Goal: Task Accomplishment & Management: Manage account settings

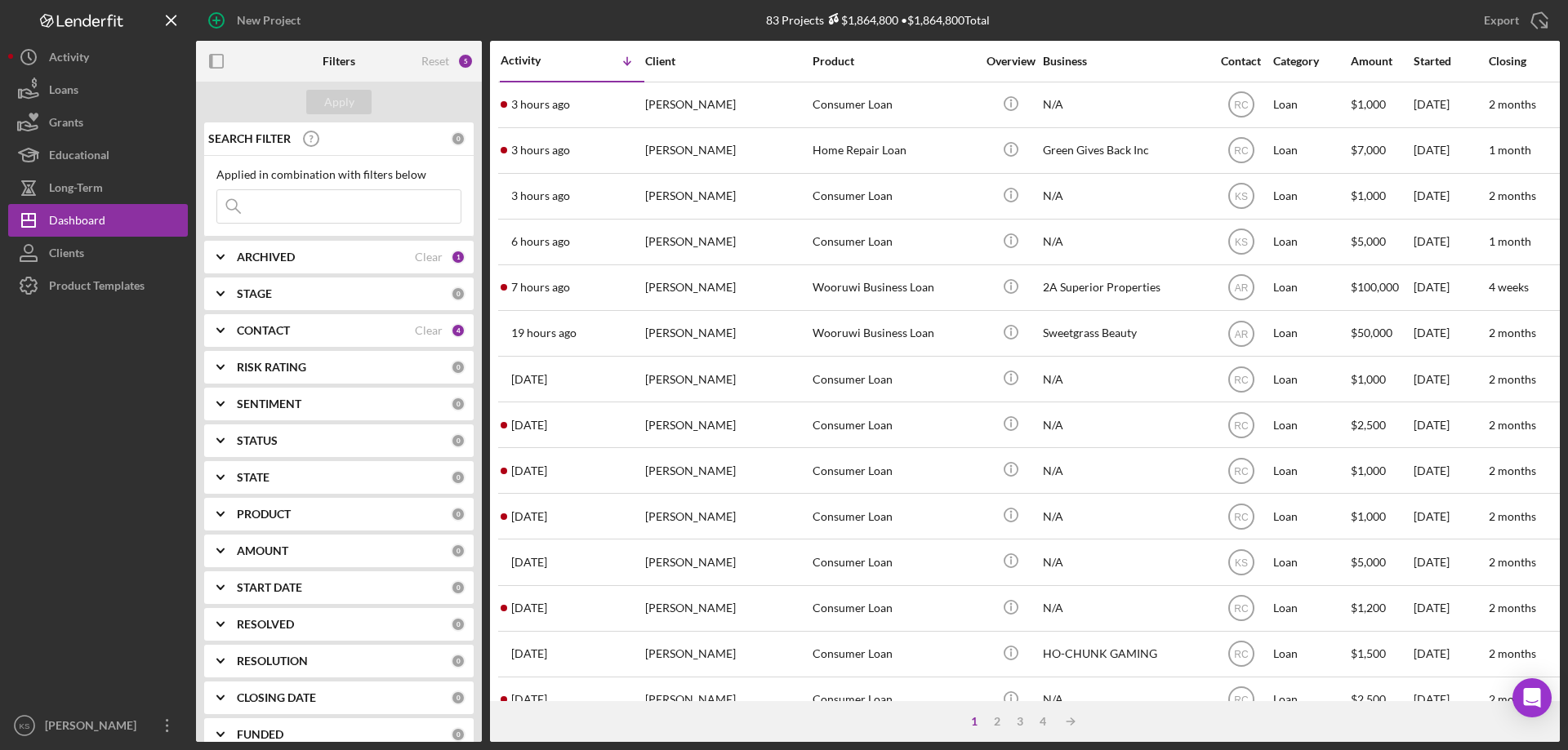
click at [93, 217] on div "Dashboard" at bounding box center [77, 223] width 56 height 37
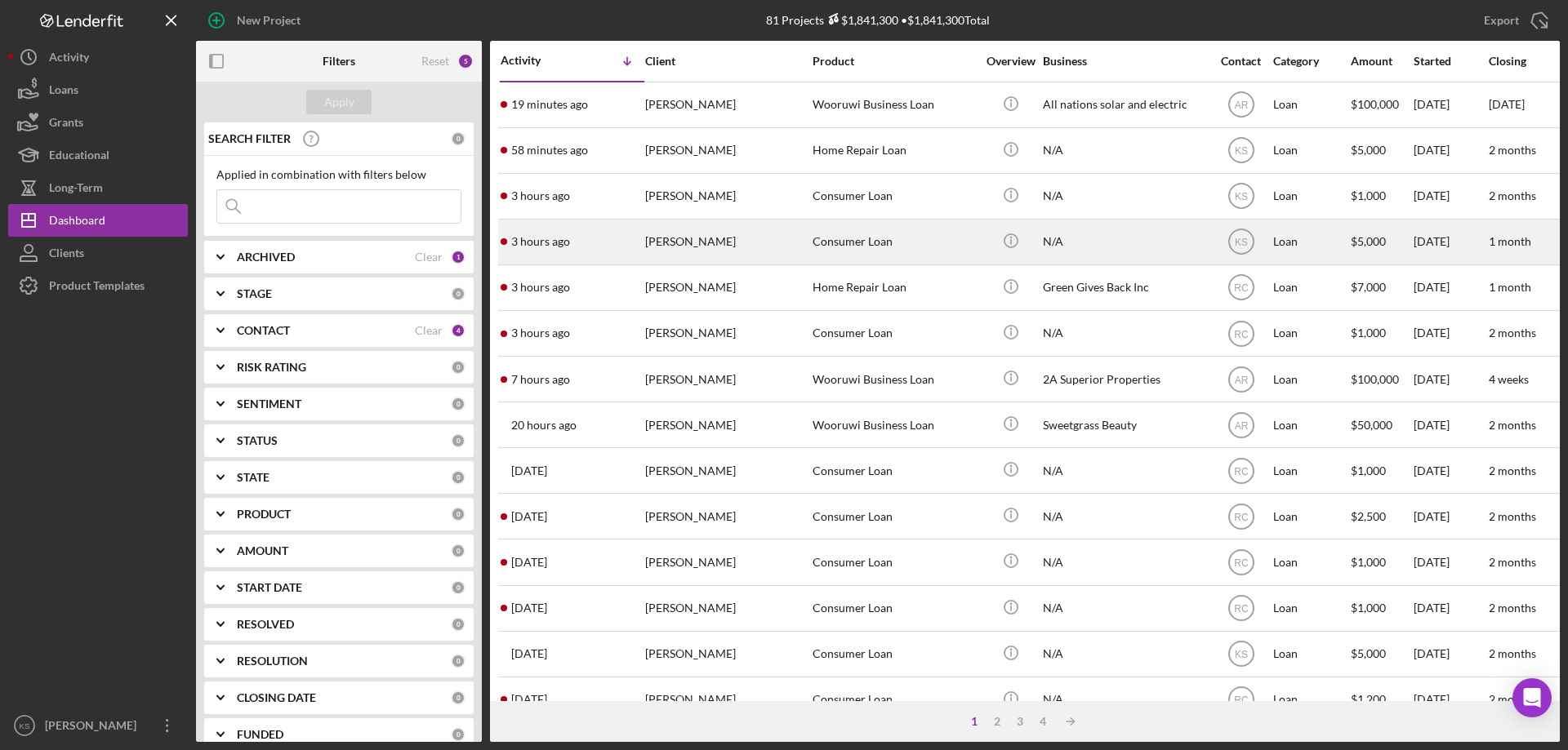
click at [872, 240] on div "Consumer Loan" at bounding box center [893, 242] width 163 height 44
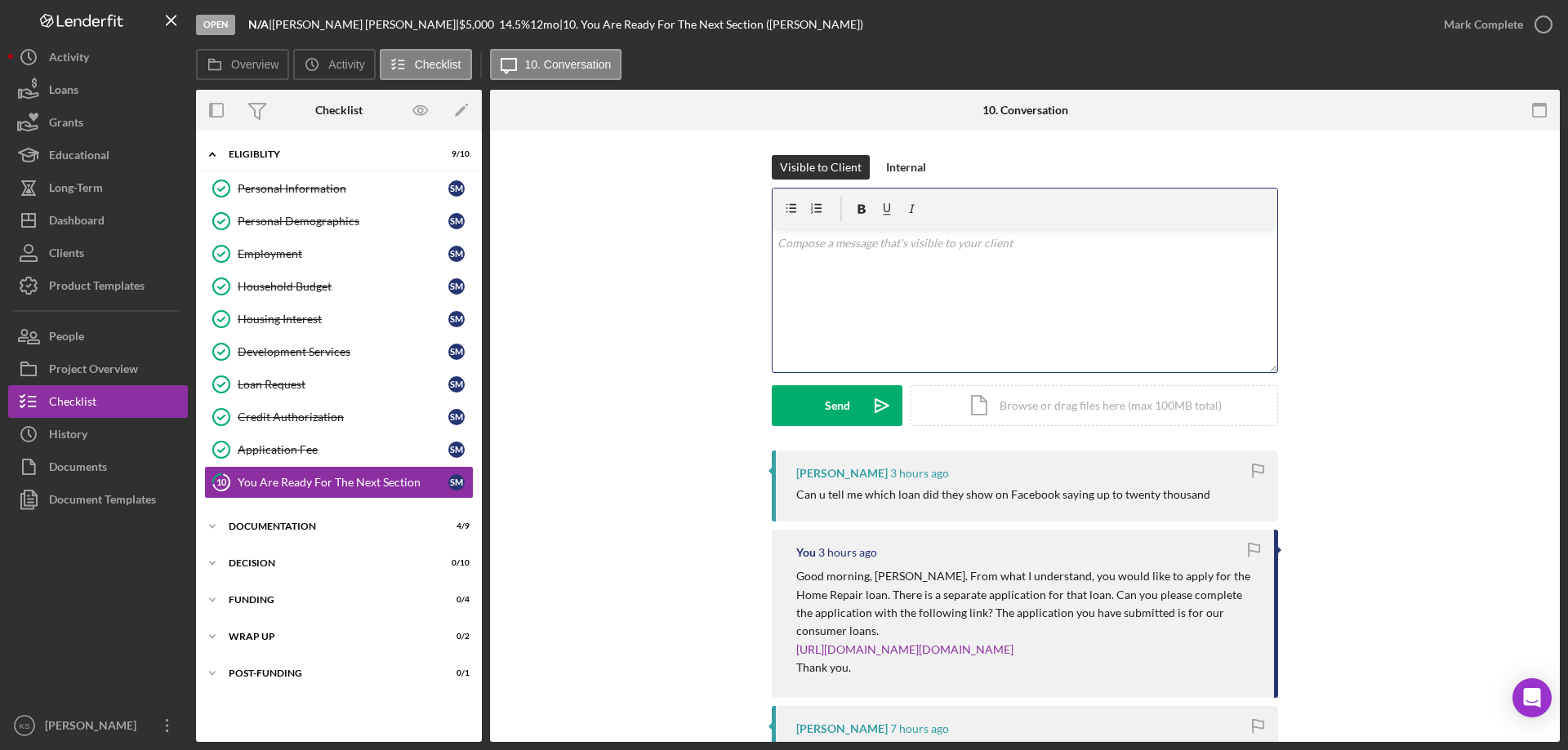
click at [848, 309] on div "v Color teal Color pink Remove color Add row above Add row below Add column bef…" at bounding box center [1024, 300] width 504 height 142
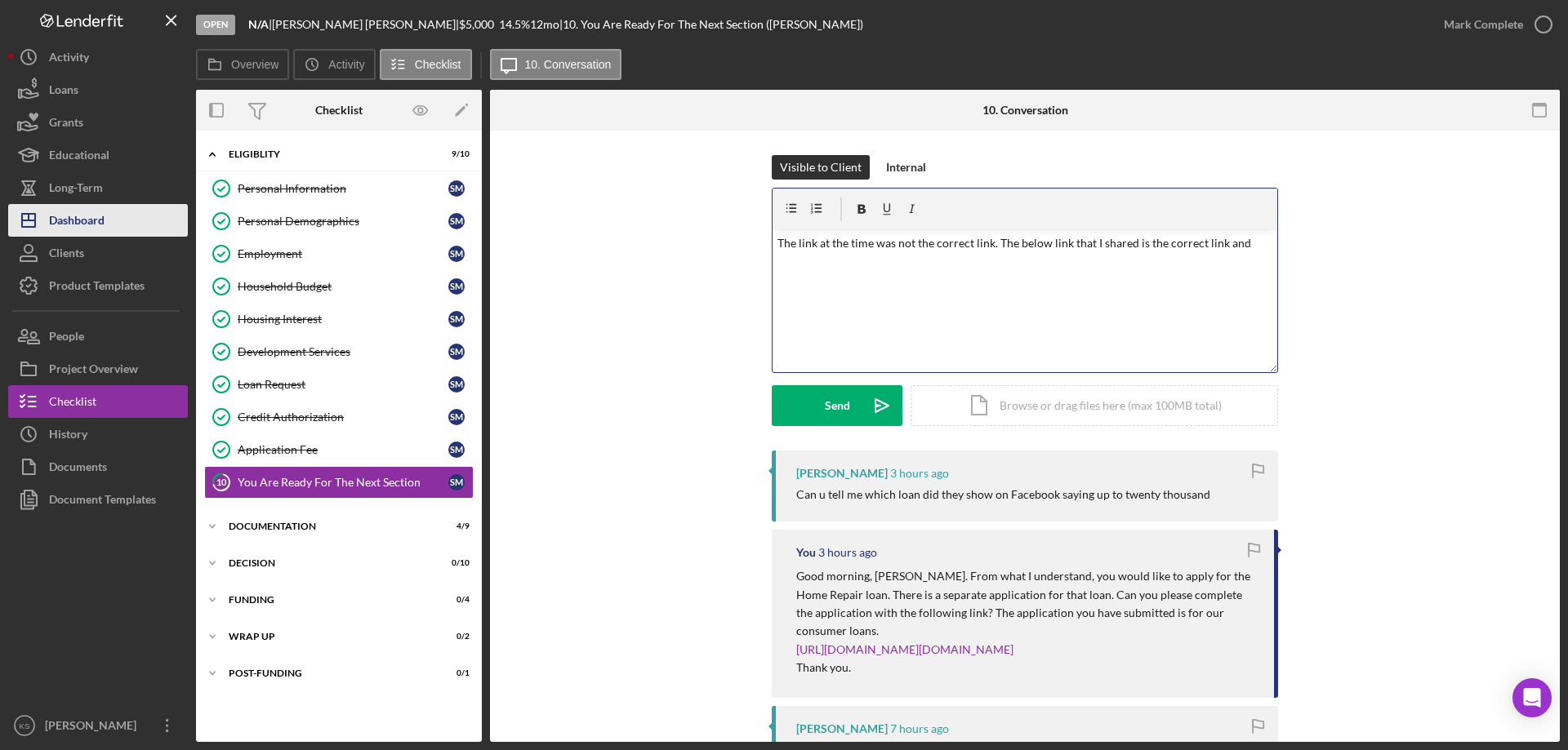
click at [116, 208] on button "Icon/Dashboard Dashboard" at bounding box center [98, 220] width 180 height 32
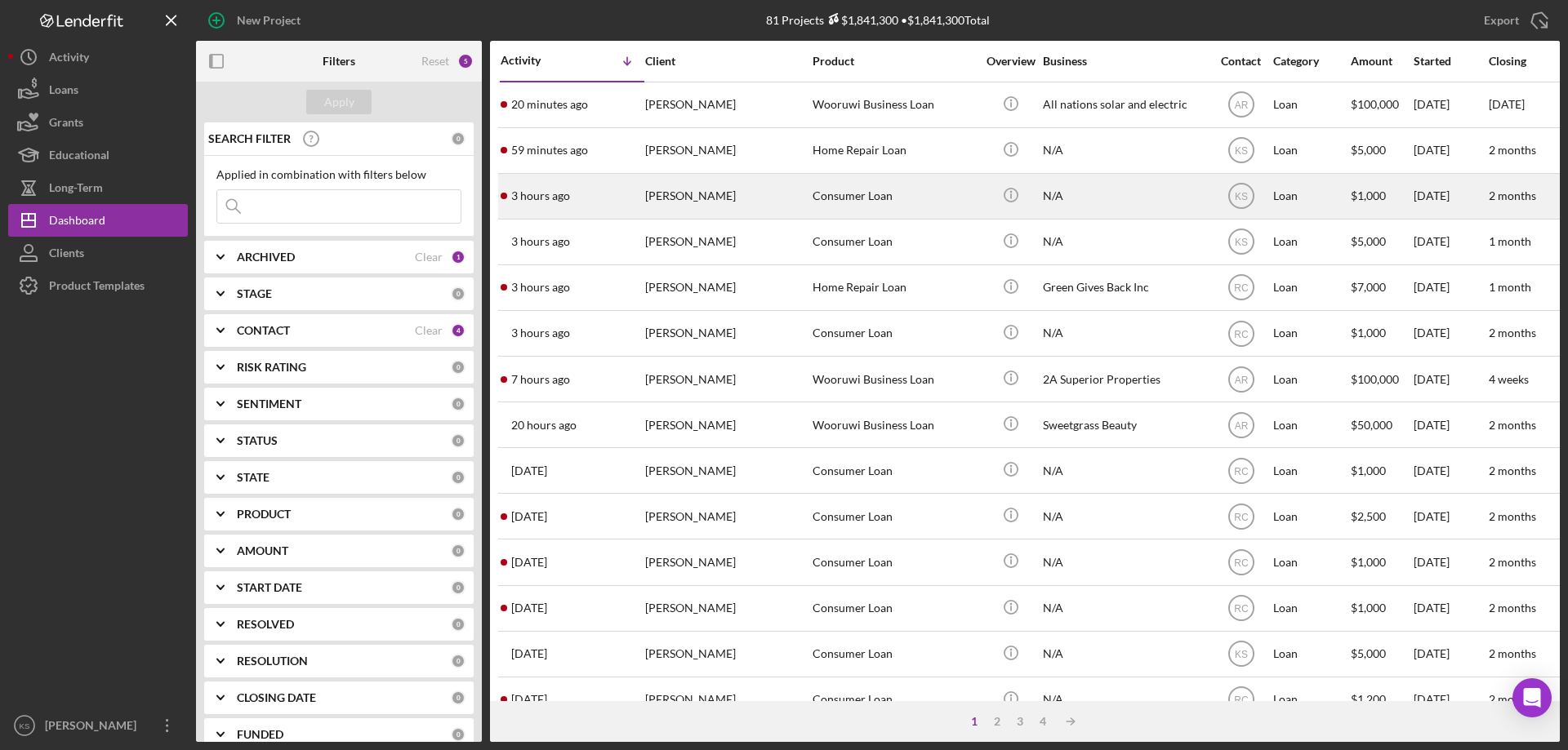
click at [763, 201] on div "[PERSON_NAME]" at bounding box center [726, 197] width 163 height 44
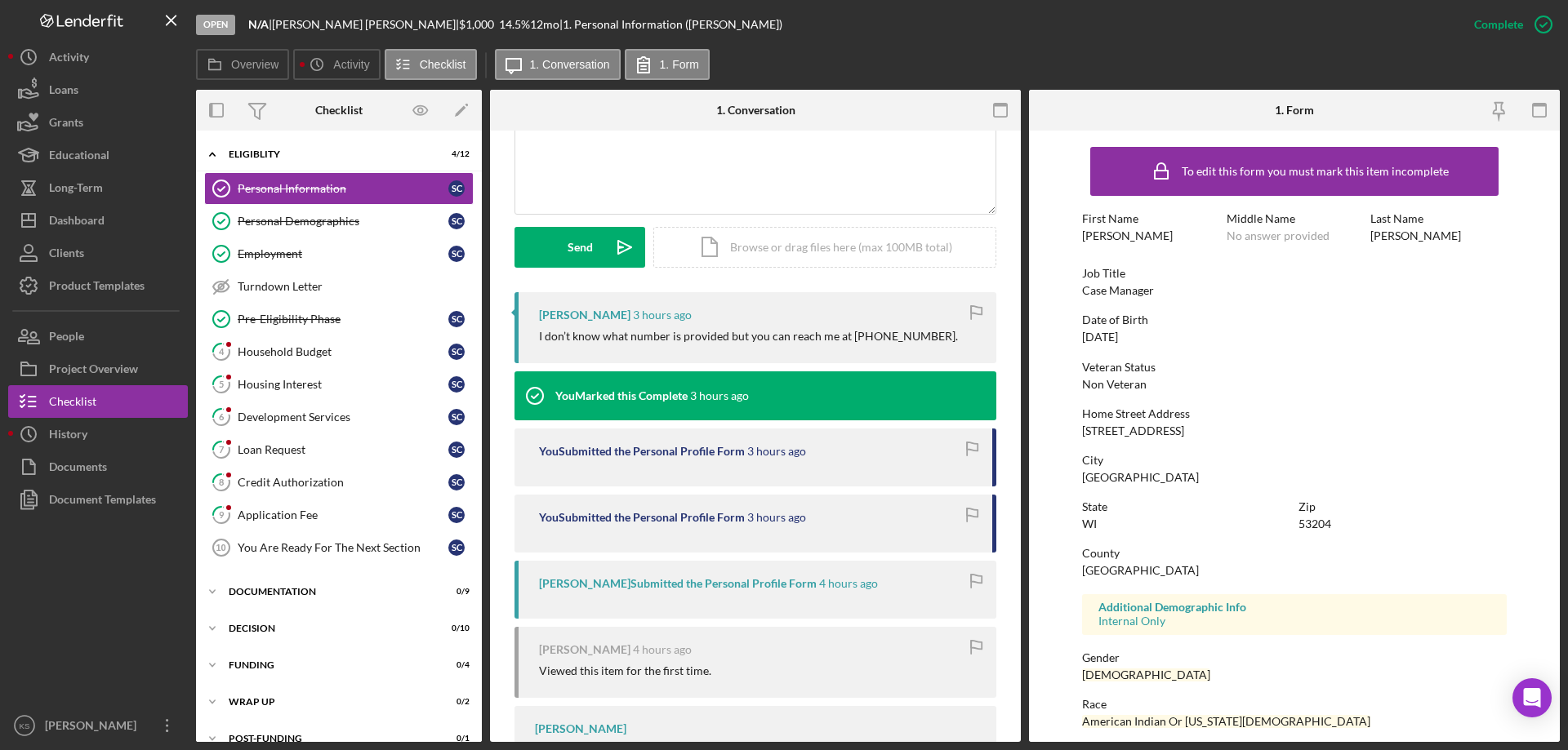
scroll to position [408, 0]
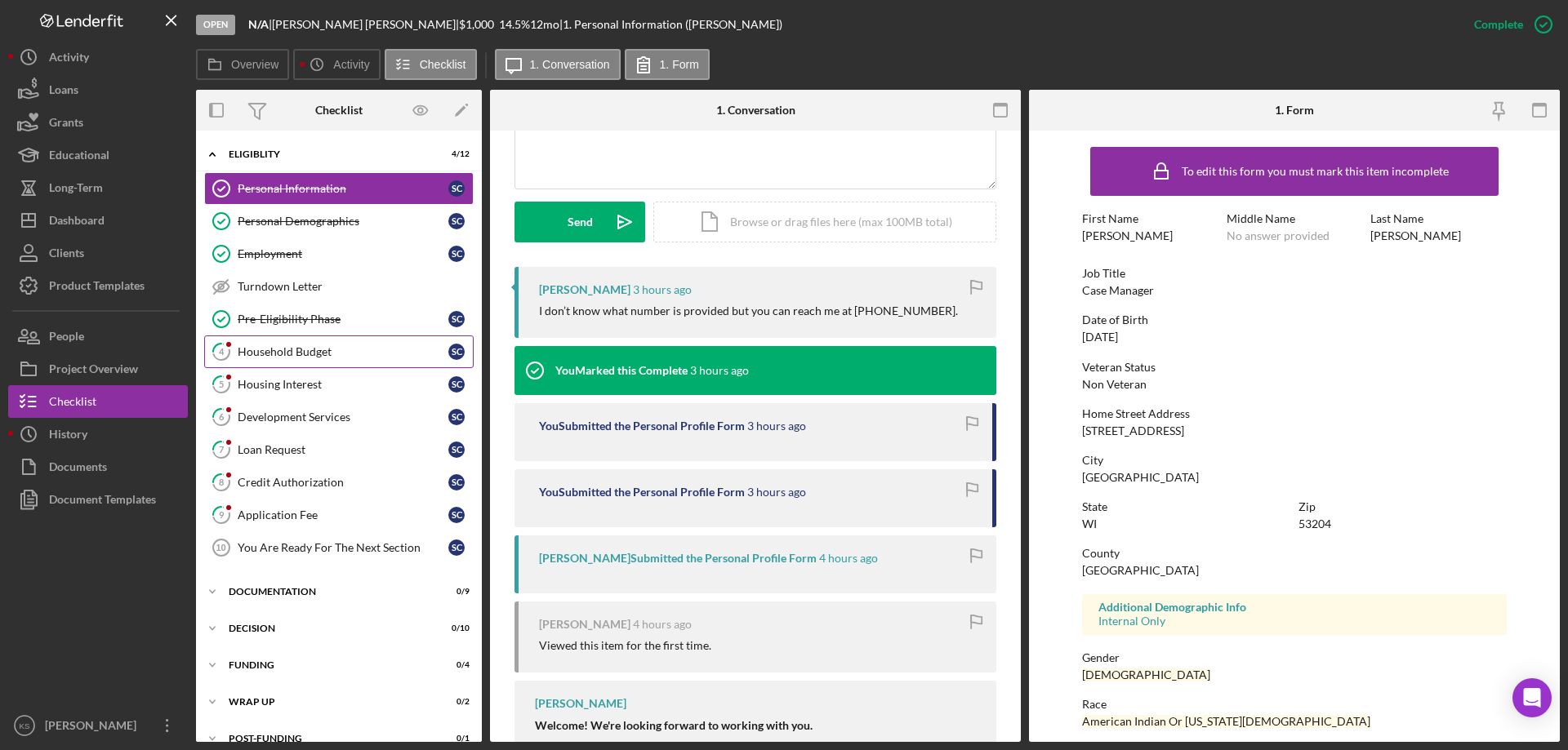
click at [295, 363] on link "4 Household Budget S C" at bounding box center [339, 351] width 269 height 32
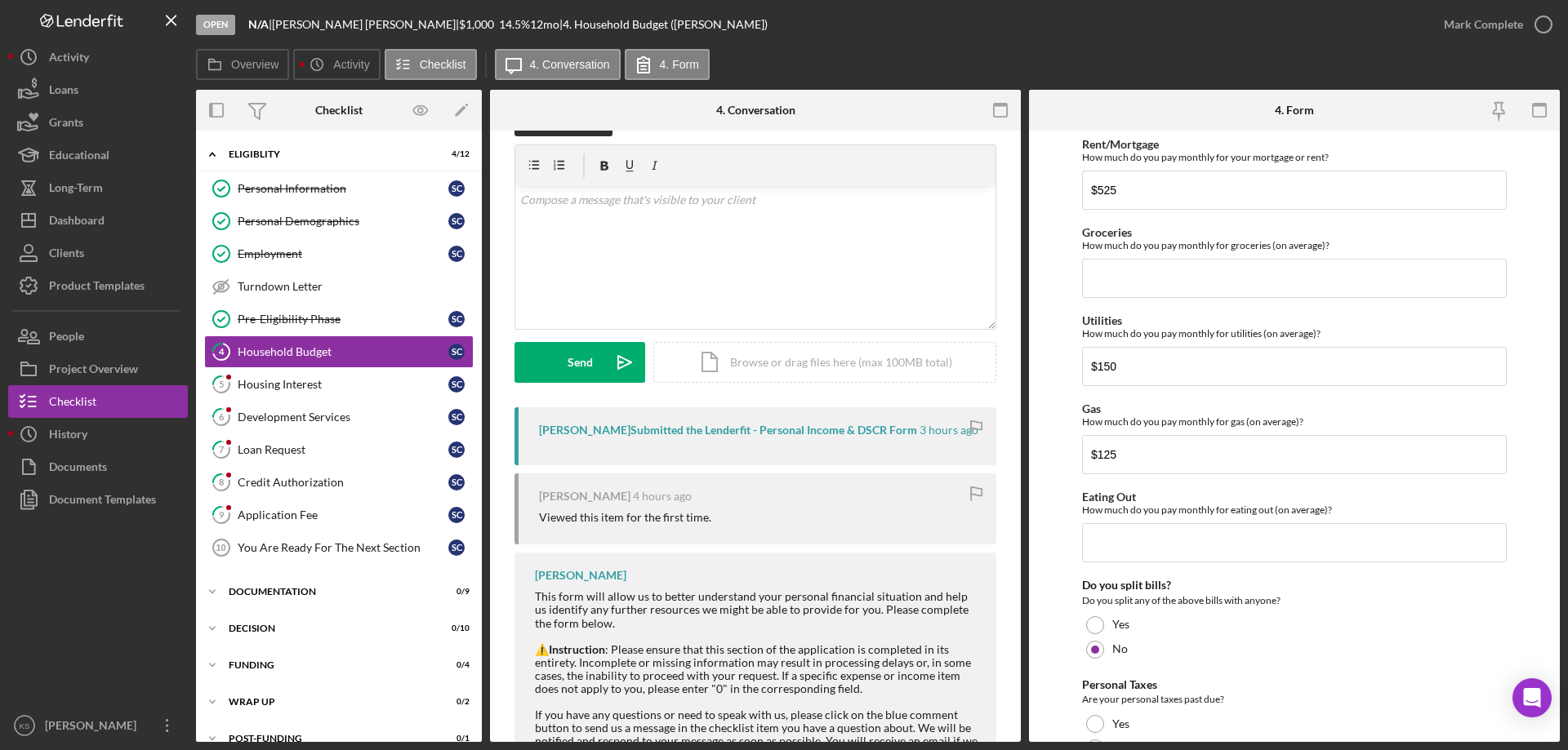
scroll to position [116, 0]
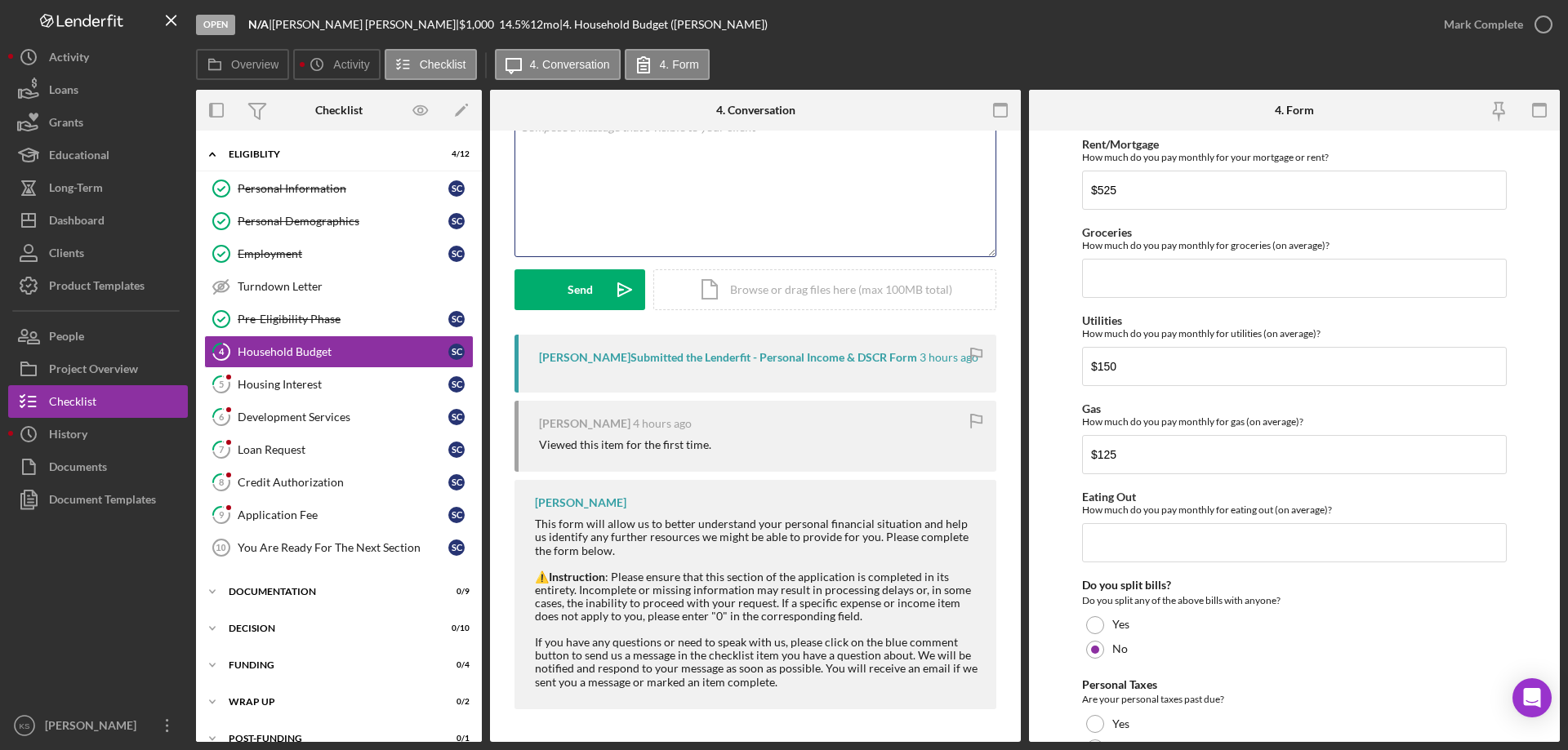
click at [728, 168] on div "v Color teal Color pink Remove color Add row above Add row below Add column bef…" at bounding box center [754, 184] width 480 height 142
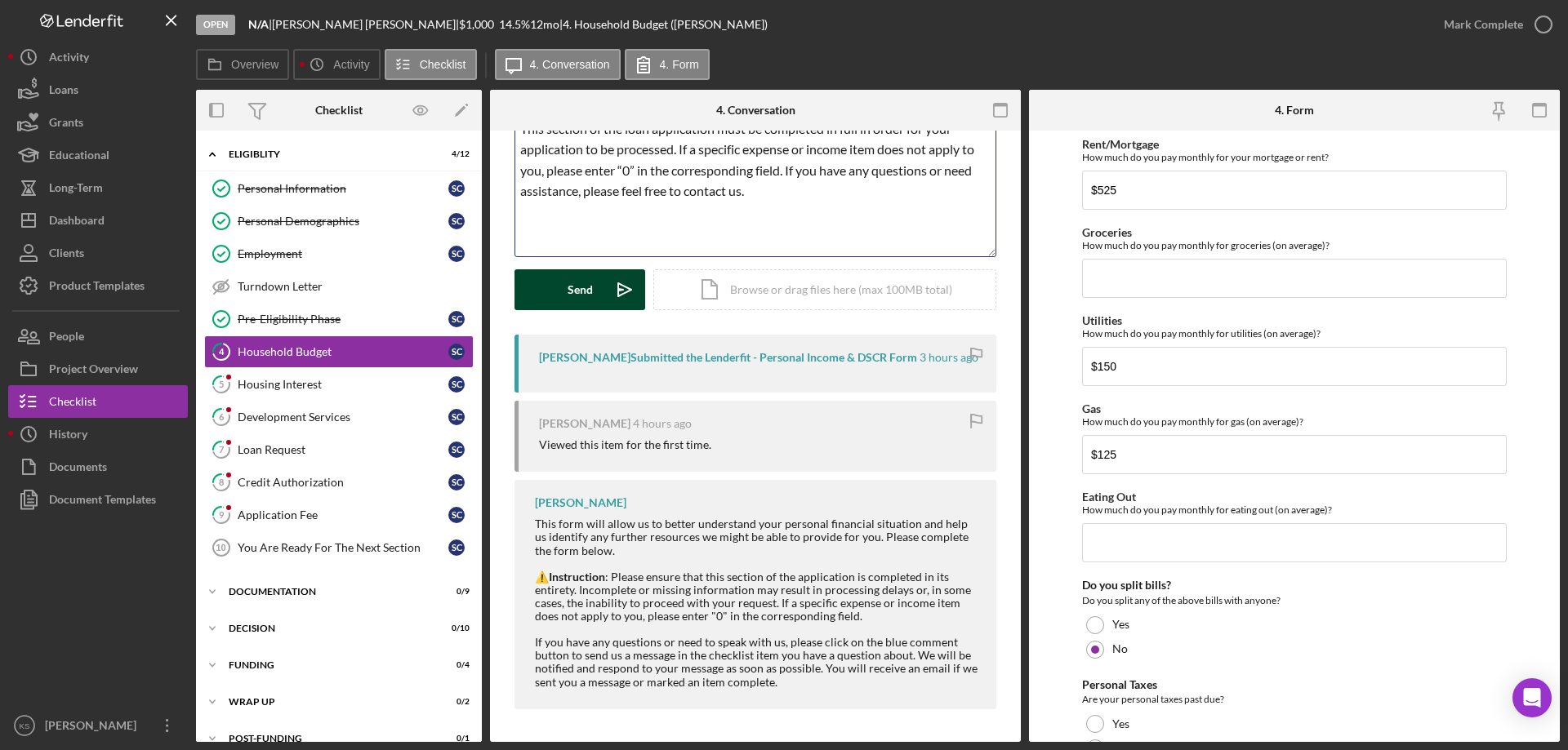
click at [556, 276] on button "Send Icon/icon-invite-send" at bounding box center [579, 289] width 130 height 41
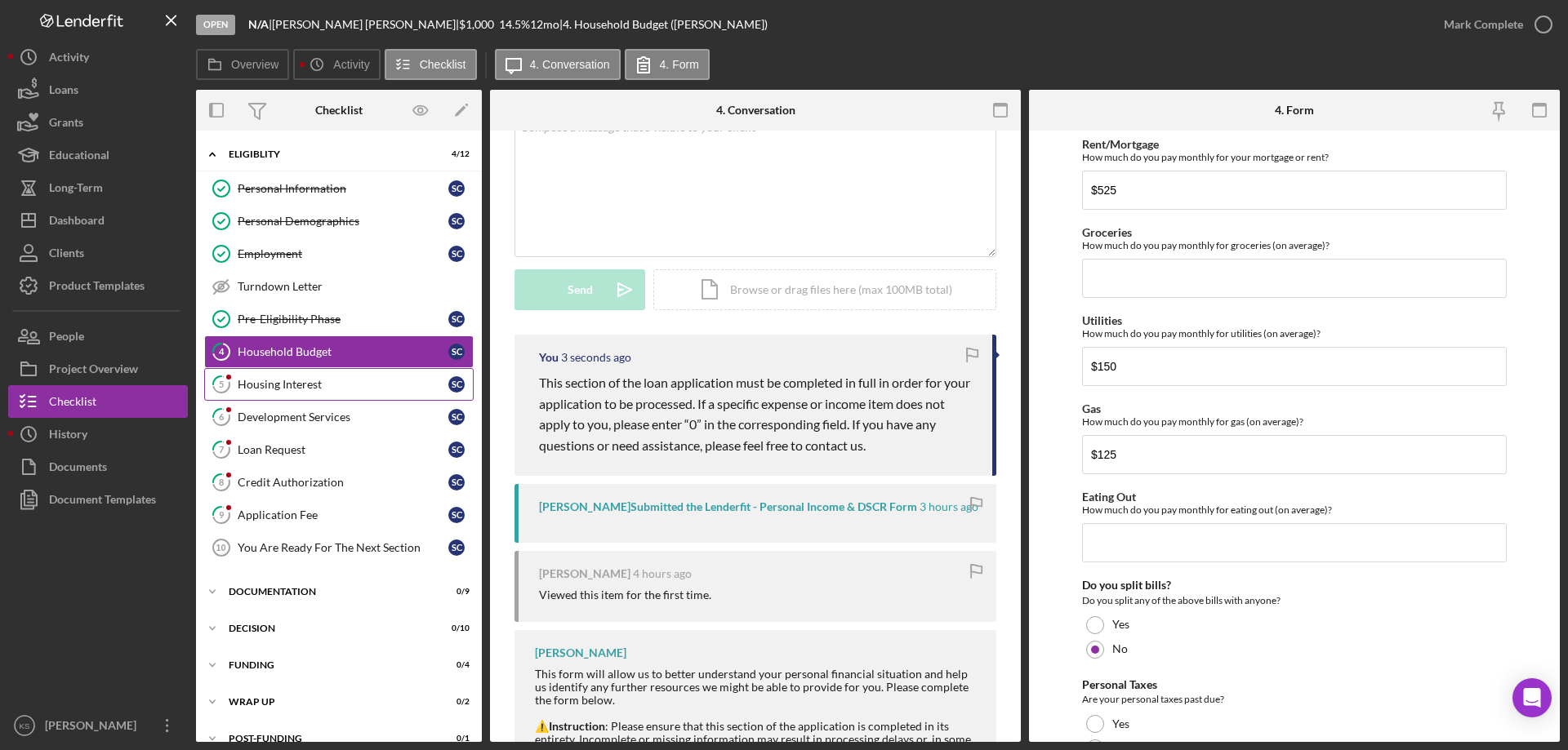
click at [290, 382] on div "Housing Interest" at bounding box center [343, 385] width 211 height 13
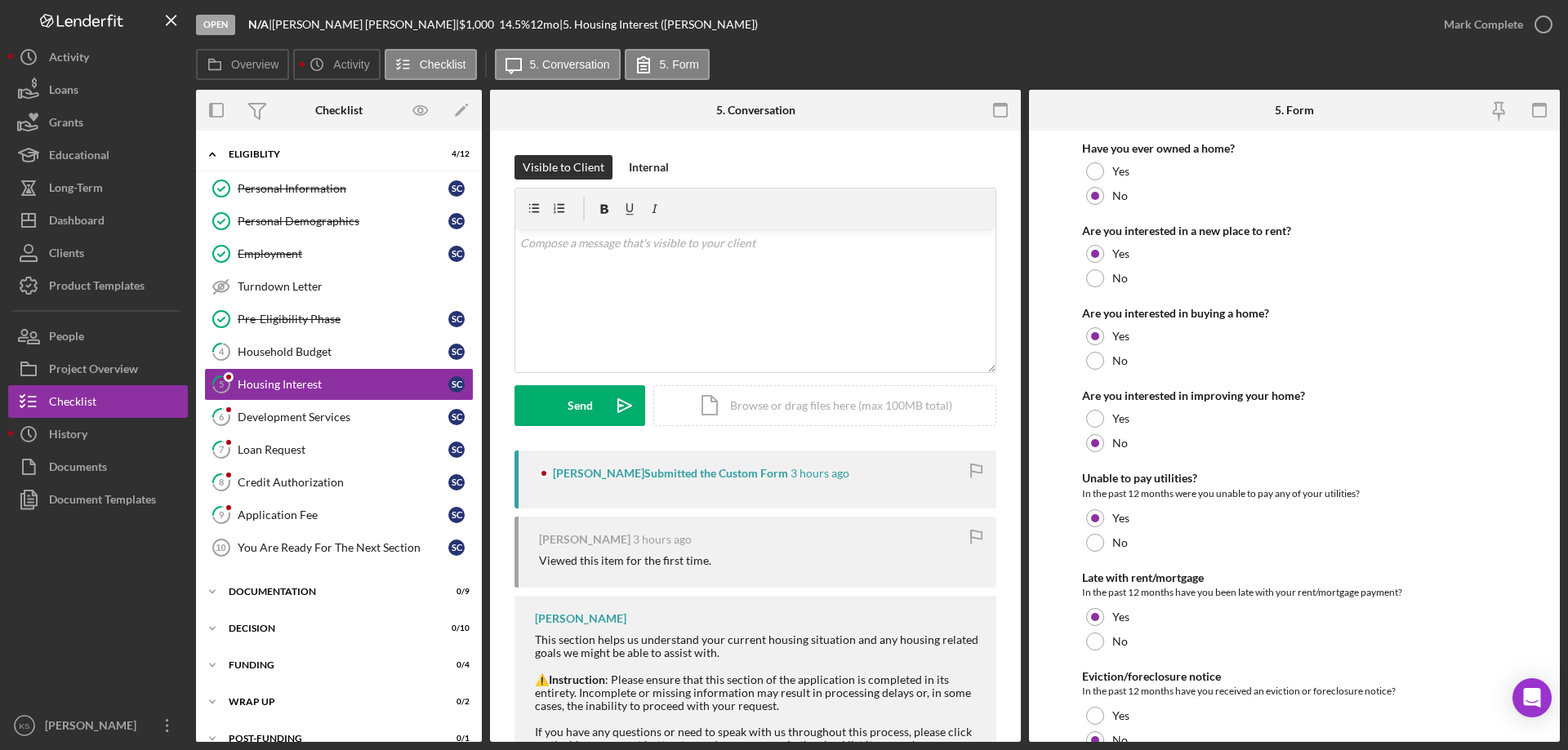
scroll to position [223, 0]
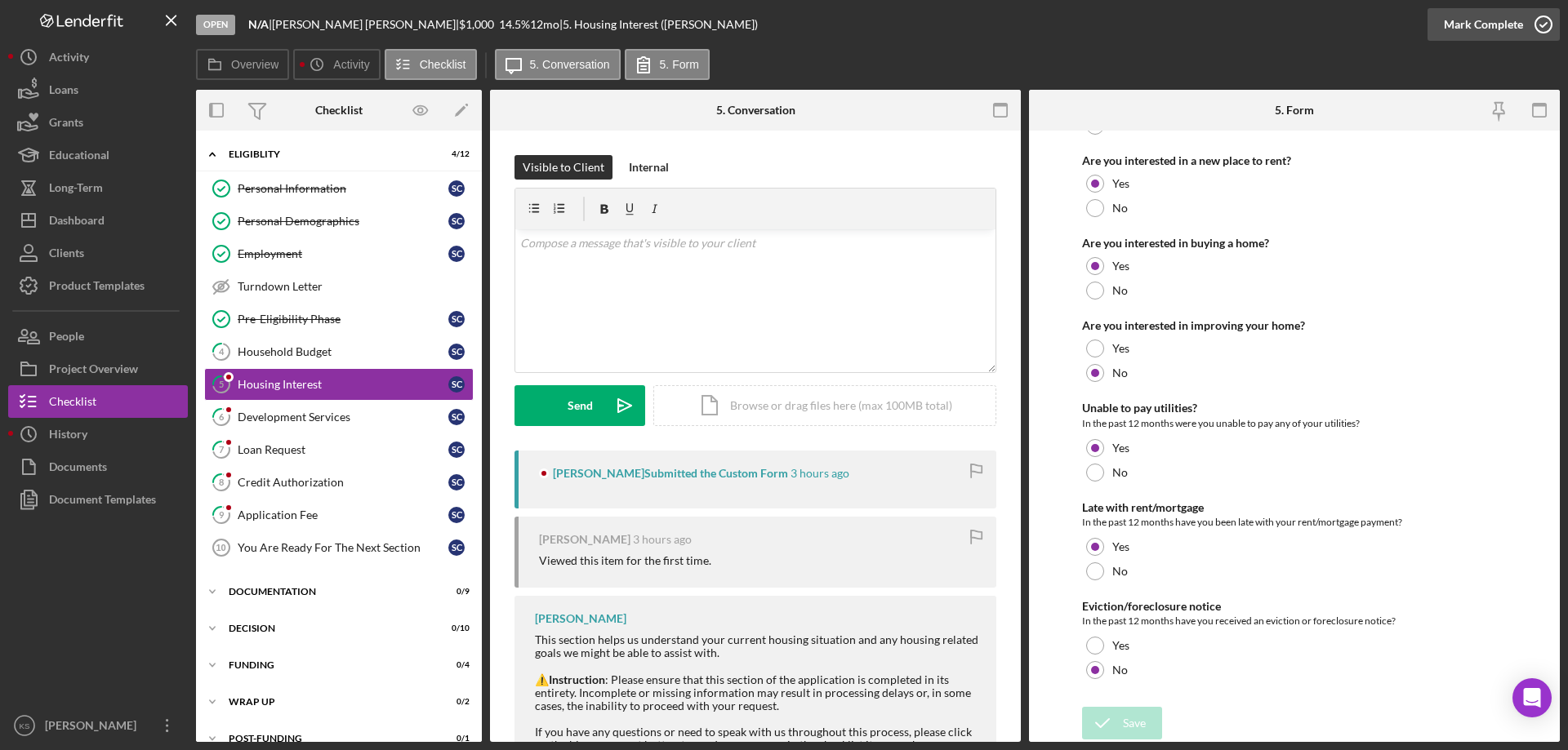
click at [1447, 22] on div "Mark Complete" at bounding box center [1483, 24] width 80 height 32
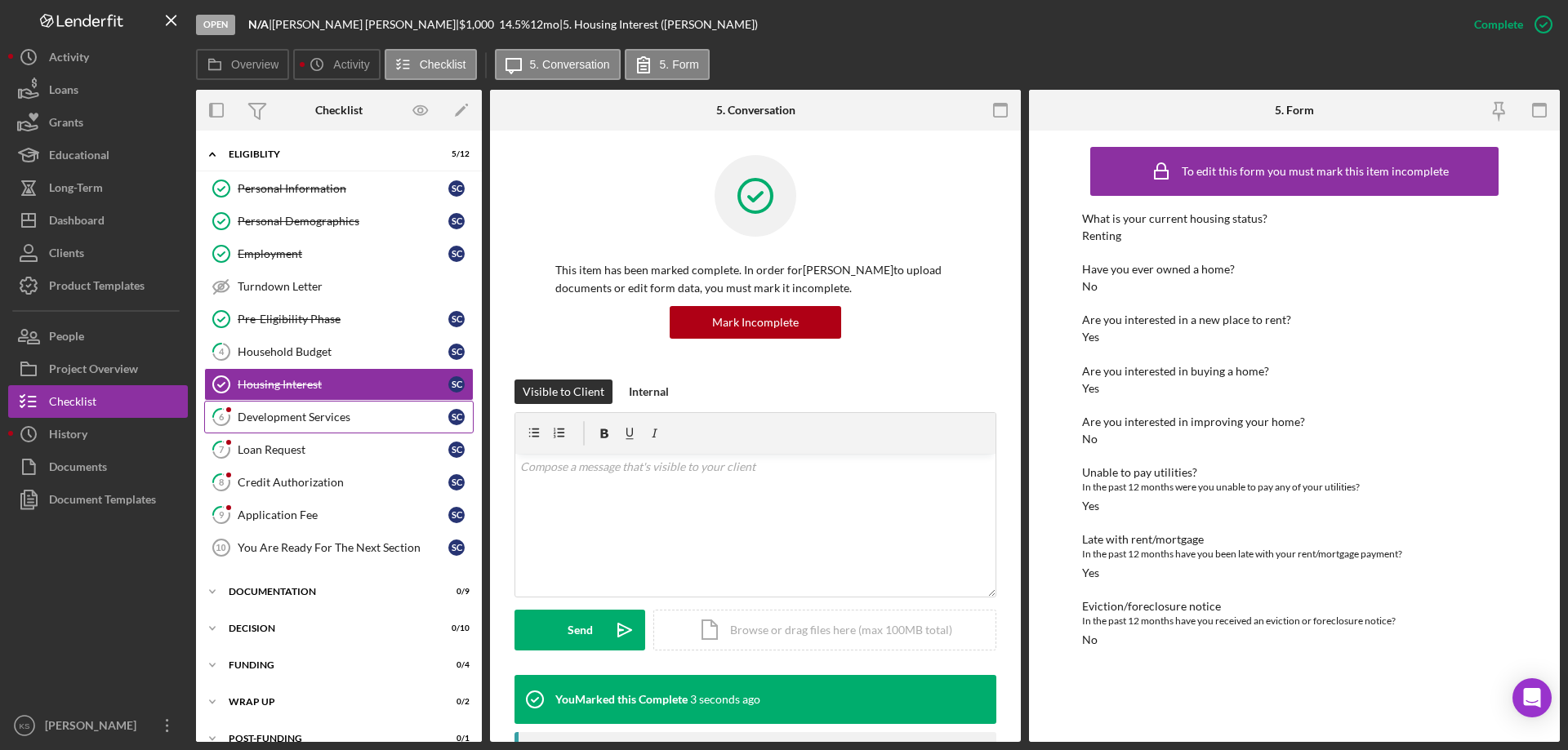
click at [318, 411] on div "Development Services" at bounding box center [343, 417] width 211 height 13
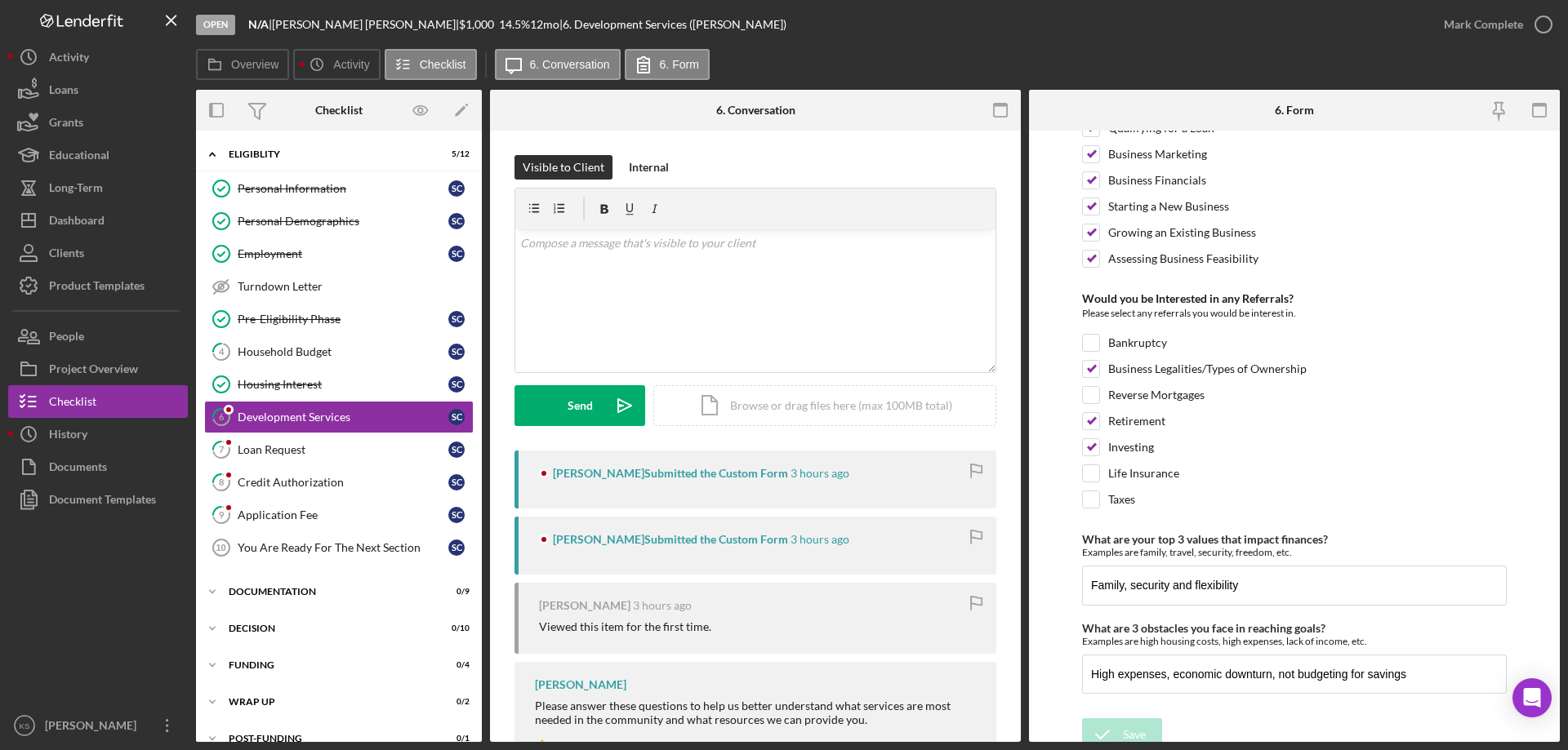
scroll to position [685, 0]
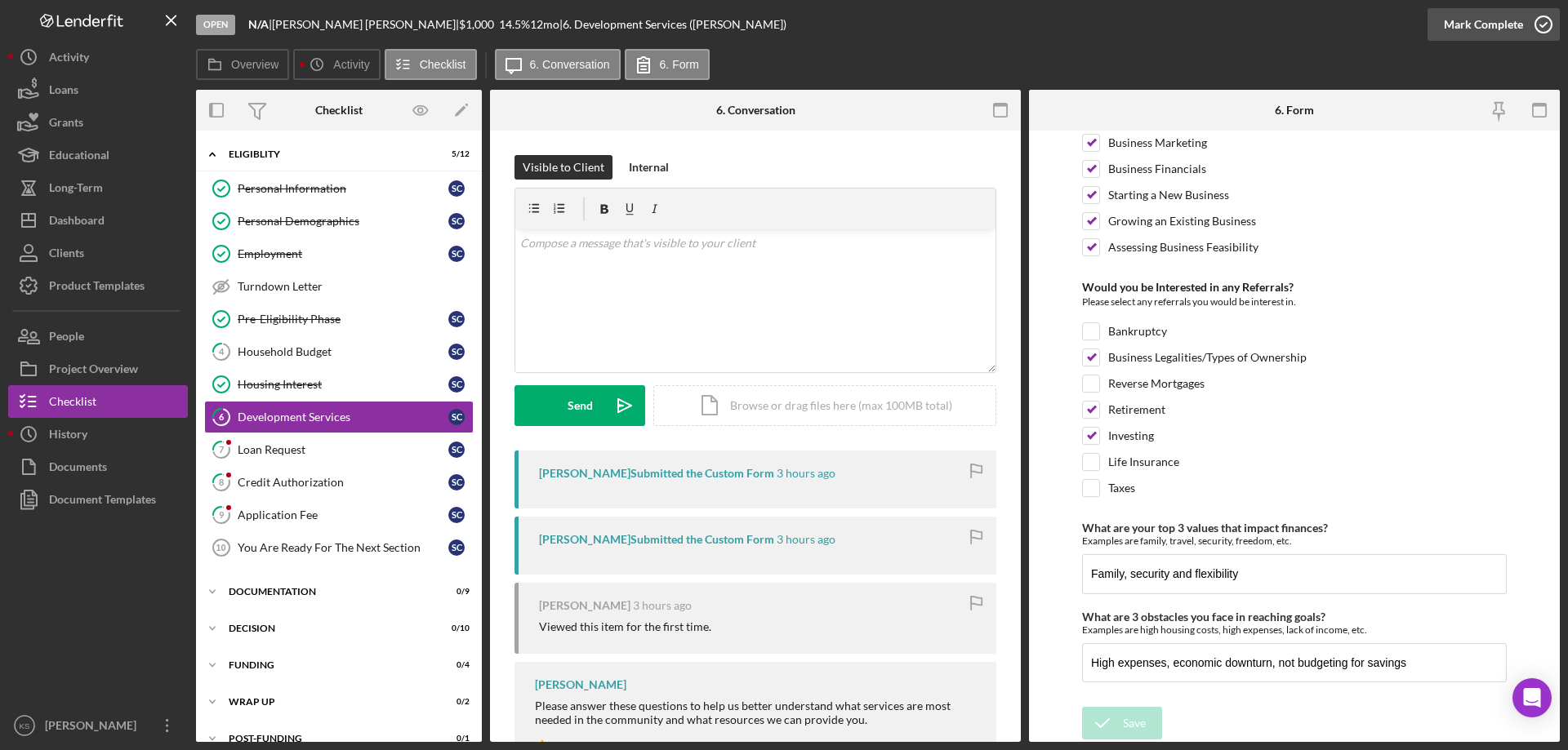
click at [1481, 17] on div "Mark Complete" at bounding box center [1483, 24] width 80 height 32
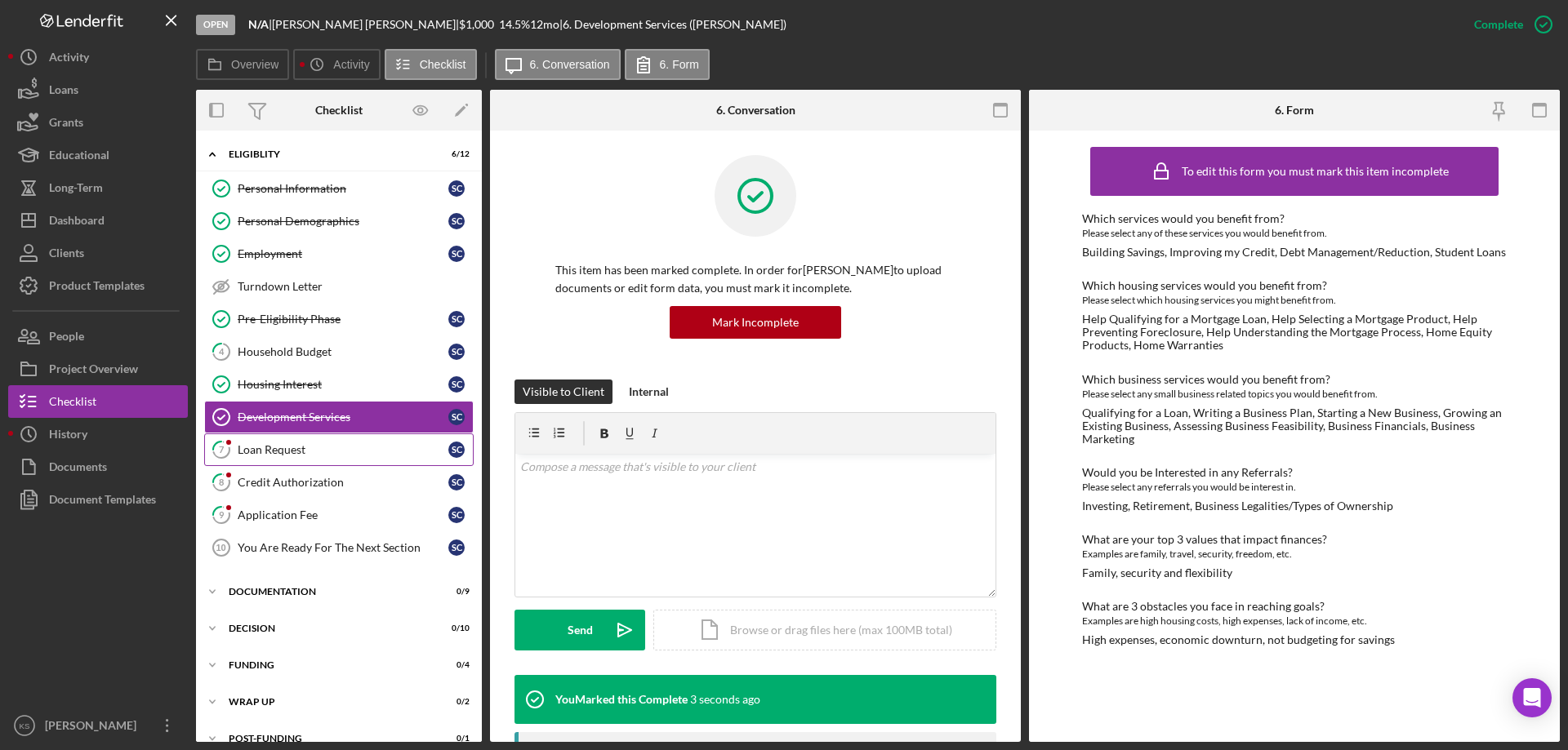
click at [288, 448] on div "Loan Request" at bounding box center [343, 449] width 211 height 13
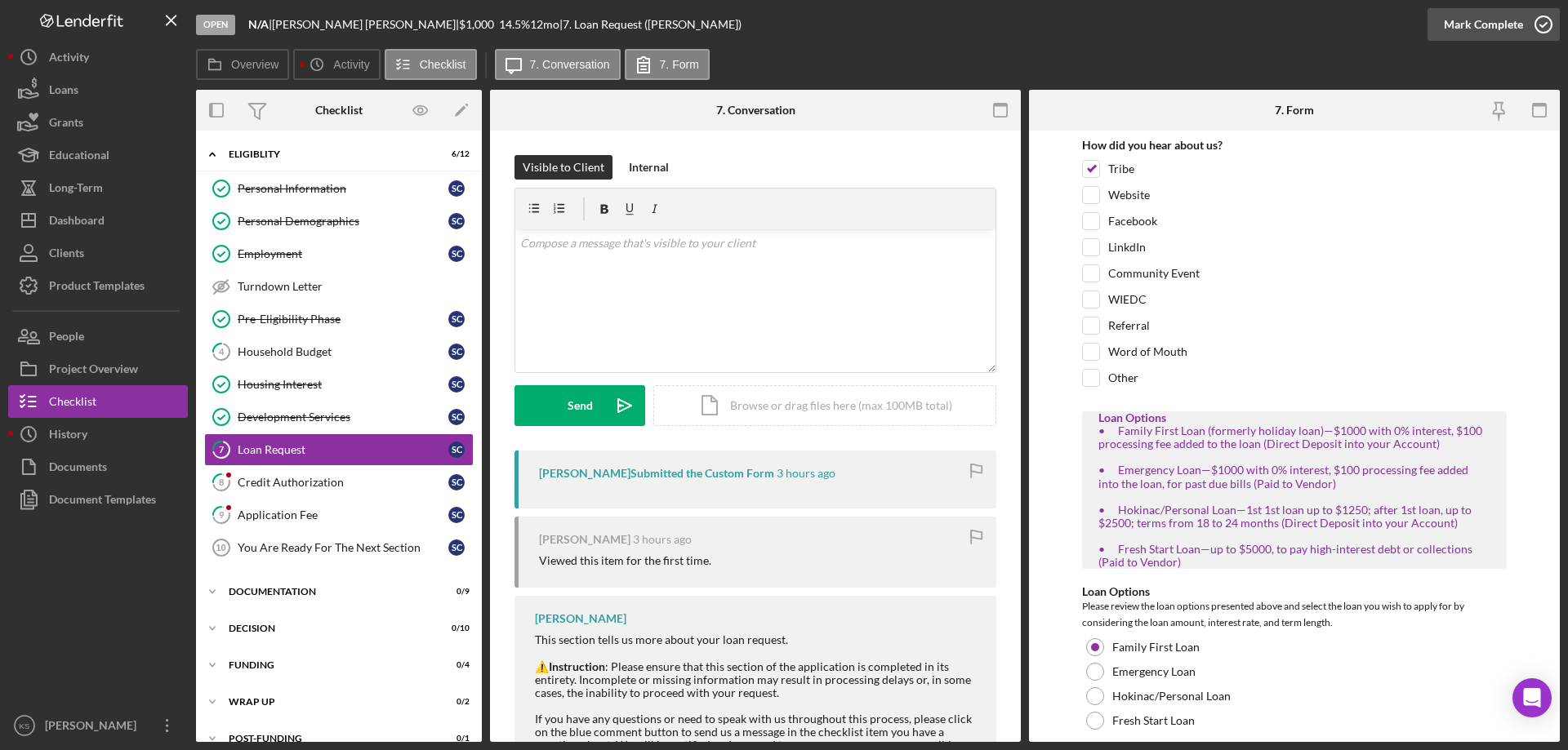
click at [1484, 23] on div "Mark Complete" at bounding box center [1483, 24] width 80 height 32
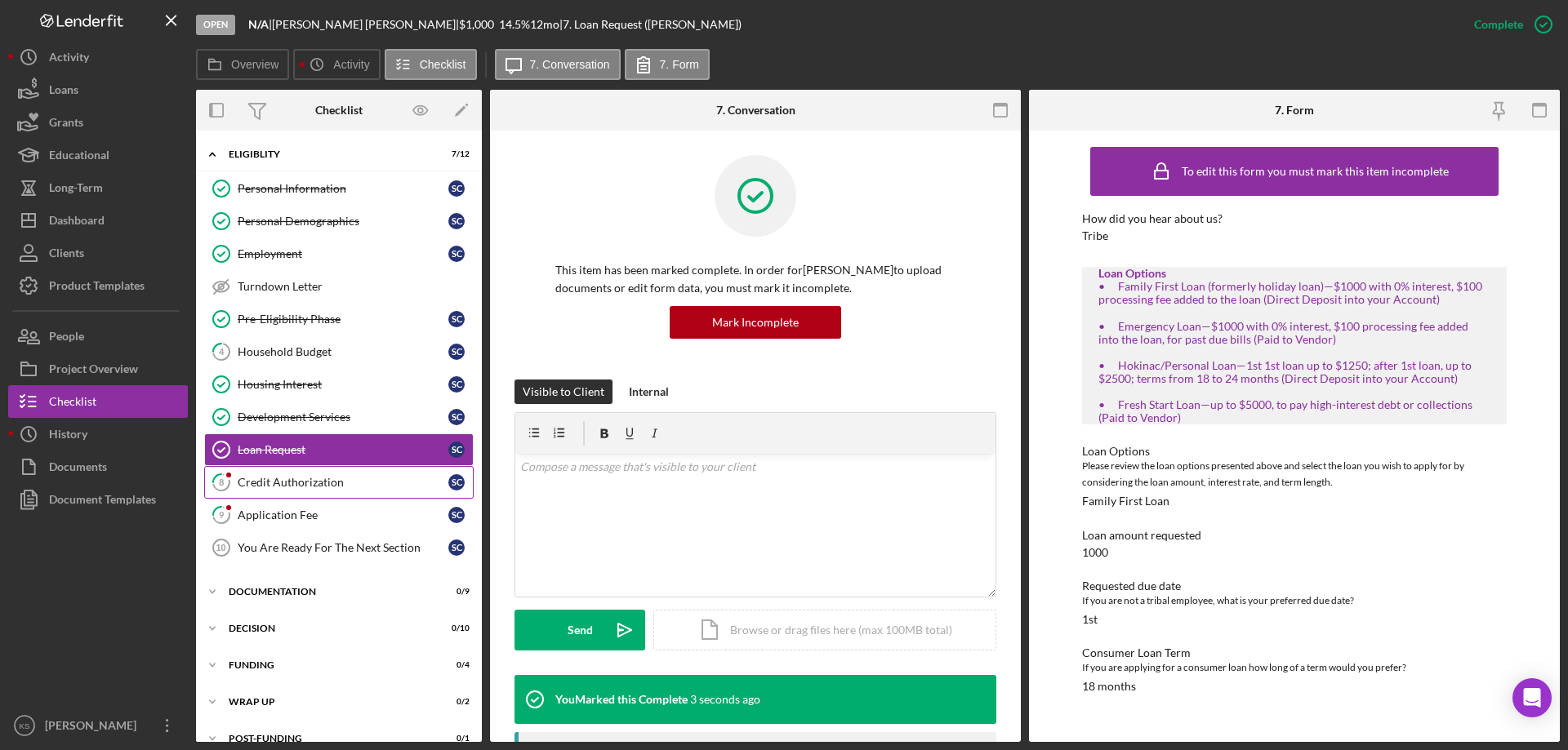
click at [335, 487] on div "Credit Authorization" at bounding box center [343, 483] width 211 height 13
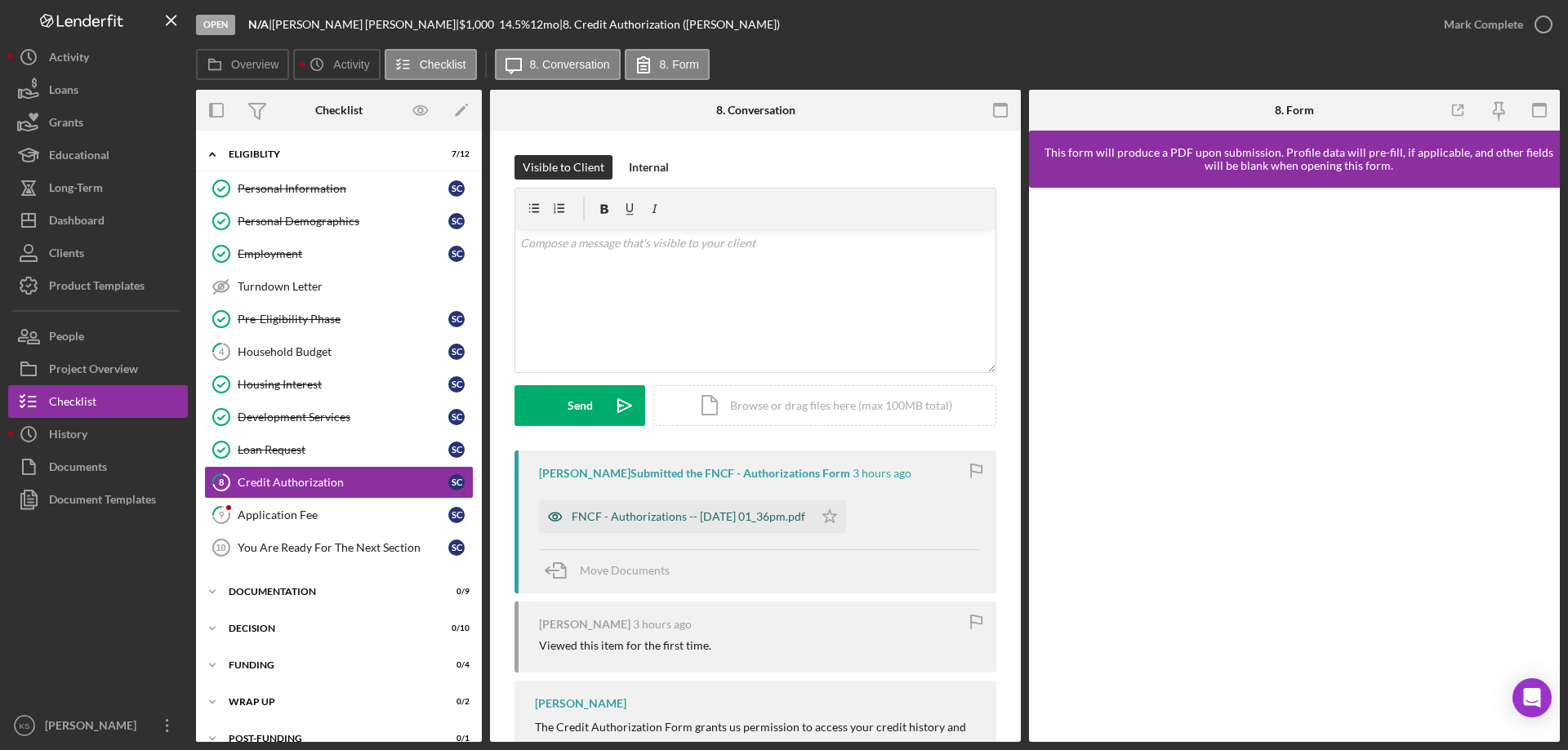
click at [813, 516] on div "FNCF - Authorizations -- 2025-09-08 01_36pm.pdf" at bounding box center [676, 517] width 274 height 32
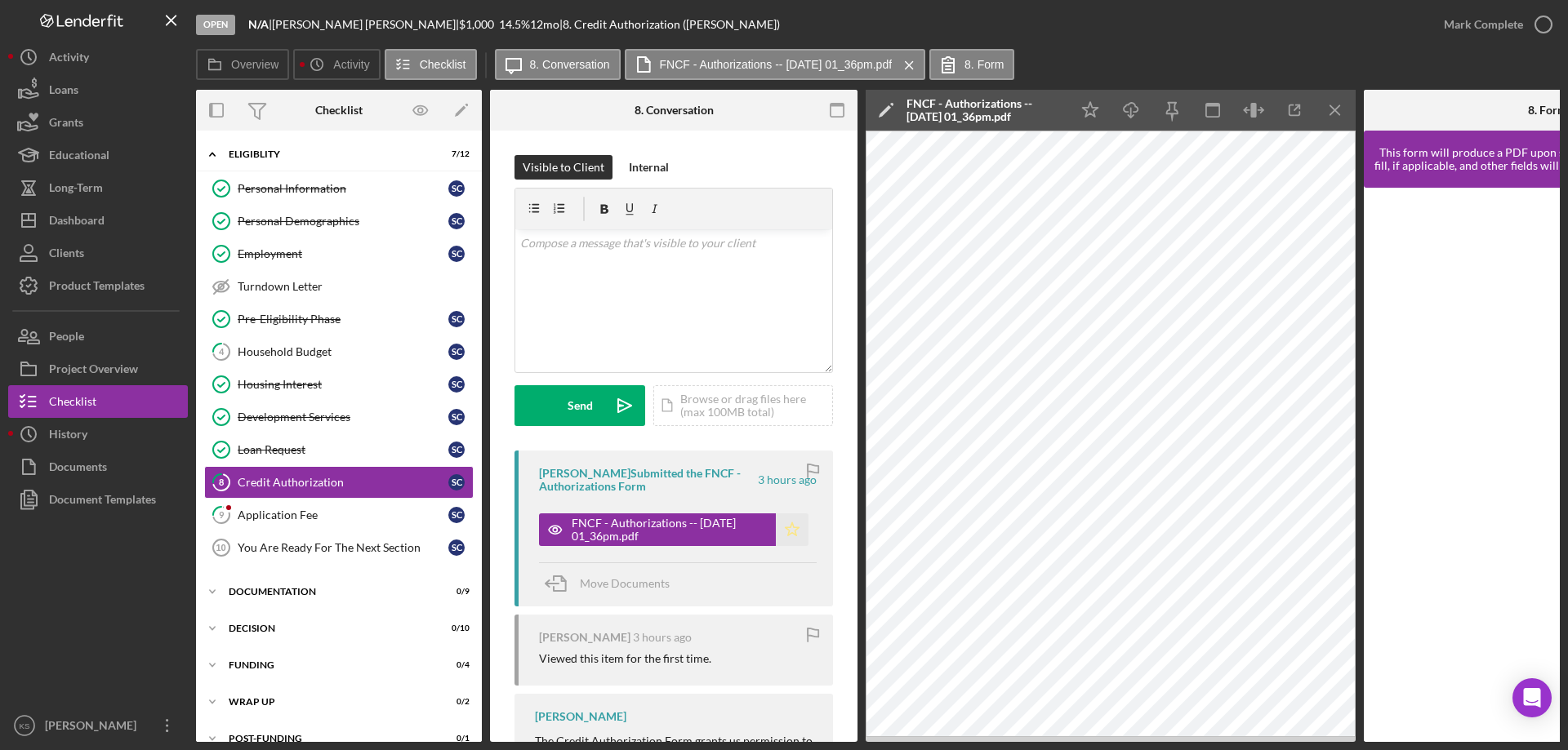
click at [778, 527] on icon "Icon/Star" at bounding box center [791, 530] width 32 height 32
click at [1326, 112] on icon "Icon/Menu Close" at bounding box center [1336, 111] width 37 height 37
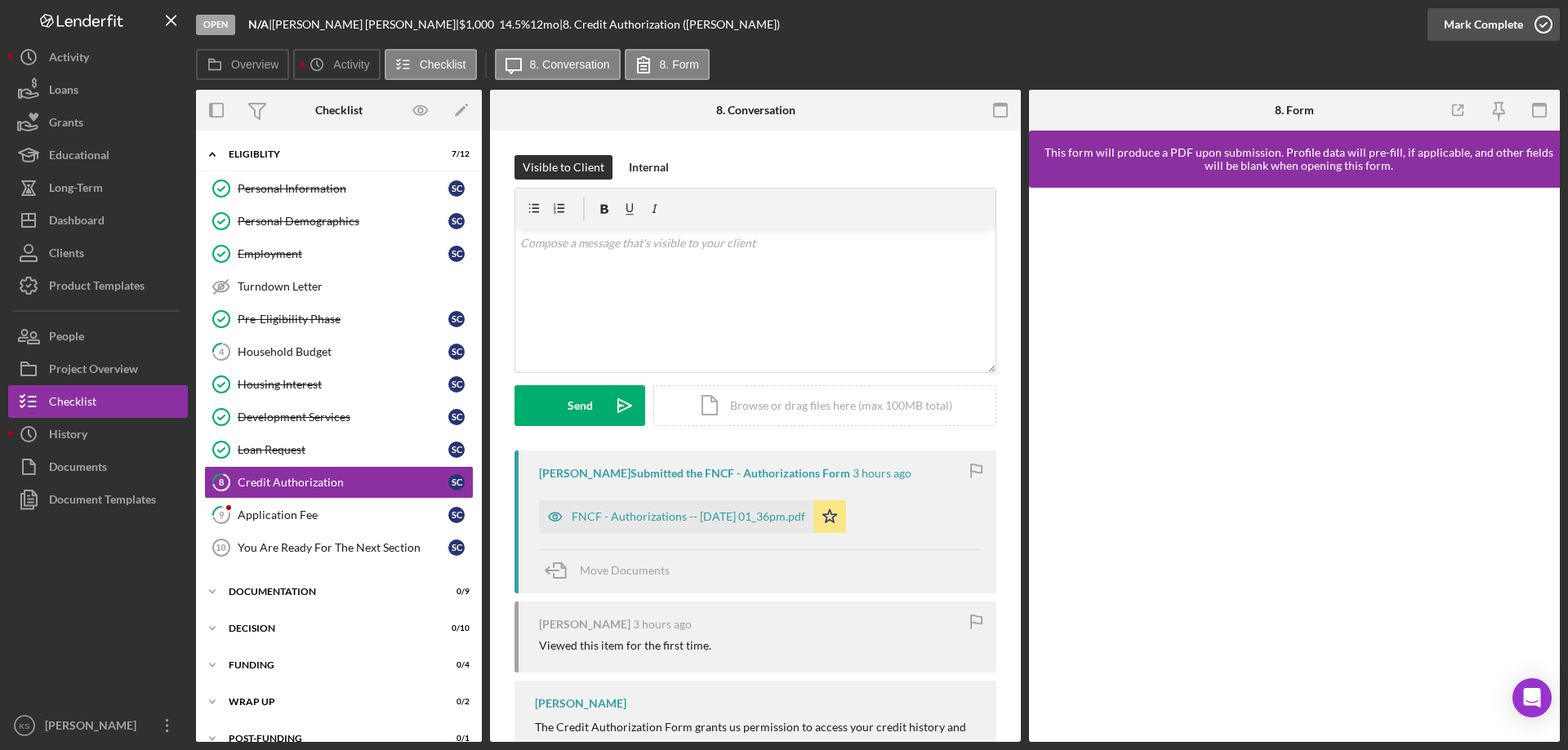
click at [1497, 18] on div "Mark Complete" at bounding box center [1483, 24] width 80 height 32
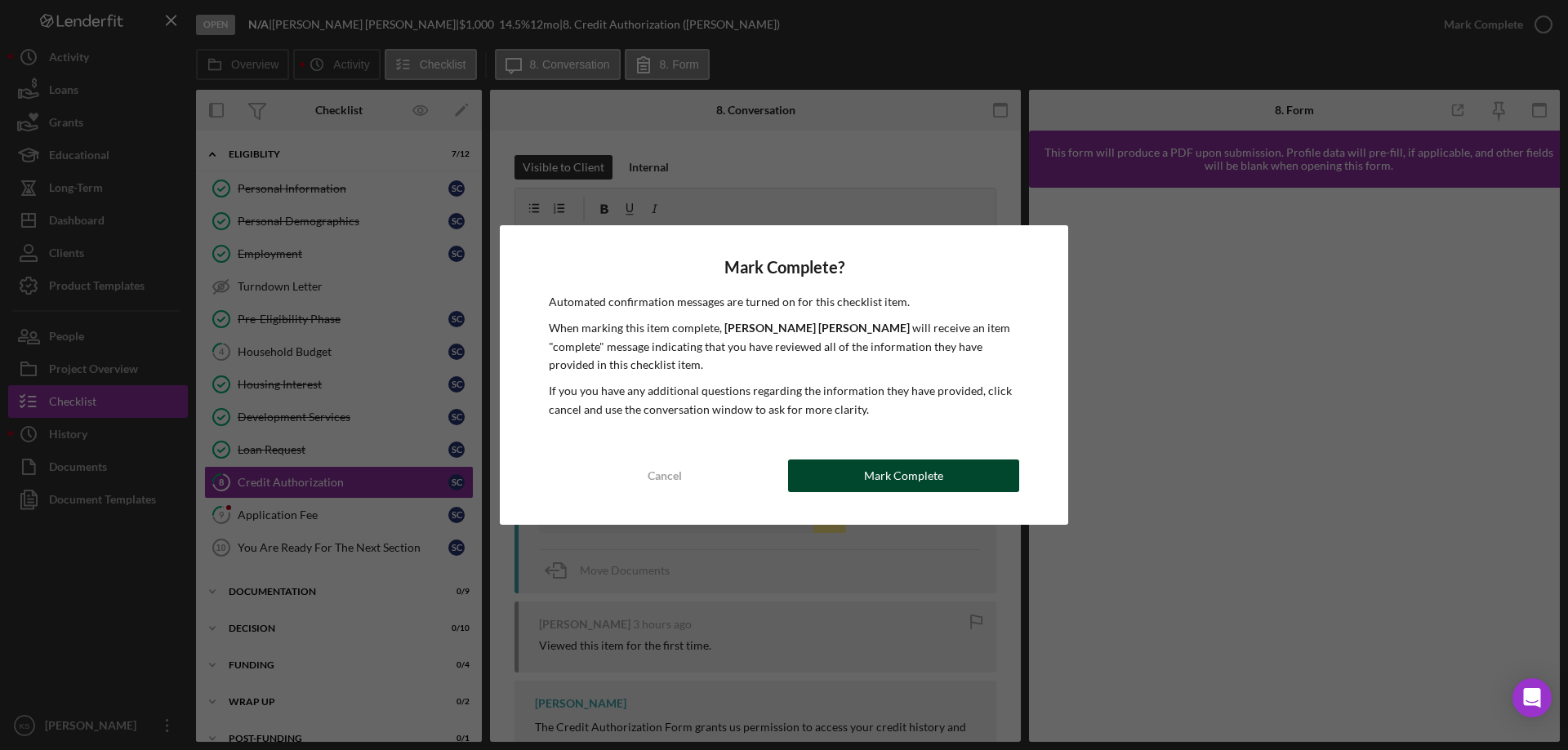
click at [896, 470] on div "Mark Complete" at bounding box center [903, 476] width 80 height 32
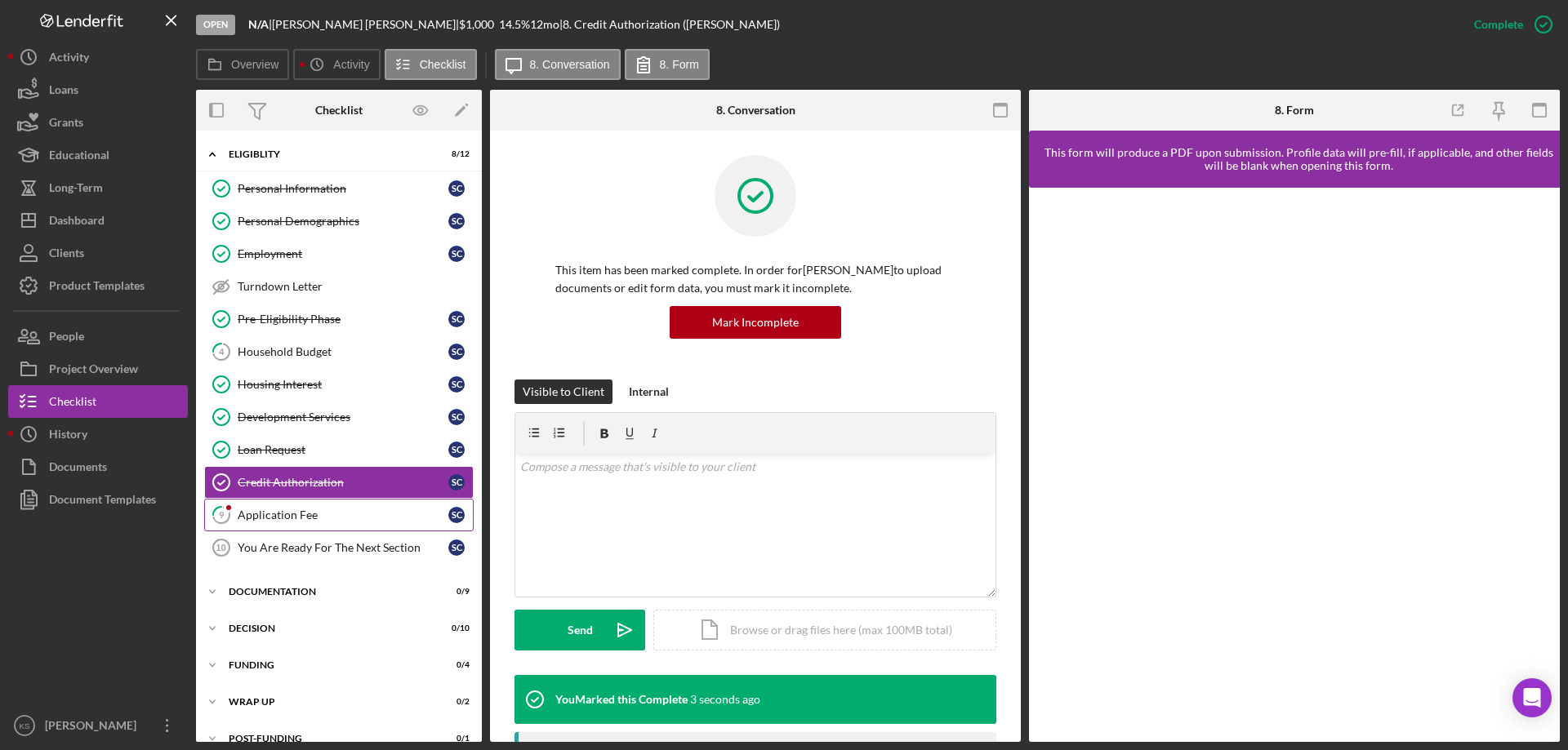
click at [336, 517] on div "Application Fee" at bounding box center [343, 515] width 211 height 13
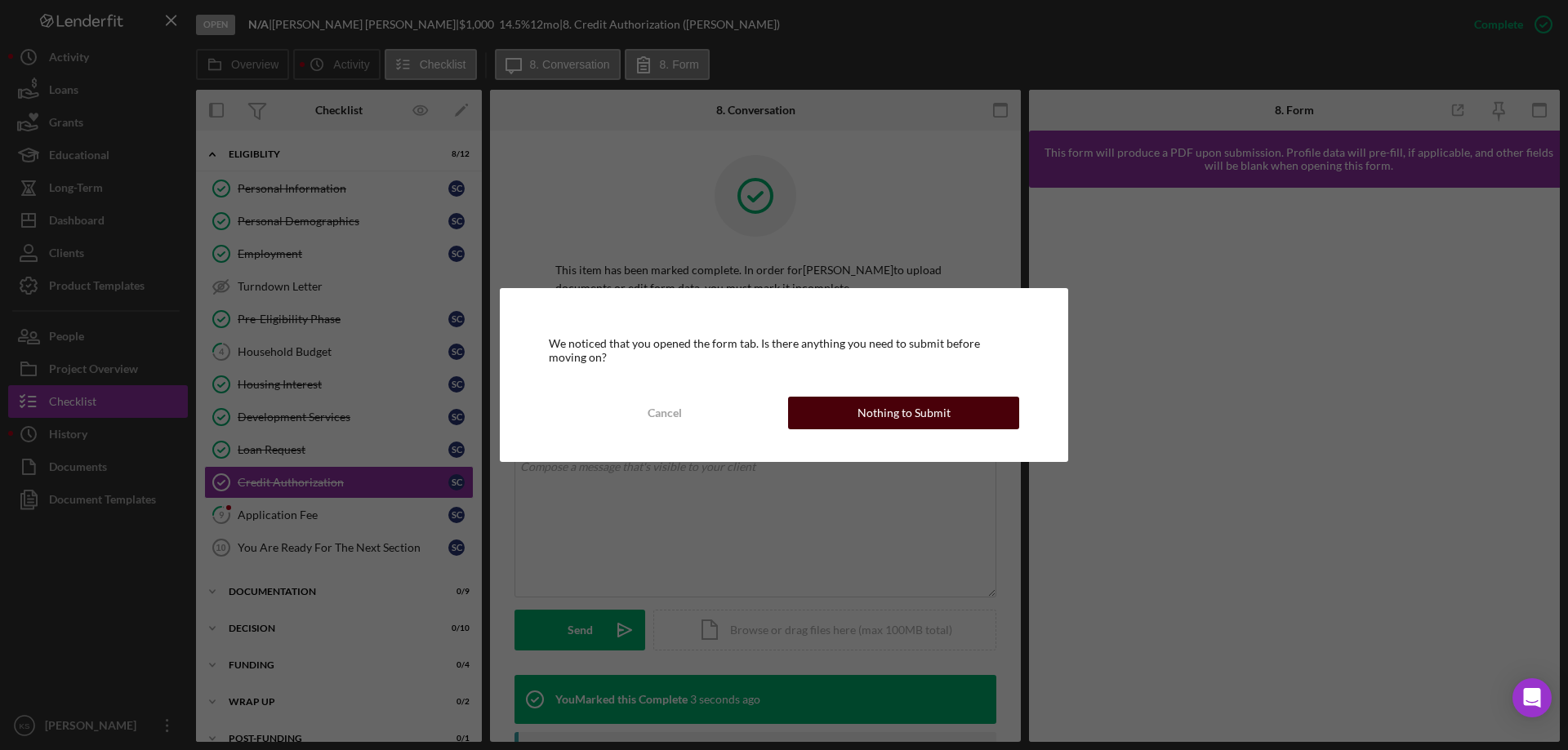
click at [943, 415] on div "Nothing to Submit" at bounding box center [904, 413] width 93 height 32
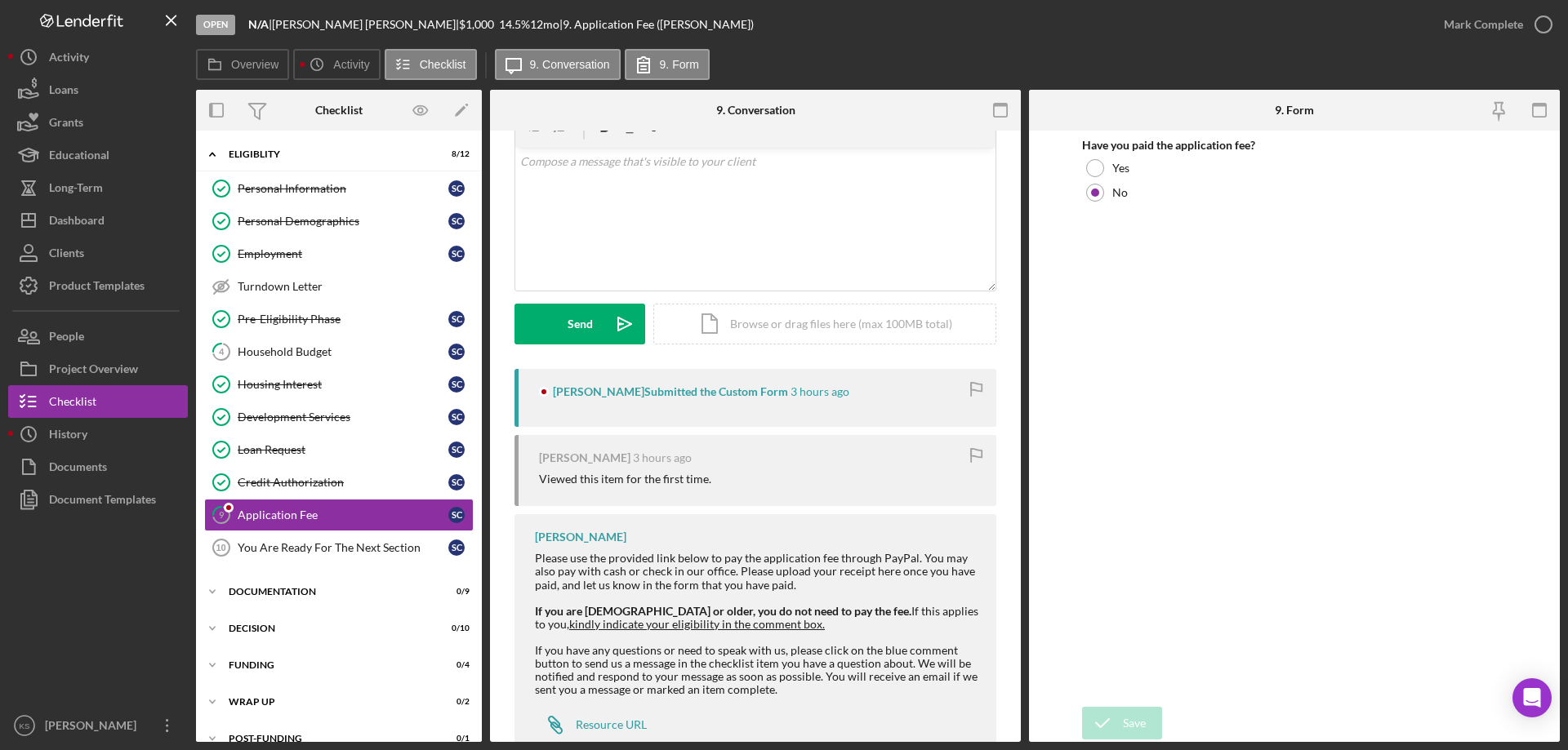
scroll to position [130, 0]
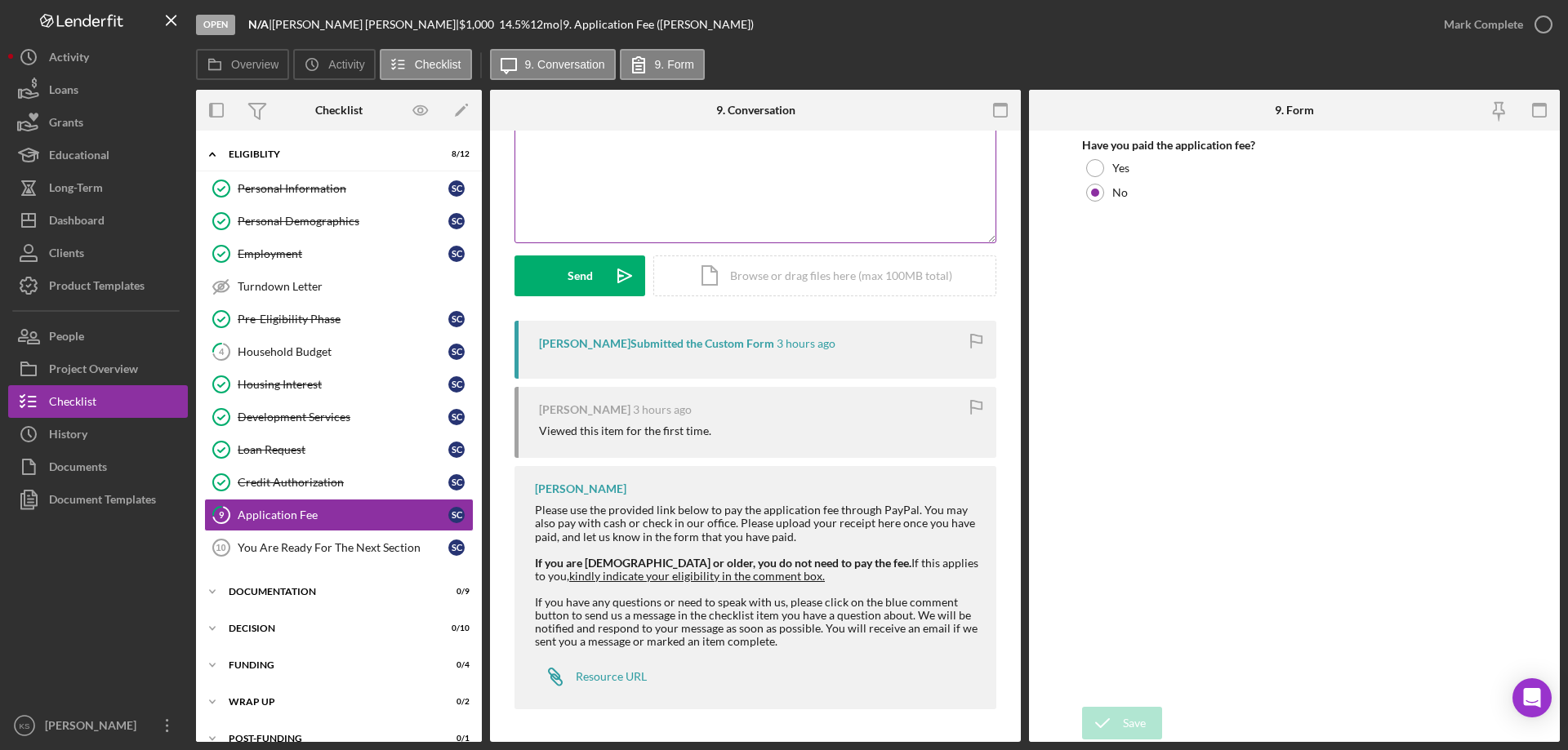
click at [682, 207] on div "v Color teal Color pink Remove color Add row above Add row below Add column bef…" at bounding box center [754, 170] width 480 height 142
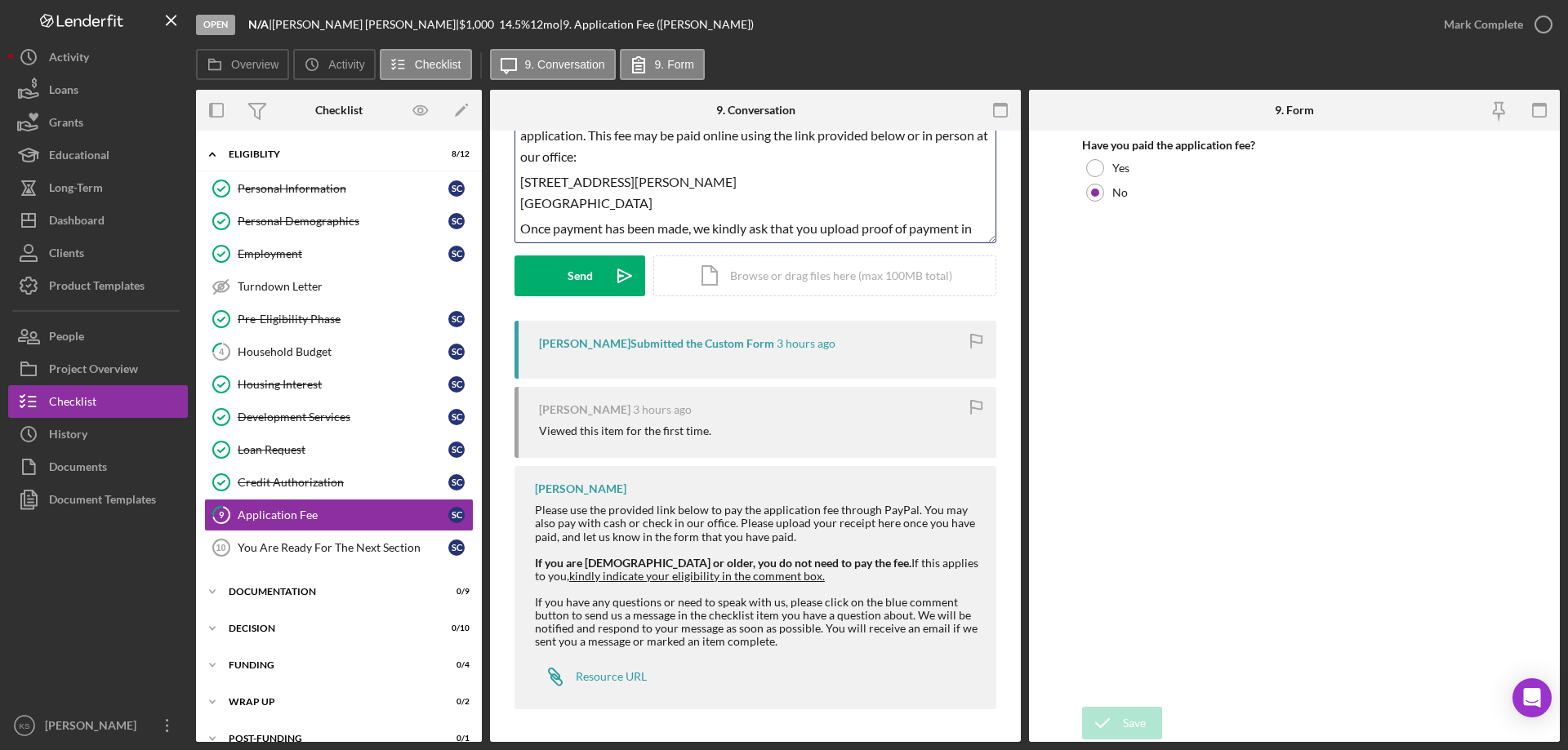
scroll to position [111, 0]
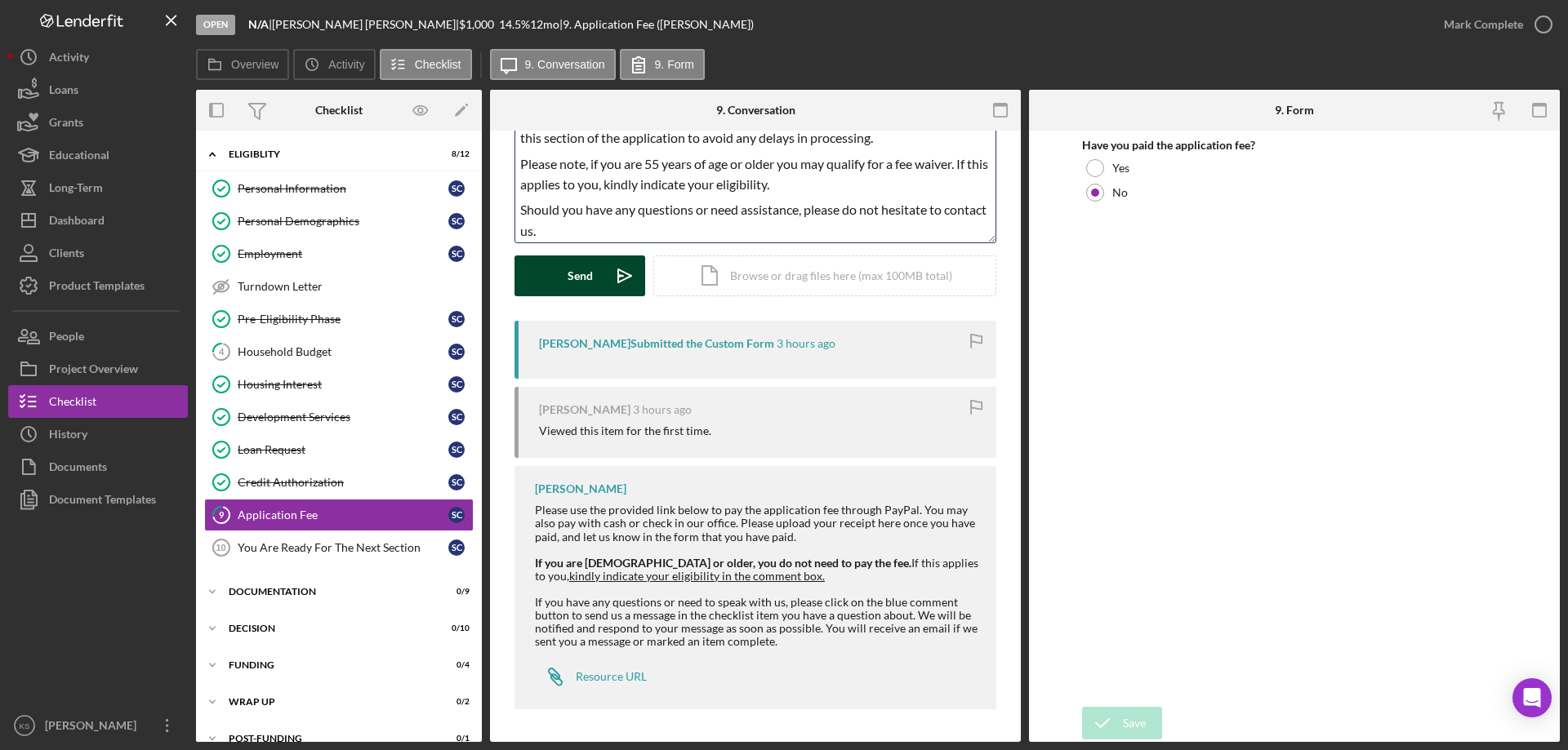
click at [584, 270] on div "Send" at bounding box center [579, 275] width 25 height 41
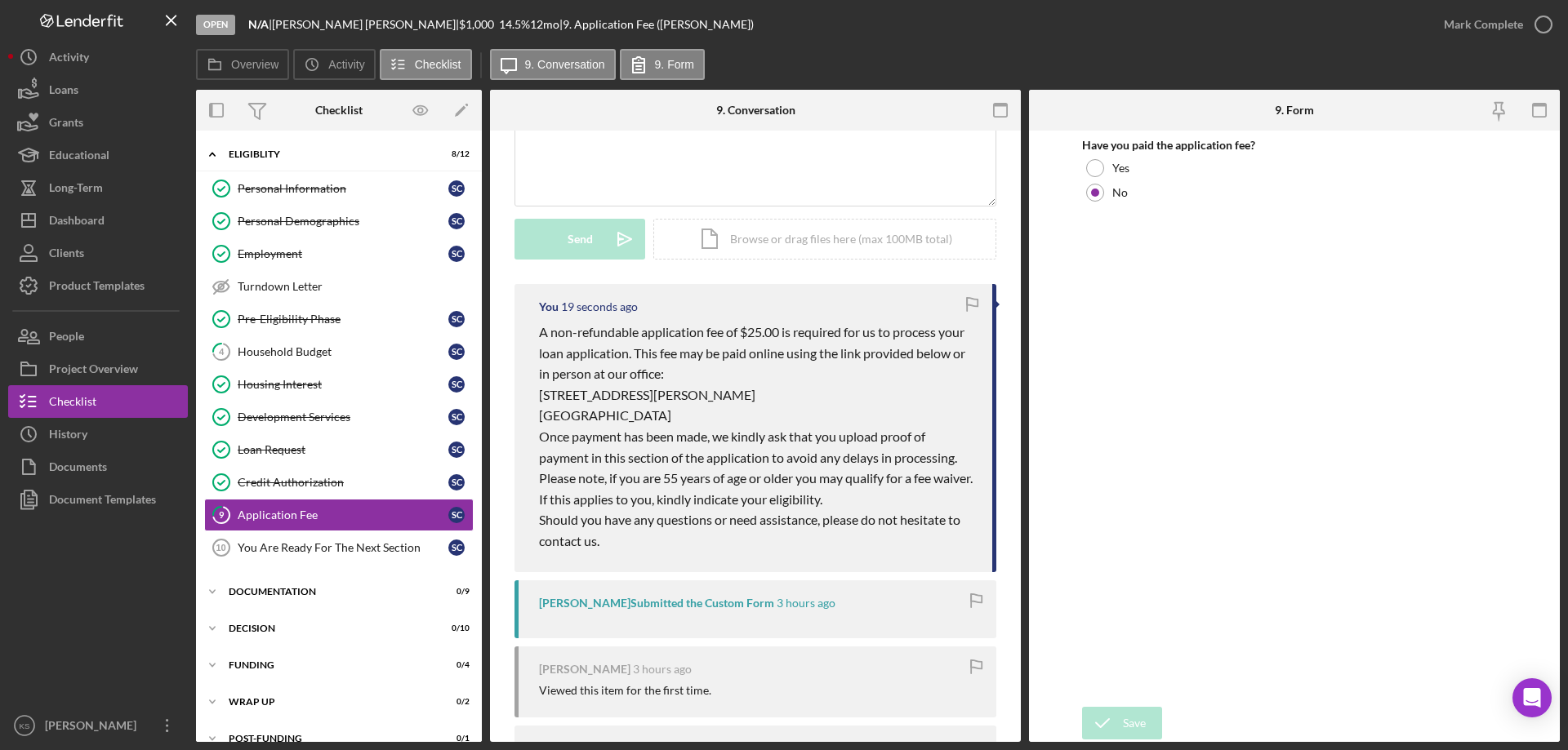
scroll to position [0, 0]
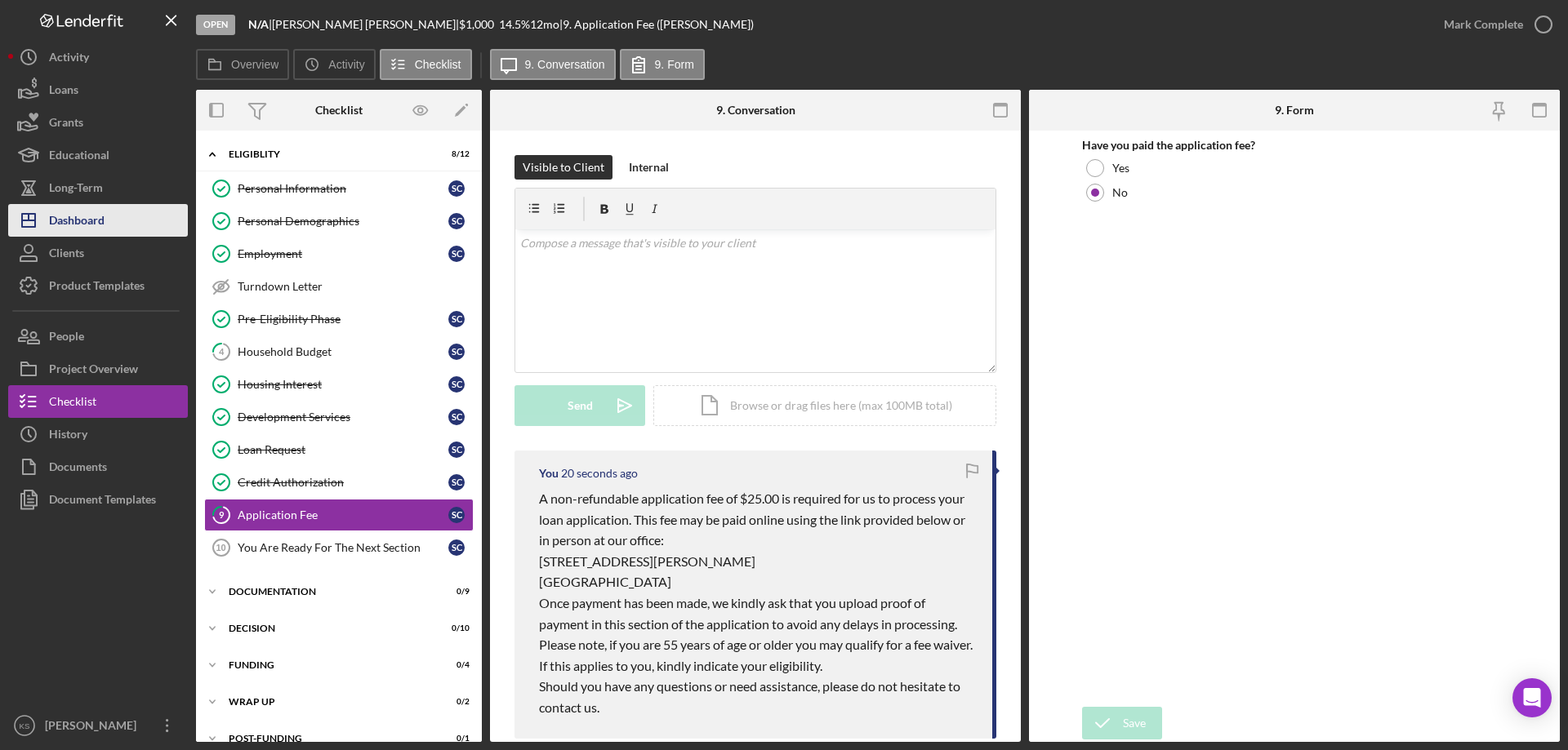
click at [112, 216] on button "Icon/Dashboard Dashboard" at bounding box center [98, 220] width 180 height 32
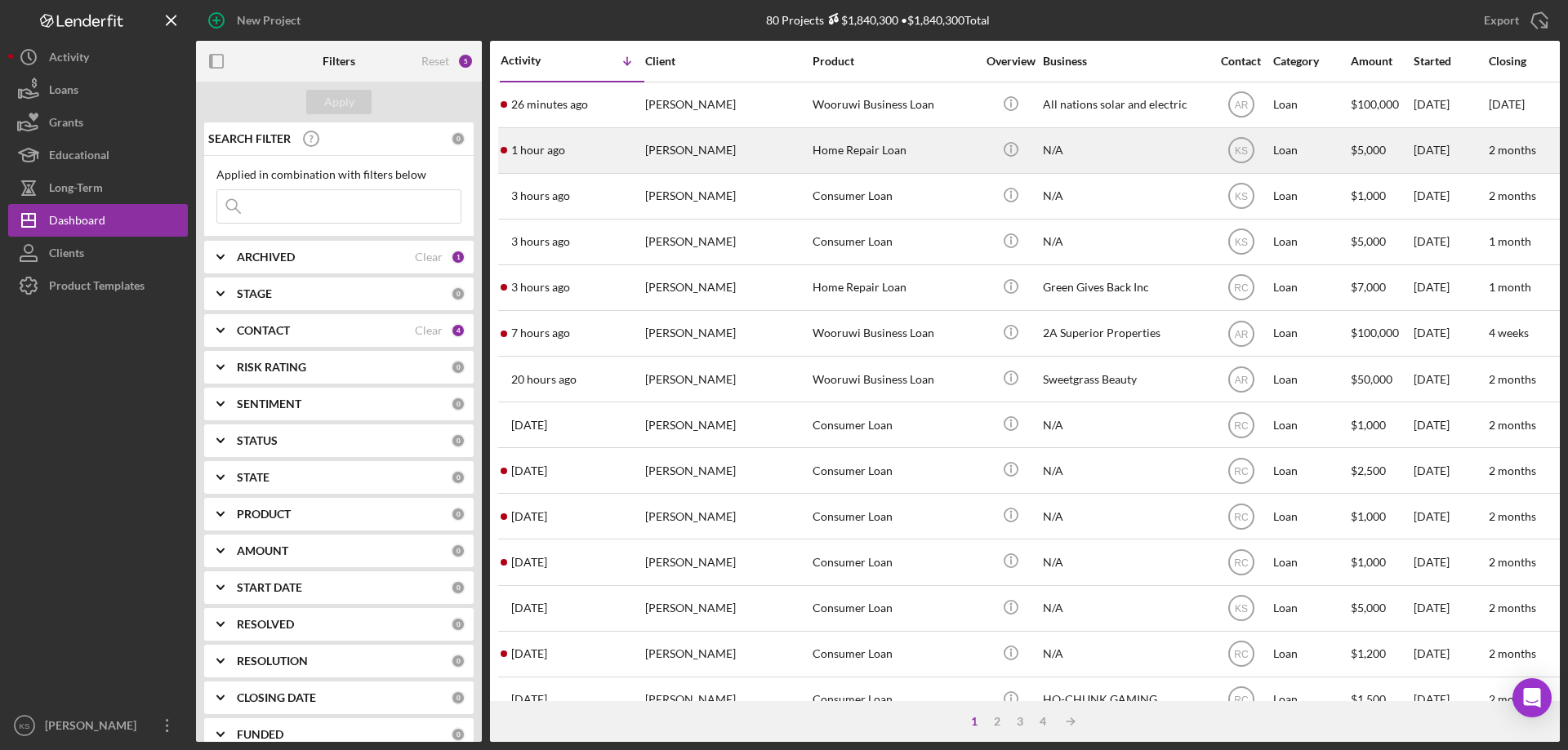
click at [720, 142] on div "[PERSON_NAME]" at bounding box center [726, 151] width 163 height 44
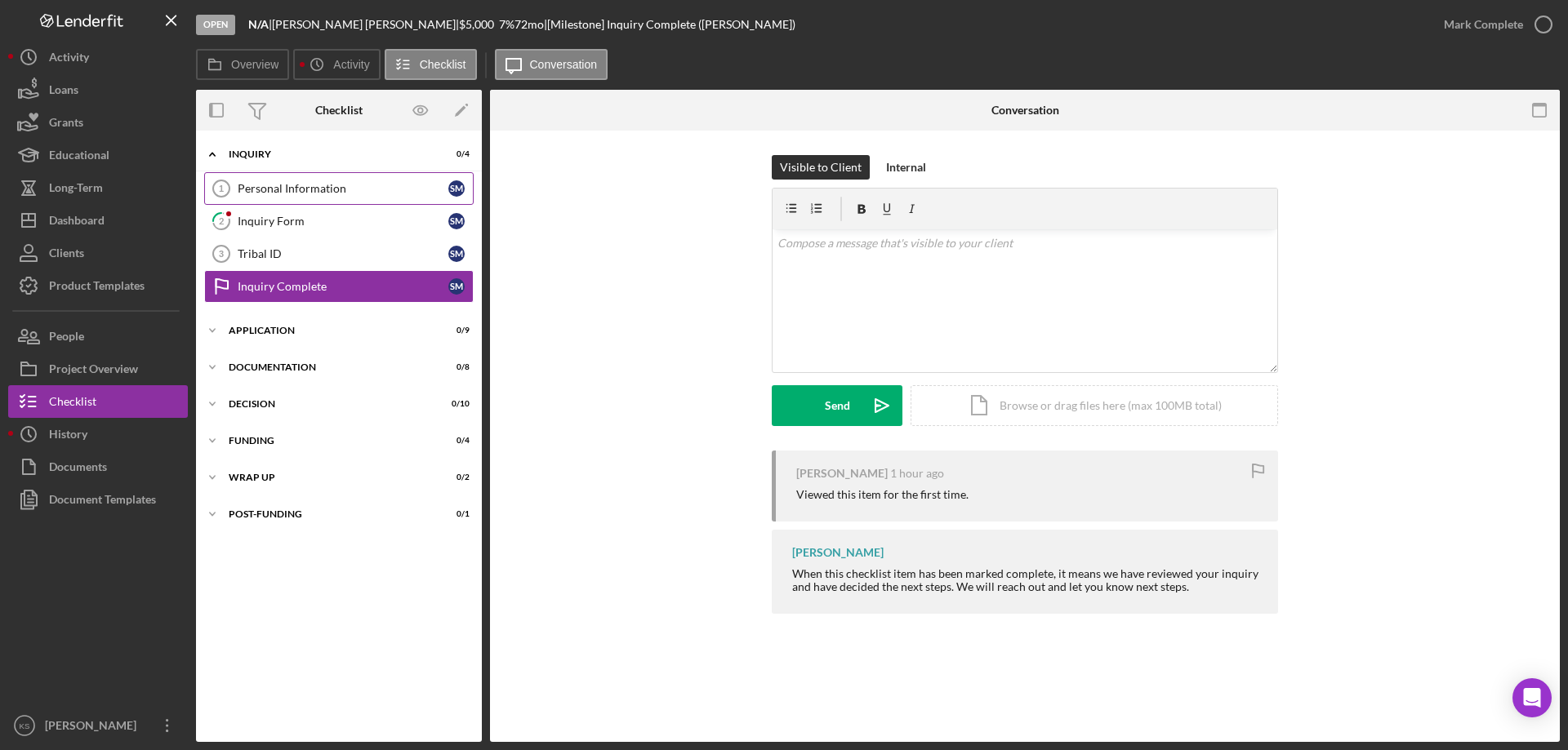
click at [315, 186] on div "Personal Information" at bounding box center [343, 188] width 211 height 13
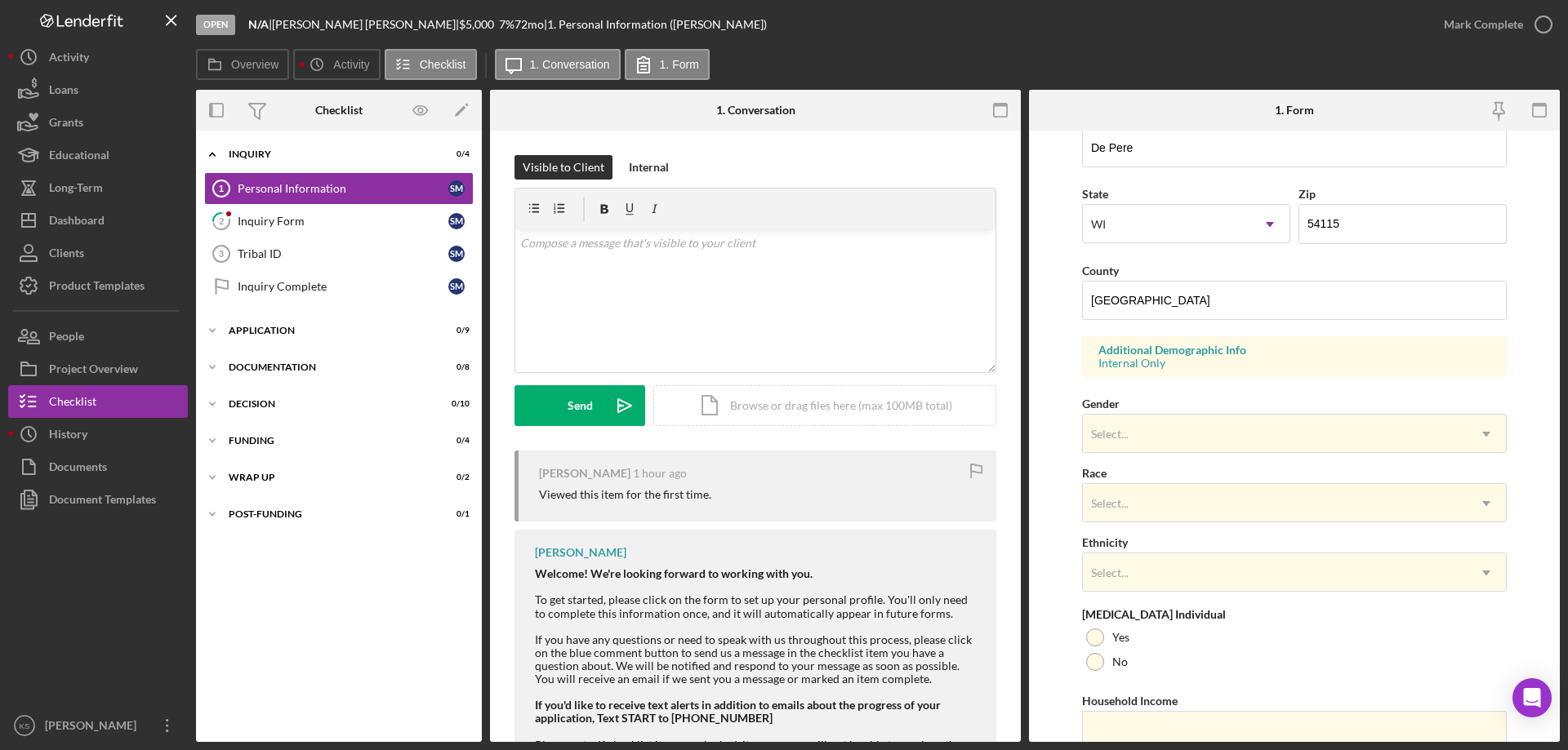
scroll to position [478, 0]
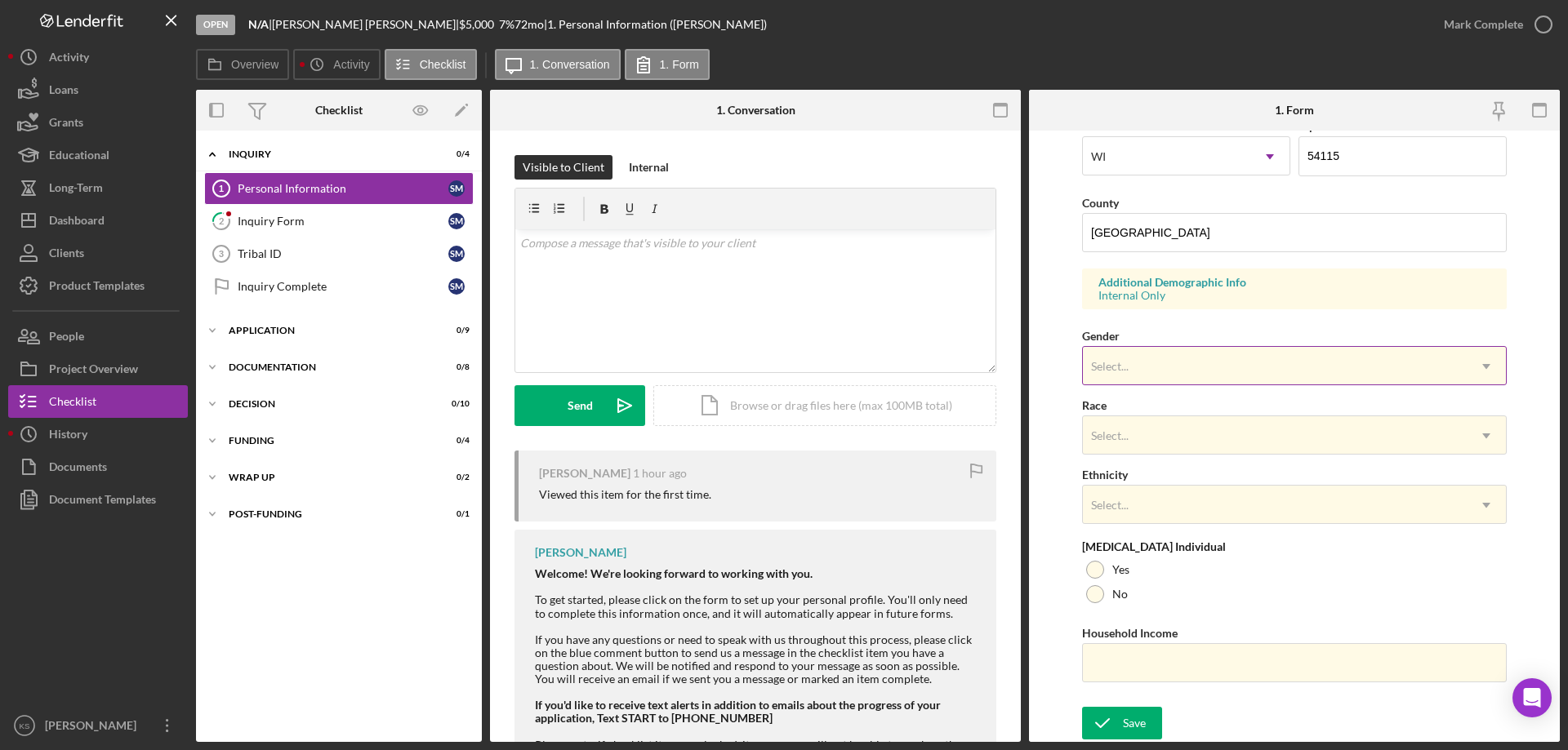
click at [1162, 364] on div "Select..." at bounding box center [1274, 366] width 384 height 38
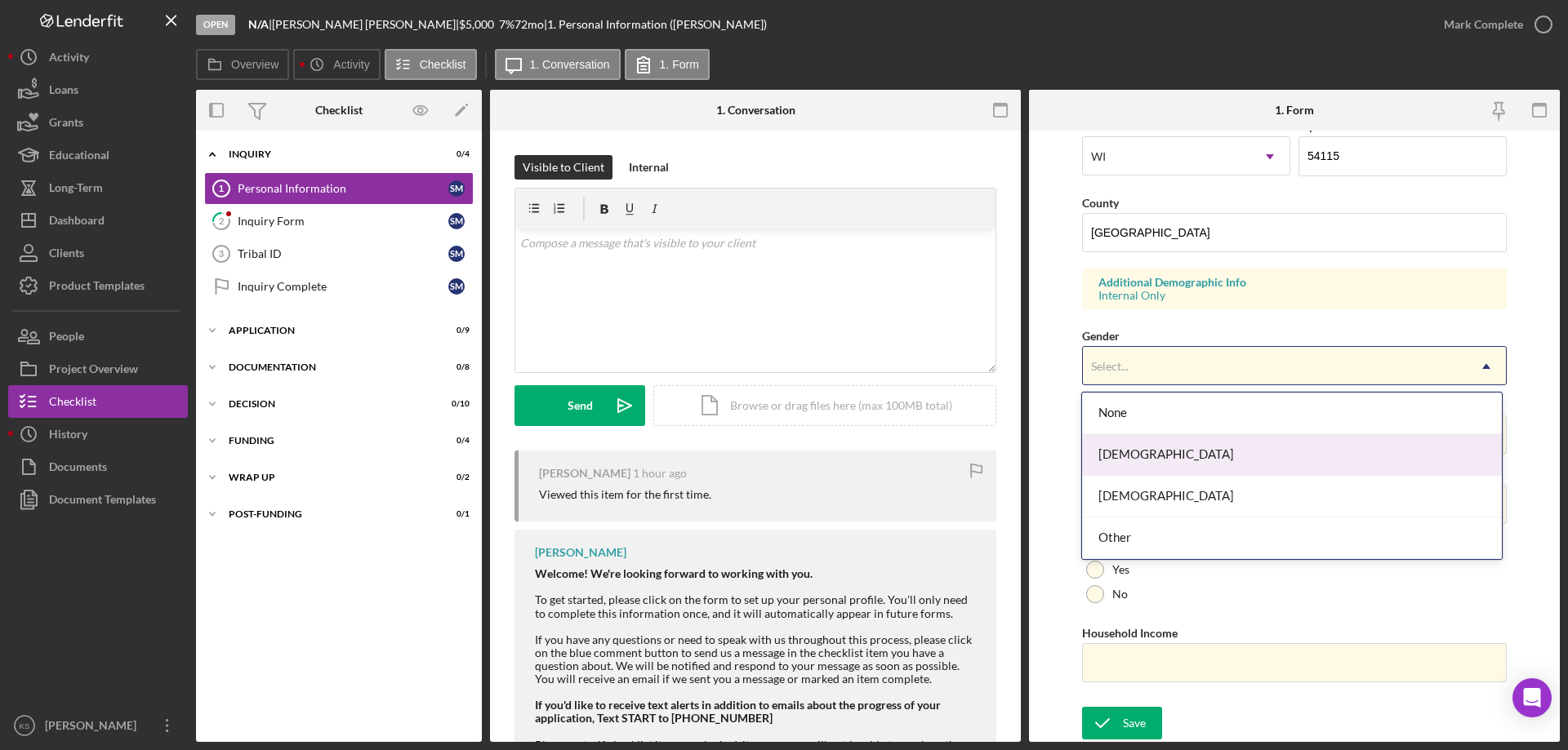
click at [1145, 451] on div "Female" at bounding box center [1291, 455] width 419 height 42
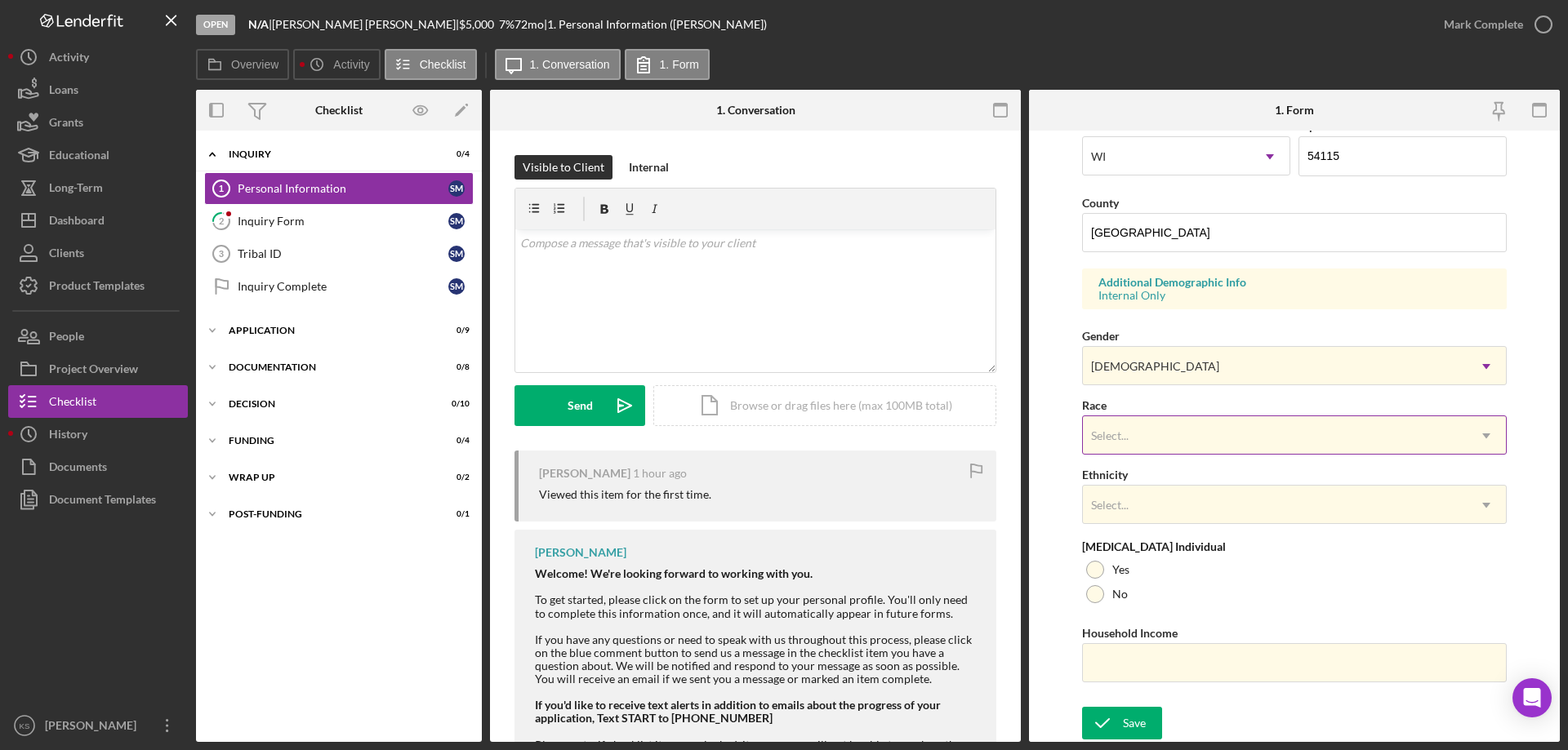
click at [1153, 434] on div "Select..." at bounding box center [1274, 435] width 384 height 38
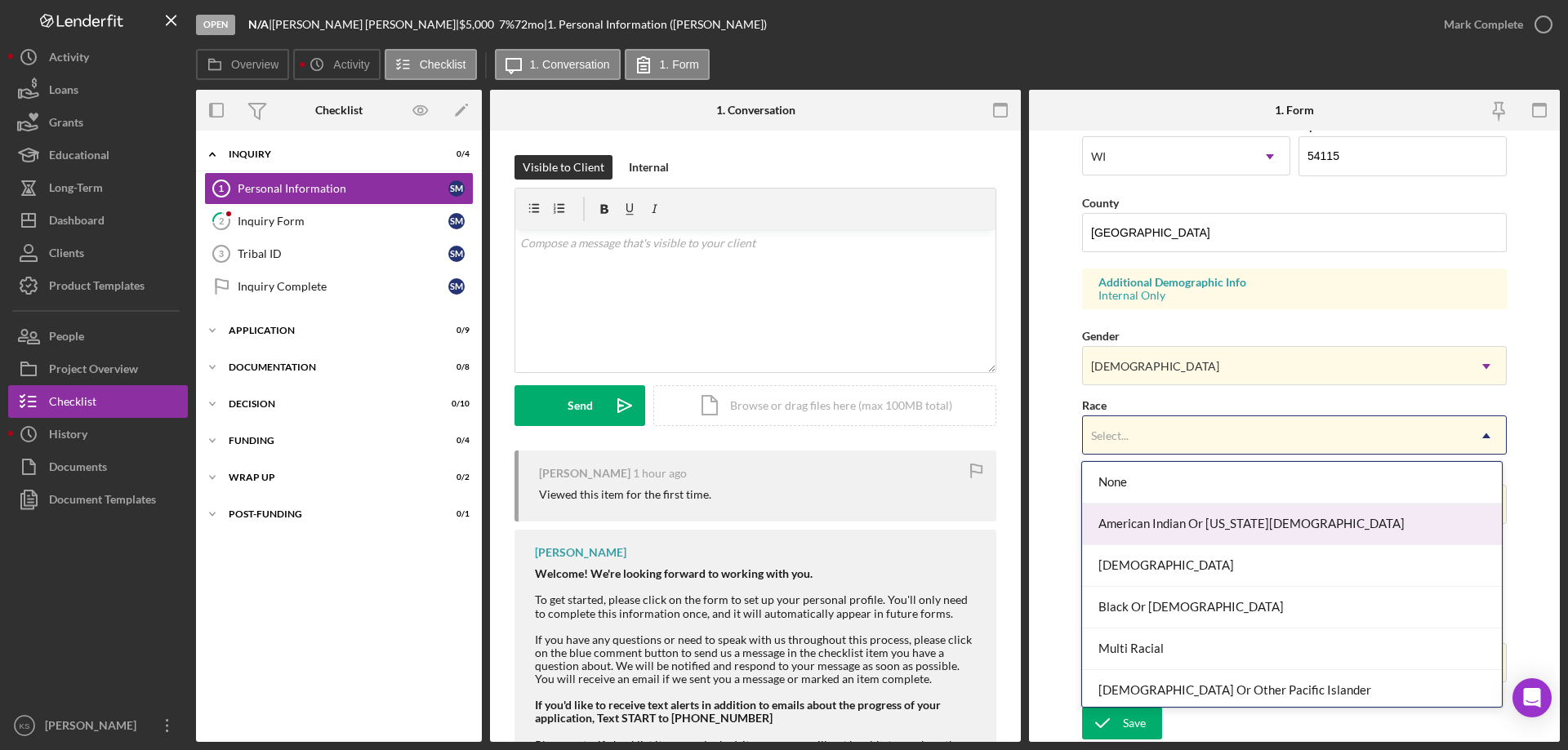
click at [1183, 515] on div "American Indian Or Alaska Native" at bounding box center [1291, 524] width 419 height 42
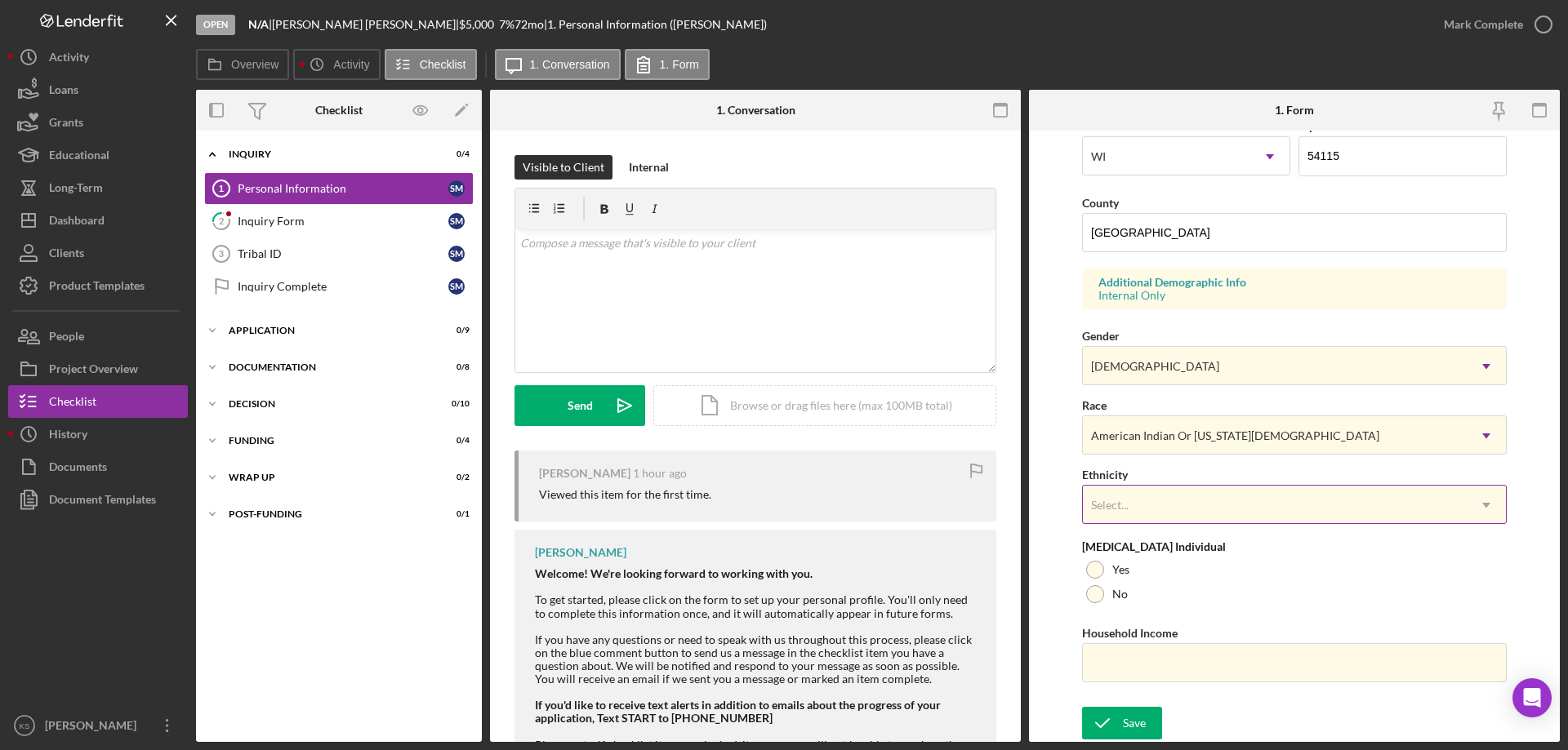
click at [1182, 504] on div "Select..." at bounding box center [1274, 505] width 384 height 38
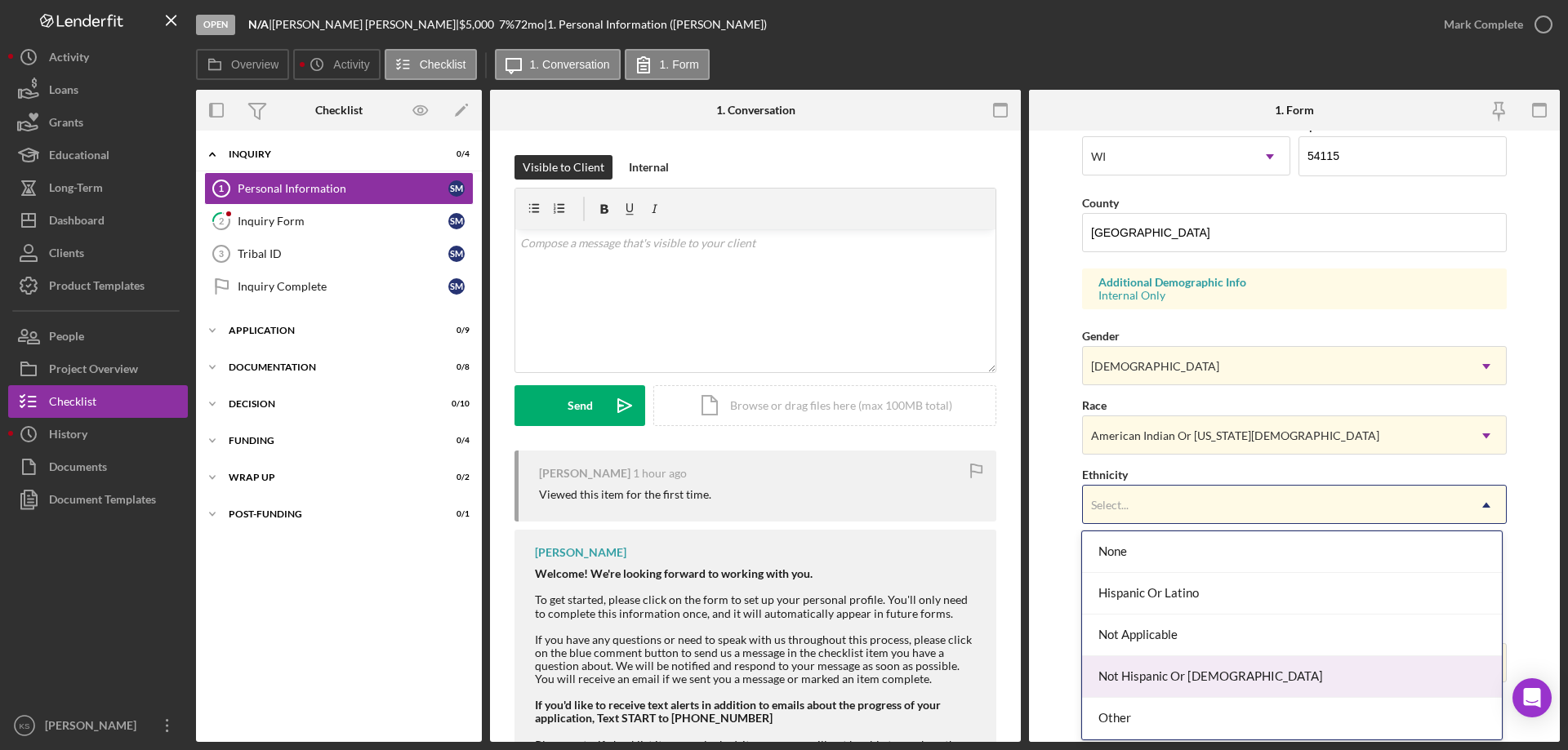
click at [1174, 671] on div "Not Hispanic Or Latino" at bounding box center [1291, 677] width 419 height 42
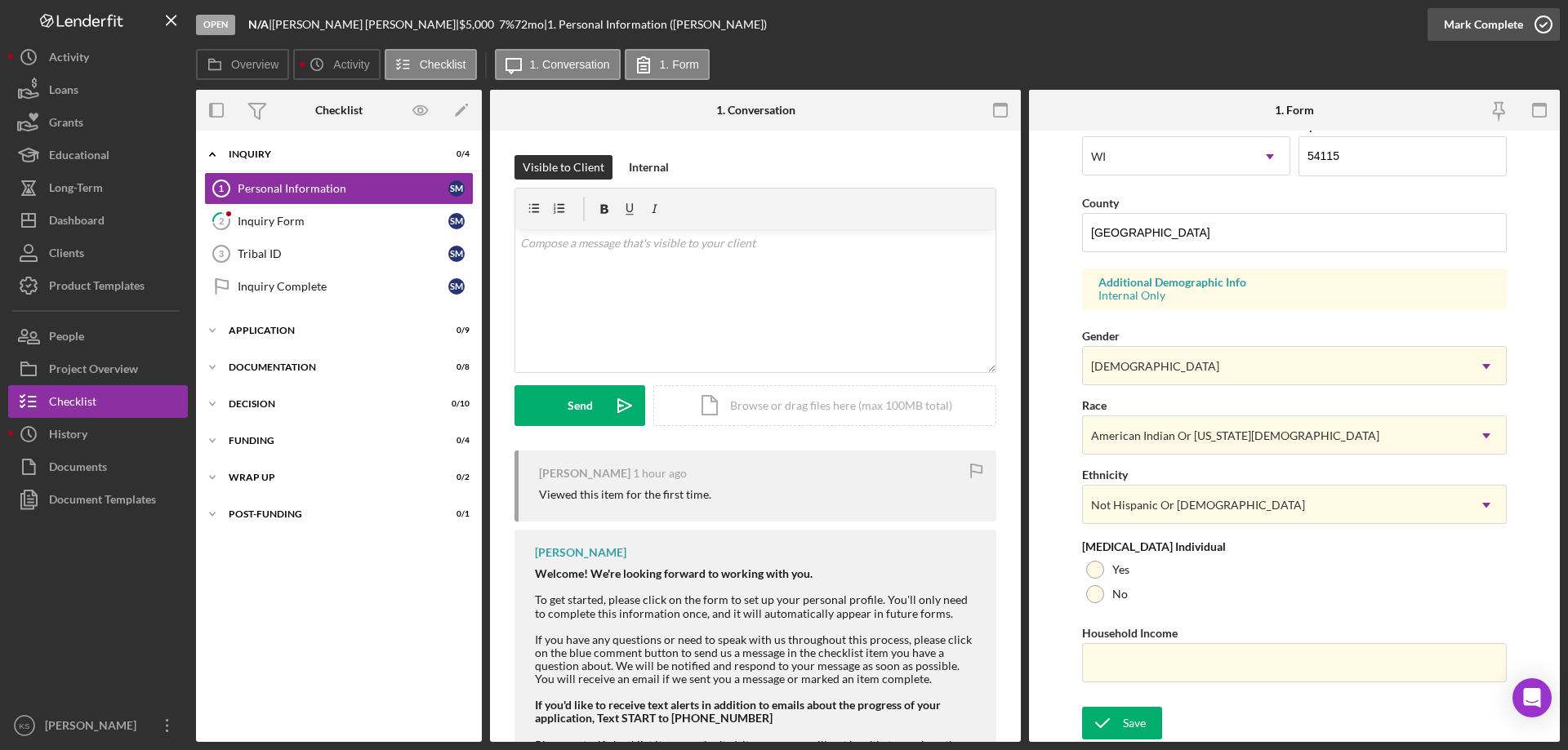
click at [1479, 36] on div "Mark Complete" at bounding box center [1483, 24] width 80 height 32
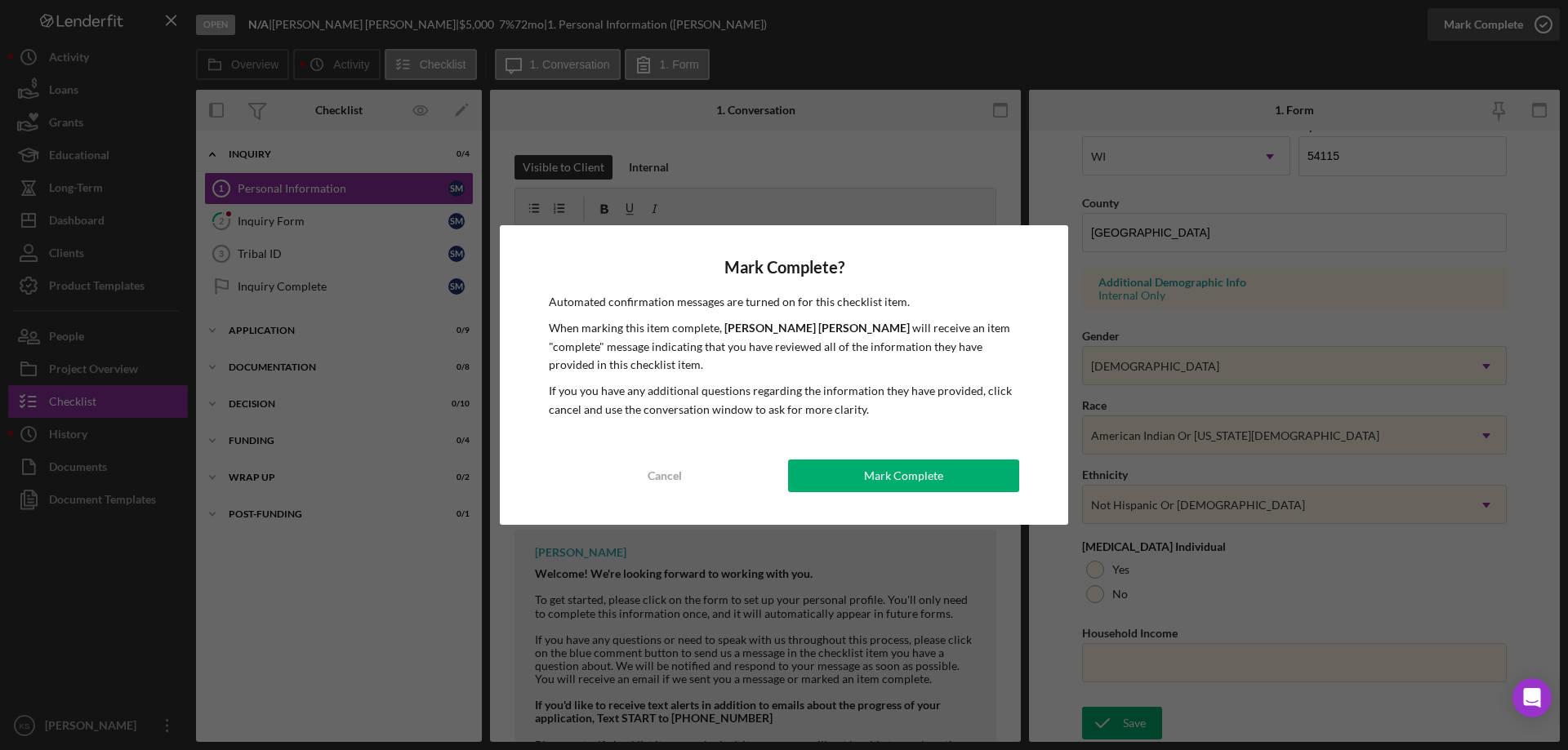
click at [1479, 36] on div "Mark Complete? Automated confirmation messages are turned on for this checklist…" at bounding box center [784, 375] width 1568 height 750
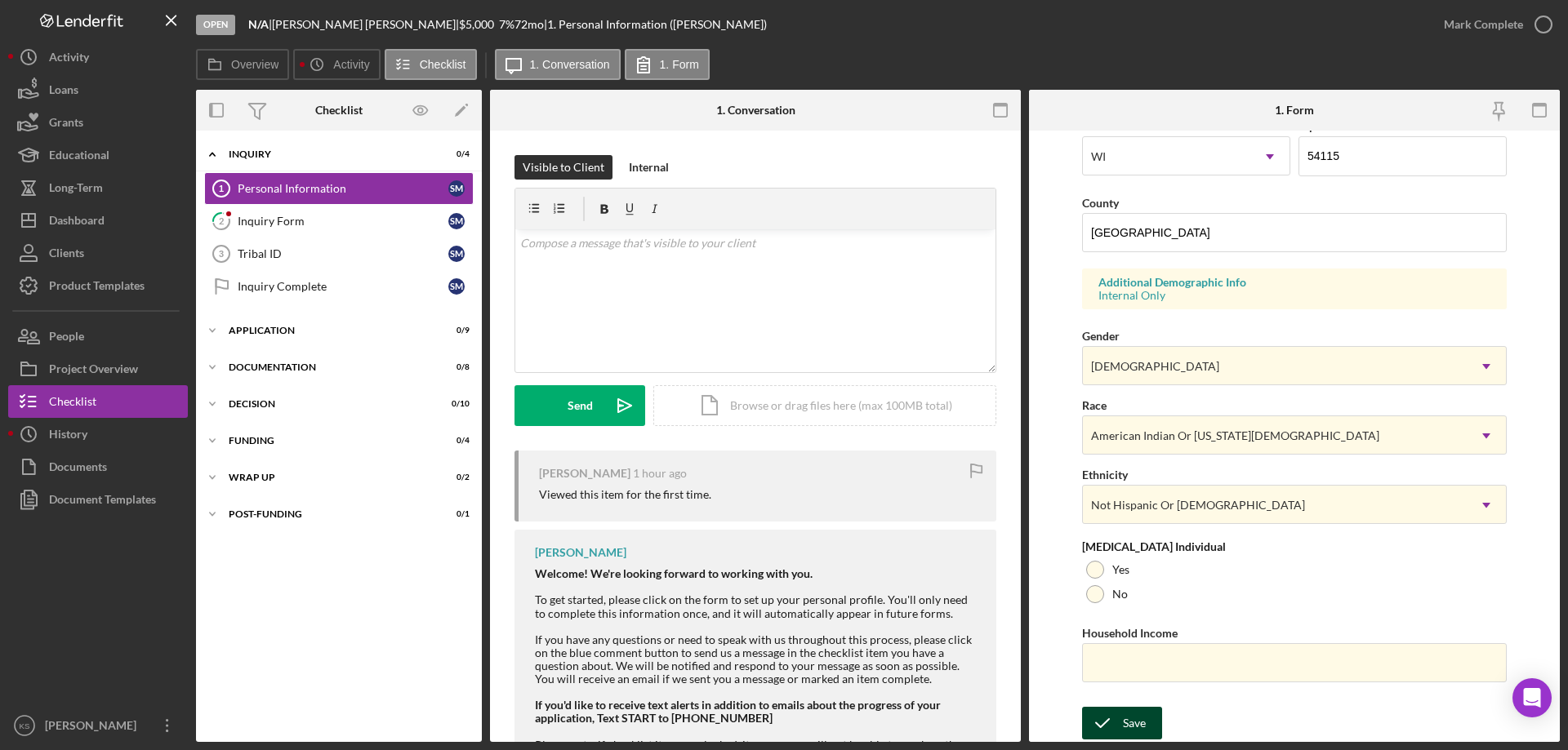
click at [1126, 726] on div "Save" at bounding box center [1134, 723] width 23 height 32
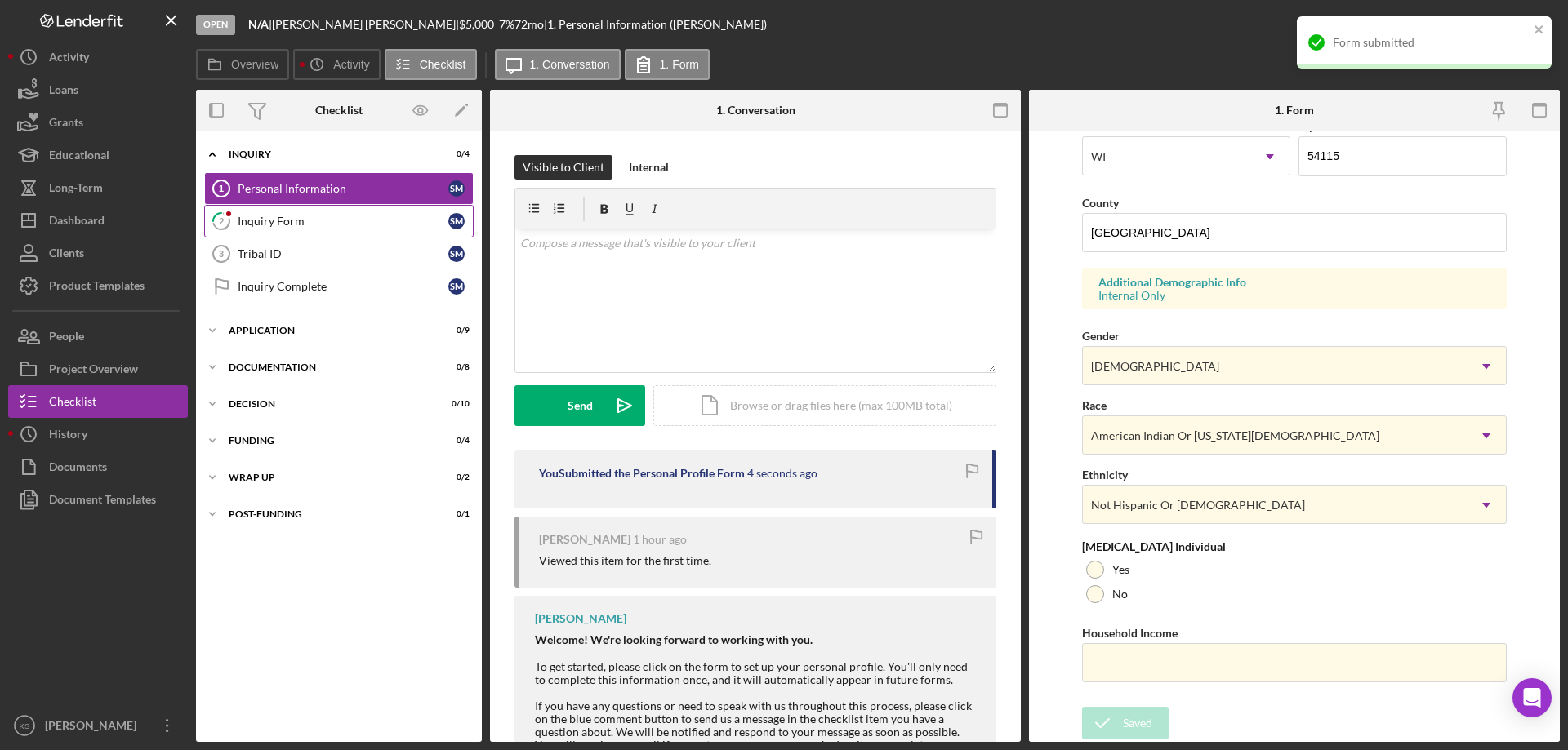
click at [302, 233] on link "2 Inquiry Form S M" at bounding box center [339, 220] width 269 height 32
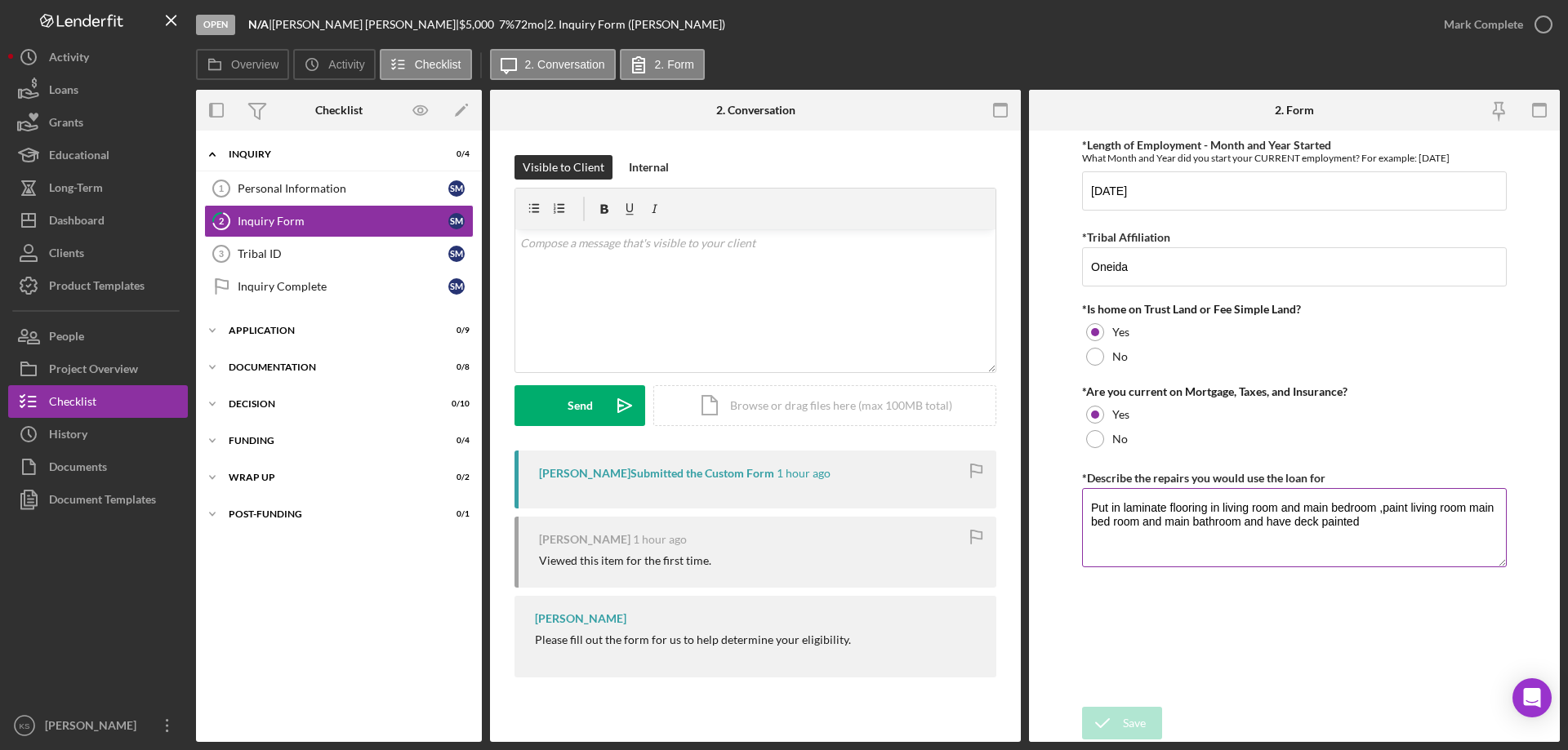
drag, startPoint x: 1185, startPoint y: 517, endPoint x: 1098, endPoint y: 476, distance: 96.2
click at [1098, 476] on div "*Describe the repairs you would use the loan for Put in laminate flooring in li…" at bounding box center [1294, 518] width 425 height 101
click at [1230, 484] on label "*Describe the repairs you would use the loan for" at bounding box center [1204, 478] width 243 height 14
click at [1230, 489] on textarea "Put in laminate flooring in living room and main bedroom ,paint living room mai…" at bounding box center [1294, 528] width 425 height 79
drag, startPoint x: 1091, startPoint y: 478, endPoint x: 1326, endPoint y: 479, distance: 235.0
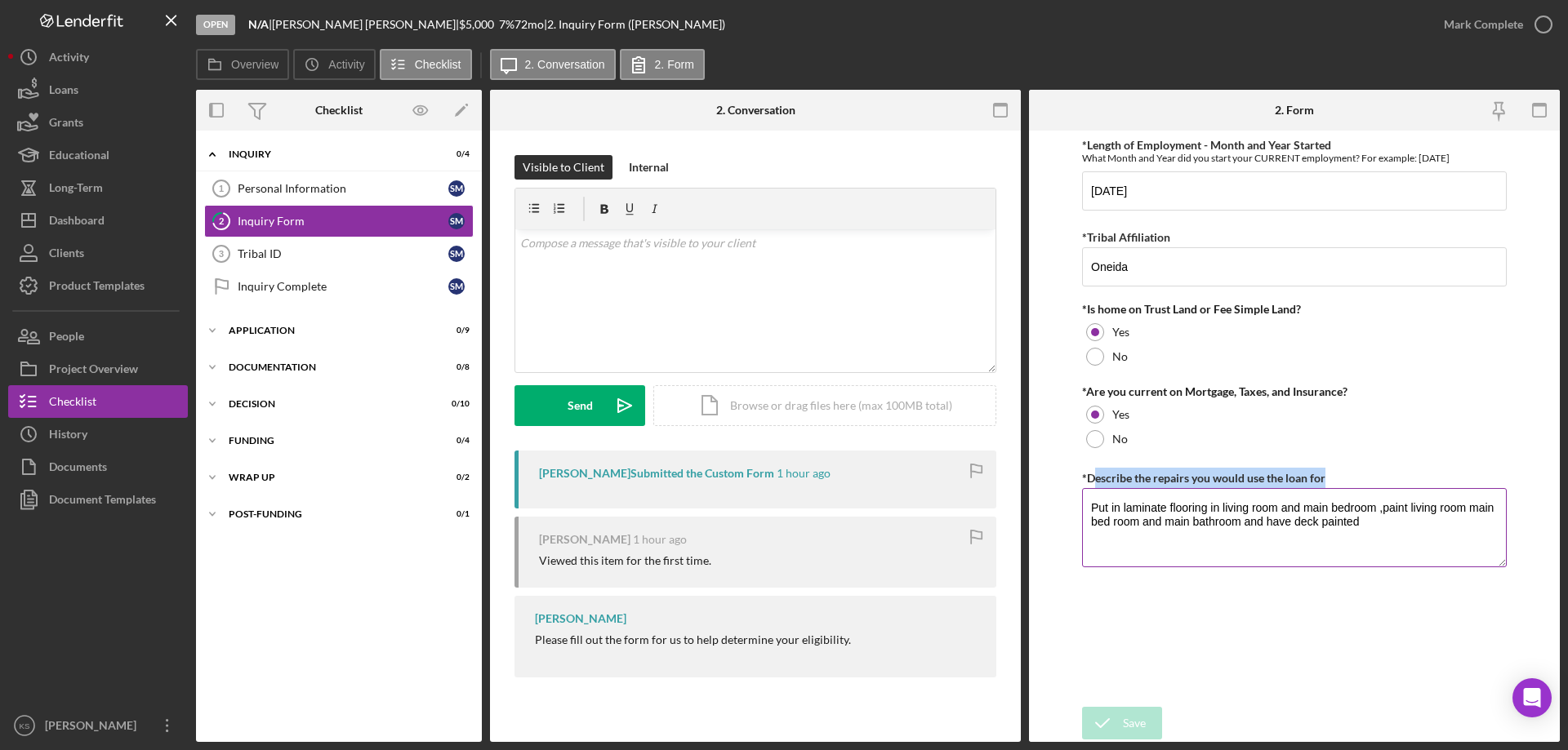
click at [1326, 479] on div "*Describe the repairs you would use the loan for" at bounding box center [1294, 477] width 425 height 20
click at [1333, 477] on div "*Describe the repairs you would use the loan for" at bounding box center [1294, 477] width 425 height 20
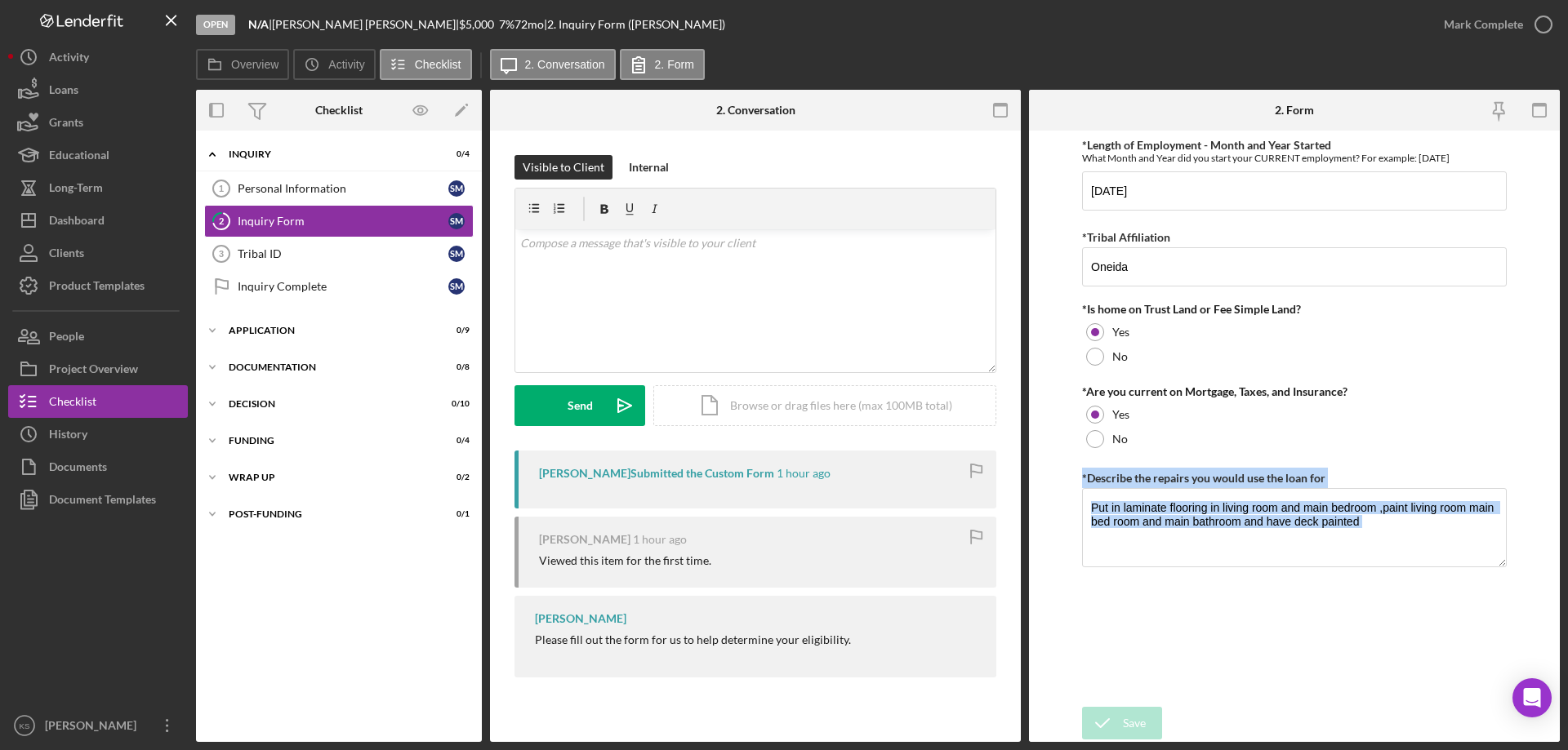
drag, startPoint x: 1332, startPoint y: 478, endPoint x: 1060, endPoint y: 479, distance: 272.0
click at [1060, 479] on form "*Length of Employment - Month and Year Started What Month and Year did you star…" at bounding box center [1294, 436] width 531 height 612
drag, startPoint x: 1198, startPoint y: 529, endPoint x: 1278, endPoint y: 524, distance: 80.2
click at [1198, 529] on textarea "Put in laminate flooring in living room and main bedroom ,paint living room mai…" at bounding box center [1294, 528] width 425 height 79
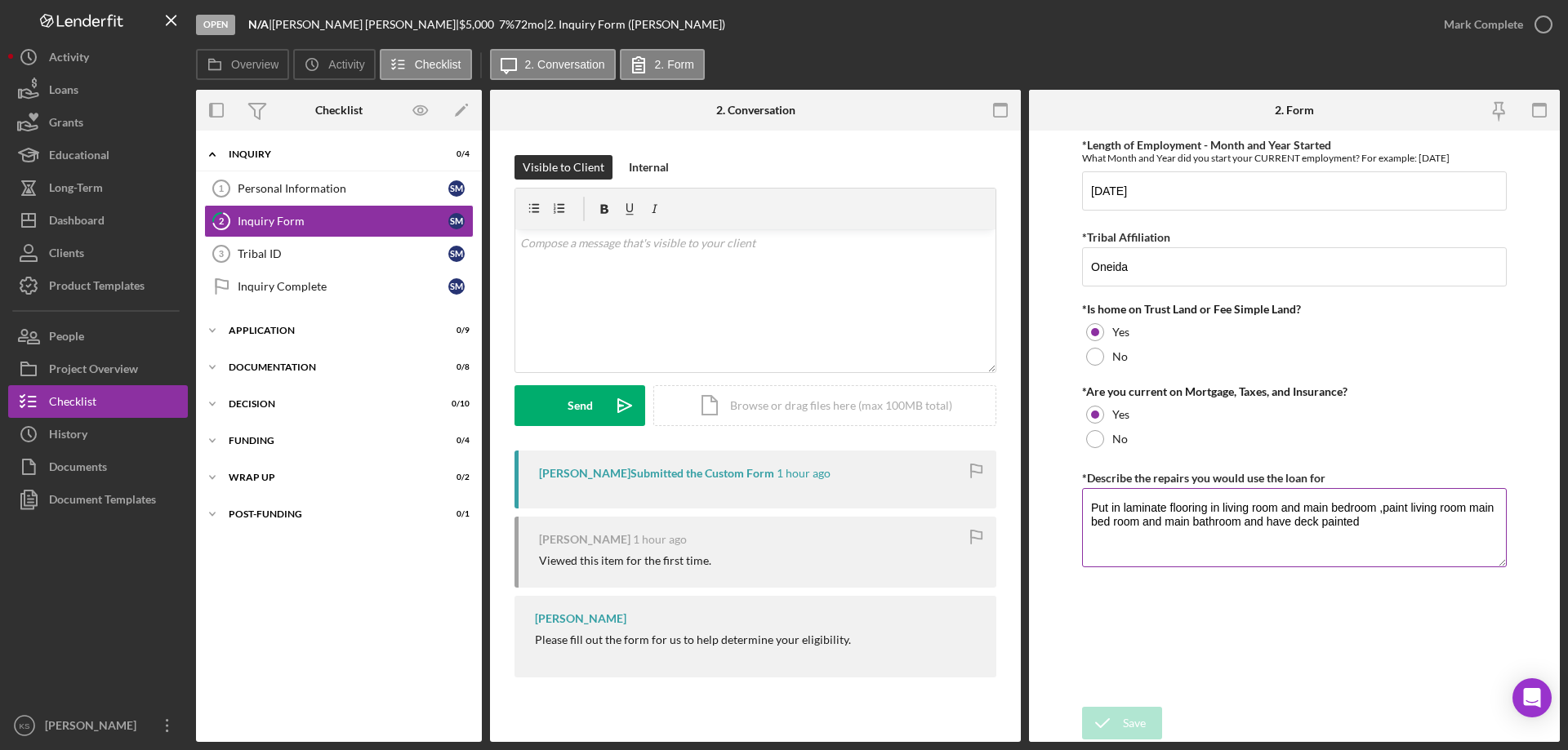
drag, startPoint x: 1224, startPoint y: 516, endPoint x: 1086, endPoint y: 503, distance: 138.6
click at [1086, 503] on textarea "Put in laminate flooring in living room and main bedroom ,paint living room mai…" at bounding box center [1294, 528] width 425 height 79
click at [1060, 378] on form "*Length of Employment - Month and Year Started What Month and Year did you star…" at bounding box center [1294, 436] width 531 height 612
click at [644, 279] on div "v Color teal Color pink Remove color Add row above Add row below Add column bef…" at bounding box center [754, 300] width 480 height 142
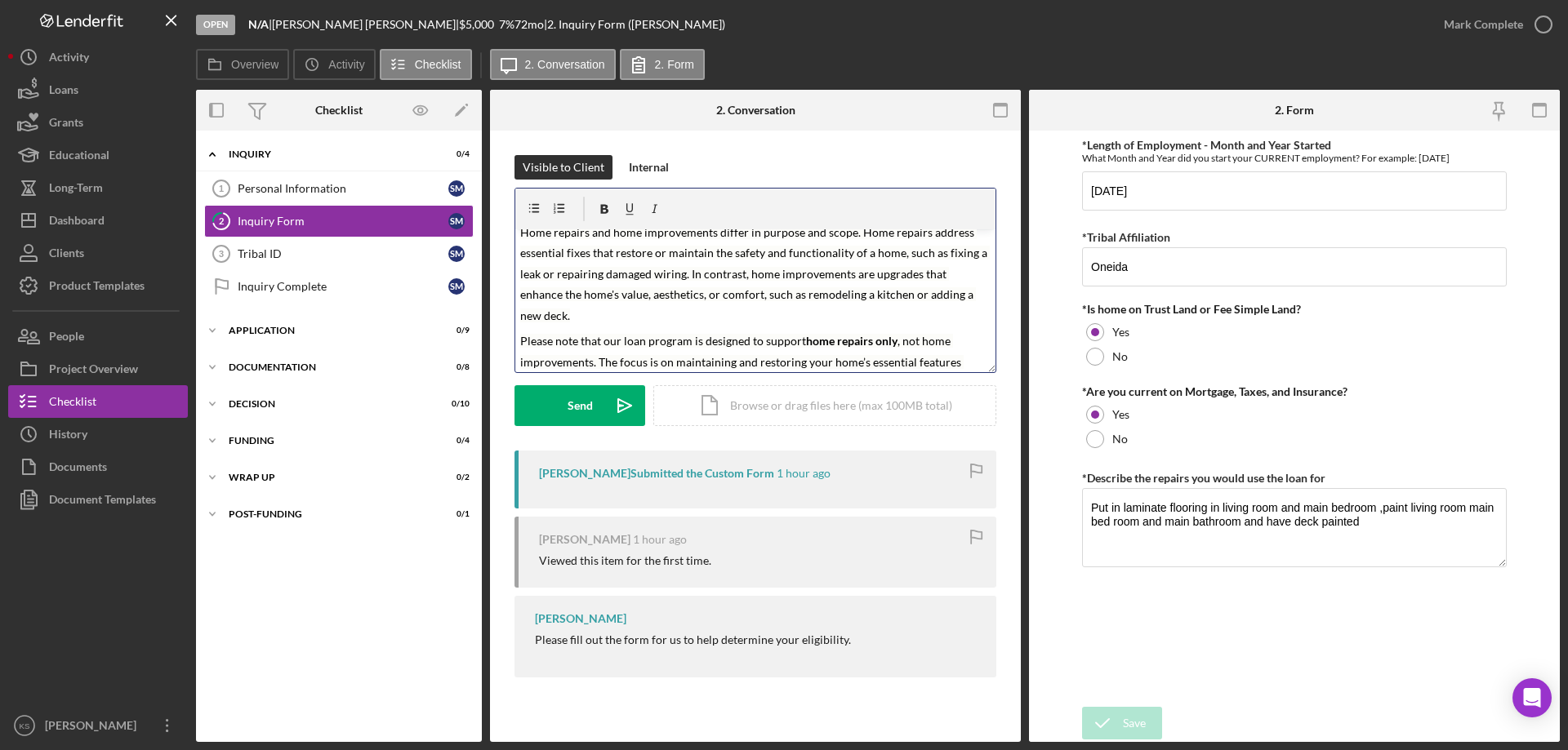
scroll to position [17, 0]
click at [700, 333] on mark ", not home improvements. The focus is on maintaining and restoring your home’s …" at bounding box center [741, 358] width 443 height 56
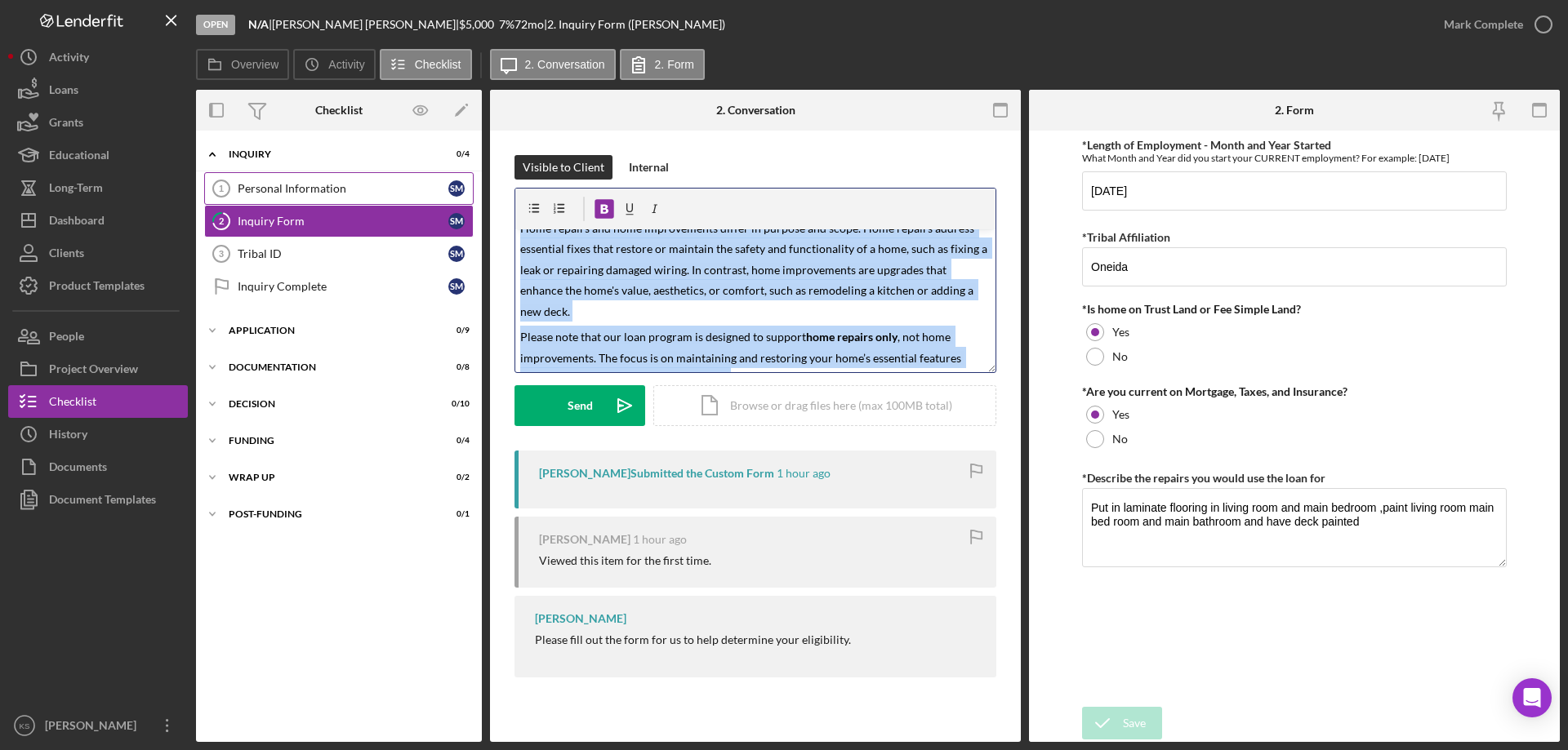
scroll to position [0, 0]
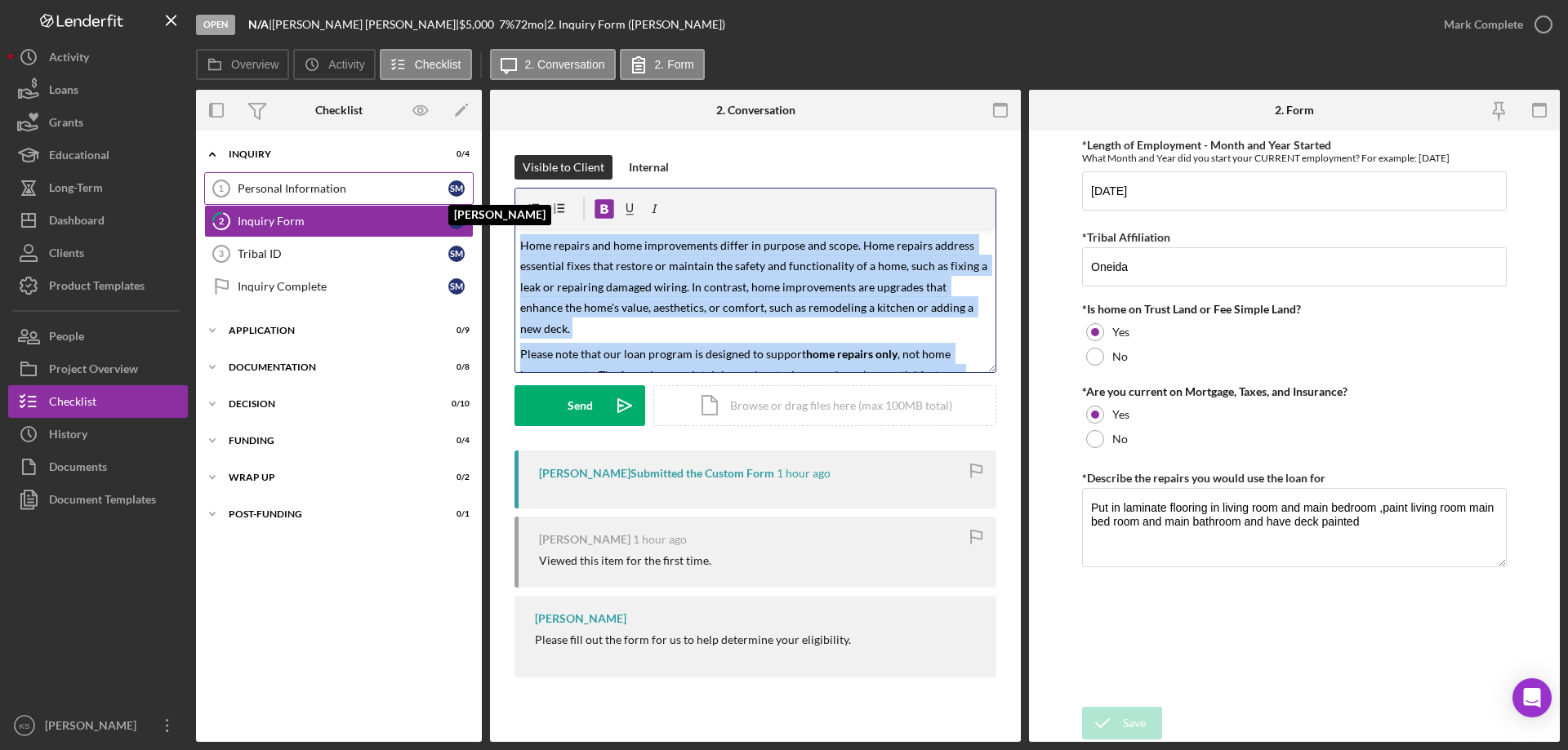
drag, startPoint x: 745, startPoint y: 358, endPoint x: 463, endPoint y: 184, distance: 331.4
click at [446, 183] on div "Overview Internal Workflow Stage Open Icon/Dropdown Arrow Archive (can unarchiv…" at bounding box center [878, 416] width 1363 height 652
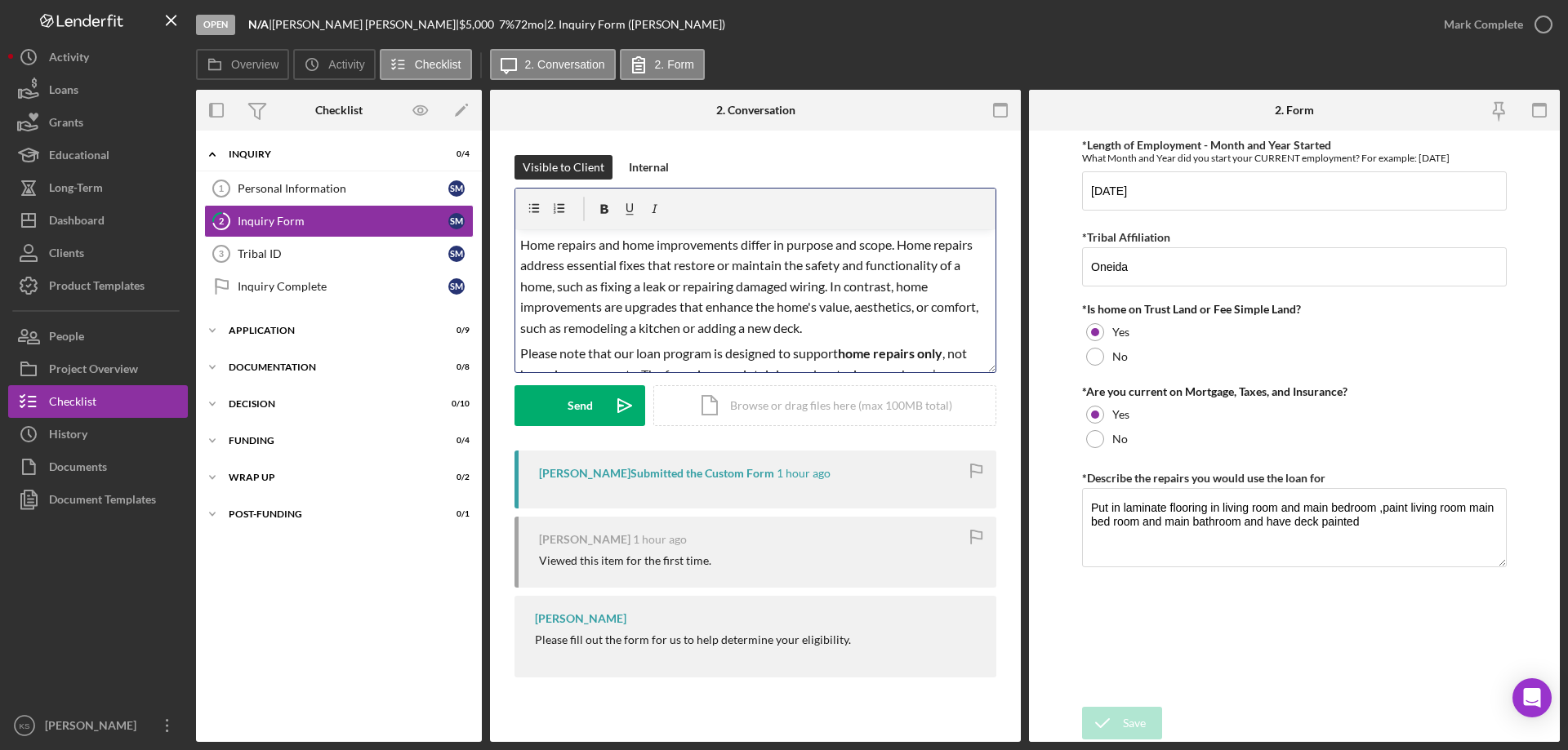
click at [732, 331] on span "Home repairs and home improvements differ in purpose and scope. Home repairs ad…" at bounding box center [750, 286] width 461 height 99
click at [857, 274] on p "Home repairs and home improvements differ in purpose and scope. Home repairs ad…" at bounding box center [755, 287] width 471 height 105
click at [940, 249] on p "Home repairs and home improvements differ in purpose and scope. Home repairs ad…" at bounding box center [755, 205] width 471 height 105
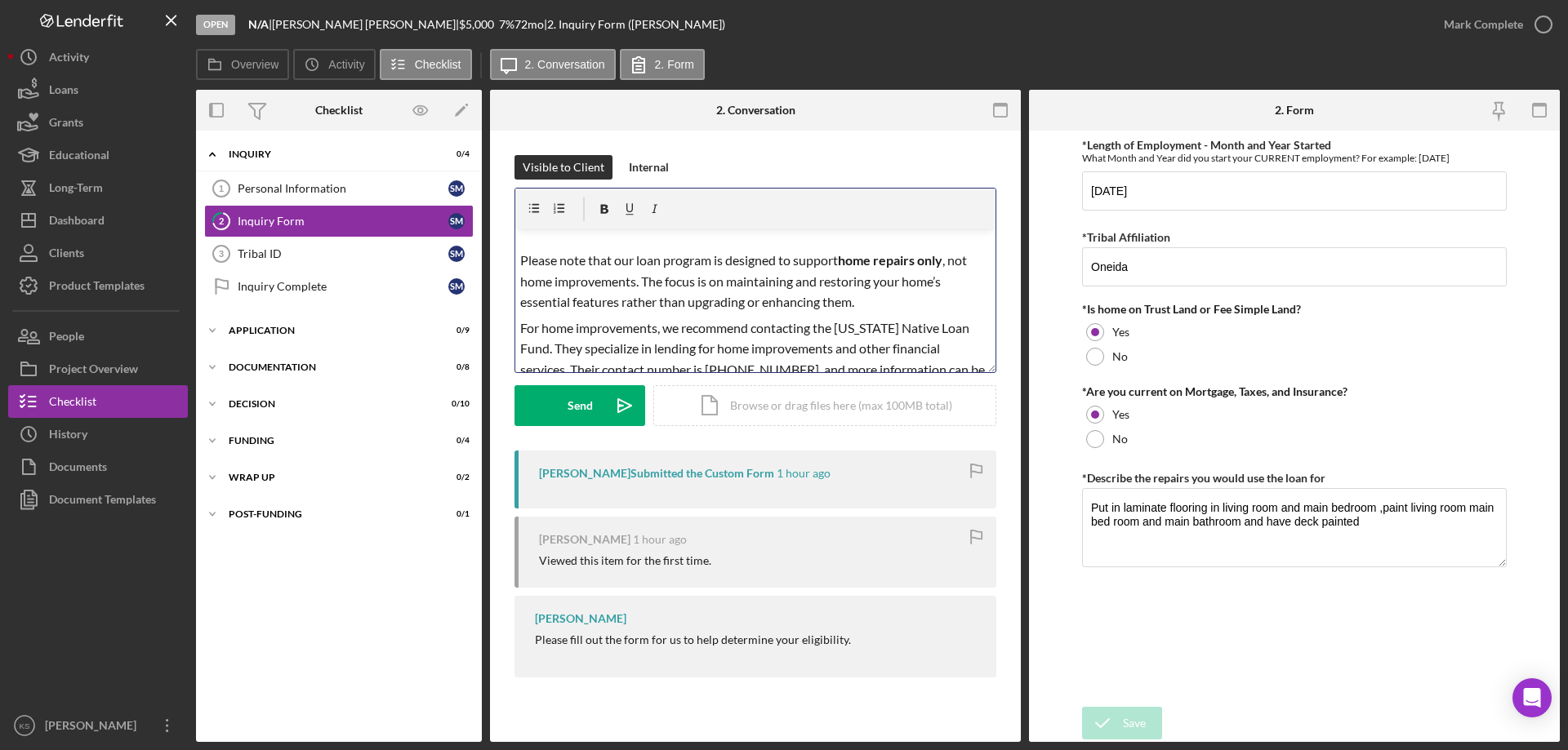
scroll to position [149, 0]
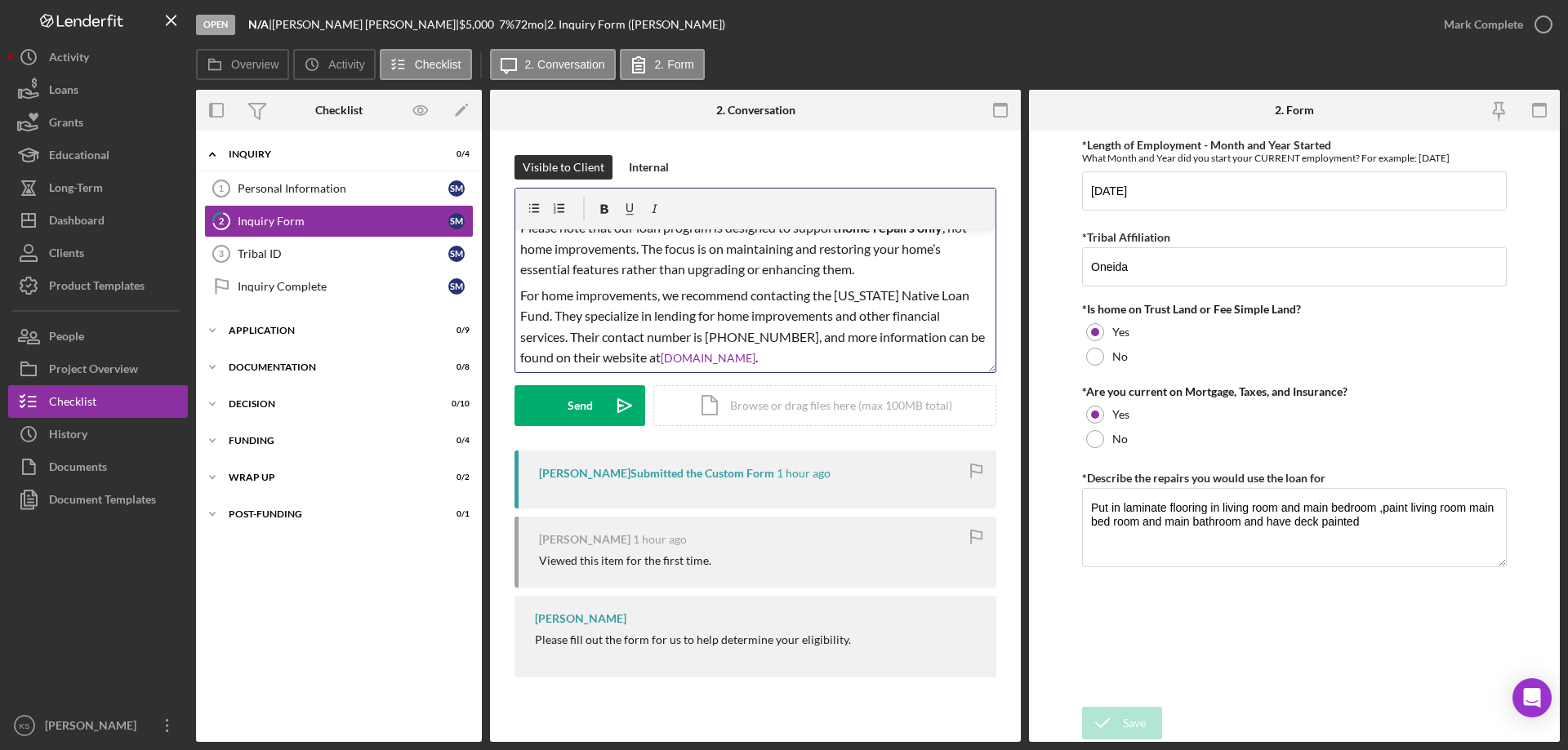
click at [887, 274] on p "Please note that our loan program is designed to support home repairs only , no…" at bounding box center [755, 248] width 471 height 63
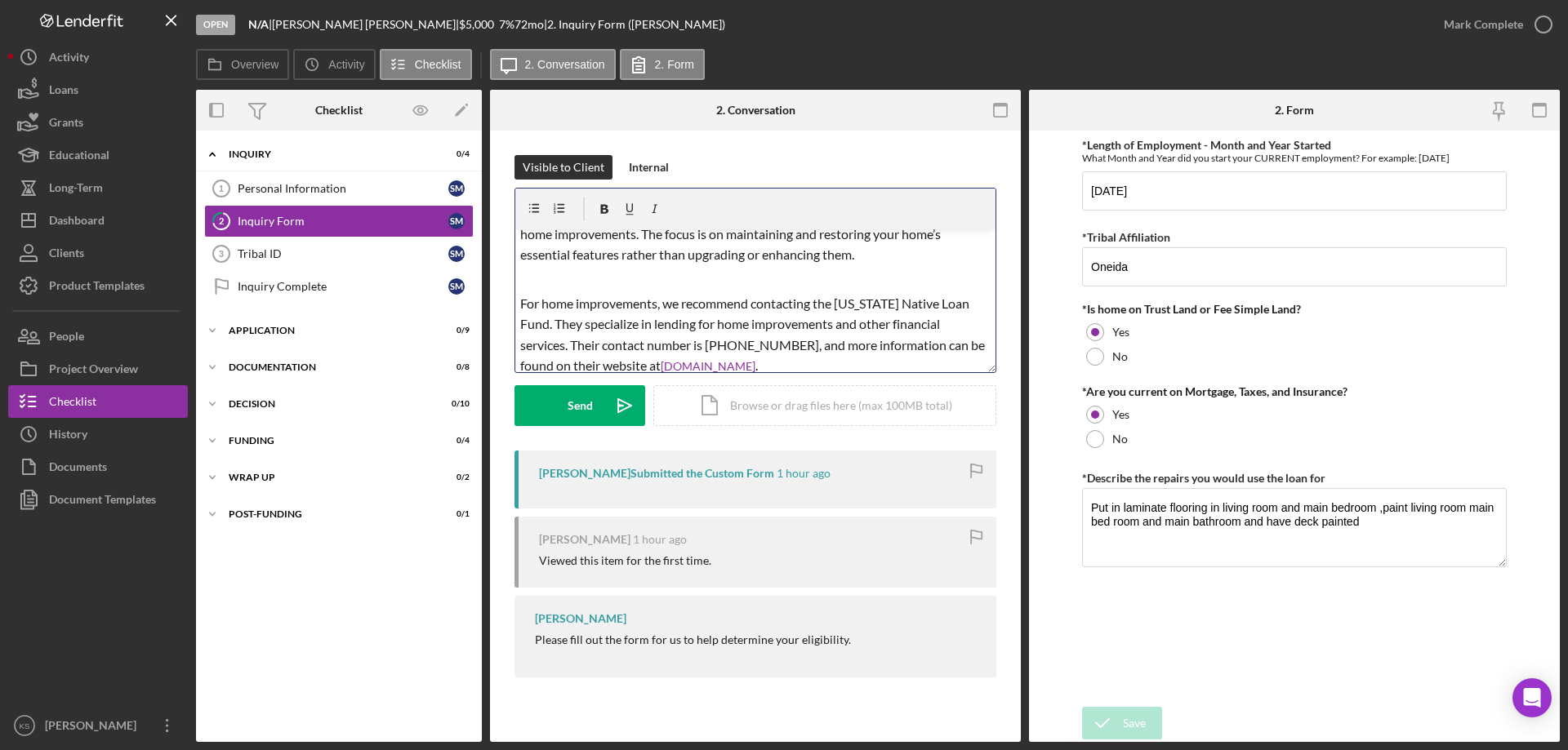
scroll to position [171, 0]
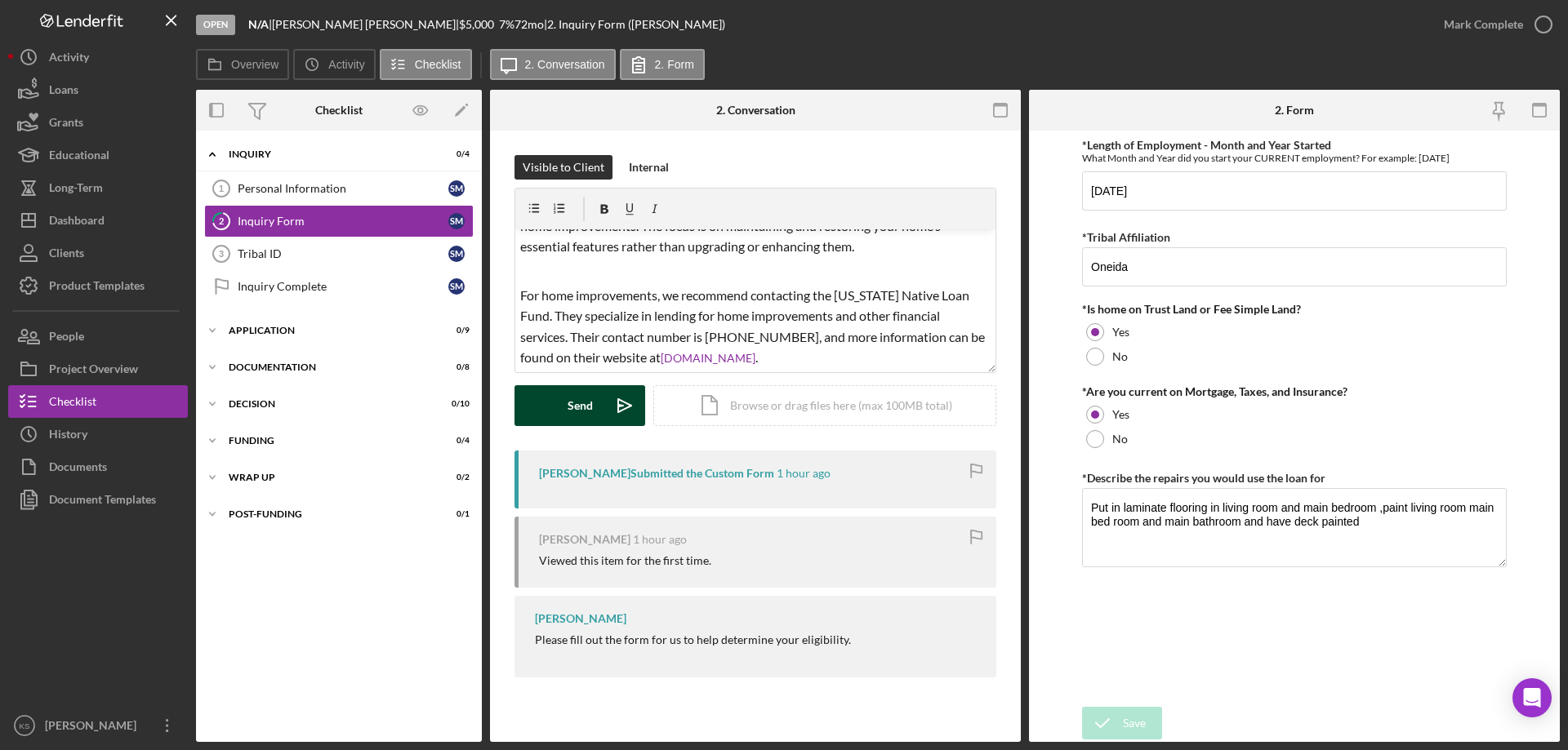
click at [595, 399] on button "Send Icon/icon-invite-send" at bounding box center [579, 406] width 130 height 41
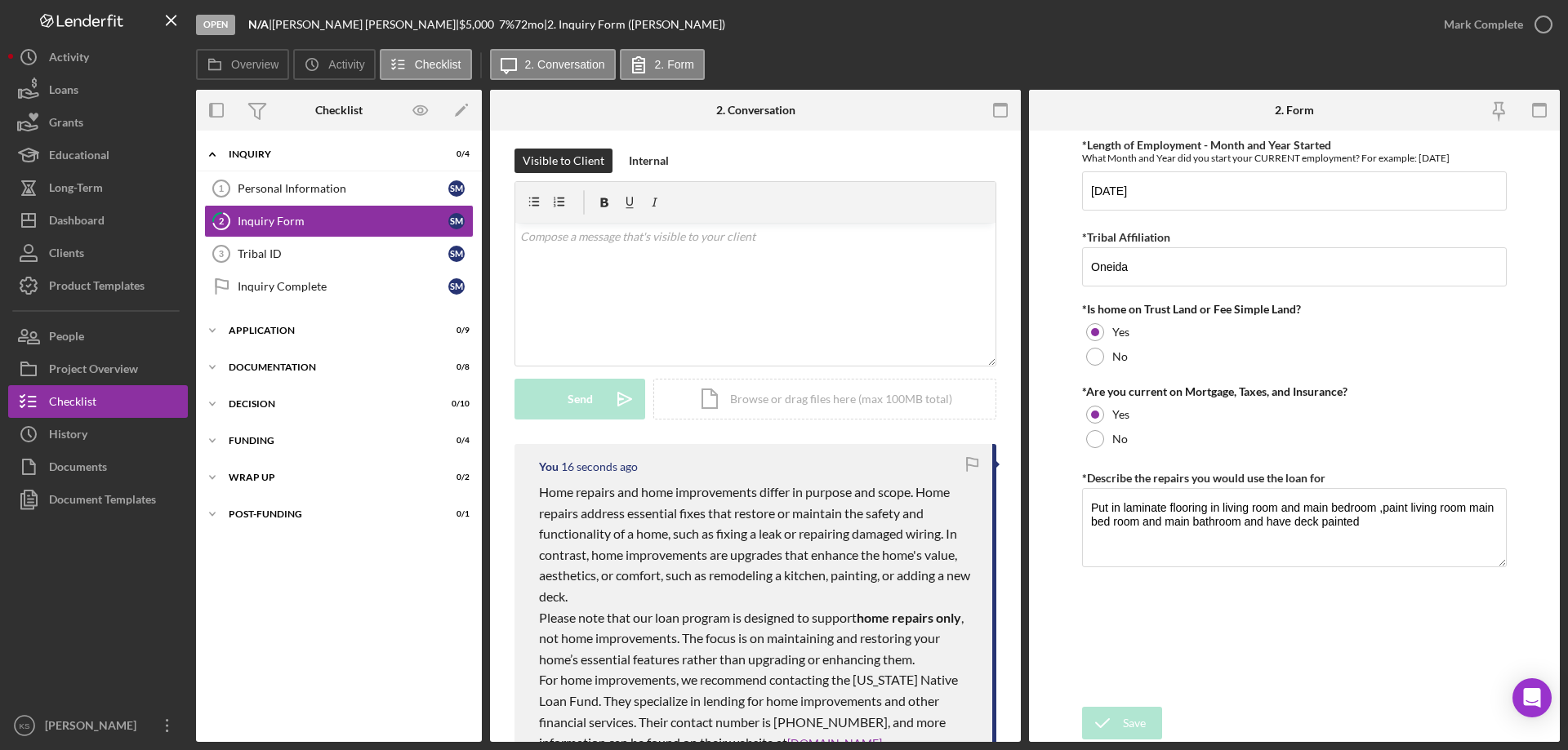
scroll to position [0, 0]
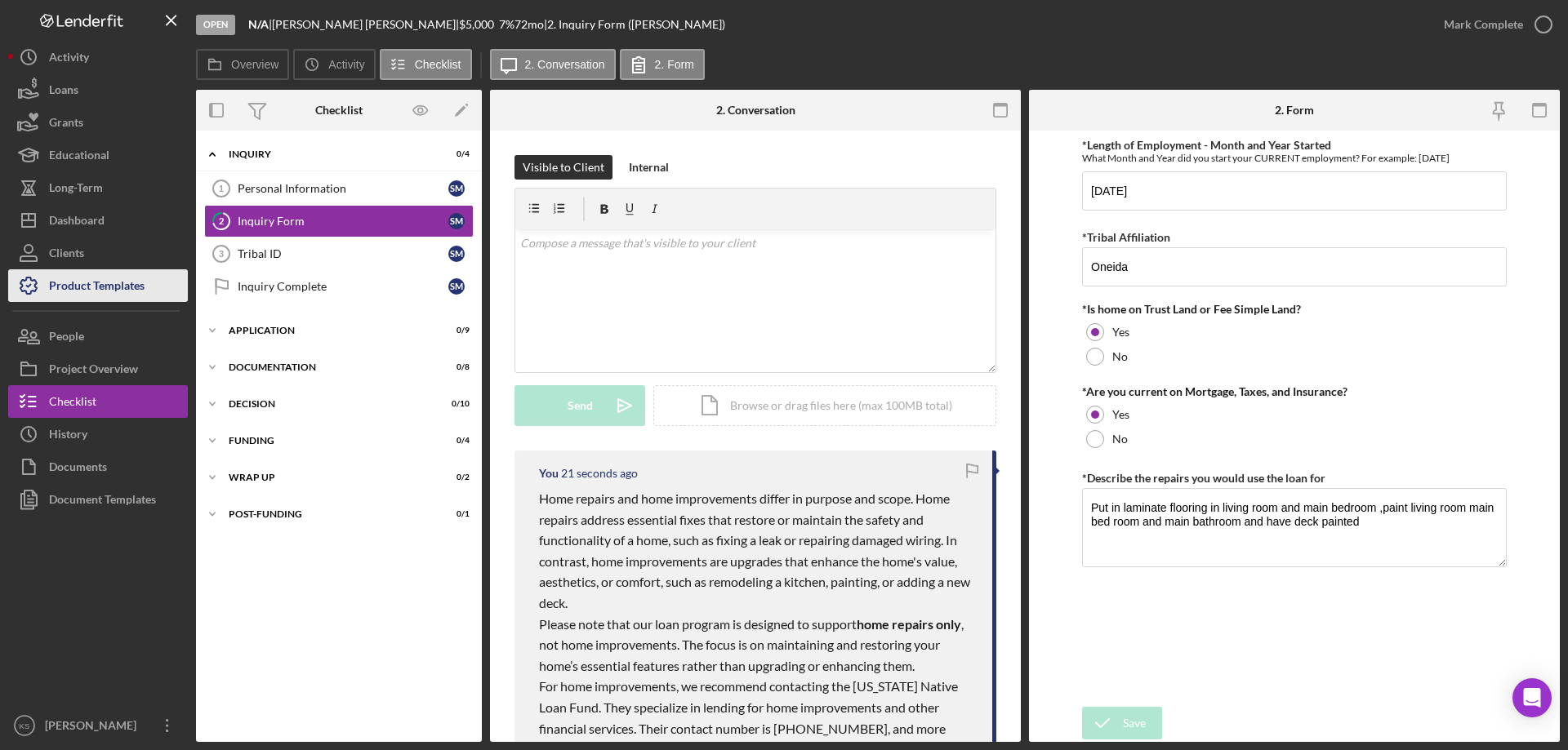
click at [113, 282] on div "Product Templates" at bounding box center [96, 288] width 95 height 37
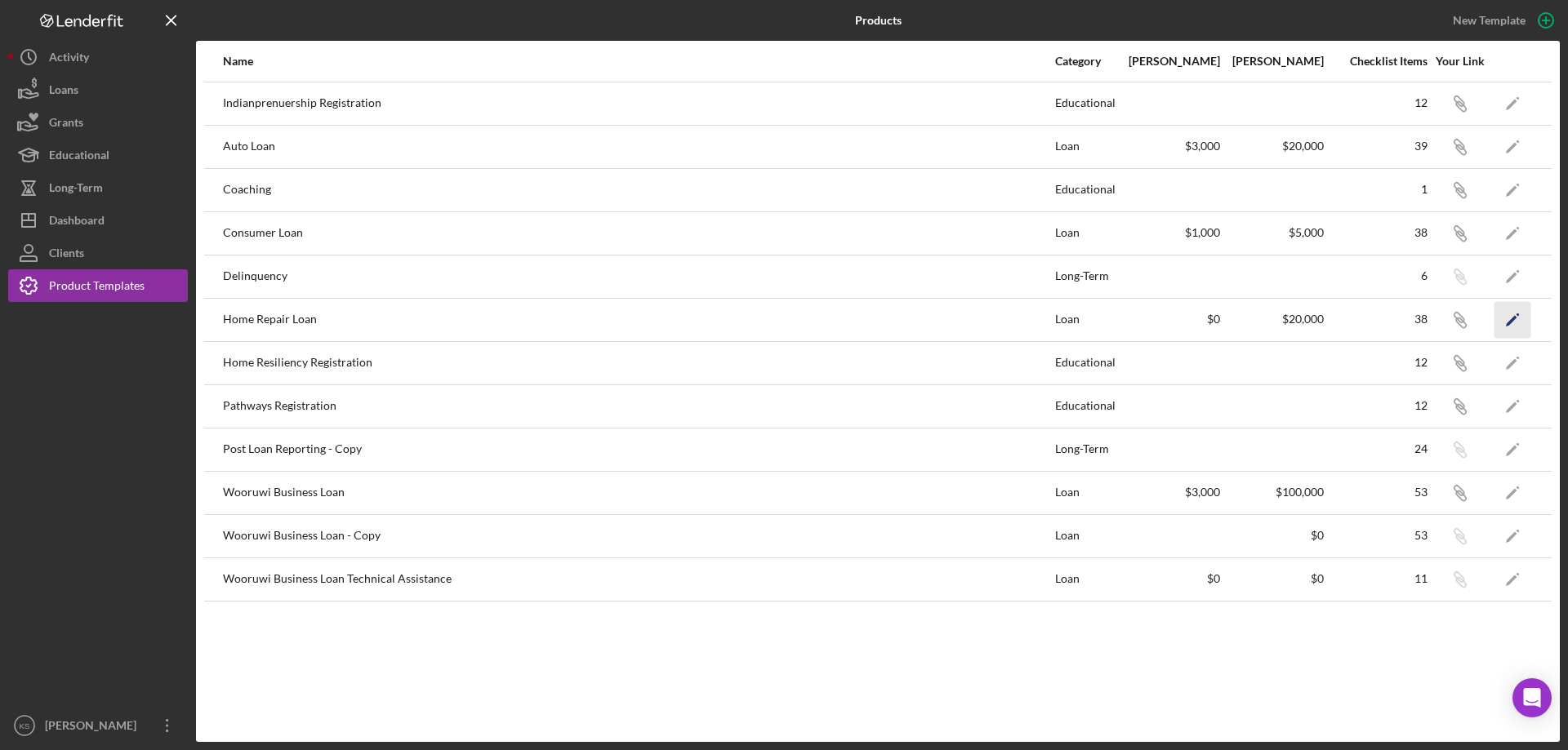
click at [1514, 315] on icon "Icon/Edit" at bounding box center [1513, 320] width 37 height 37
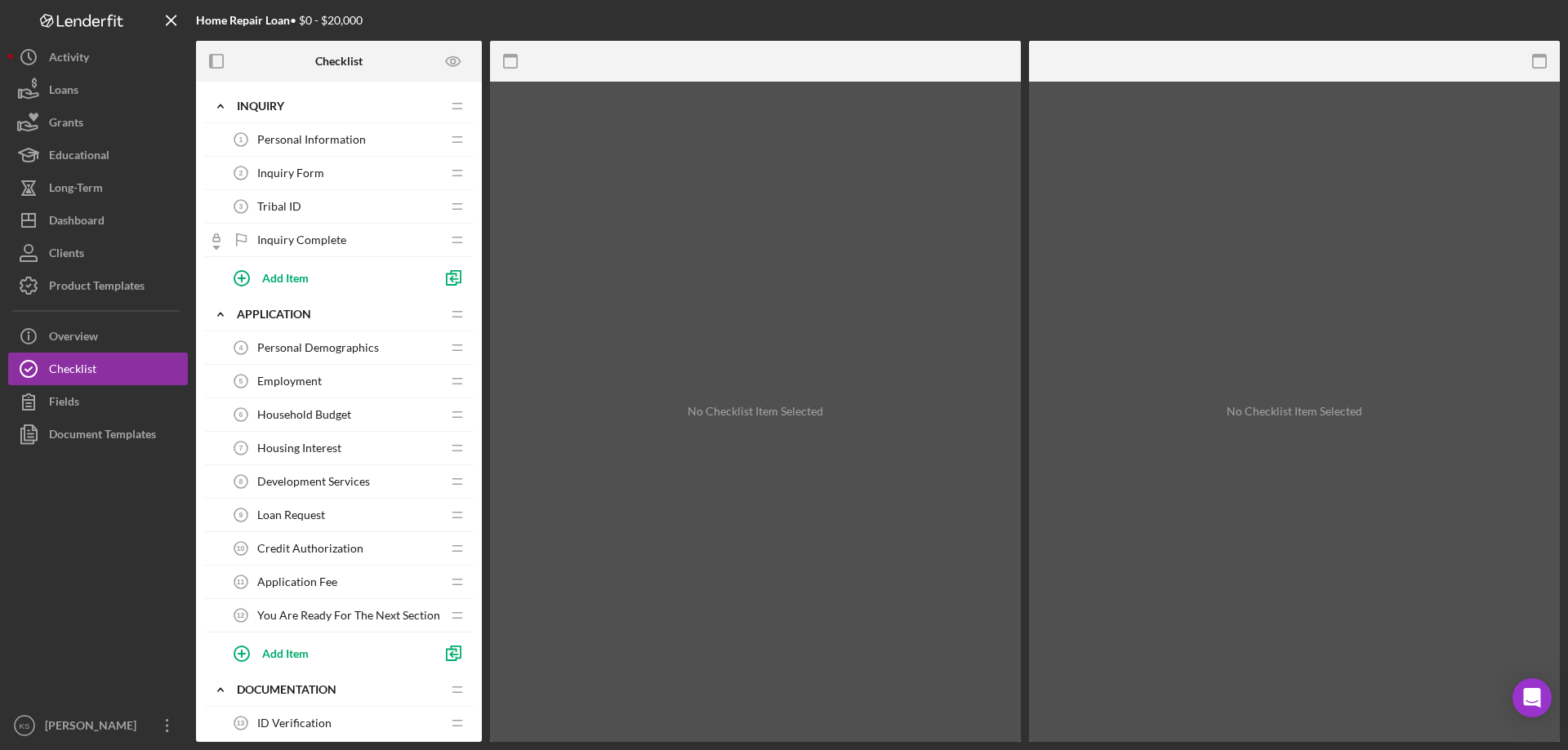
click at [276, 176] on span "Inquiry Form" at bounding box center [290, 173] width 67 height 13
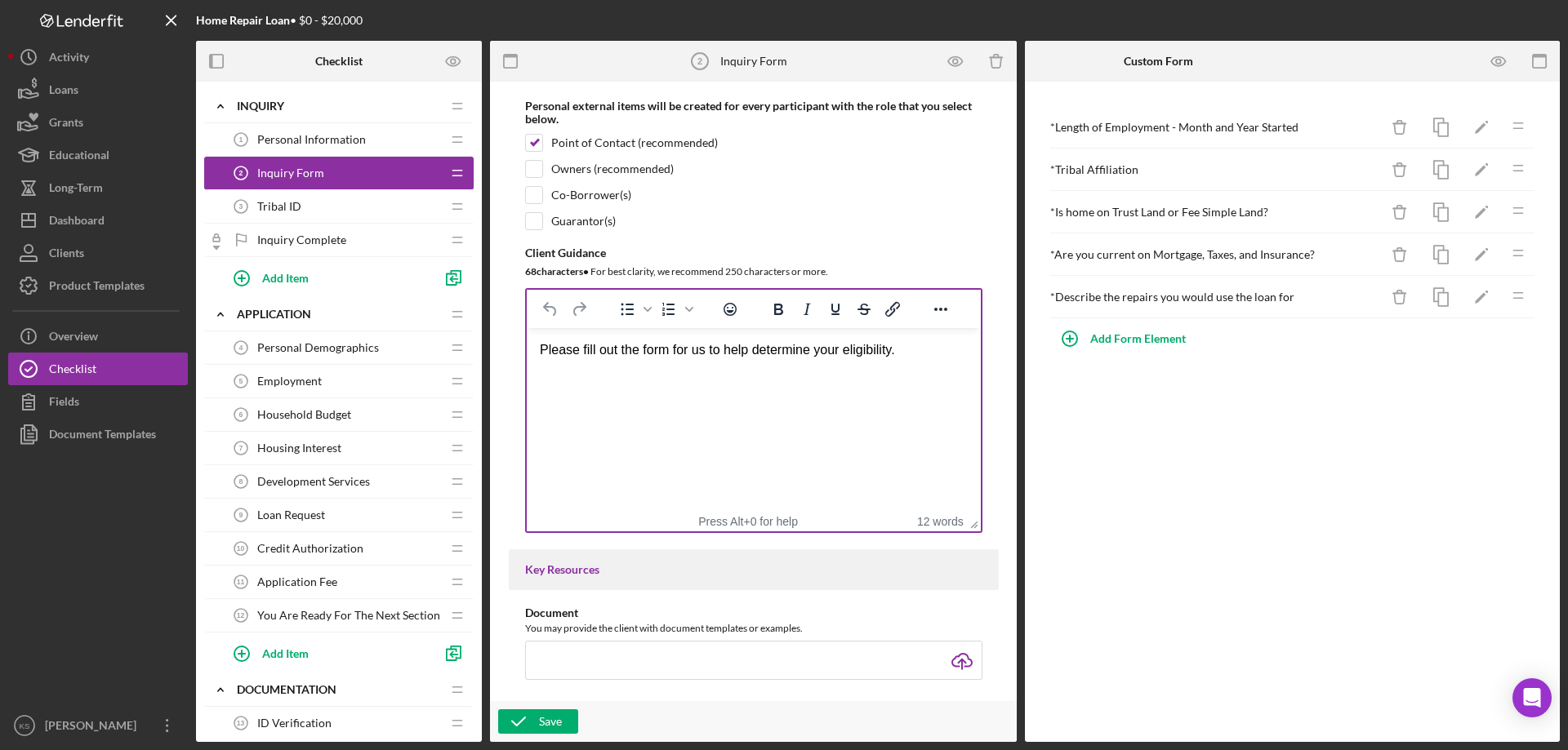
scroll to position [163, 0]
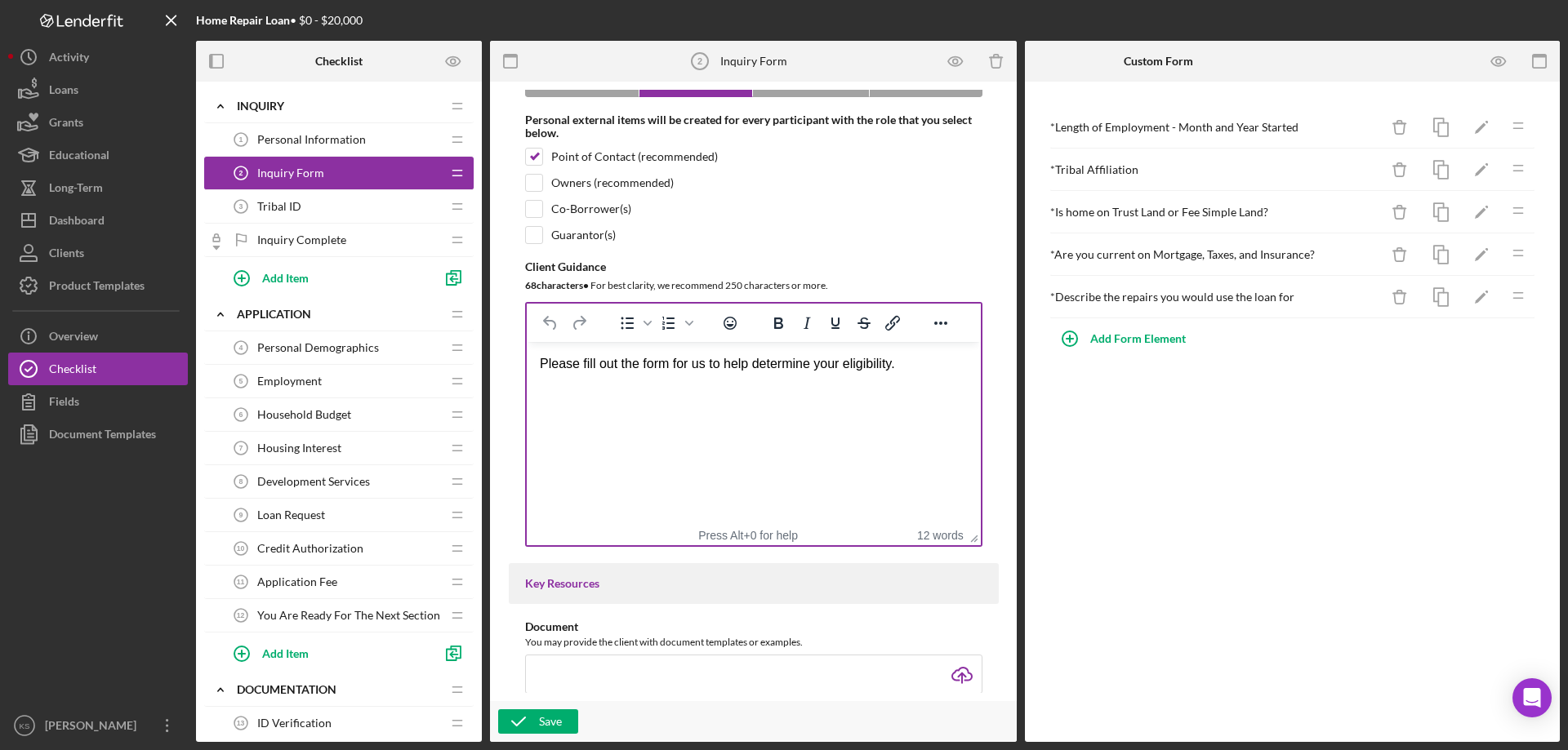
drag, startPoint x: 894, startPoint y: 395, endPoint x: 907, endPoint y: 392, distance: 13.3
click at [895, 386] on html "Please fill out the form for us to help determine your eligibility." at bounding box center [753, 364] width 454 height 44
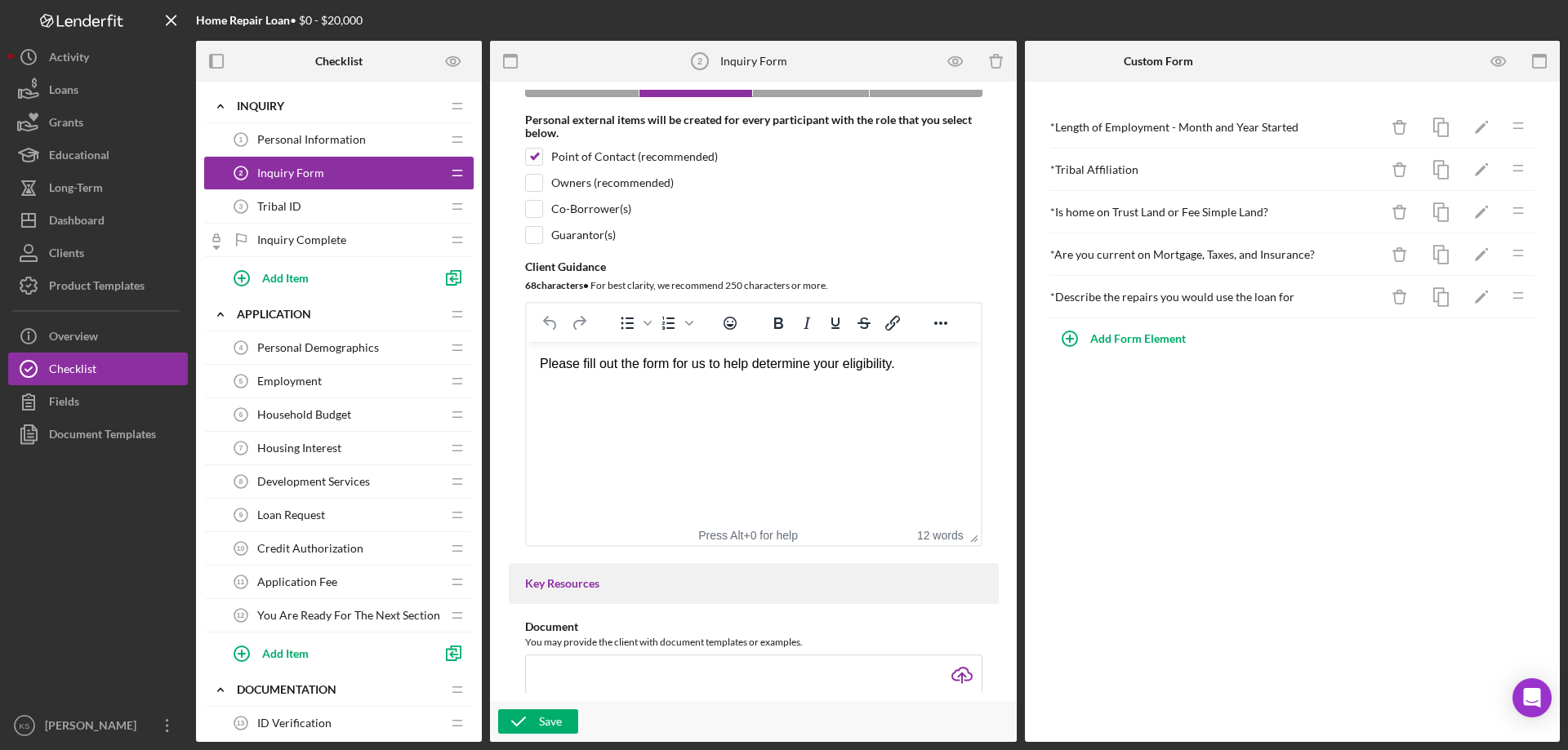
click at [924, 369] on div "Please fill out the form for us to help determine your eligibility." at bounding box center [753, 364] width 427 height 18
click at [692, 398] on div "Rich Text Area. Press ALT-0 for help." at bounding box center [753, 400] width 427 height 18
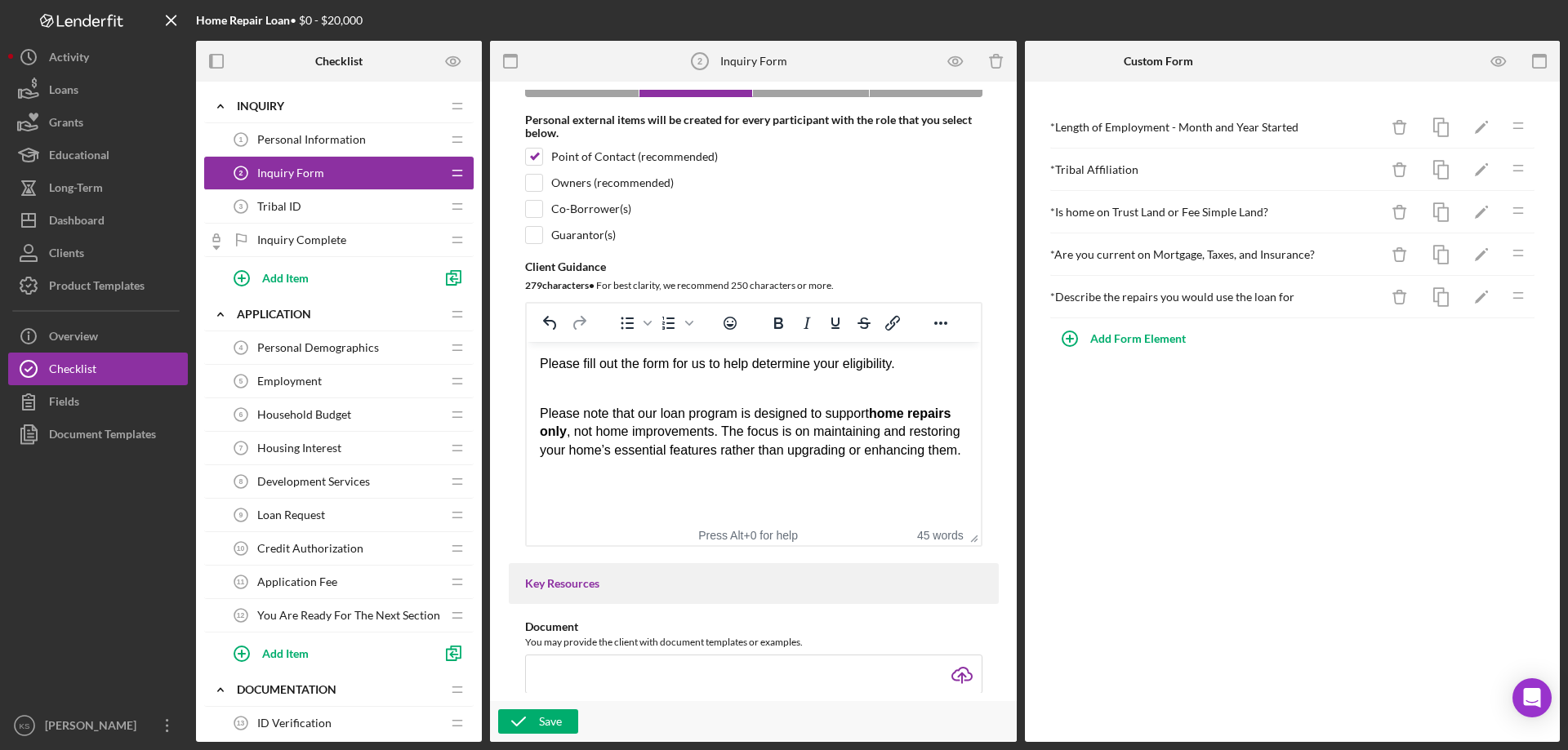
click at [855, 469] on html "Please fill out the form for us to help determine your eligibility. Please note…" at bounding box center [753, 406] width 454 height 130
drag, startPoint x: 952, startPoint y: 441, endPoint x: 963, endPoint y: 446, distance: 12.1
click at [955, 441] on p "Please note that our loan program is designed to support home repairs only , no…" at bounding box center [753, 432] width 427 height 55
drag, startPoint x: 968, startPoint y: 448, endPoint x: 977, endPoint y: 450, distance: 9.2
click at [977, 450] on html "Please fill out the form for us to help determine your eligibility. Please note…" at bounding box center [753, 406] width 454 height 130
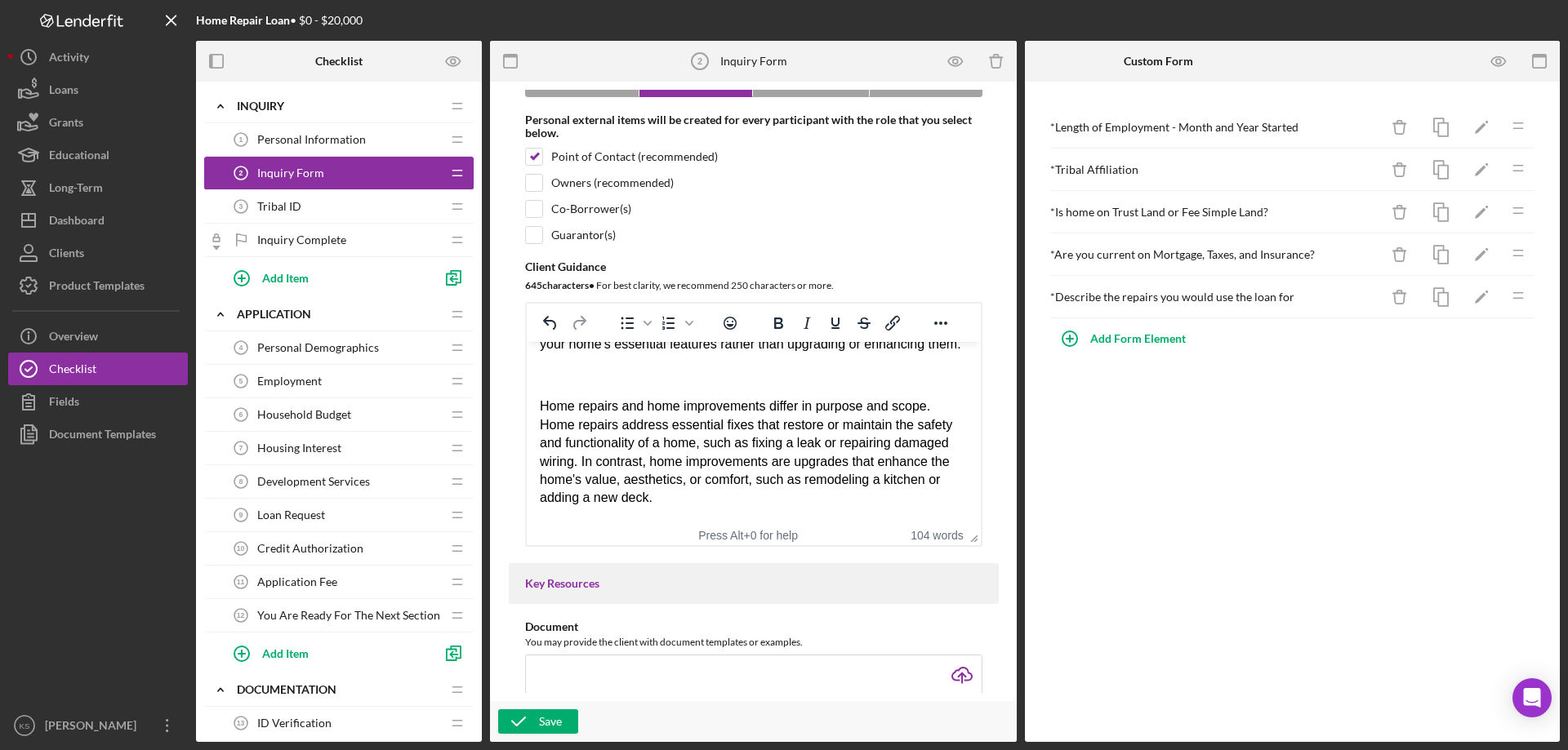
scroll to position [136, 0]
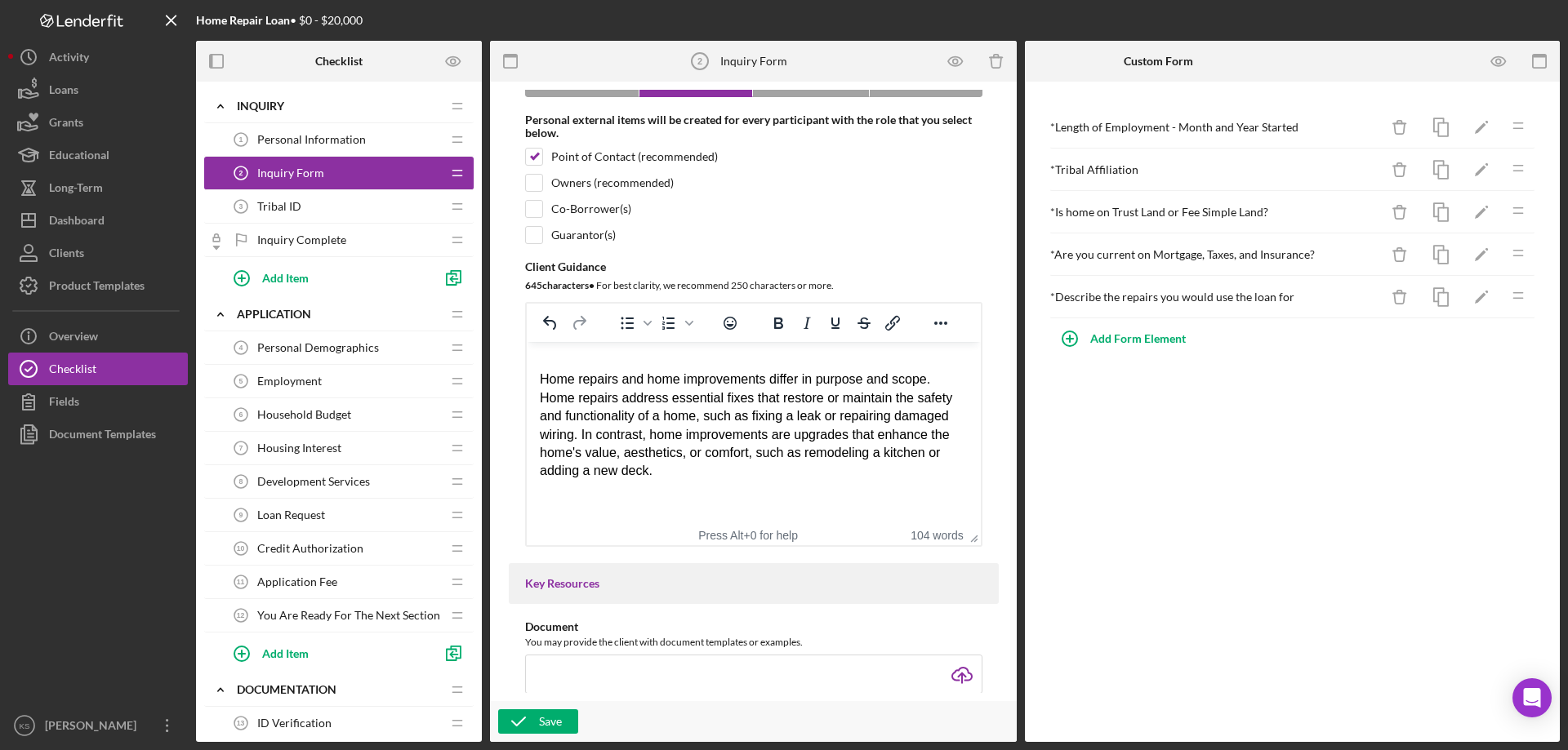
click at [578, 512] on p "Rich Text Area. Press ALT-0 for help." at bounding box center [753, 503] width 427 height 18
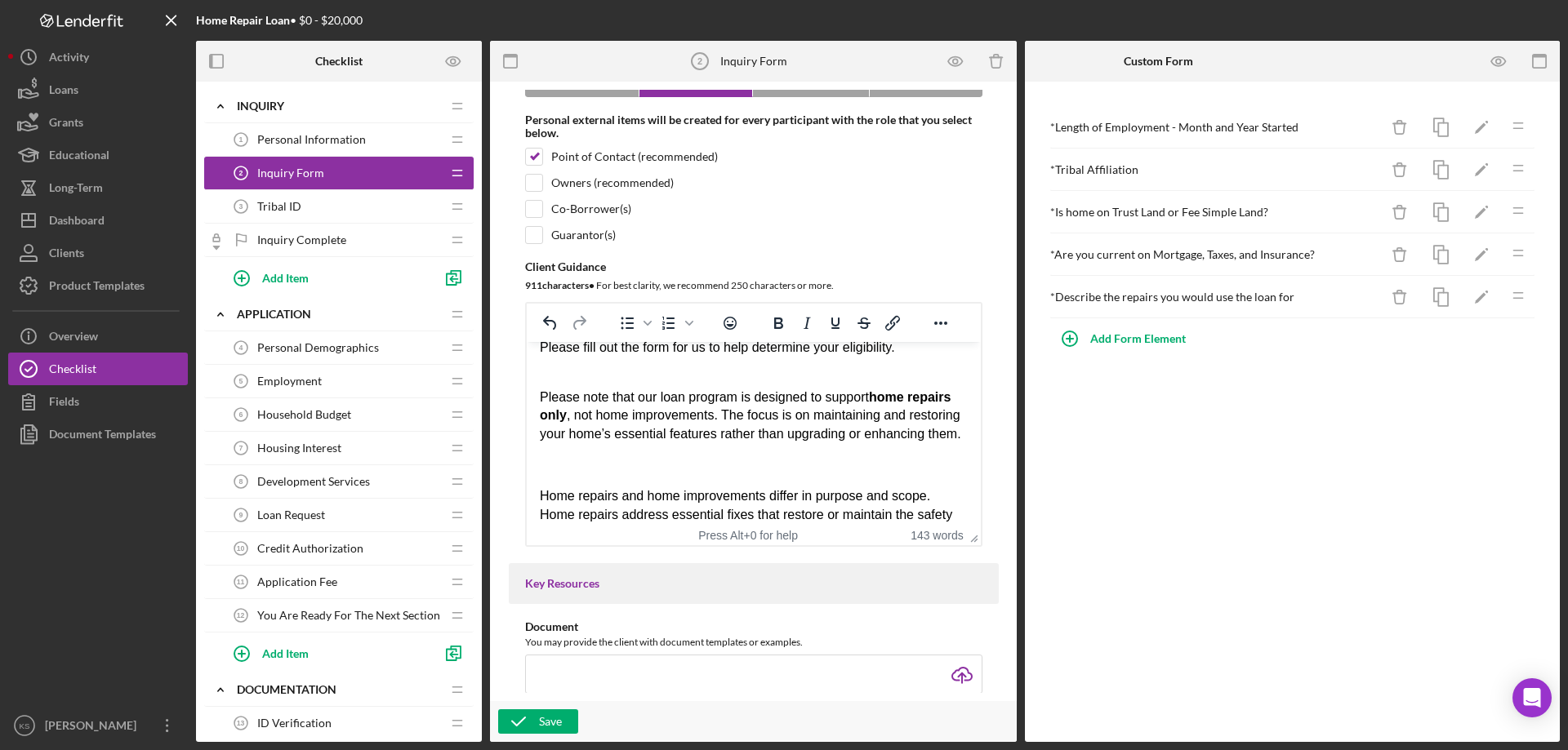
scroll to position [0, 0]
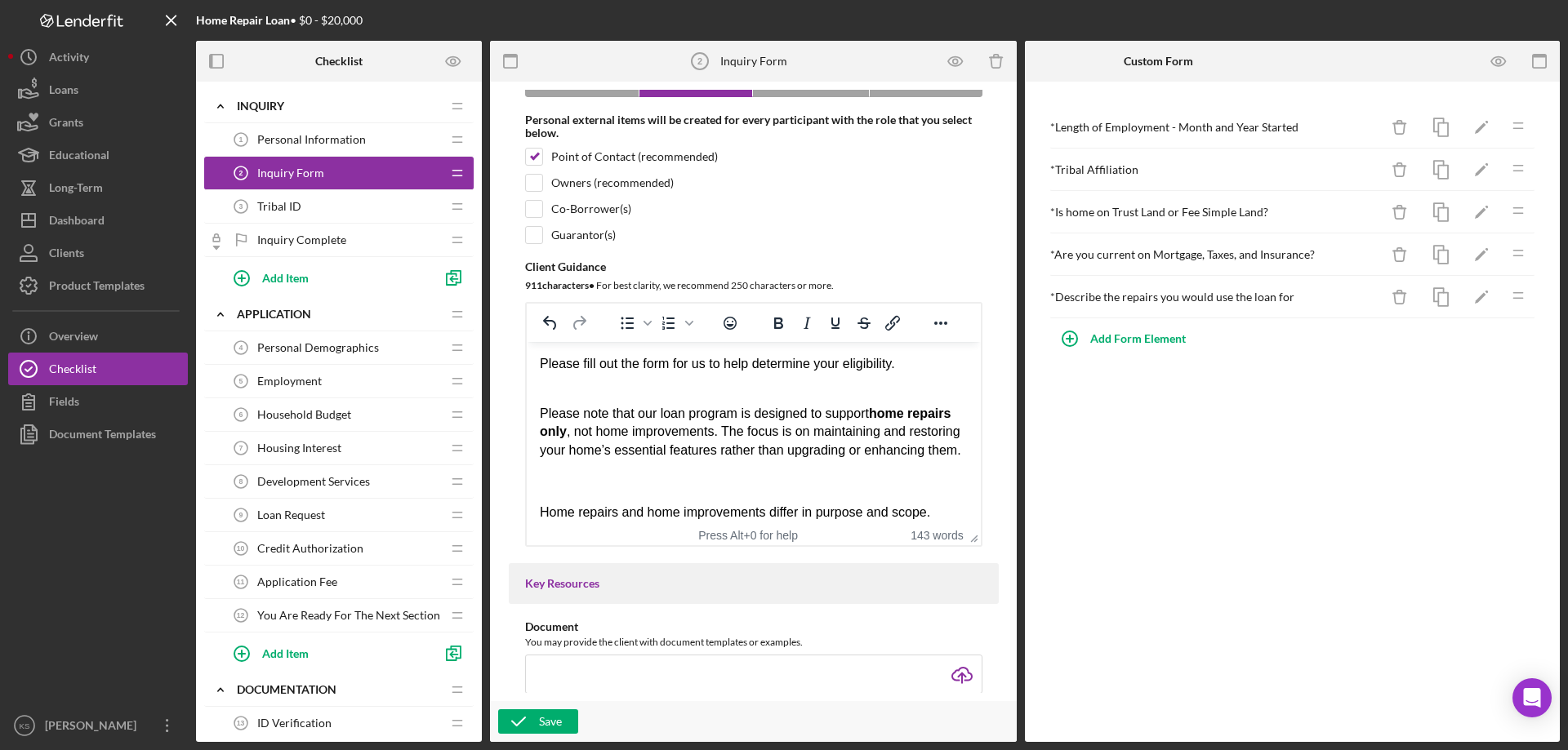
click at [593, 490] on p "﻿" at bounding box center [753, 482] width 427 height 18
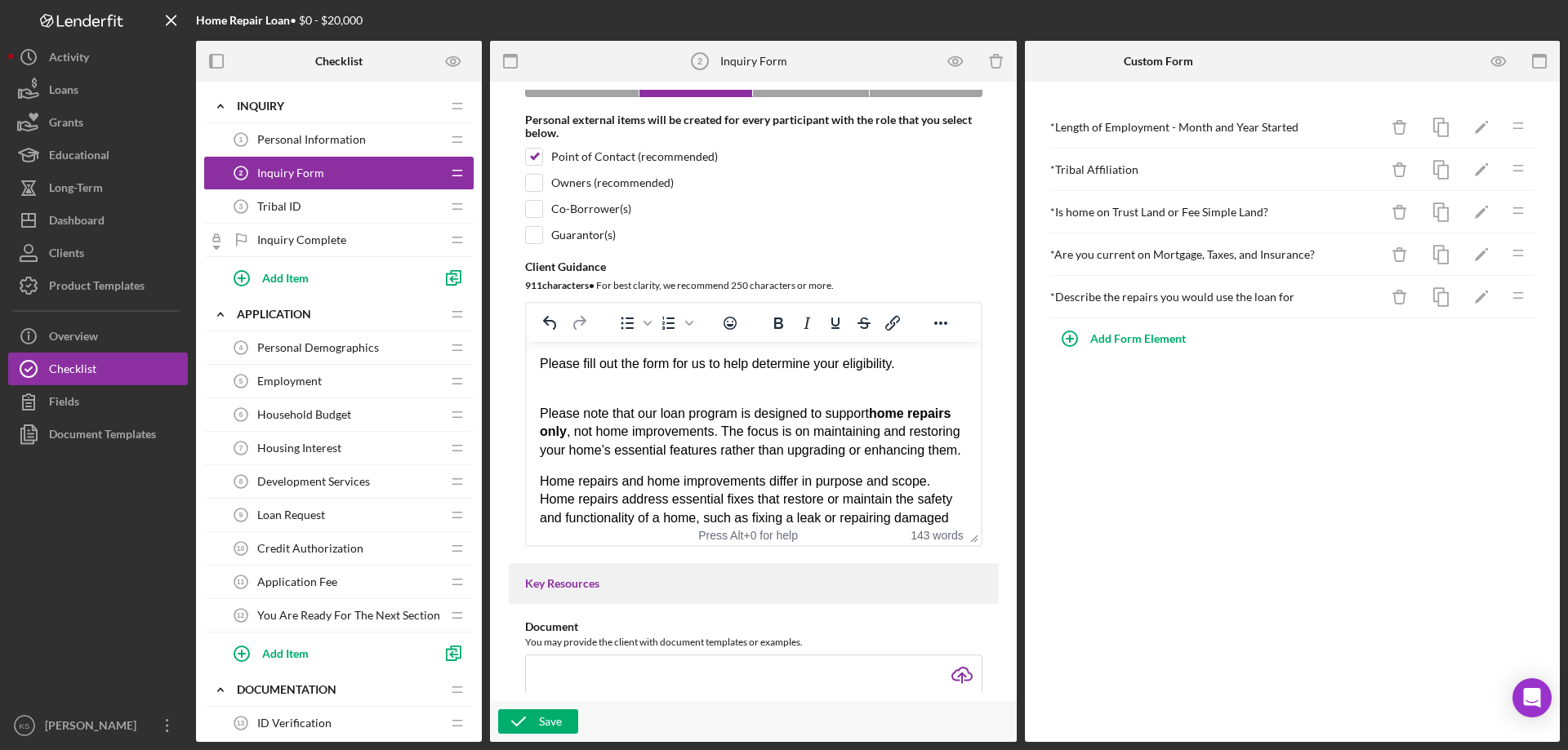
click at [611, 383] on div "Rich Text Area. Press ALT-0 for help." at bounding box center [753, 382] width 427 height 18
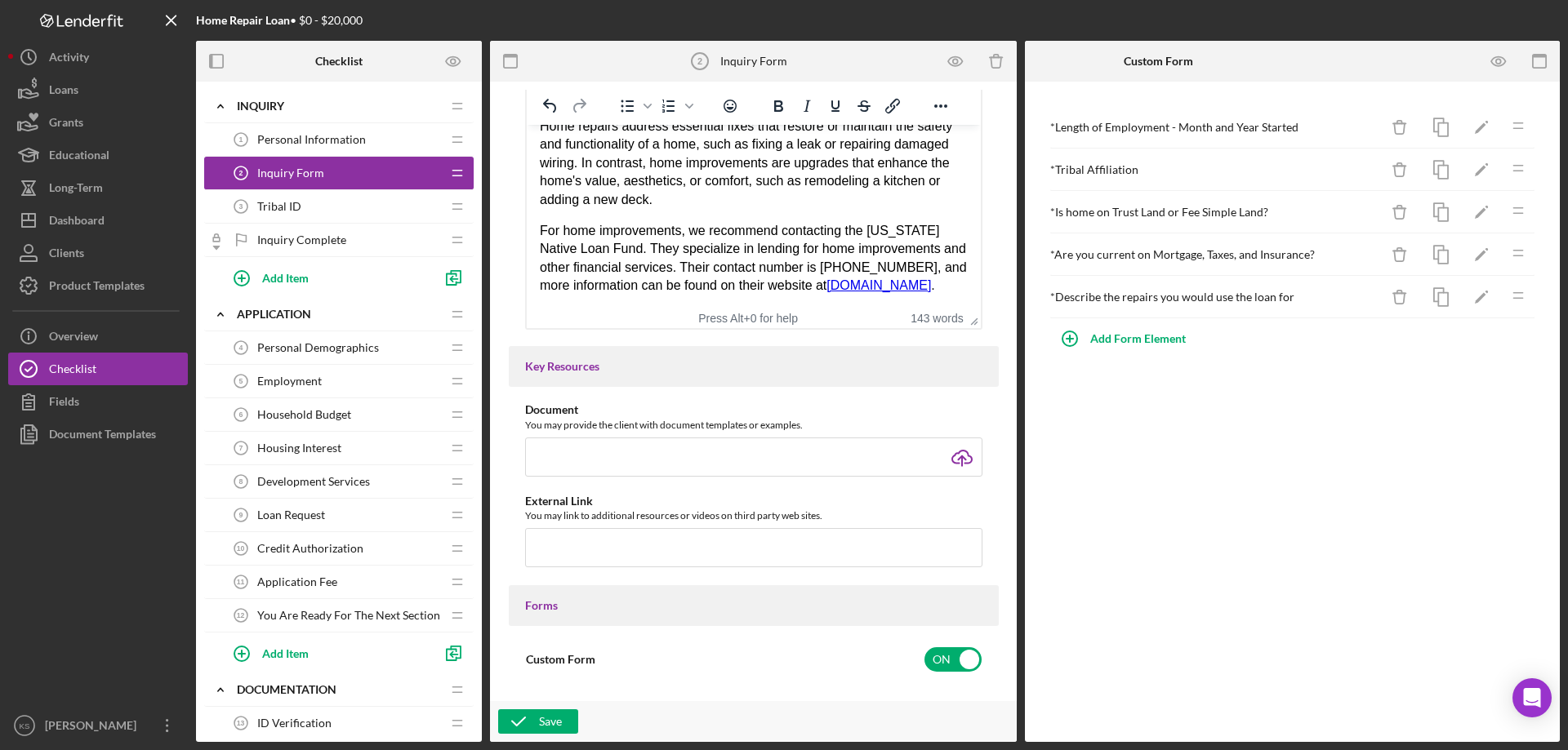
scroll to position [408, 0]
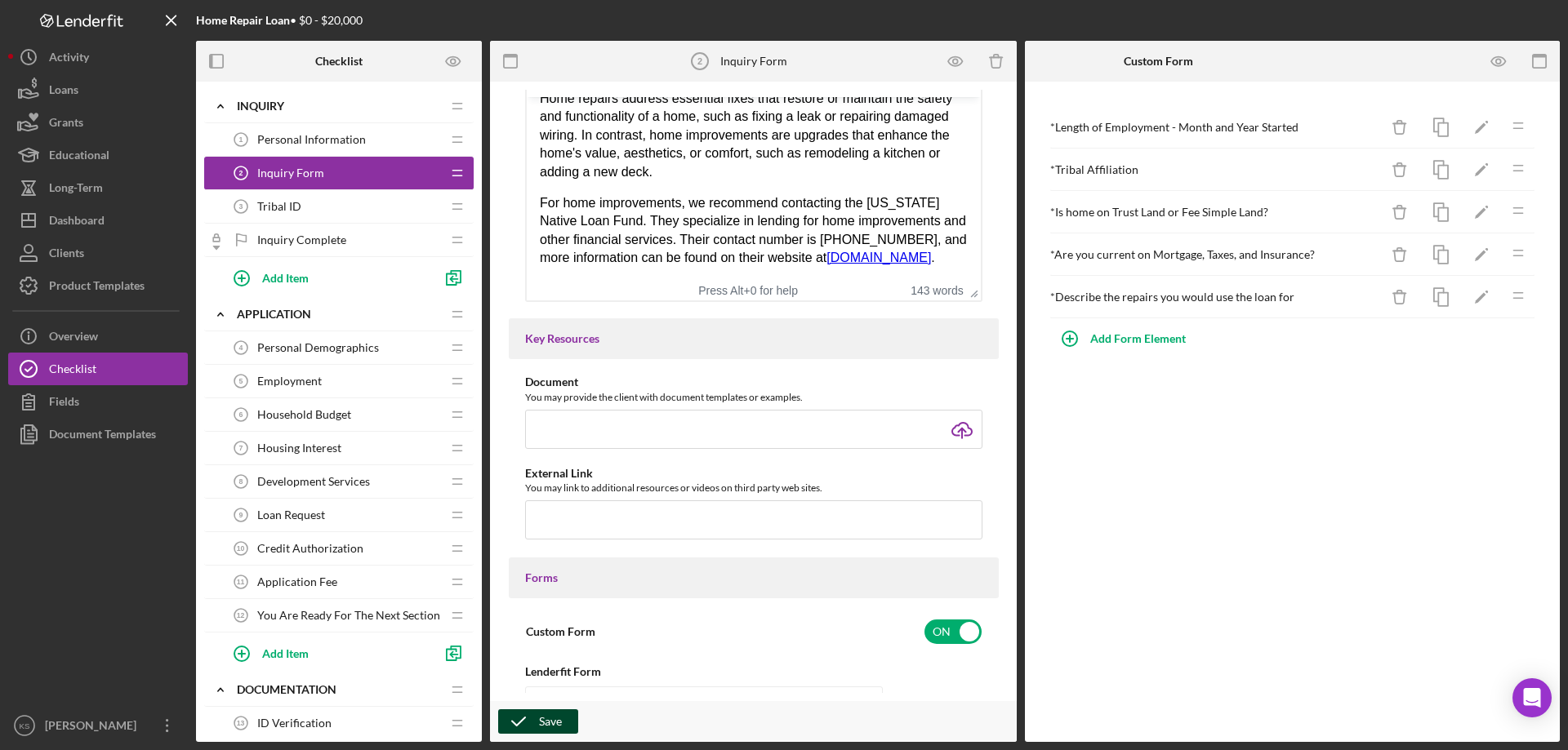
click at [545, 719] on div "Save" at bounding box center [551, 722] width 23 height 24
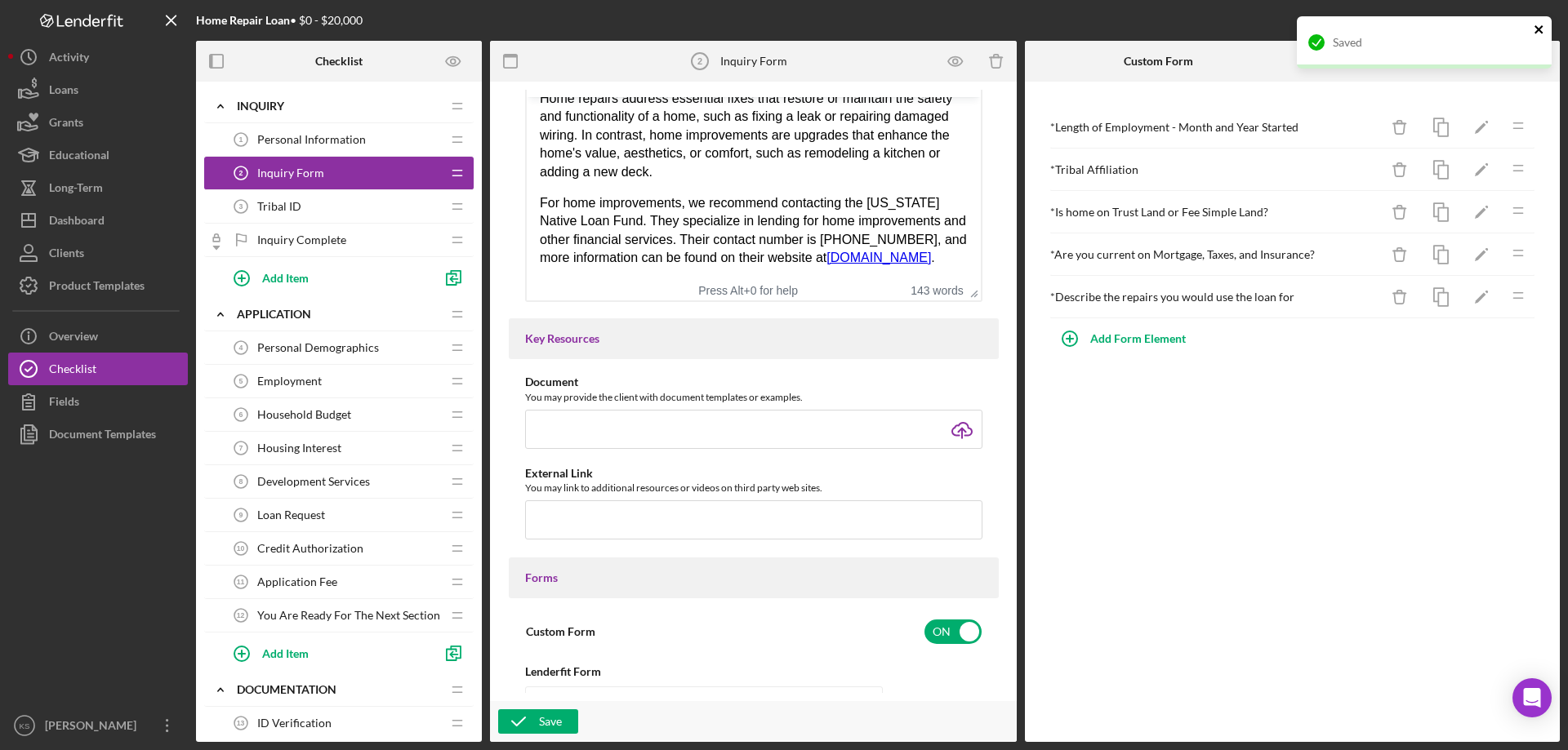
click at [1535, 24] on icon "close" at bounding box center [1538, 29] width 11 height 13
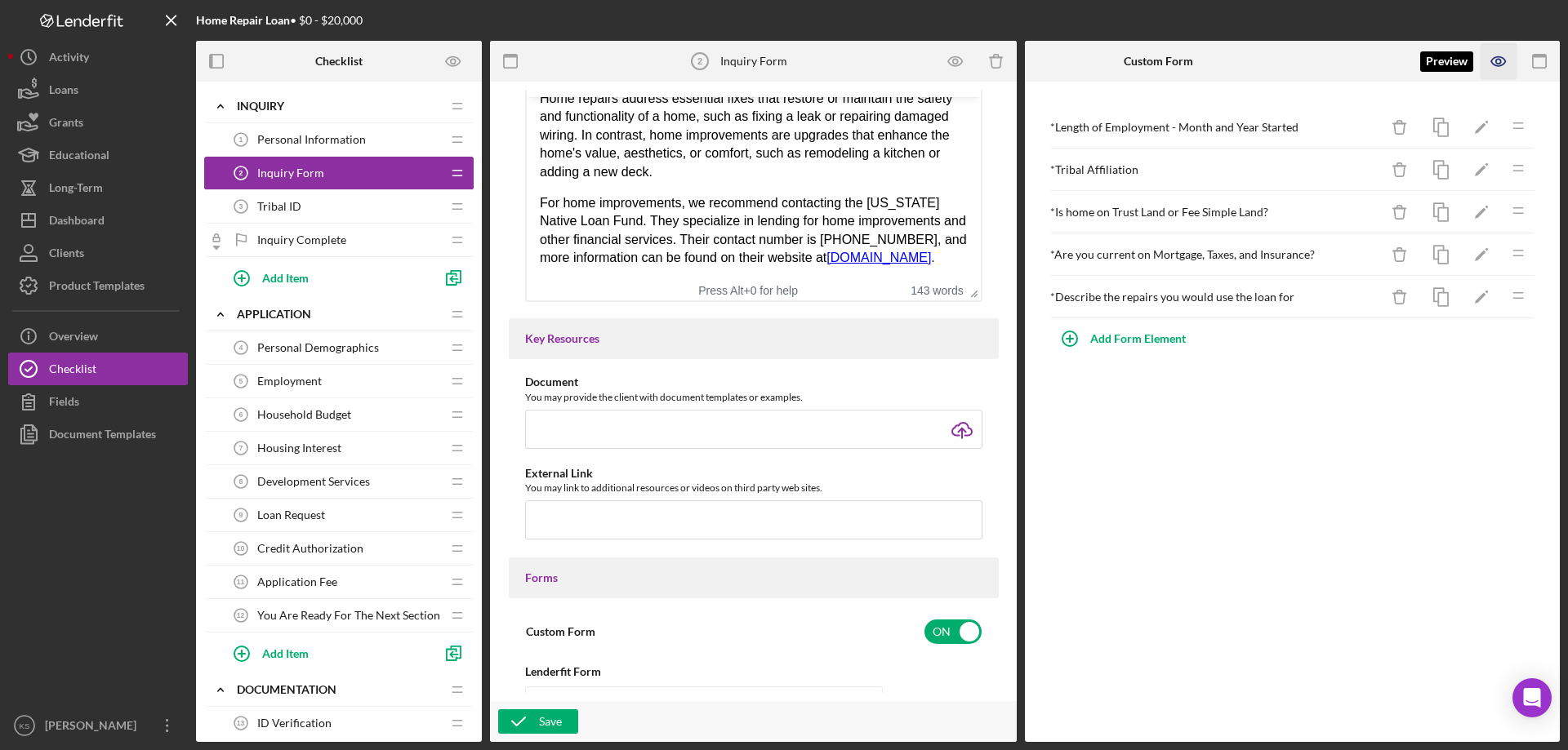
click at [1500, 62] on icon "button" at bounding box center [1498, 61] width 5 height 5
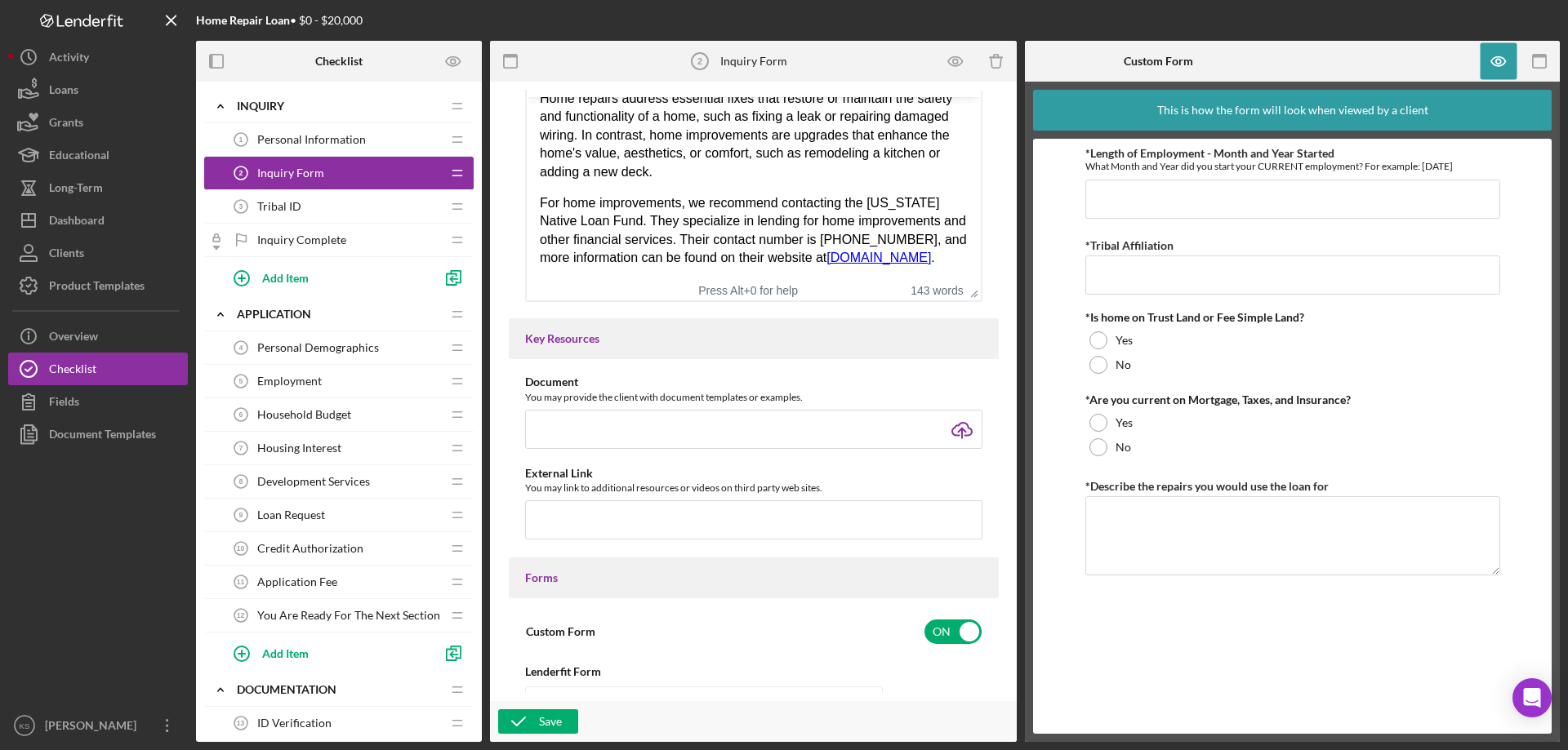
click at [1389, 111] on div "This is how the form will look when viewed by a client" at bounding box center [1293, 110] width 271 height 41
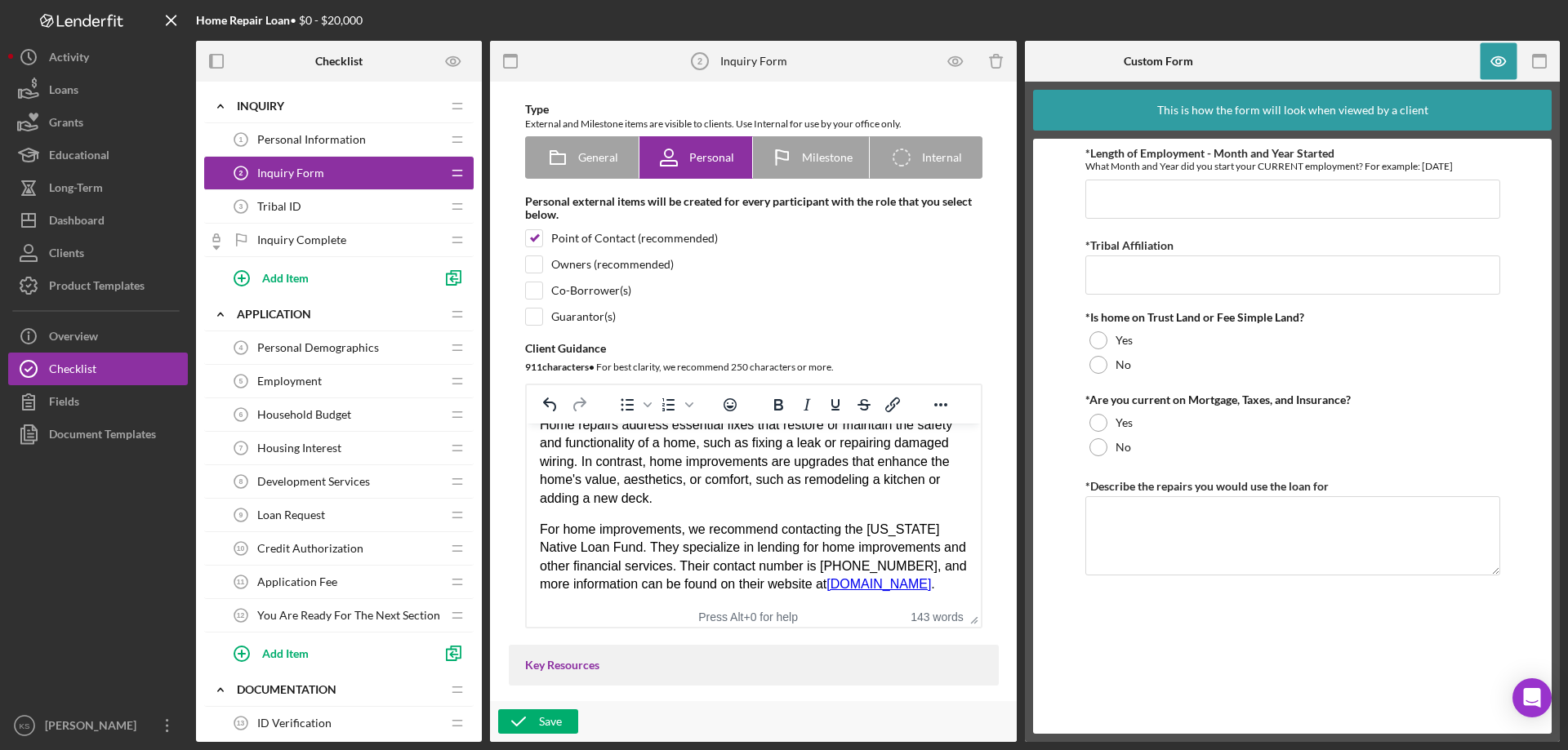
scroll to position [0, 0]
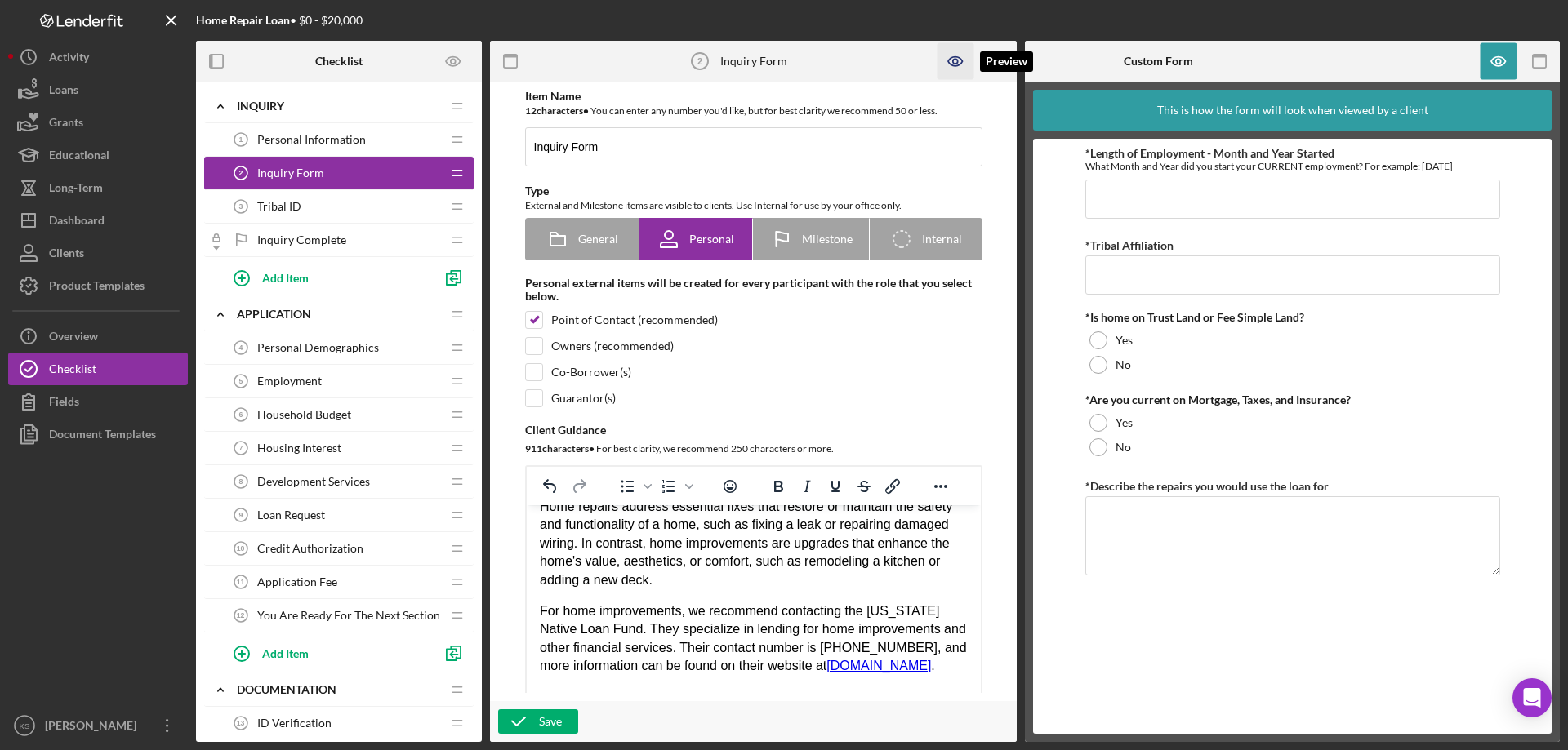
click at [951, 68] on icon "button" at bounding box center [955, 62] width 37 height 37
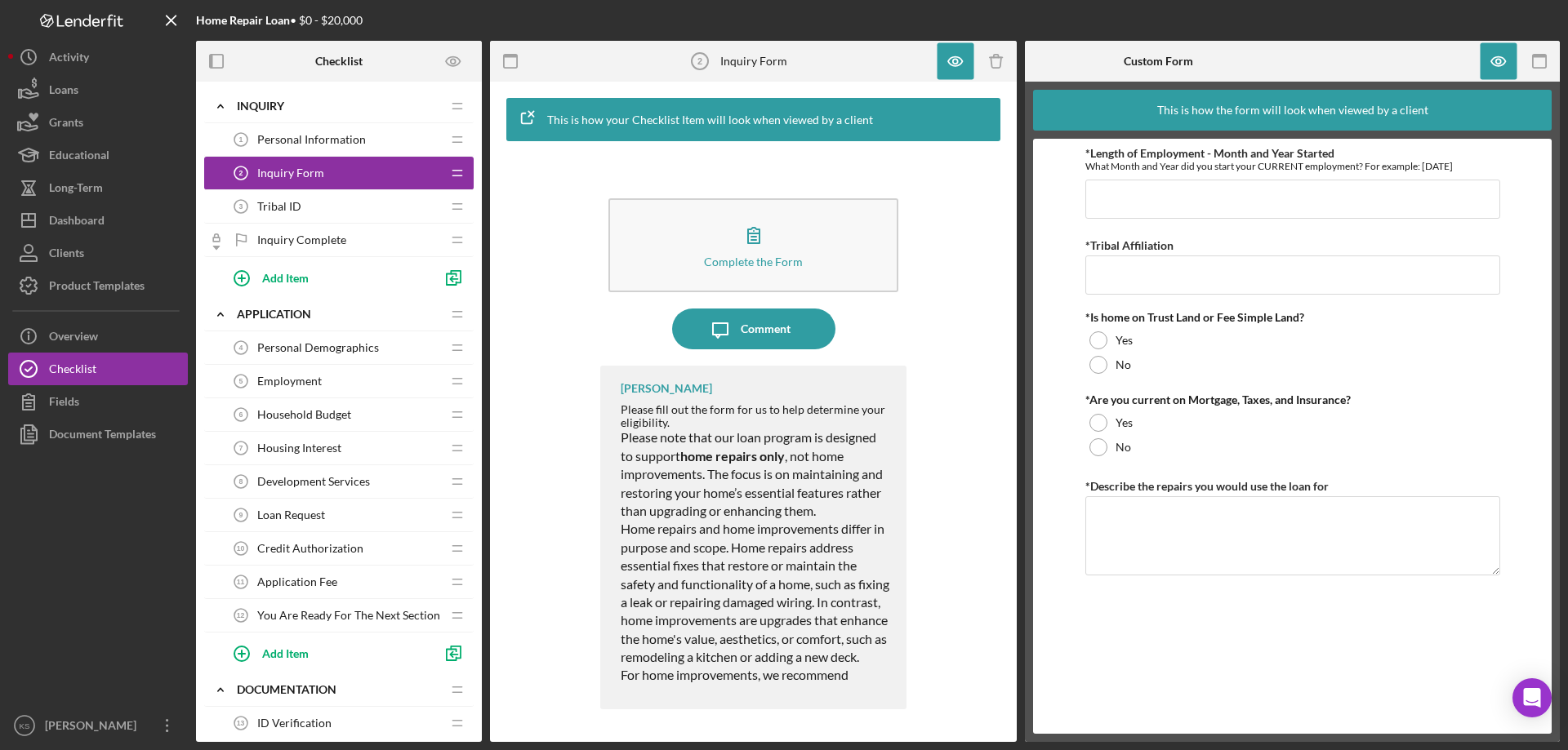
click at [782, 667] on p "Home repairs and home improvements differ in purpose and scope. Home repairs ad…" at bounding box center [755, 594] width 269 height 146
click at [955, 63] on icon "button" at bounding box center [955, 62] width 37 height 37
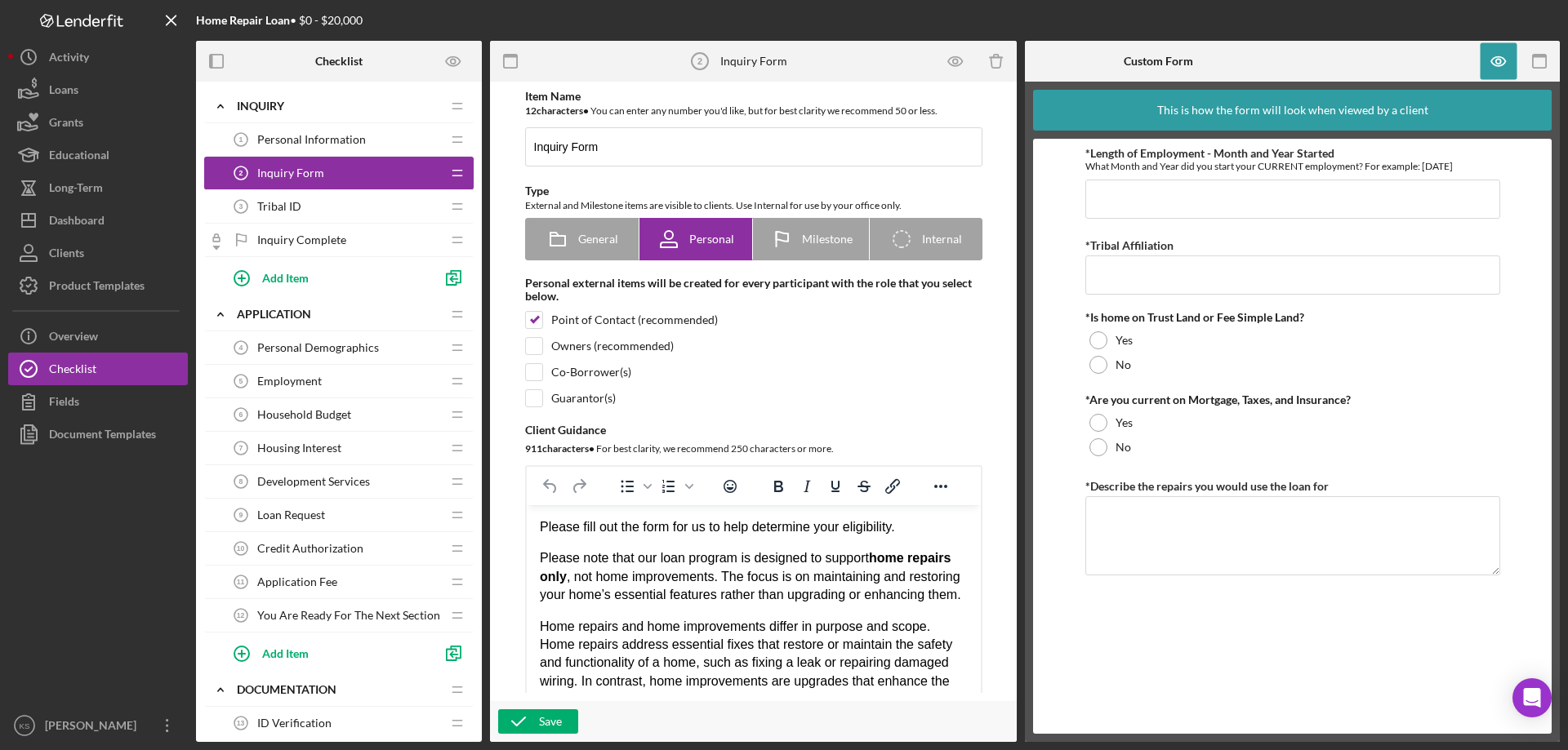
click at [626, 533] on div "Please fill out the form for us to help determine your eligibility." at bounding box center [753, 527] width 427 height 18
click at [661, 531] on div "Please fill out the form for us to help determine your eligibility." at bounding box center [753, 527] width 427 height 18
click at [694, 530] on div "Please fill out the form for us to help determine your eligibility." at bounding box center [753, 527] width 427 height 18
click at [847, 526] on div "Please fill out the form for us to help determine your eligibility." at bounding box center [753, 527] width 427 height 18
drag, startPoint x: 864, startPoint y: 526, endPoint x: 1048, endPoint y: 1023, distance: 530.0
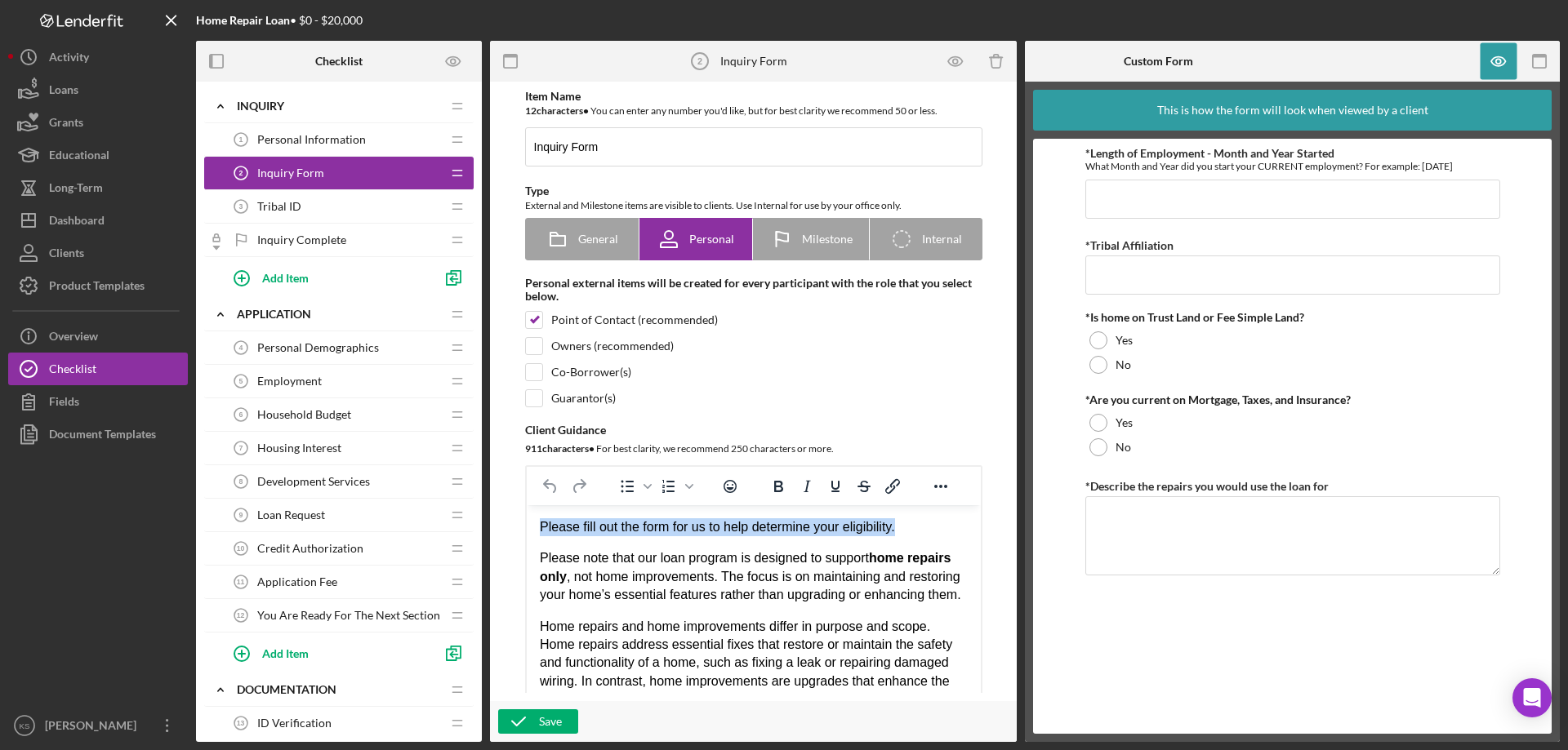
click at [526, 516] on html "Please fill out the form for us to help determine your eligibility. Please note…" at bounding box center [753, 665] width 454 height 321
copy div "Please fill out the form for us to help determine your eligibility."
click at [651, 589] on span "Please note that our loan program is designed to support home repairs only , no…" at bounding box center [750, 577] width 421 height 51
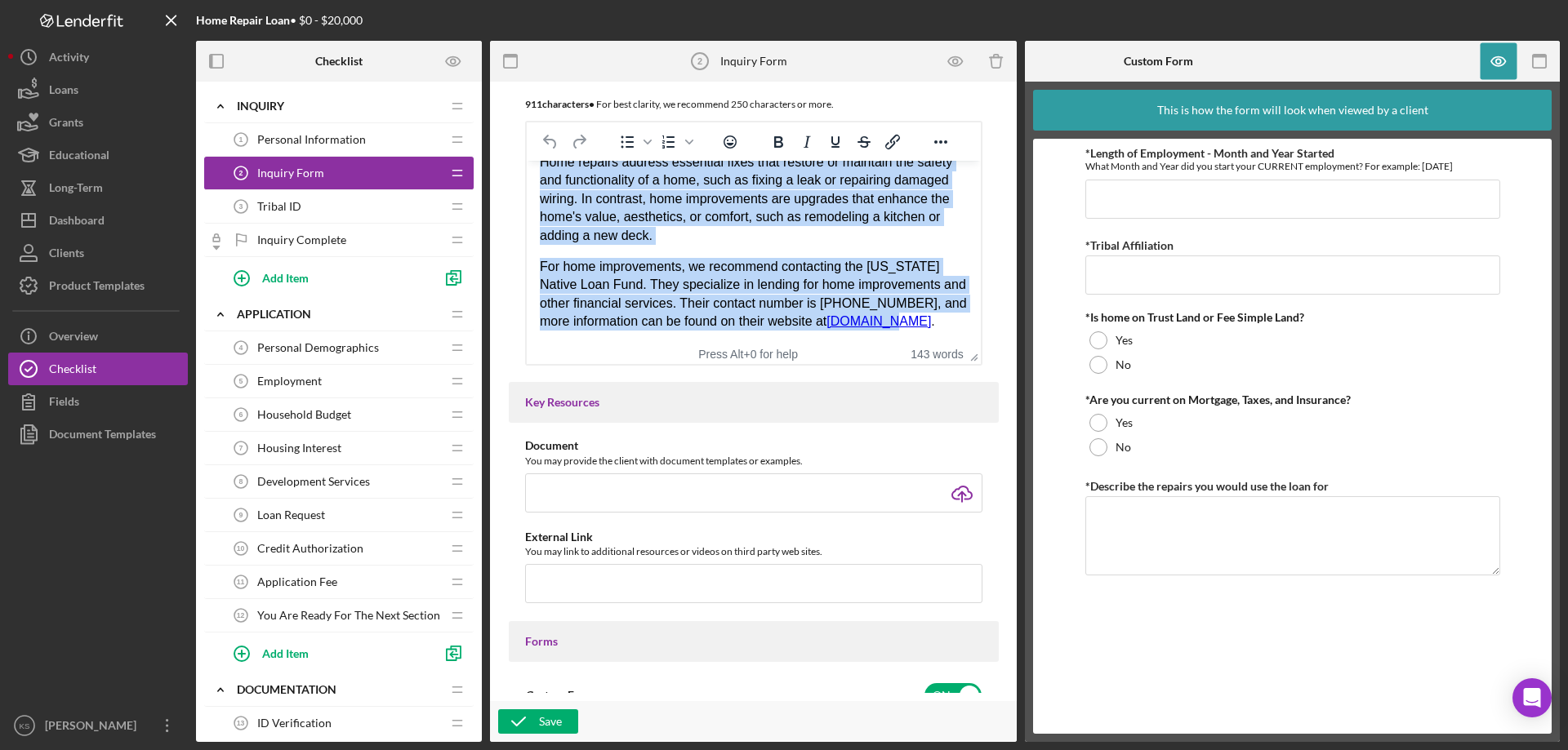
scroll to position [343, 0]
drag, startPoint x: 540, startPoint y: 214, endPoint x: 954, endPoint y: 328, distance: 429.4
click at [954, 328] on div "Please note that our loan program is designed to support home repairs only , no…" at bounding box center [753, 200] width 427 height 264
paste body "Rich Text Area. Press ALT-0 for help."
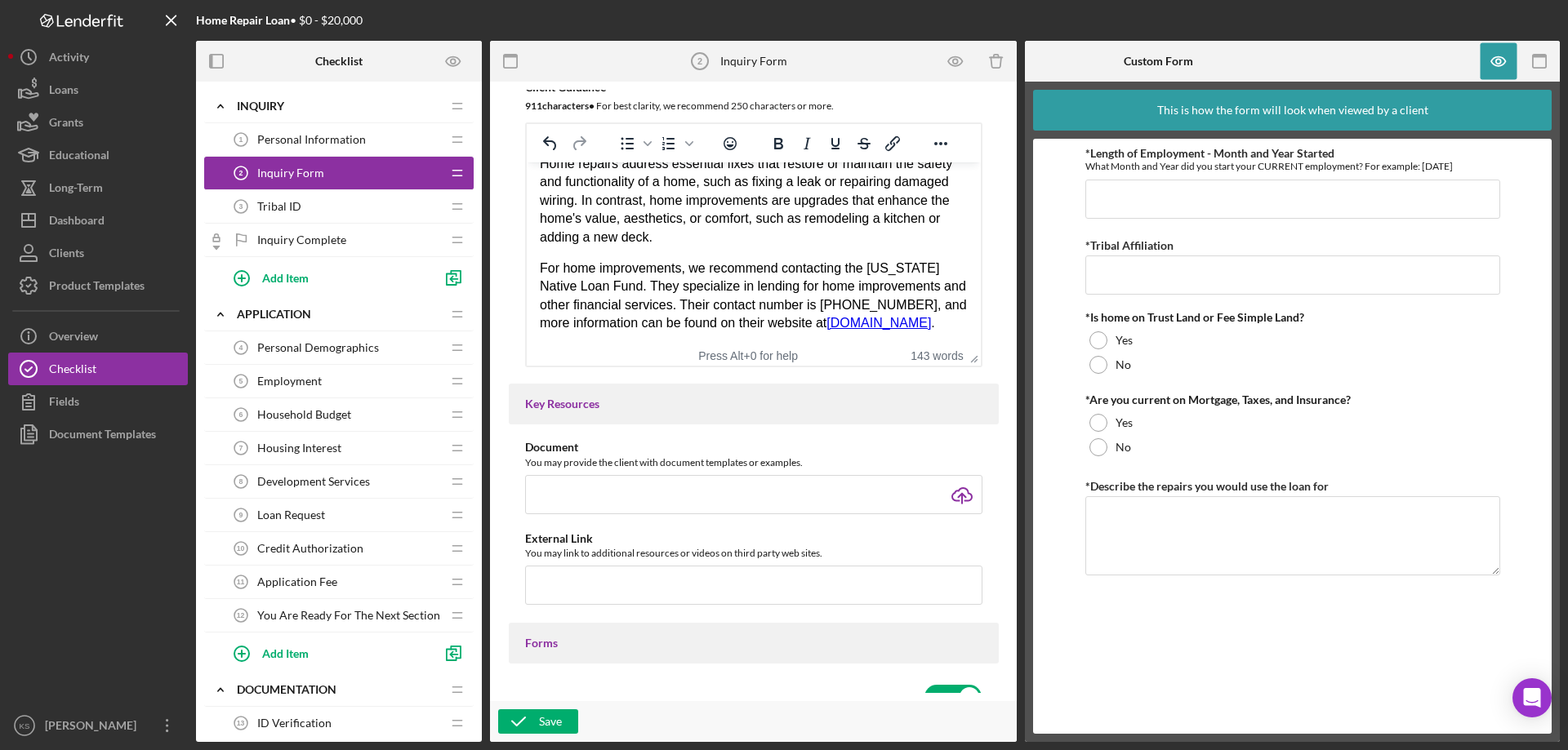
scroll to position [0, 0]
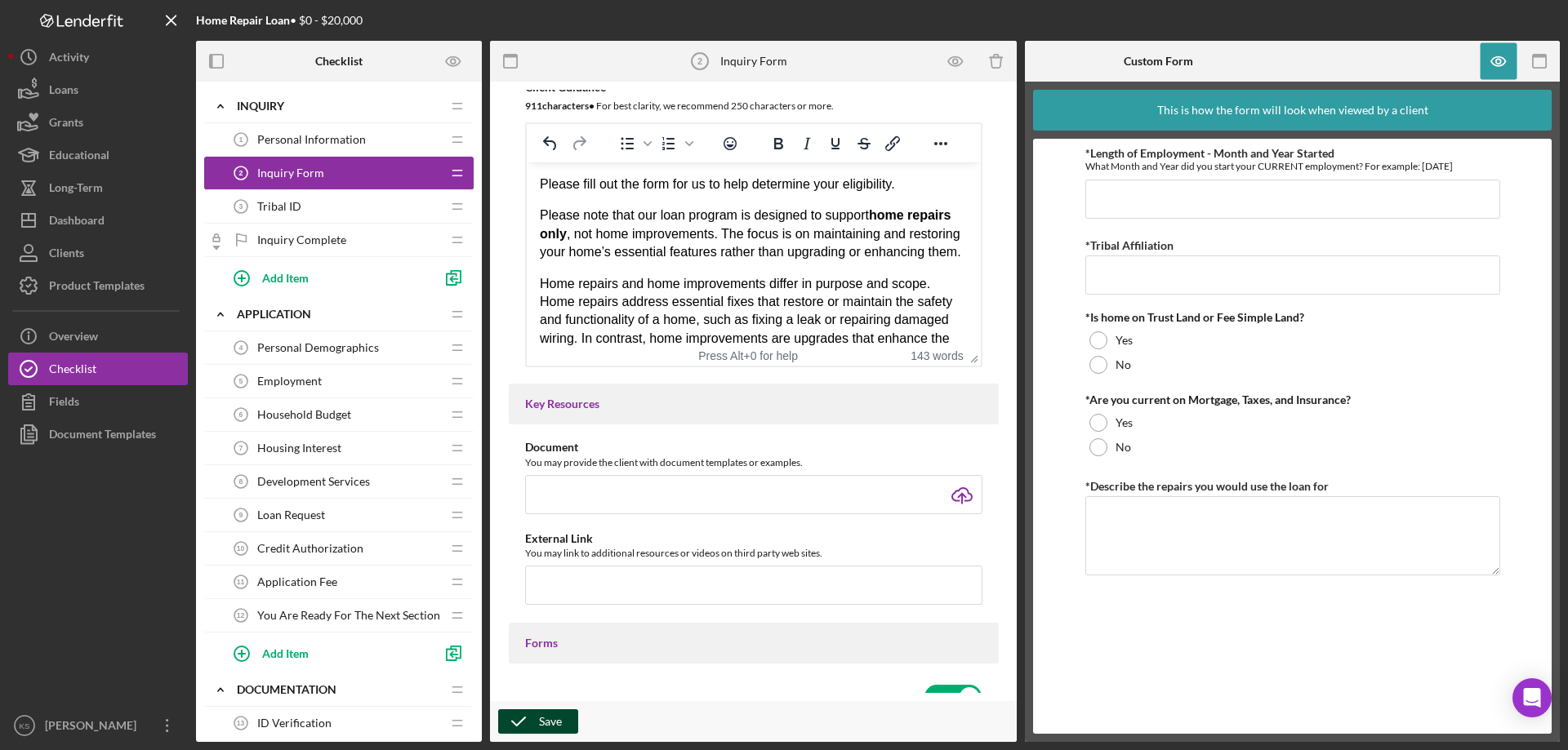
click at [552, 719] on div "Save" at bounding box center [551, 722] width 23 height 24
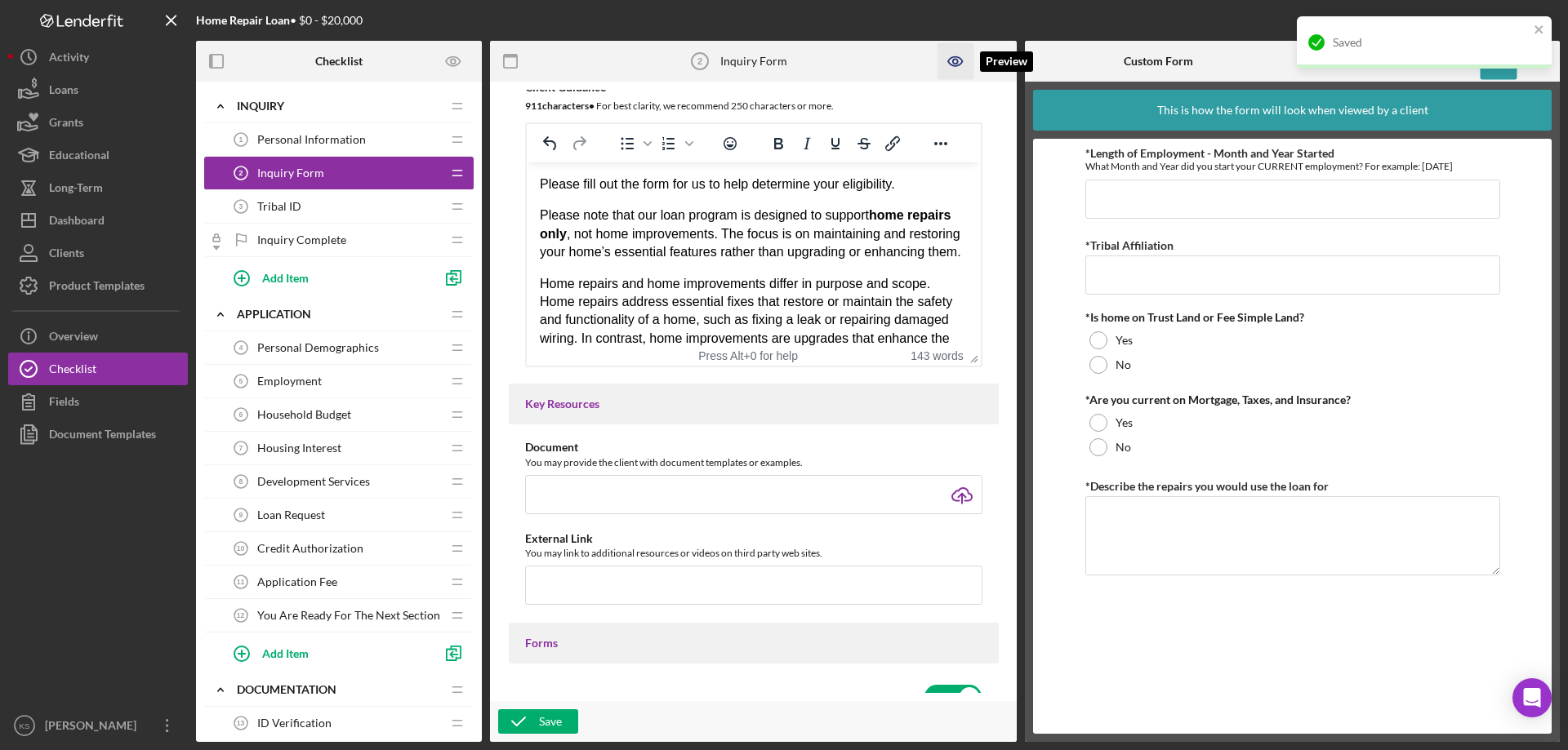
click at [961, 64] on icon "button" at bounding box center [955, 61] width 14 height 9
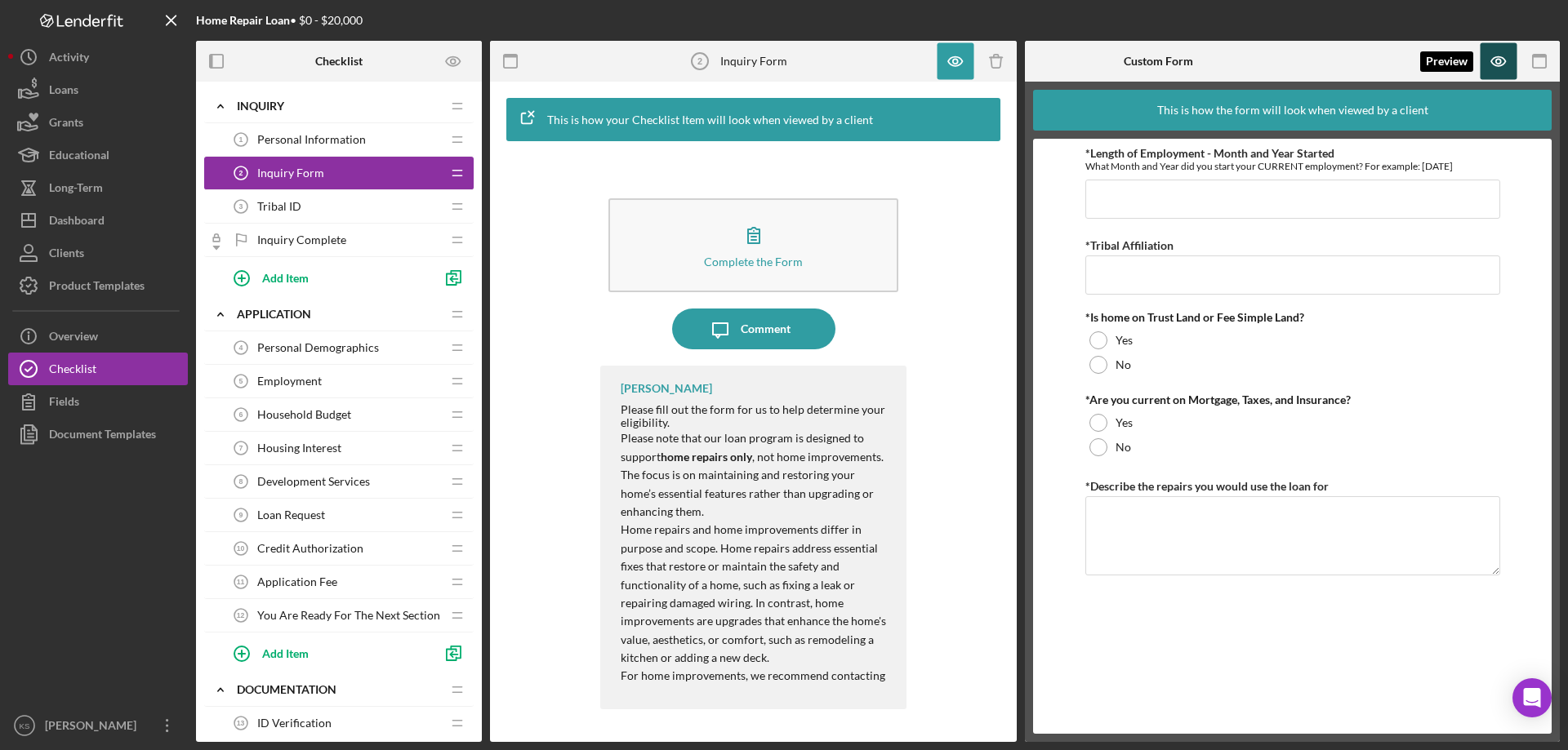
click at [1500, 57] on icon "button" at bounding box center [1498, 61] width 14 height 9
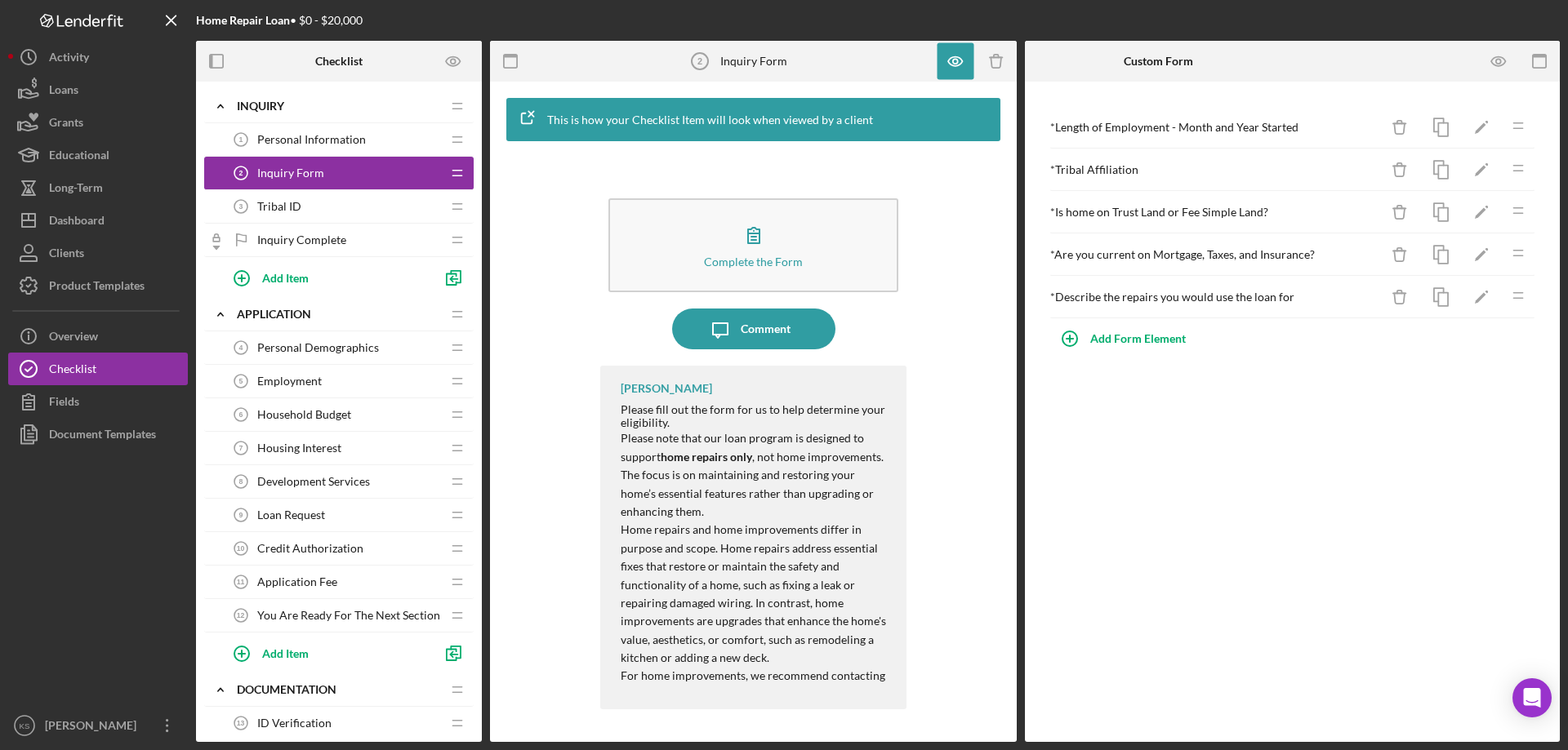
click at [330, 143] on span "Personal Information" at bounding box center [311, 139] width 108 height 13
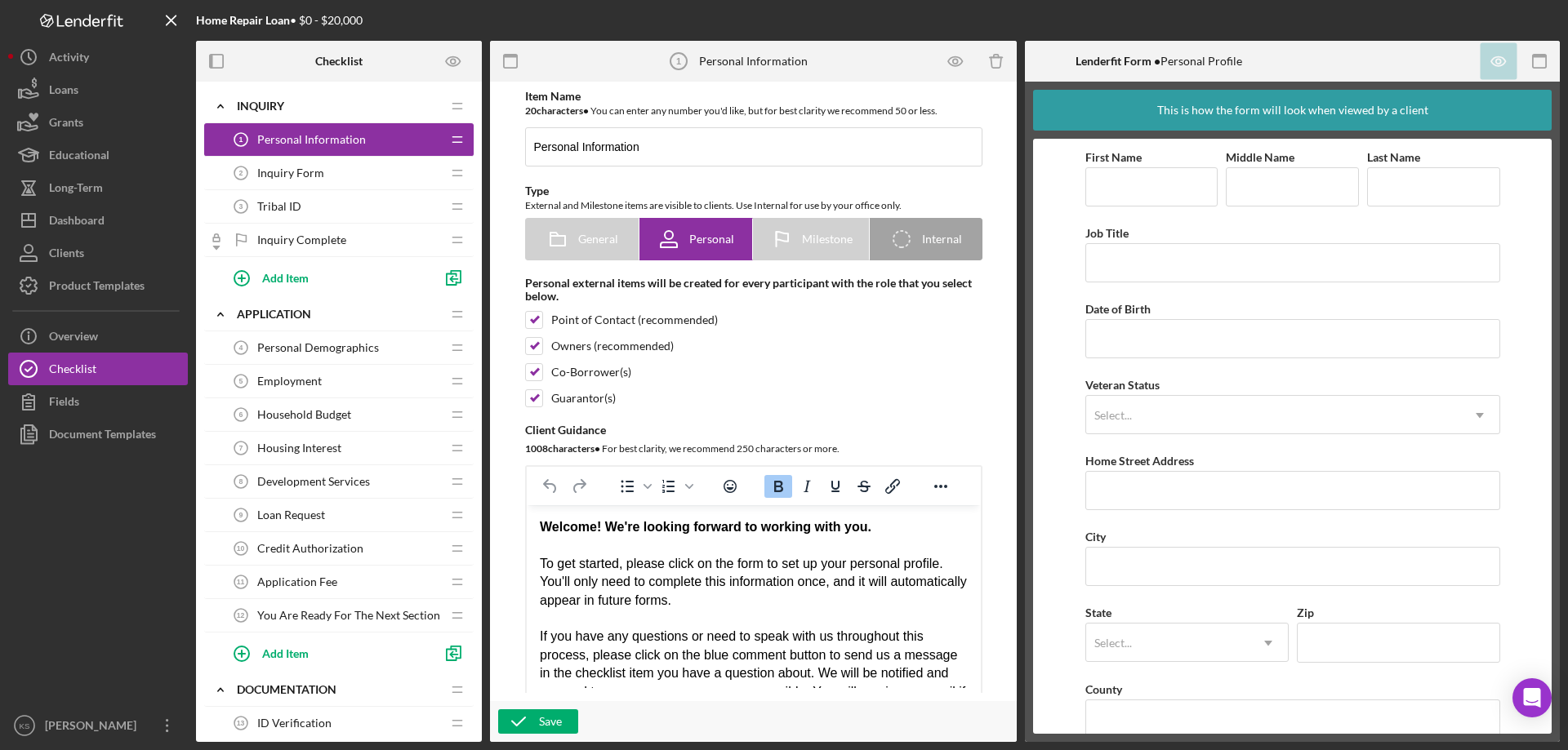
click at [305, 173] on span "Inquiry Form" at bounding box center [290, 173] width 67 height 13
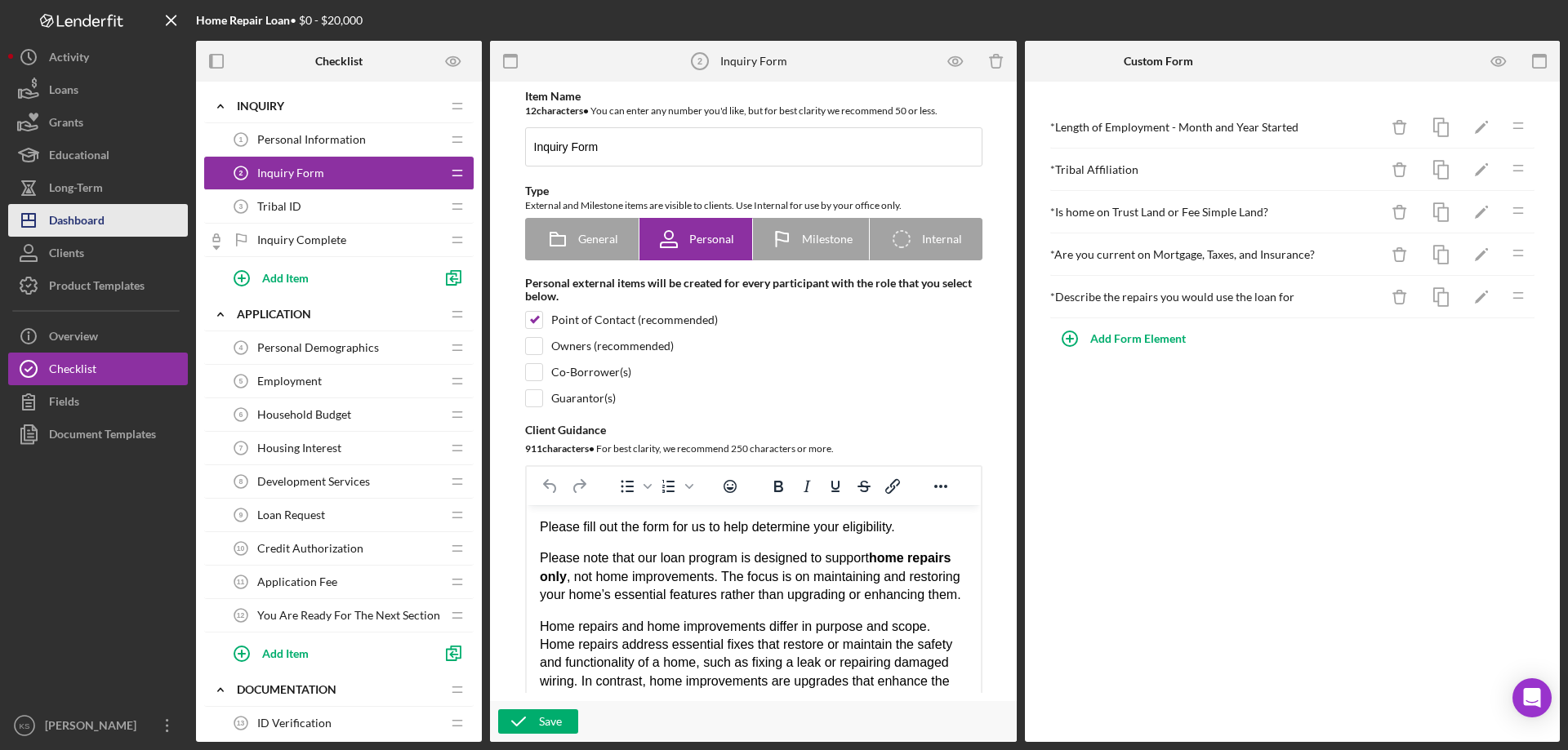
click at [100, 226] on div "Dashboard" at bounding box center [77, 223] width 56 height 37
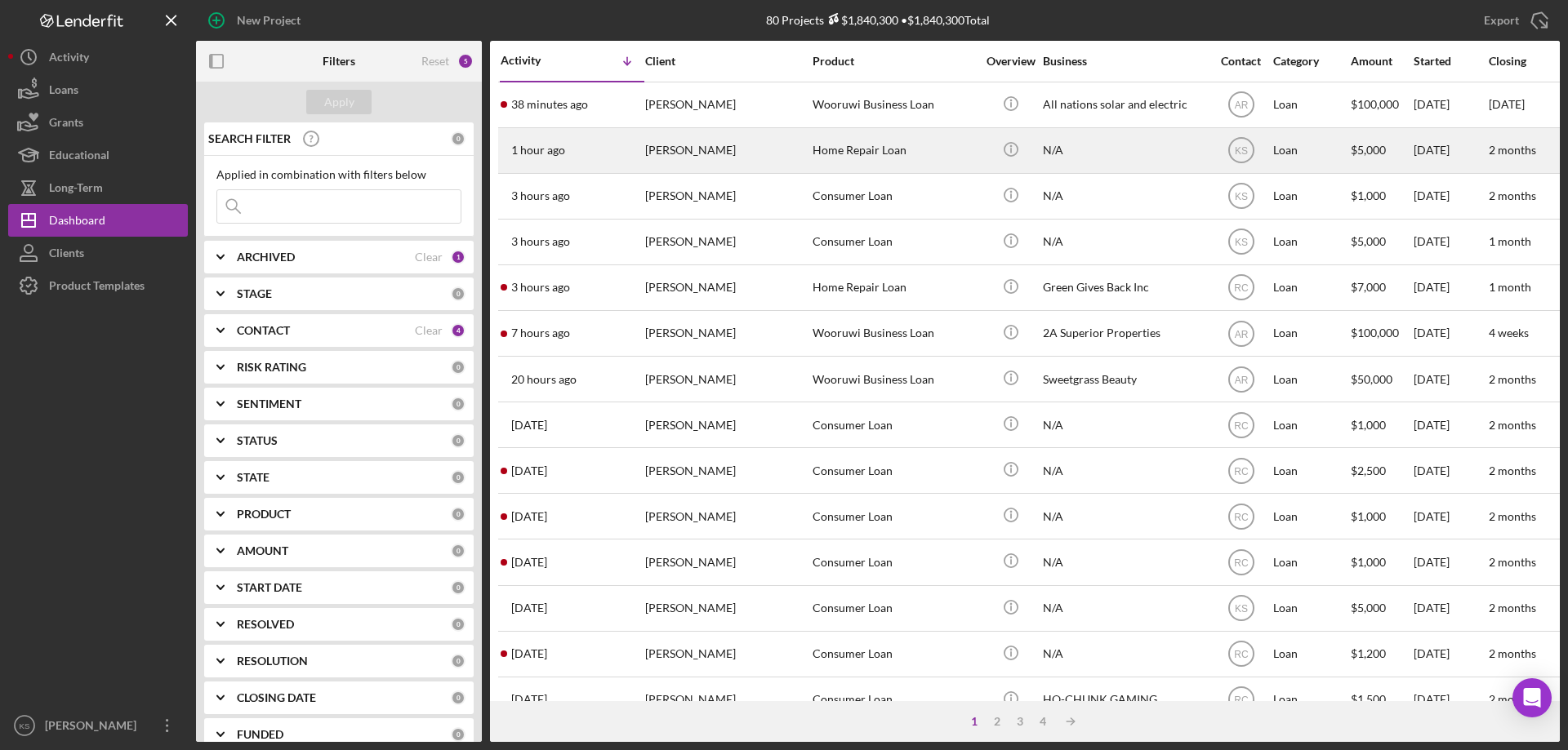
click at [657, 145] on div "[PERSON_NAME]" at bounding box center [726, 151] width 163 height 44
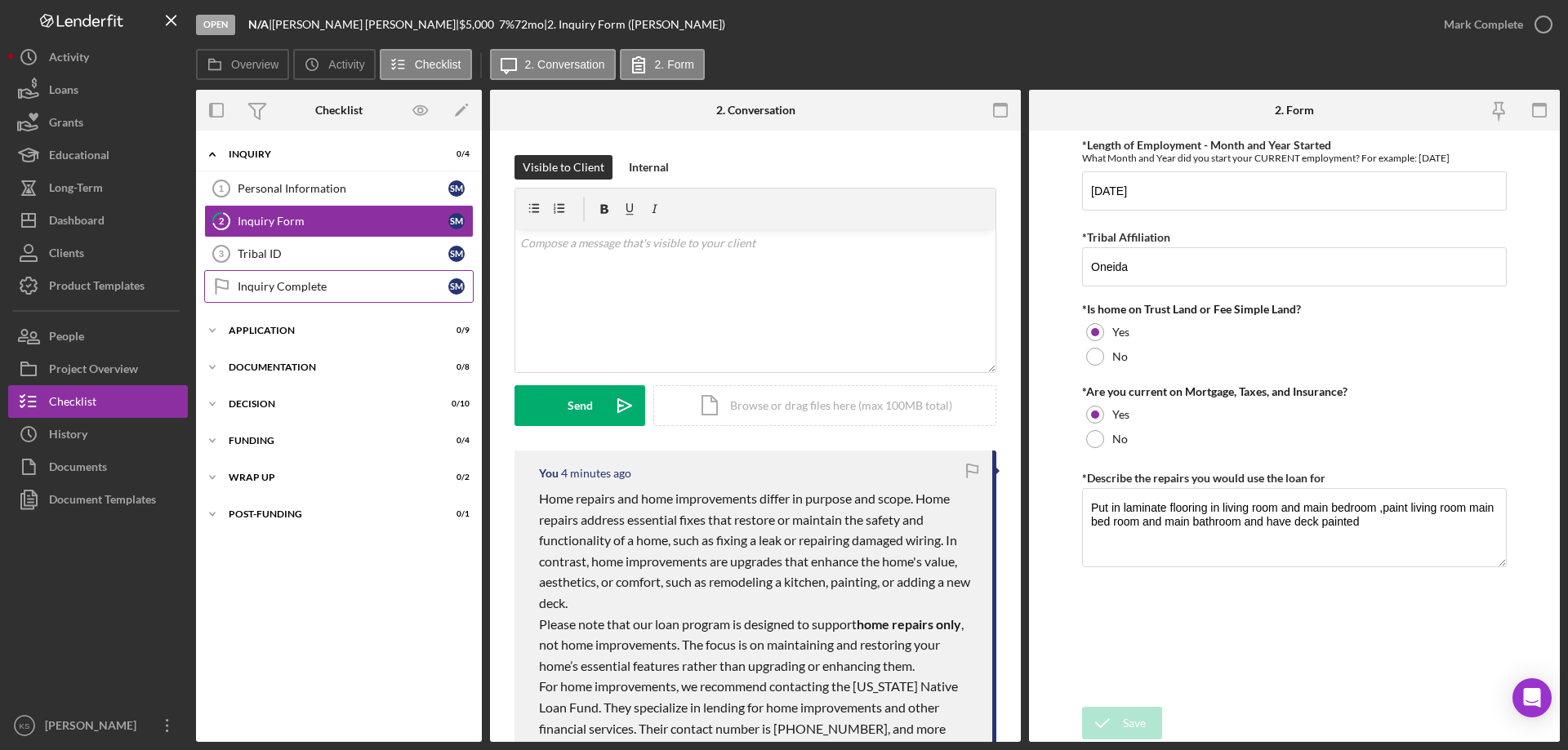
click at [299, 280] on div "Inquiry Complete" at bounding box center [343, 286] width 211 height 13
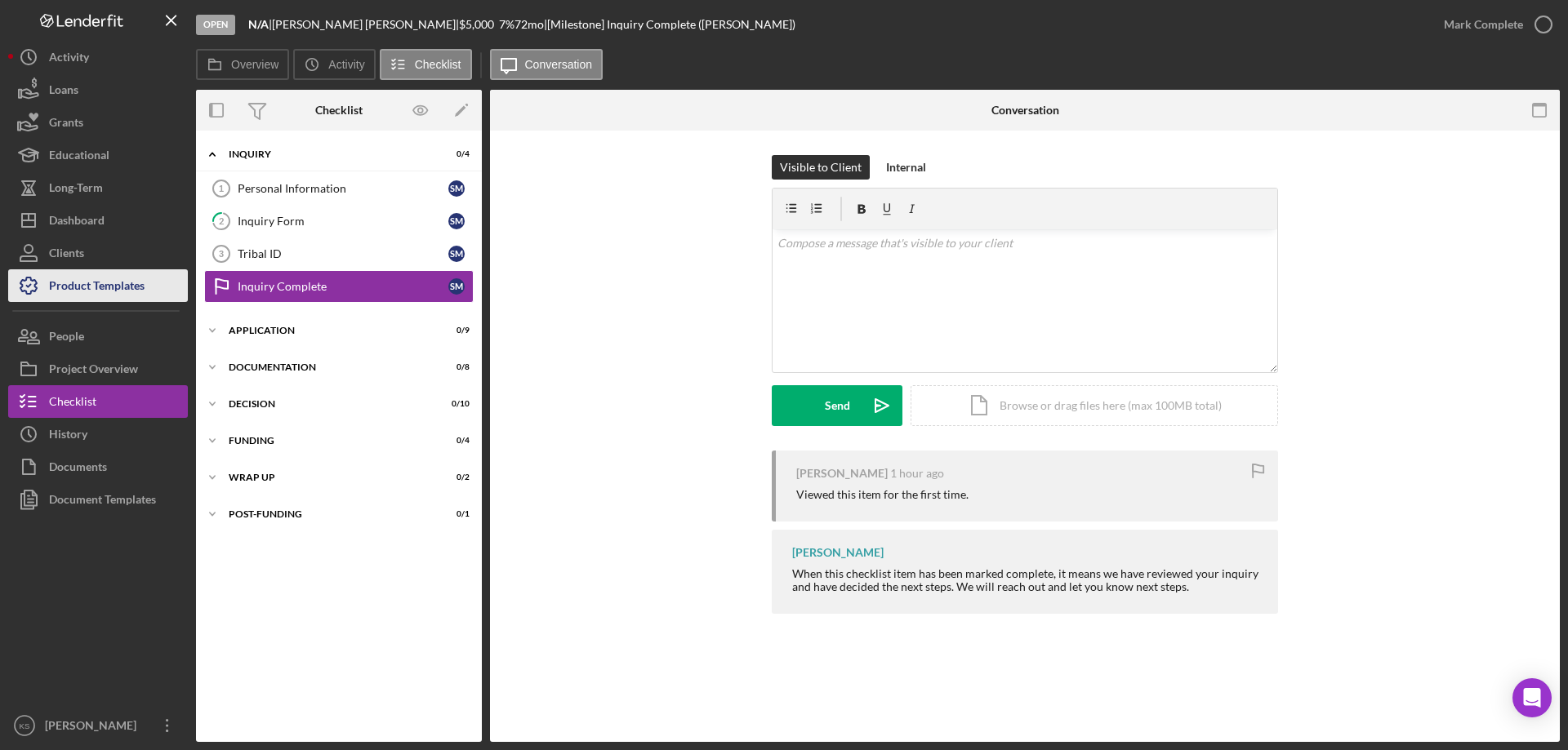
click at [114, 288] on div "Product Templates" at bounding box center [96, 288] width 95 height 37
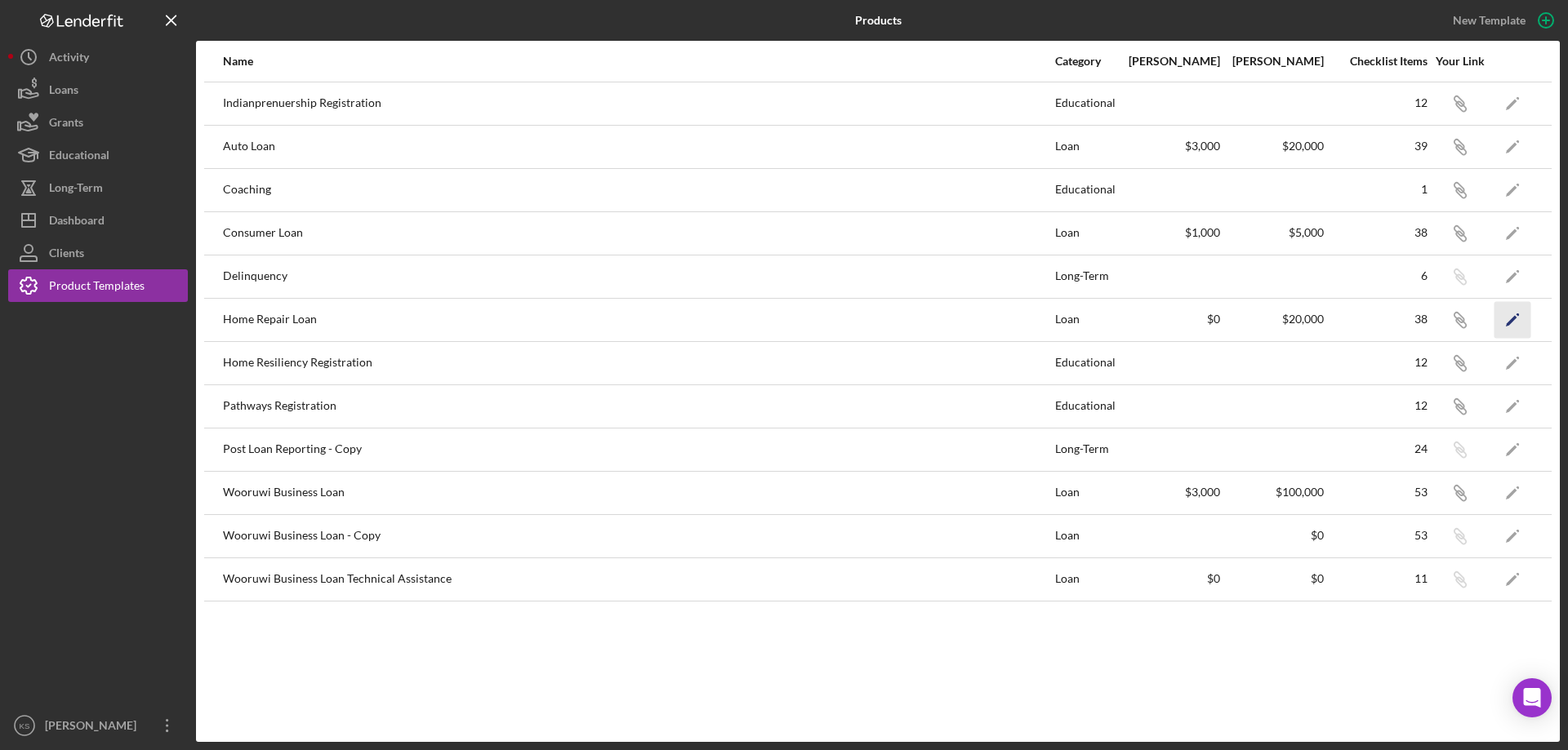
click at [1521, 323] on icon "Icon/Edit" at bounding box center [1513, 320] width 37 height 37
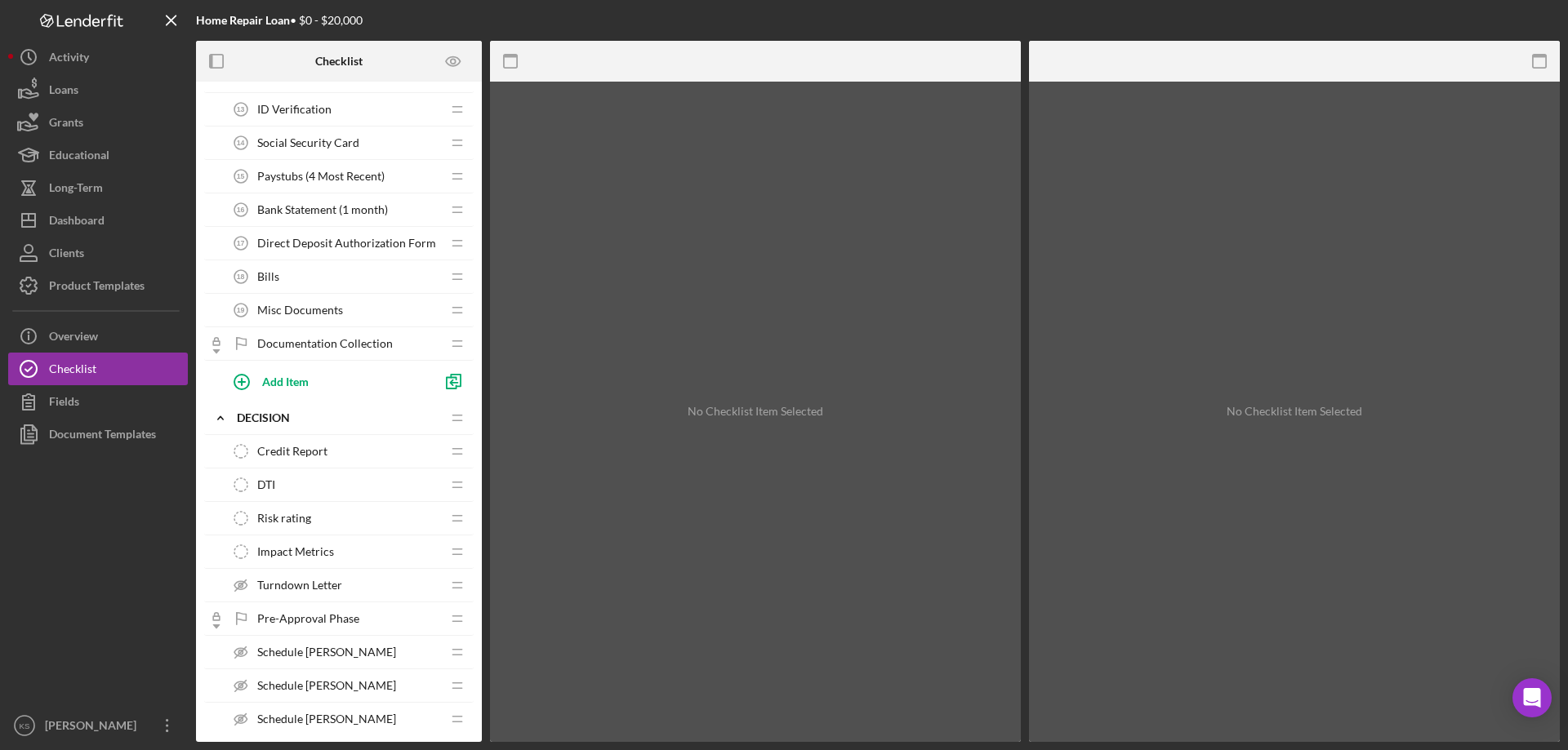
scroll to position [653, 0]
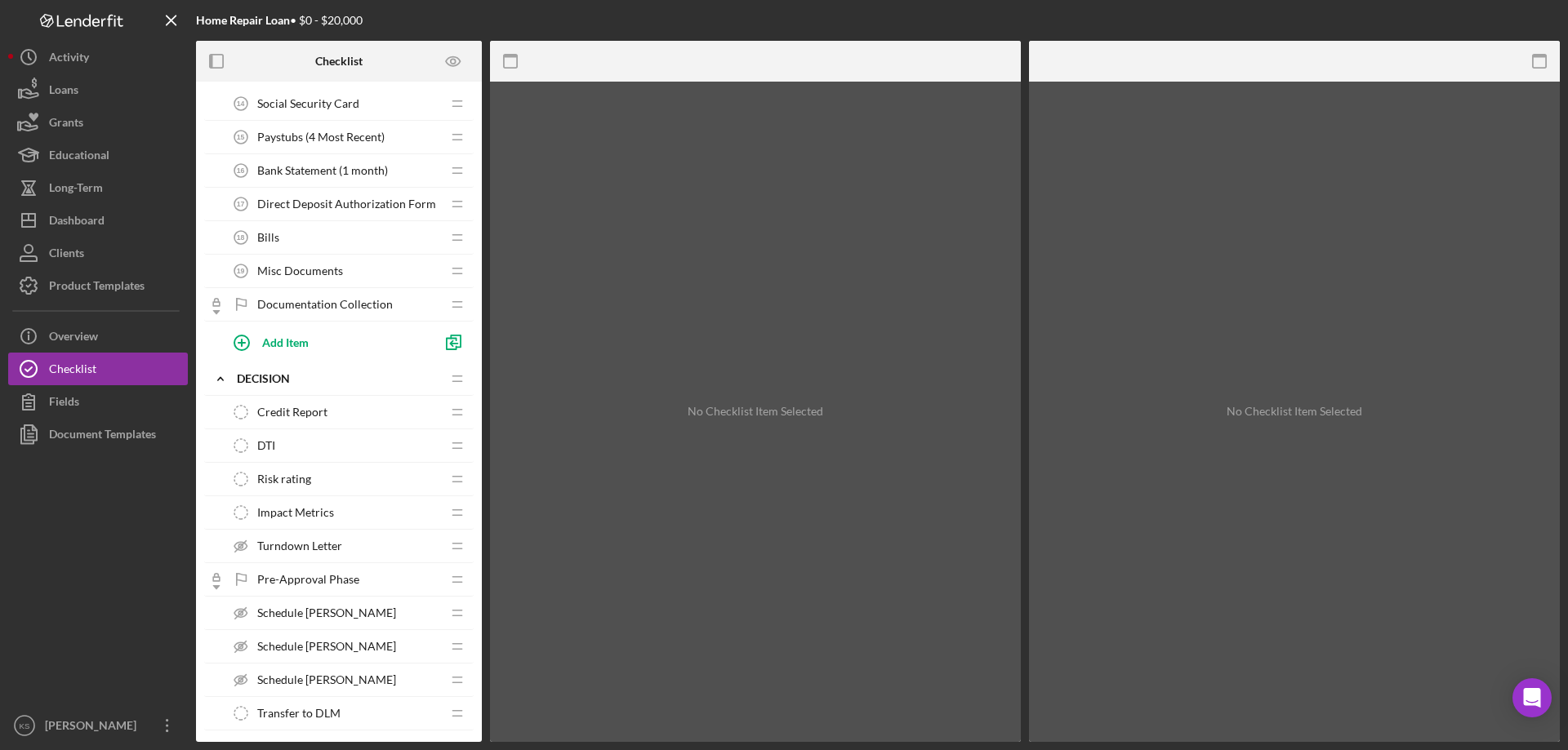
click at [415, 545] on div "Turndown Letter Turndown Letter" at bounding box center [333, 545] width 217 height 32
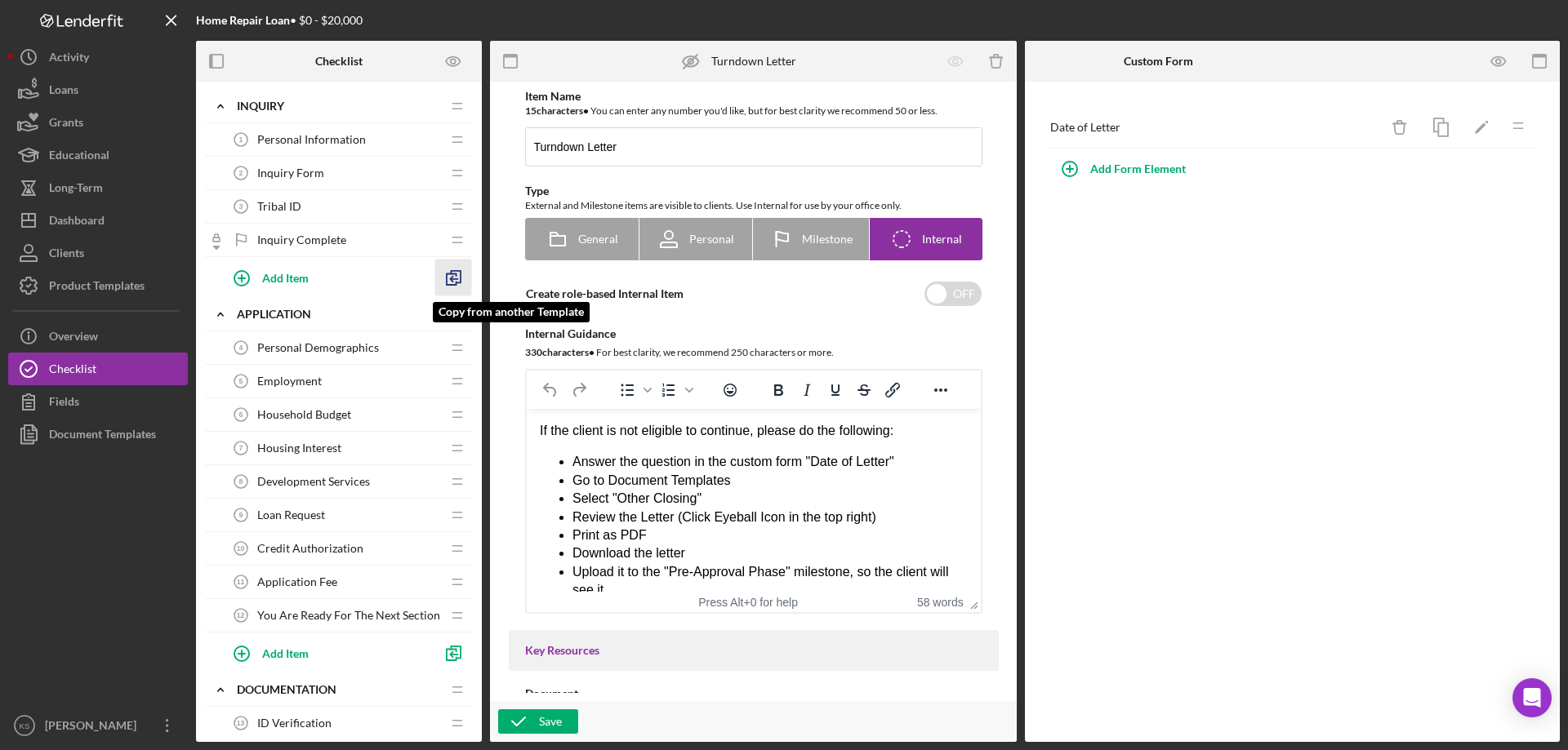
click at [454, 279] on line "button" at bounding box center [454, 279] width 6 height 0
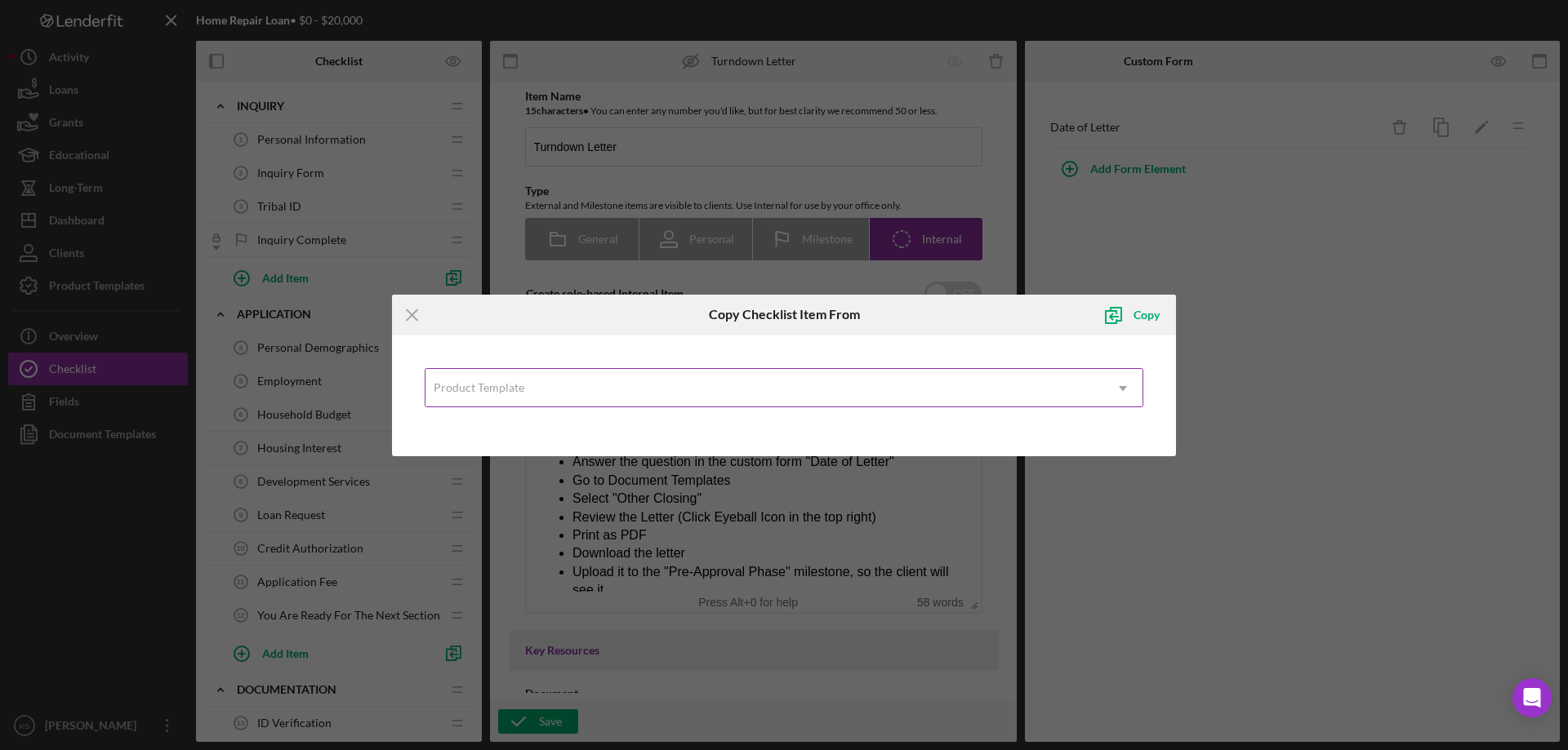
click at [542, 387] on div "Product Template" at bounding box center [764, 388] width 677 height 38
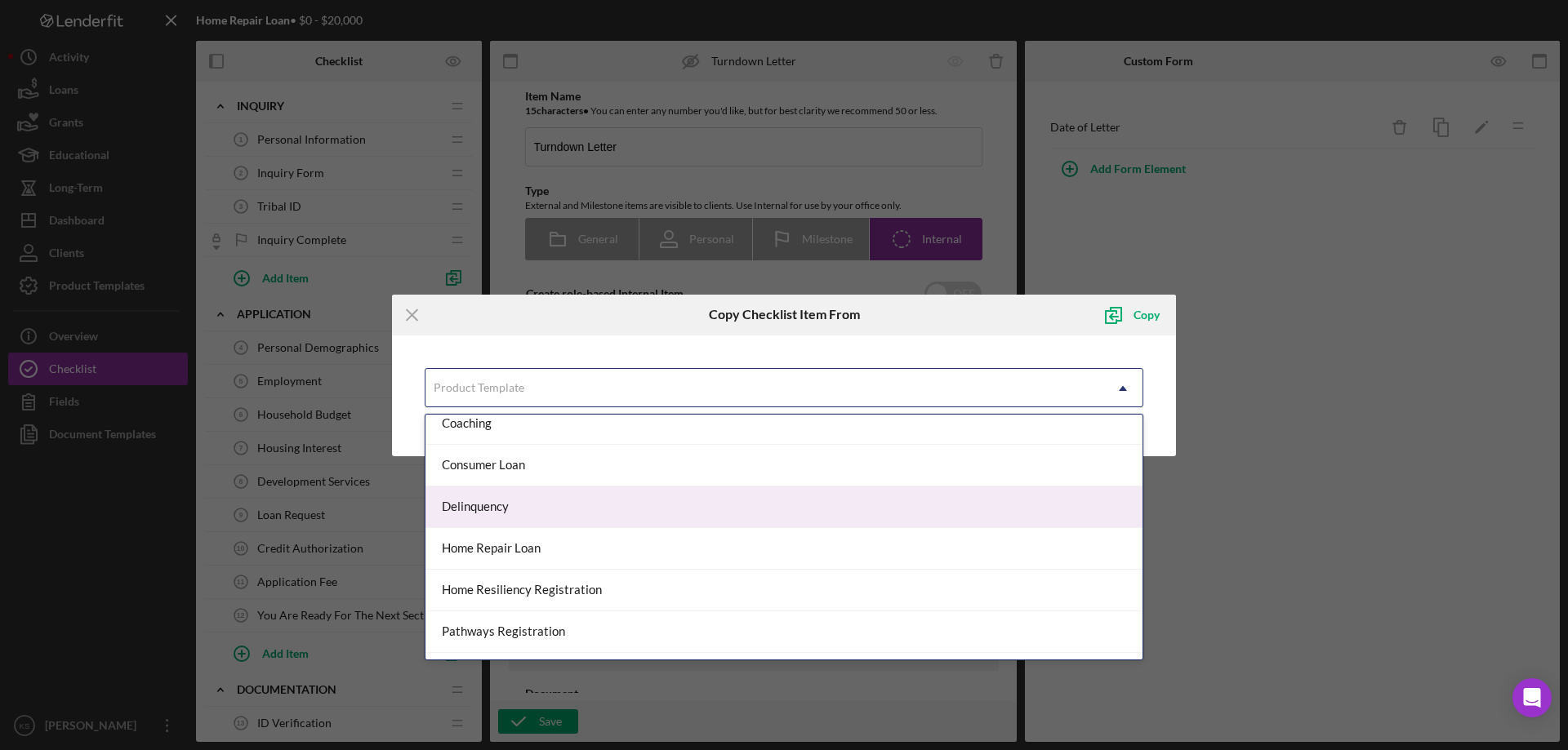
scroll to position [163, 0]
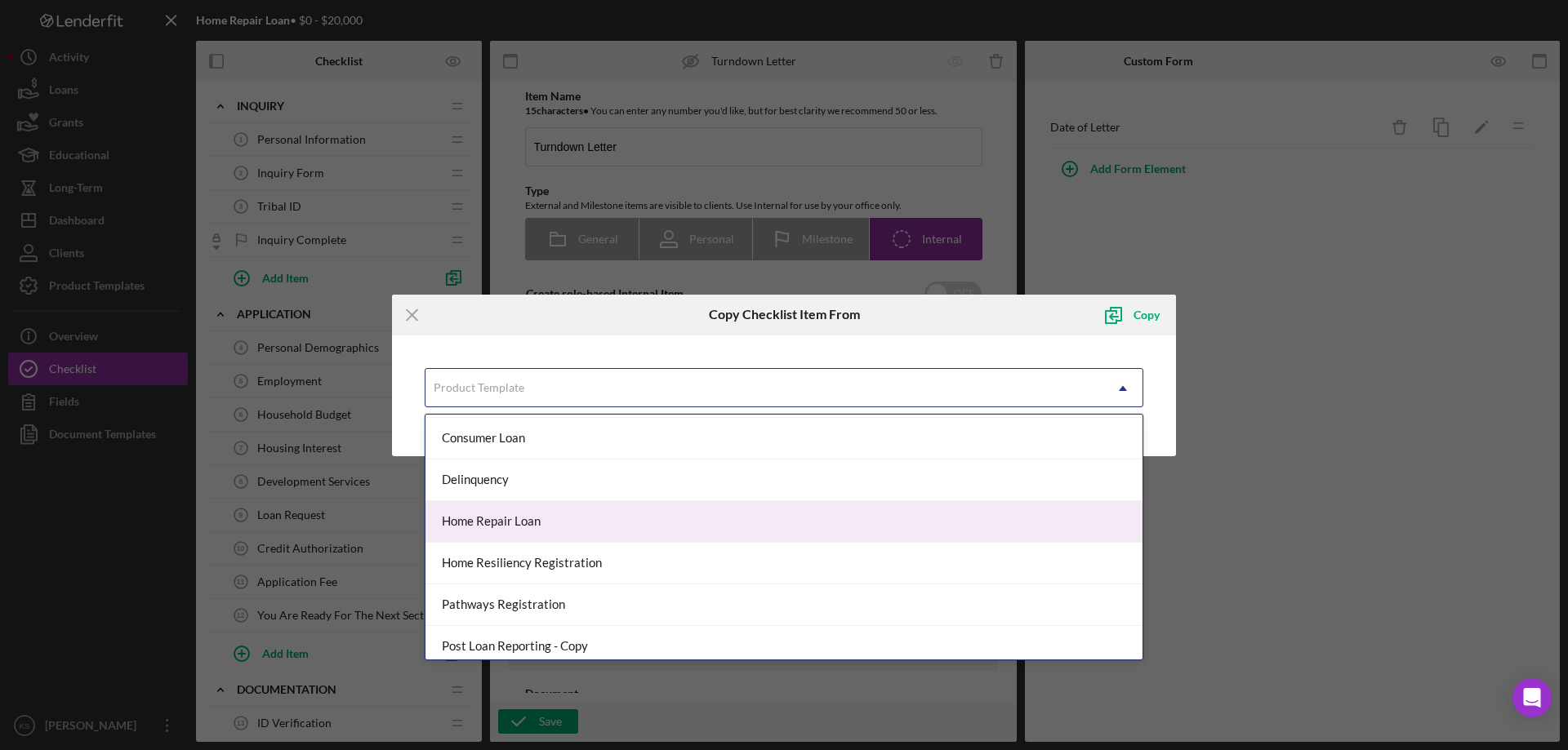
click at [534, 527] on div "Home Repair Loan" at bounding box center [784, 523] width 717 height 42
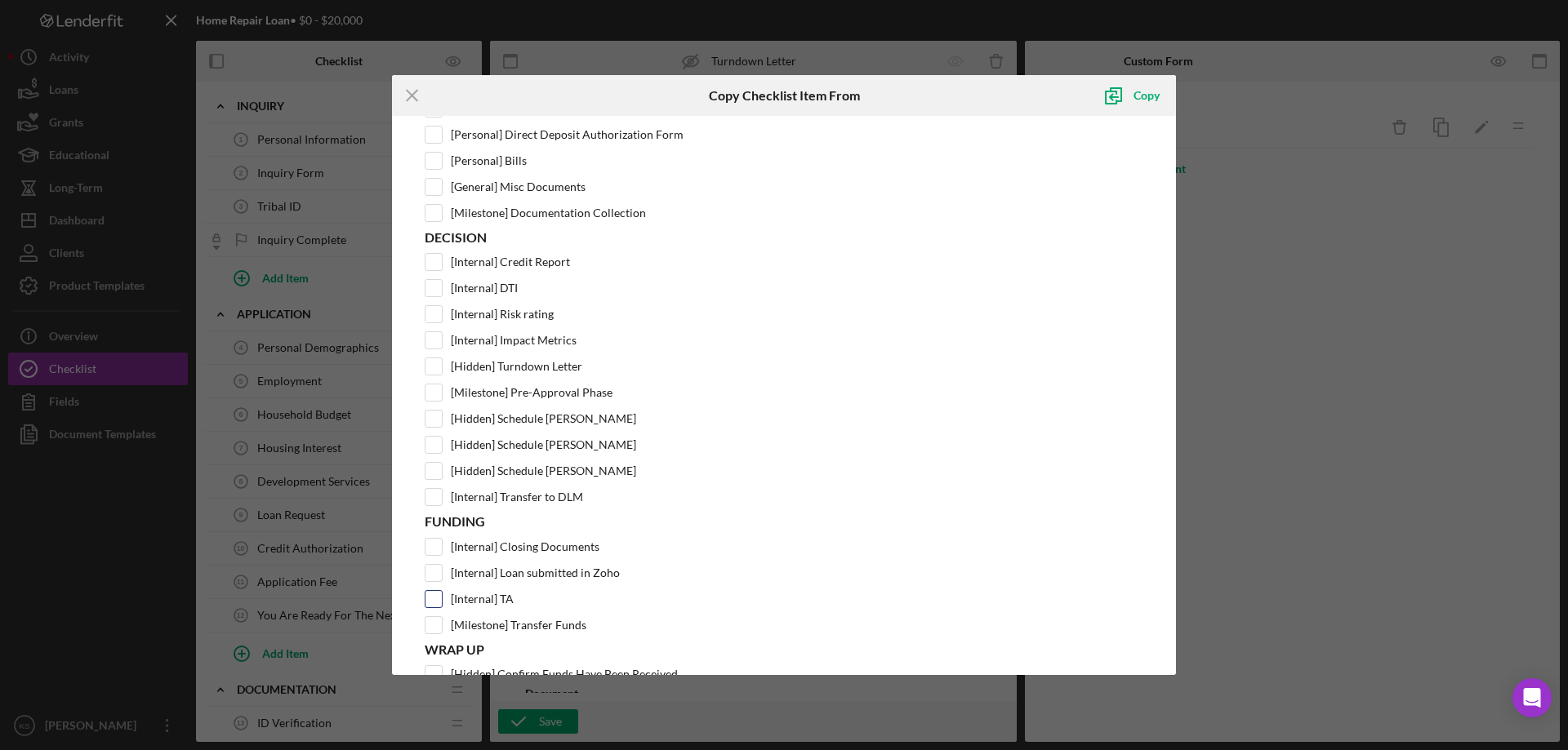
scroll to position [563, 0]
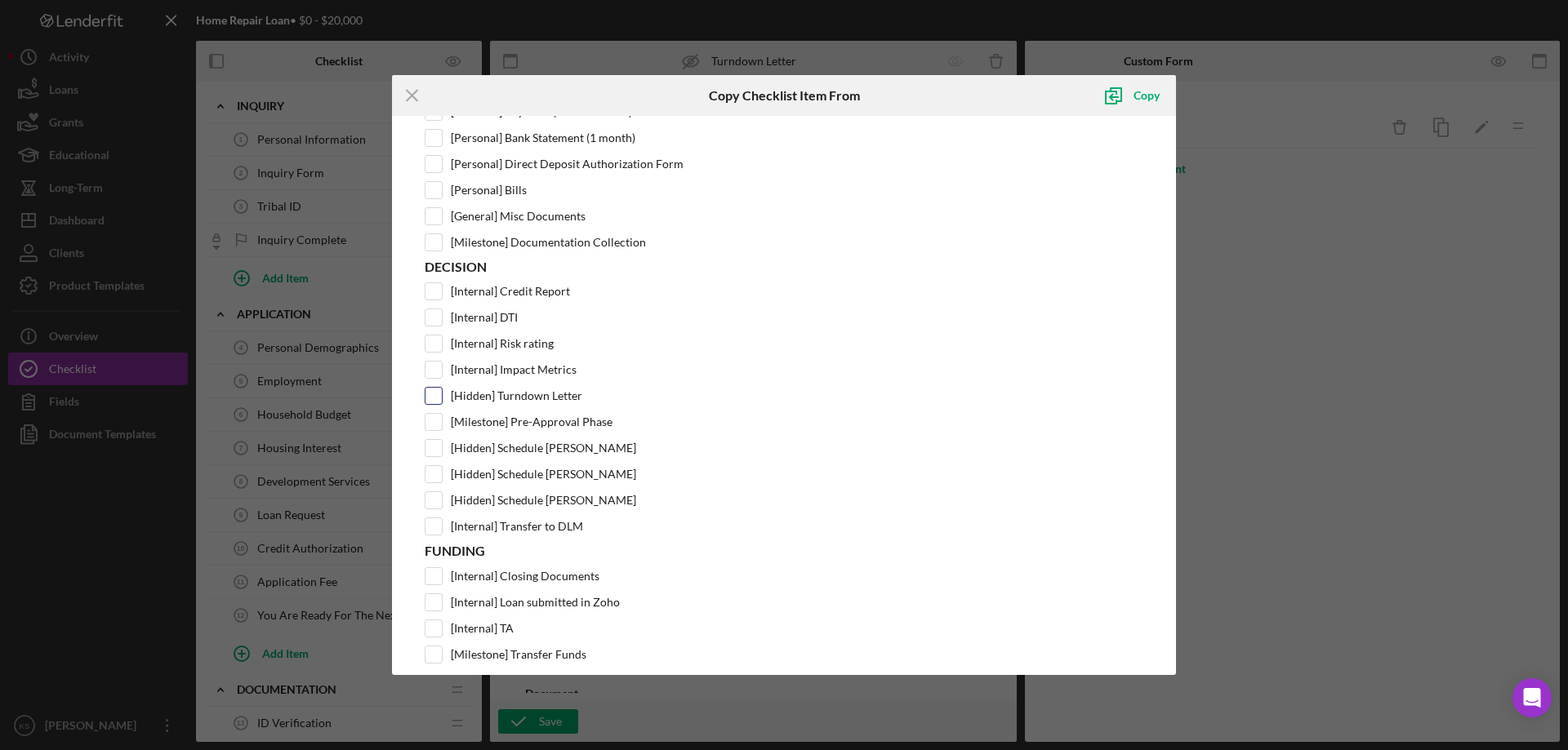
click at [432, 396] on input "[Hidden] Turndown Letter" at bounding box center [434, 396] width 17 height 17
checkbox input "true"
click at [1142, 104] on div "Copy" at bounding box center [1147, 95] width 26 height 32
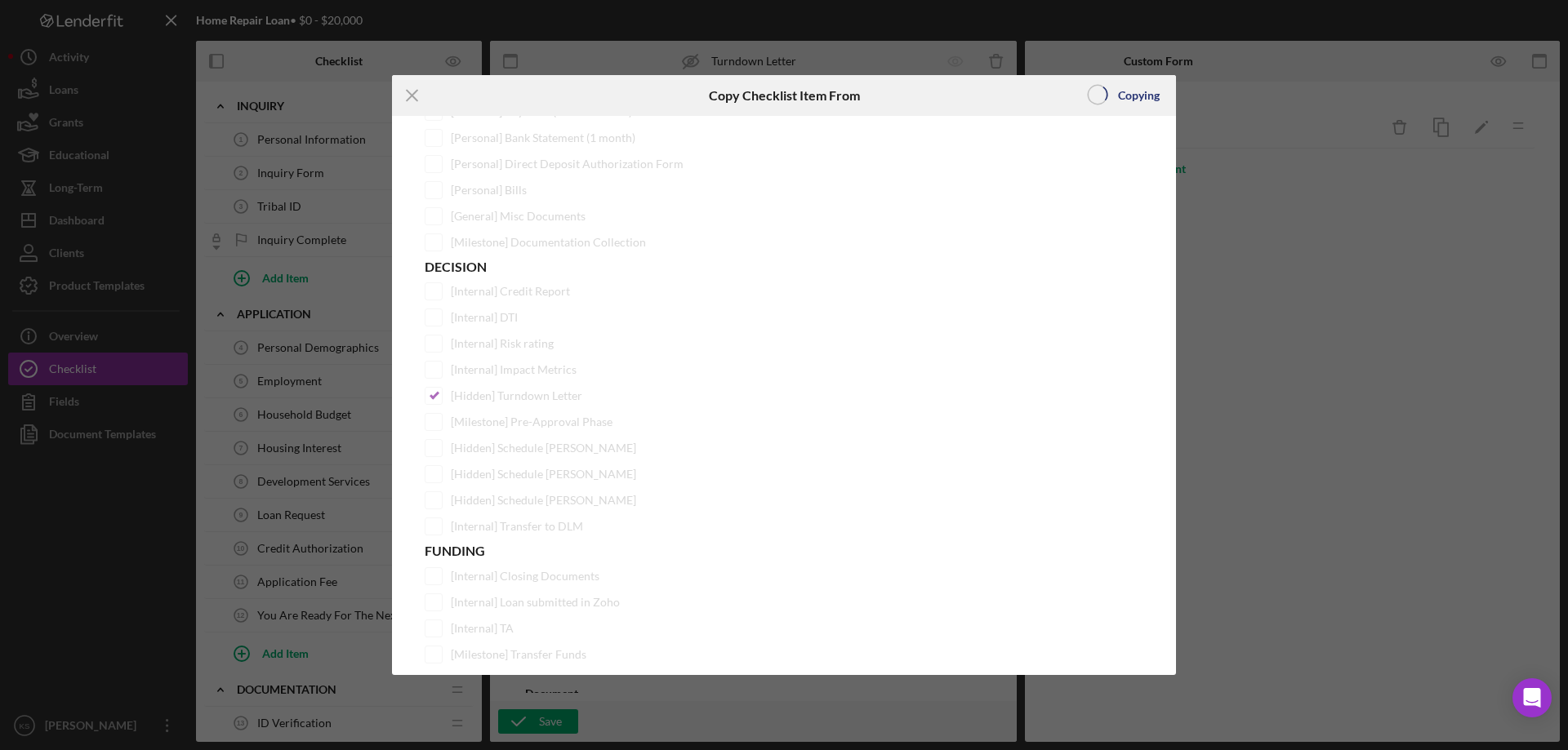
scroll to position [0, 0]
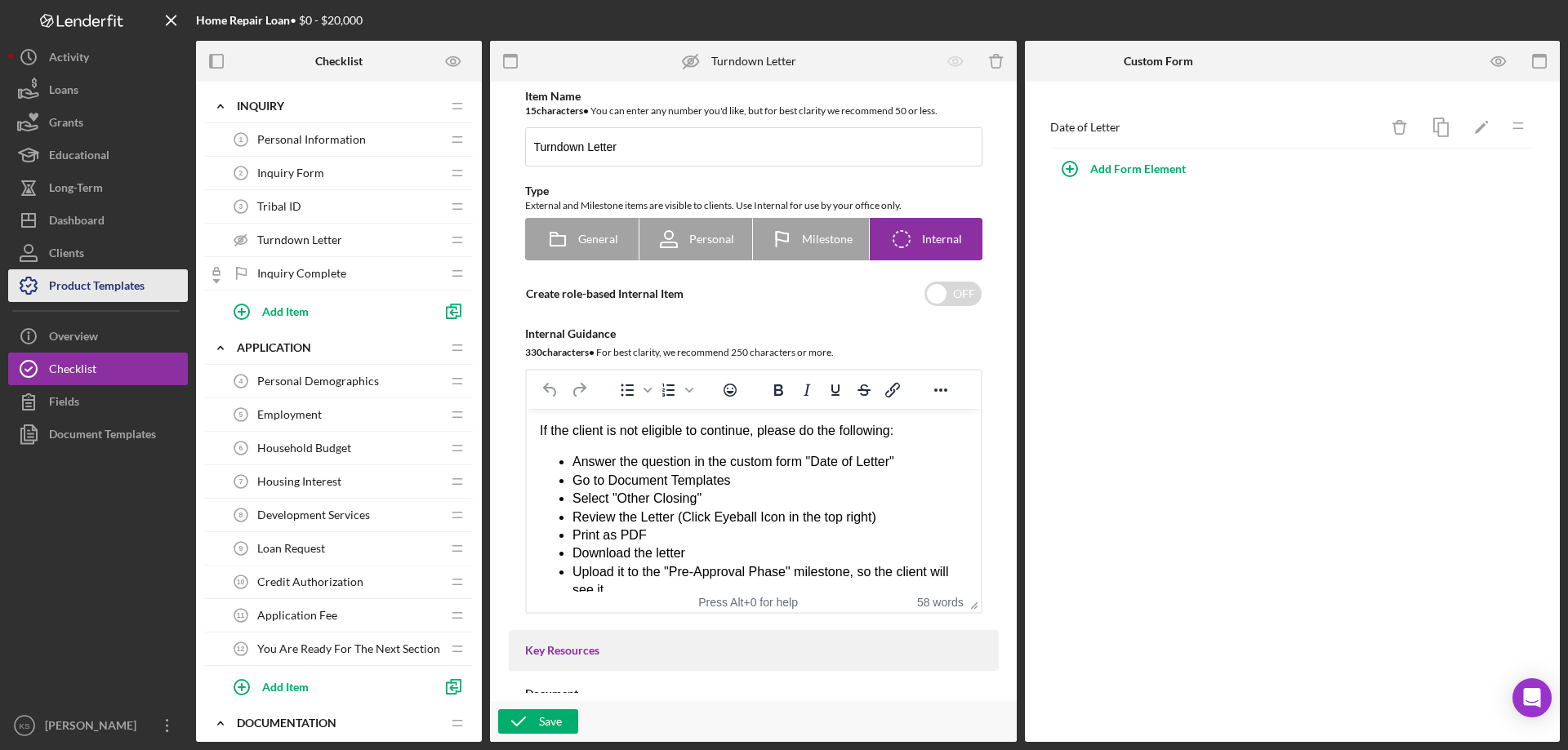
click at [98, 286] on div "Product Templates" at bounding box center [96, 288] width 95 height 37
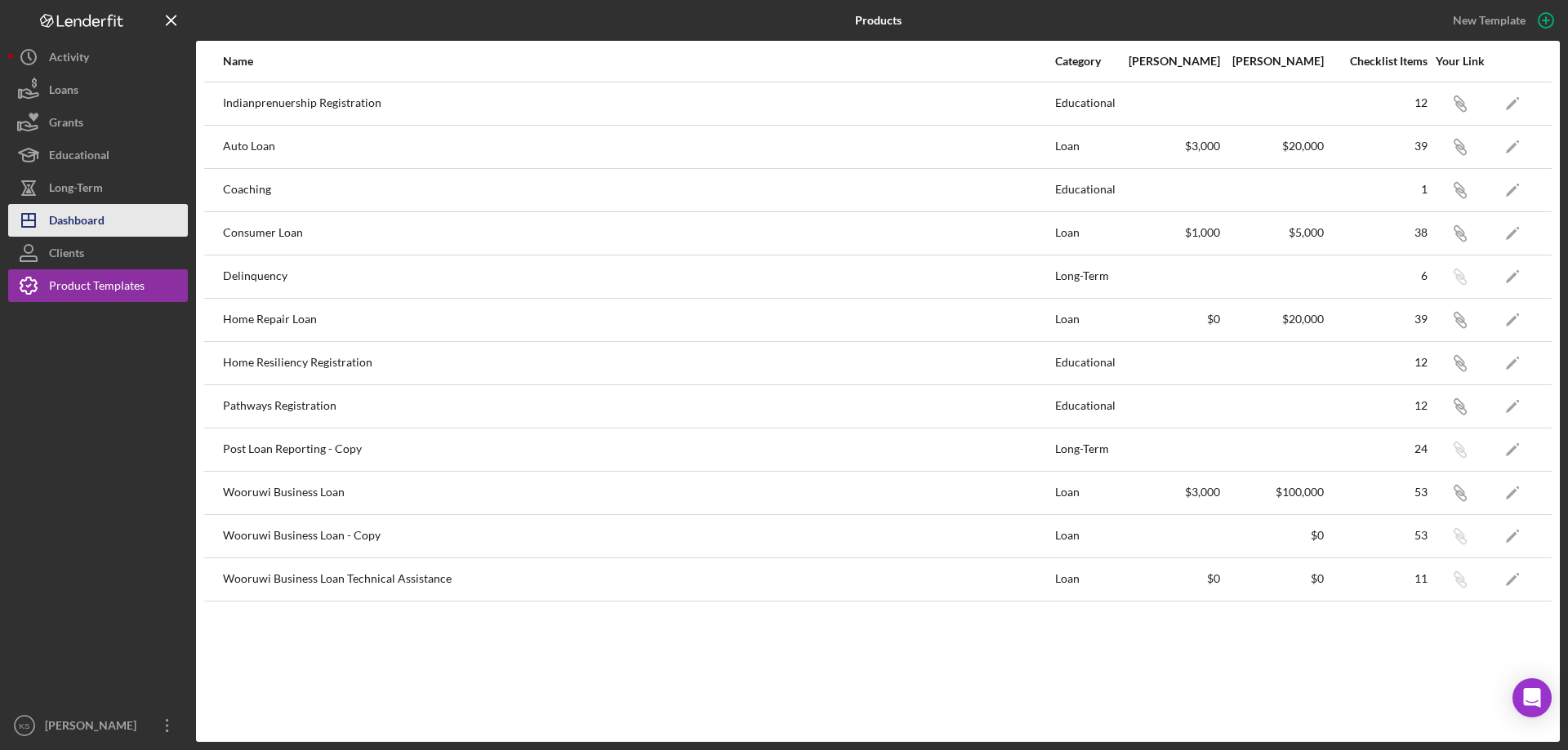
click at [88, 224] on div "Dashboard" at bounding box center [77, 223] width 56 height 37
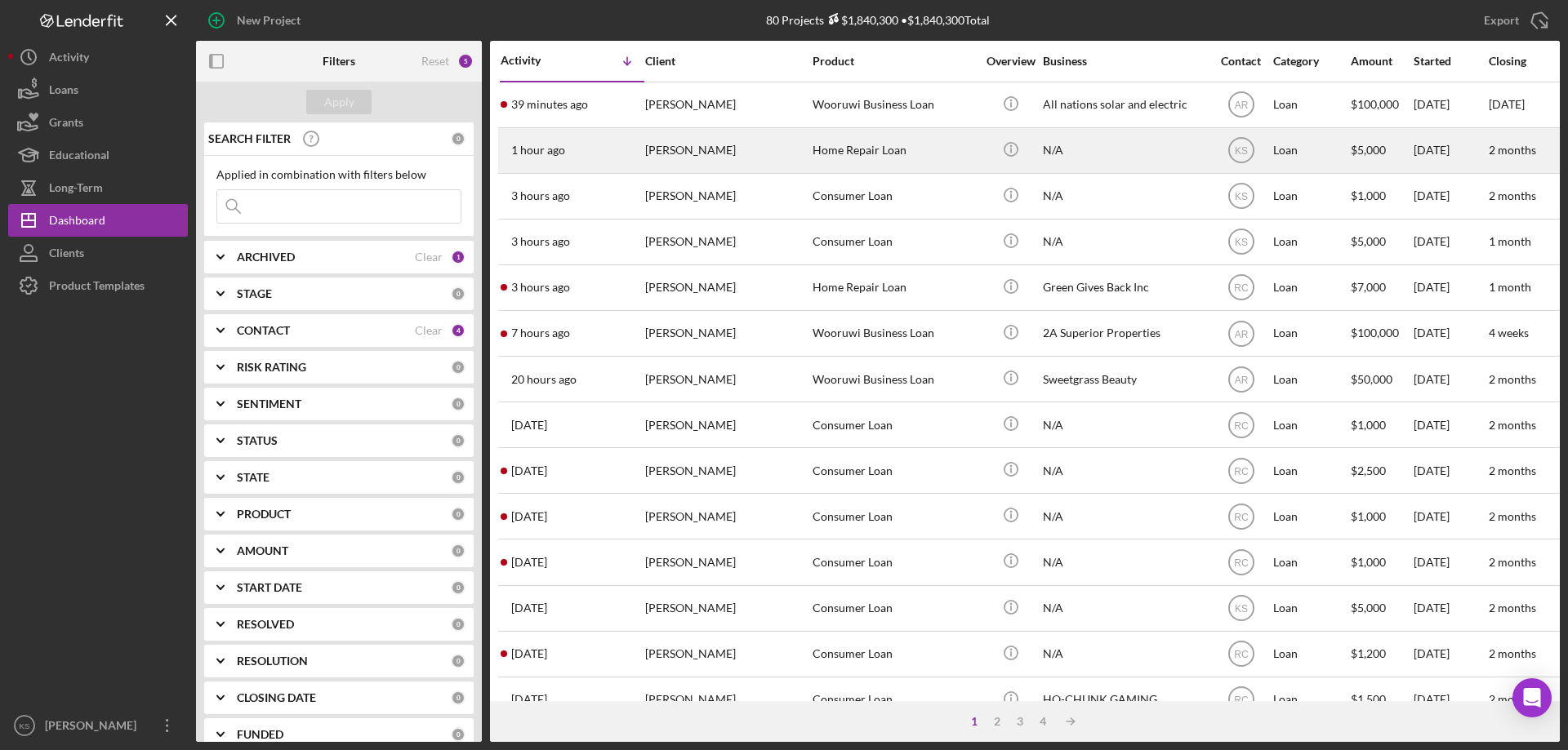
click at [626, 151] on div "1 hour ago Sandra Metoxen" at bounding box center [572, 151] width 142 height 44
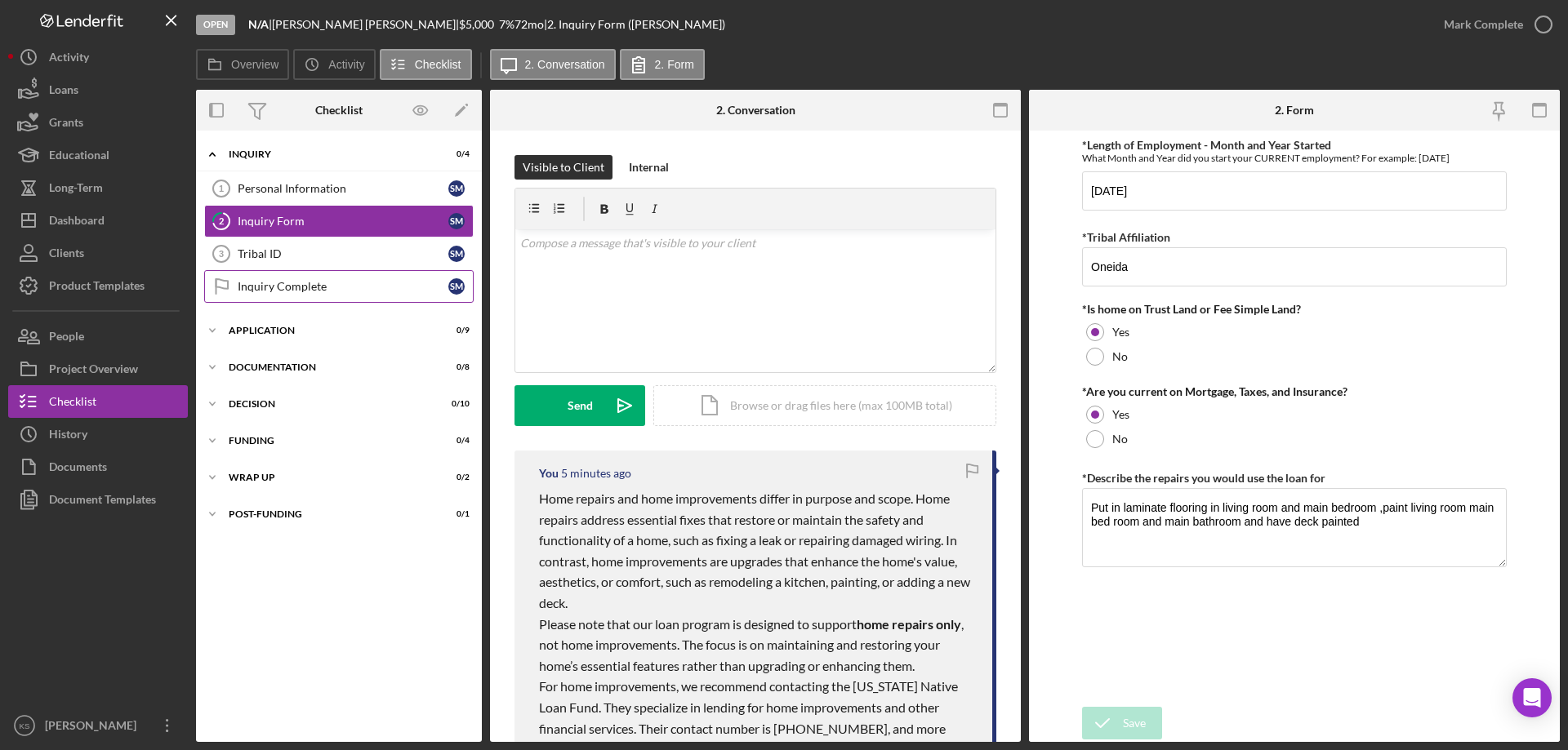
click at [291, 286] on div "Inquiry Complete" at bounding box center [343, 286] width 211 height 13
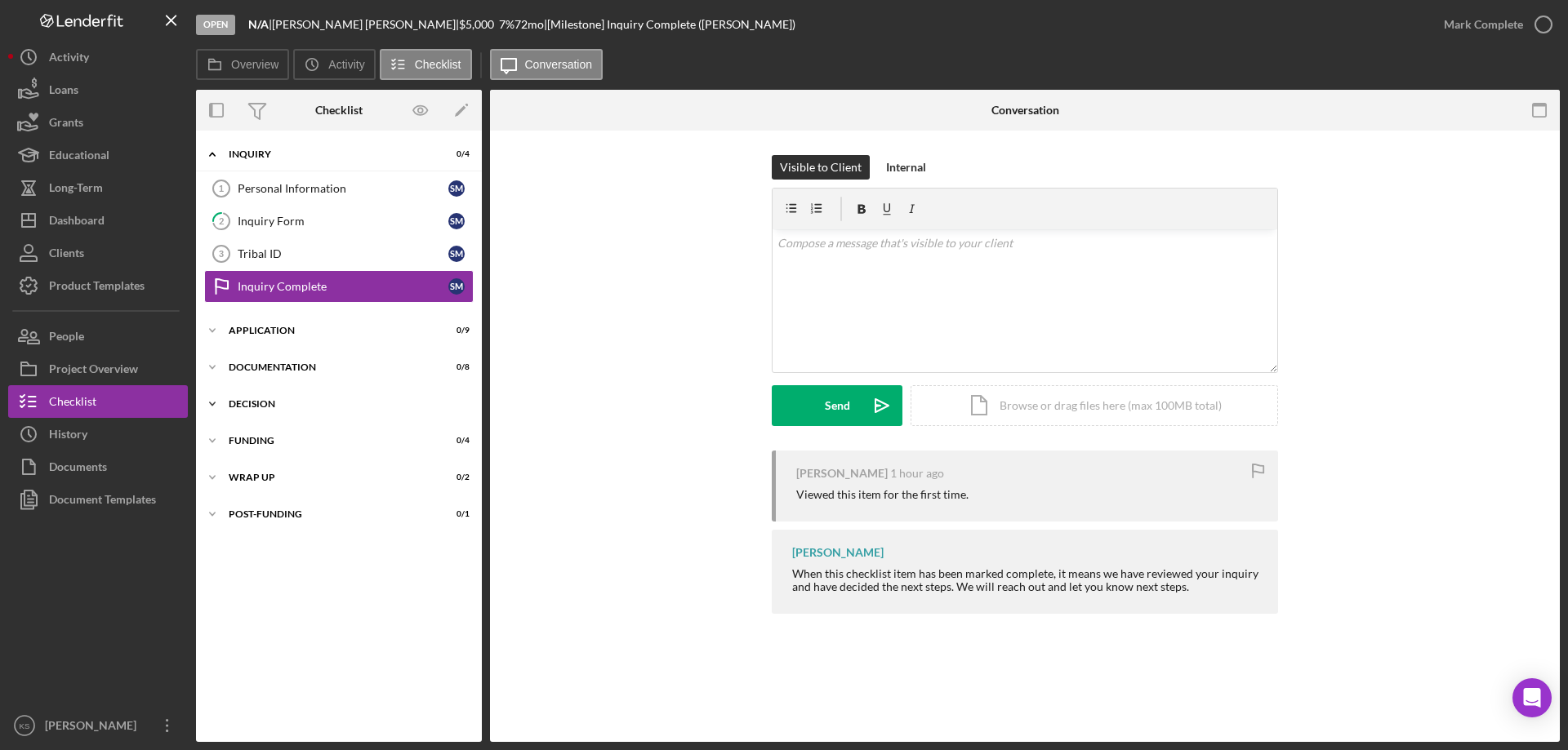
click at [217, 408] on icon "Icon/Expander" at bounding box center [212, 404] width 32 height 32
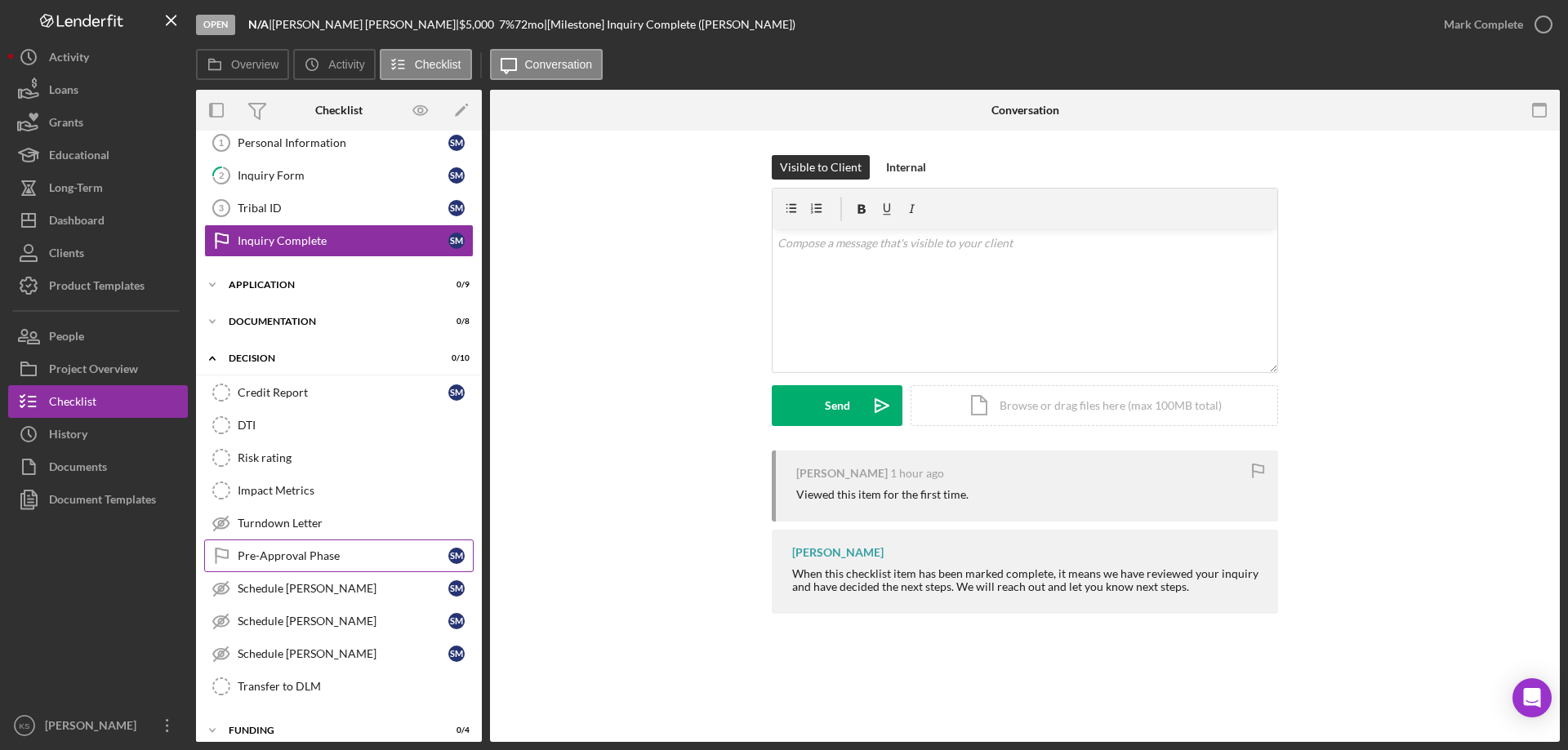
scroll to position [81, 0]
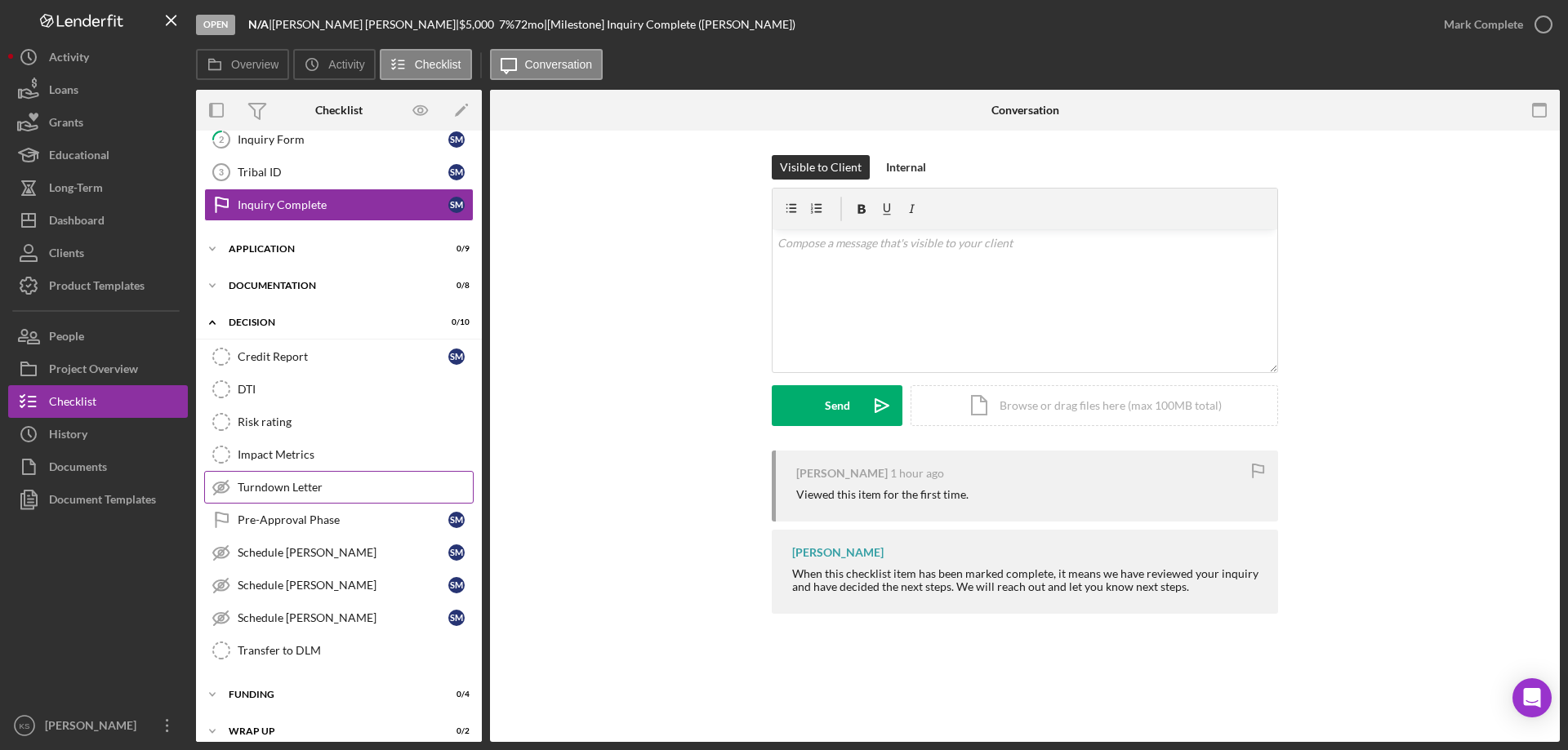
click at [274, 487] on div "Turndown Letter" at bounding box center [355, 487] width 235 height 13
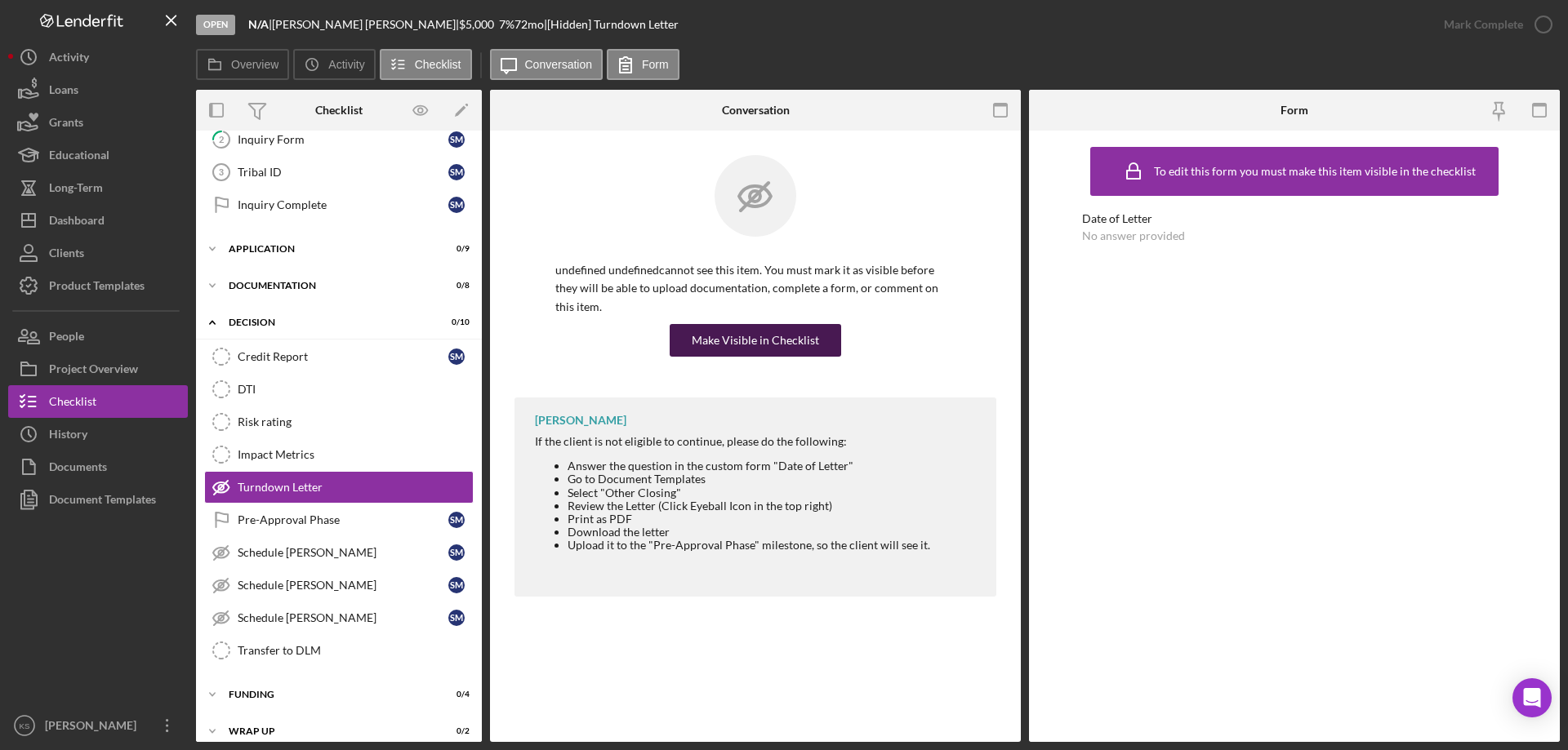
click at [796, 324] on div "Make Visible in Checklist" at bounding box center [755, 340] width 128 height 32
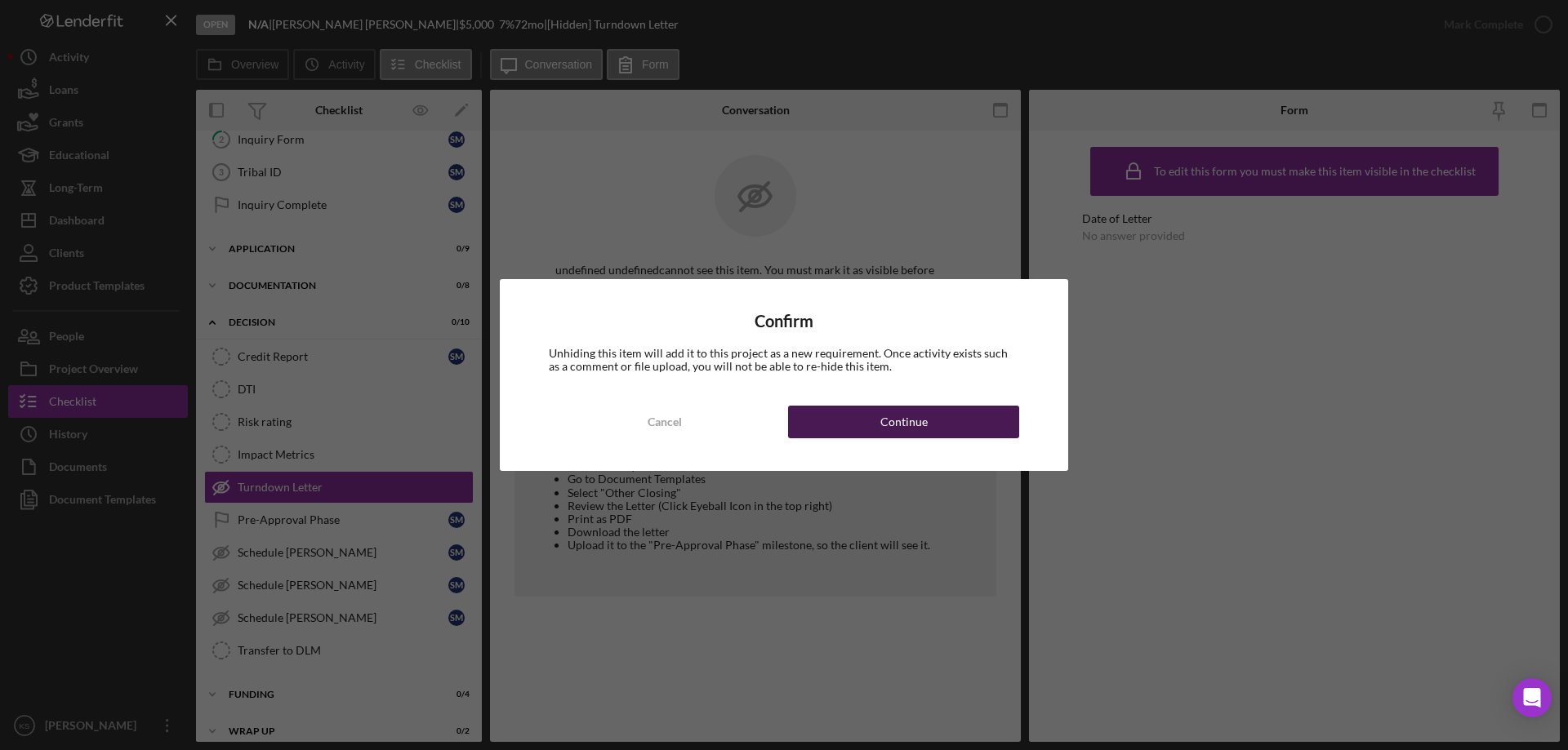
click at [885, 422] on div "Continue" at bounding box center [904, 421] width 47 height 32
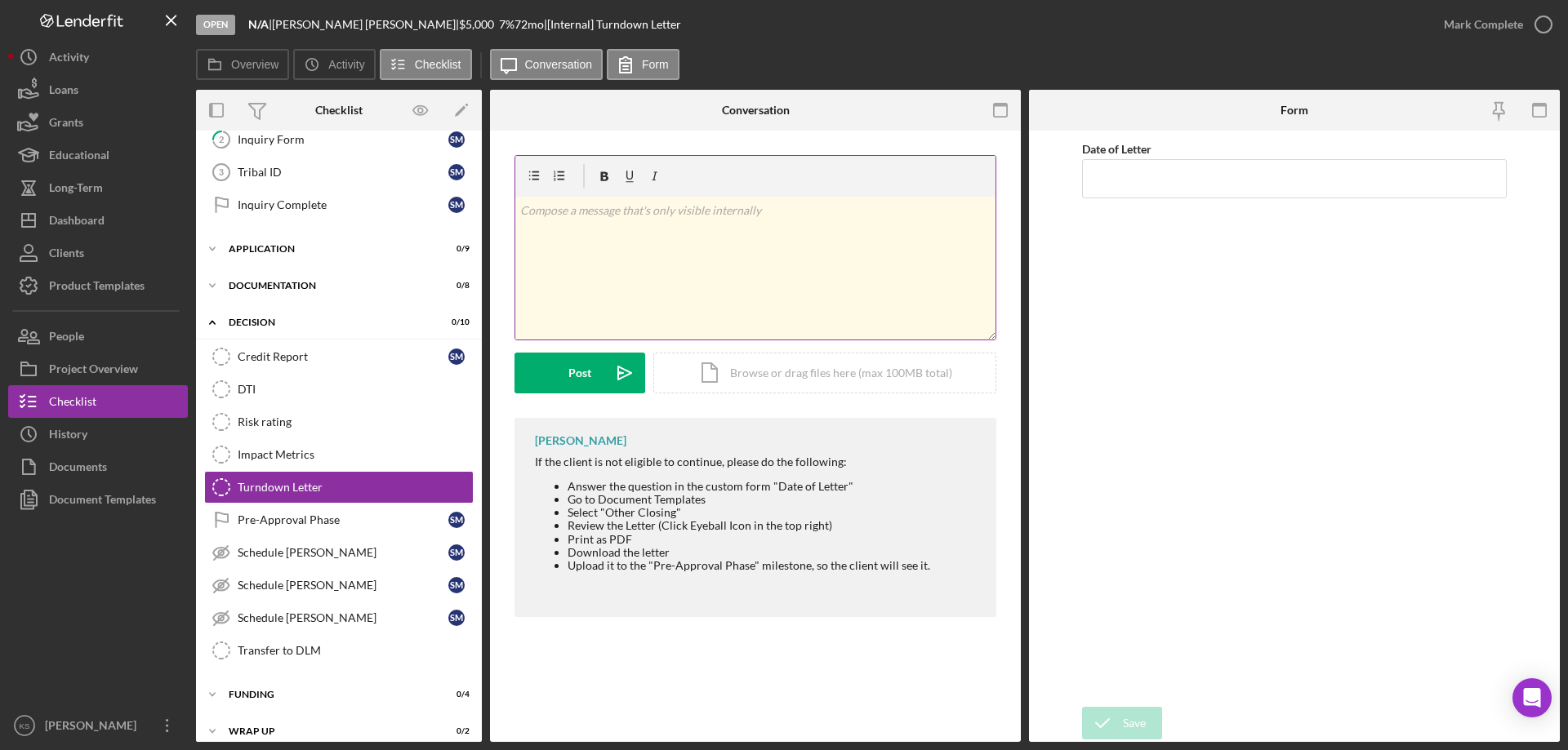
click at [739, 264] on div "v Color teal Color pink Remove color Add row above Add row below Add column bef…" at bounding box center [754, 267] width 480 height 142
click at [1148, 170] on input "Date of Letter" at bounding box center [1294, 178] width 425 height 39
click at [1149, 177] on input "Date of Letter" at bounding box center [1294, 178] width 425 height 39
type input "09/08/2025"
click at [1128, 260] on div "Date of Letter 09/08/2025" at bounding box center [1294, 419] width 425 height 560
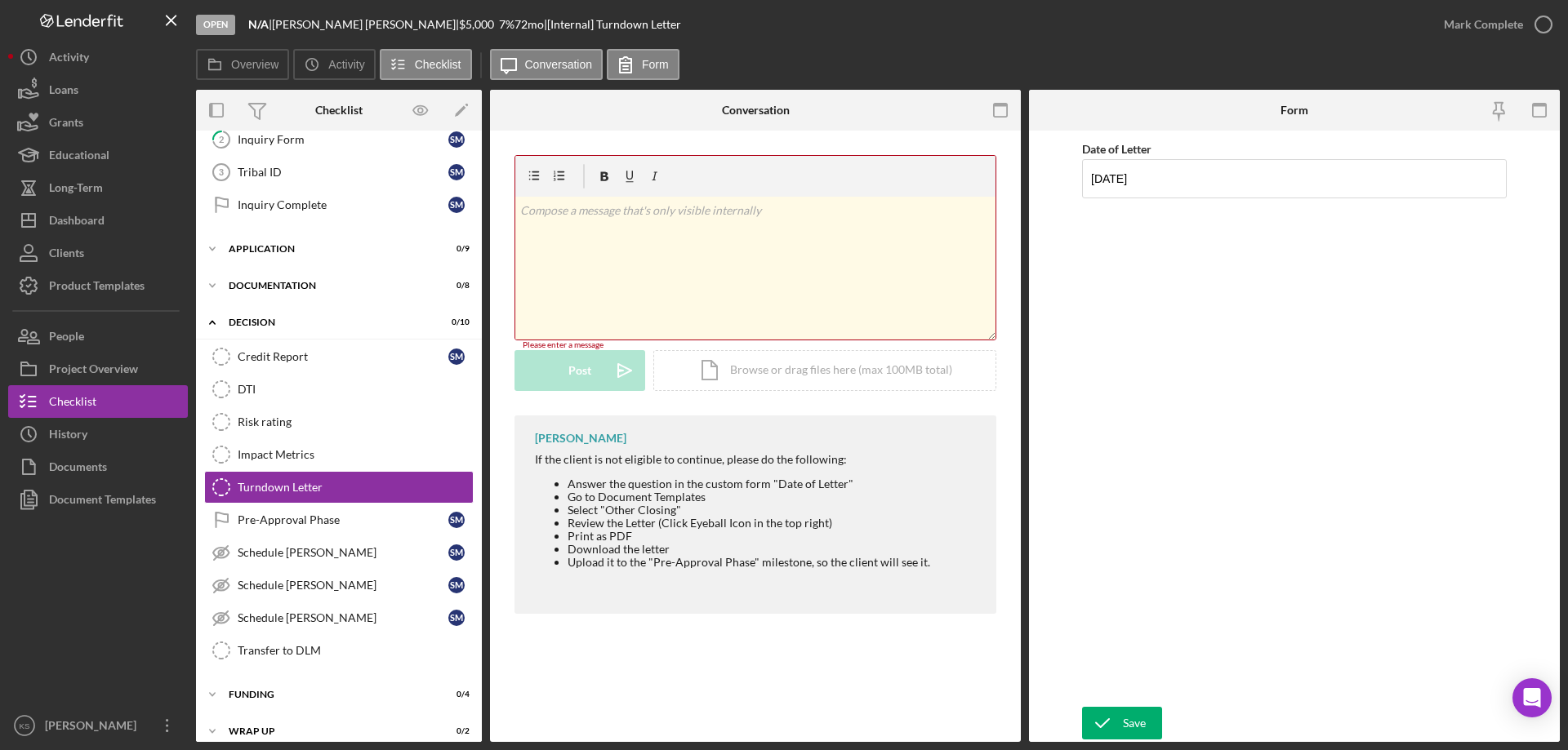
click at [1210, 378] on div "Date of Letter 09/08/2025" at bounding box center [1294, 419] width 425 height 560
click at [776, 243] on div "v Color teal Color pink Remove color Add row above Add row below Add column bef…" at bounding box center [754, 267] width 480 height 142
click at [584, 364] on div "Post" at bounding box center [579, 373] width 23 height 41
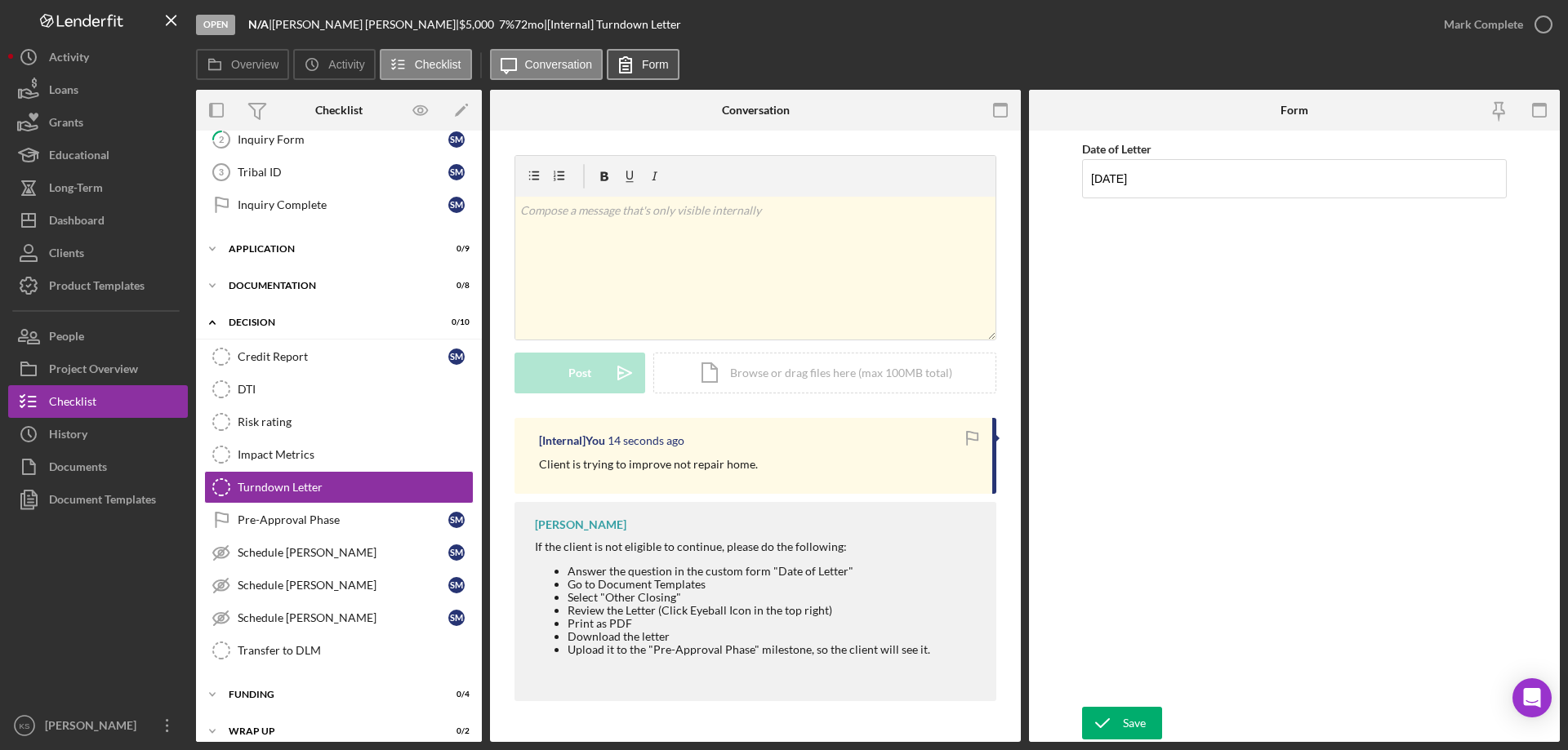
click at [644, 70] on label "Form" at bounding box center [655, 64] width 27 height 13
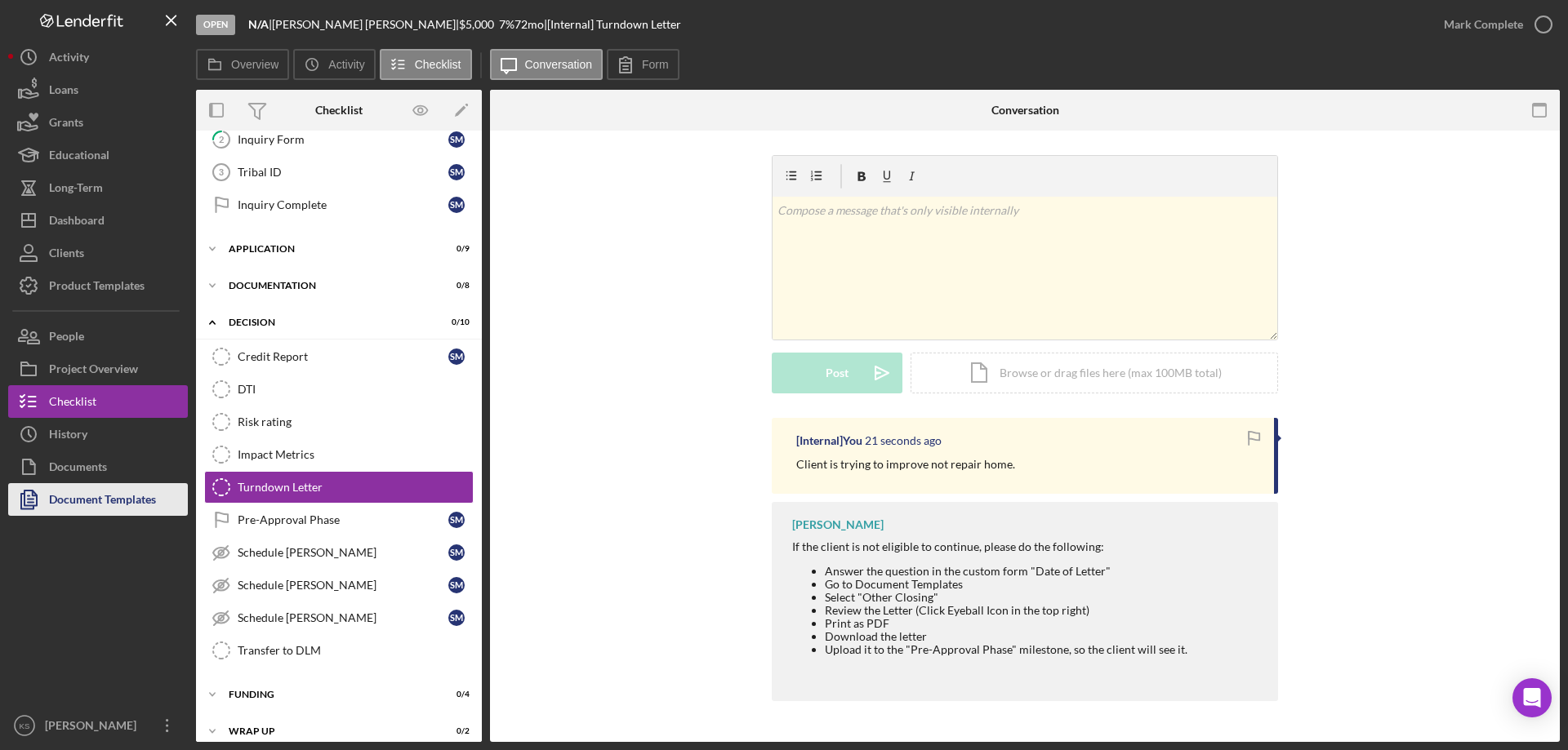
click at [112, 503] on div "Document Templates" at bounding box center [102, 502] width 107 height 37
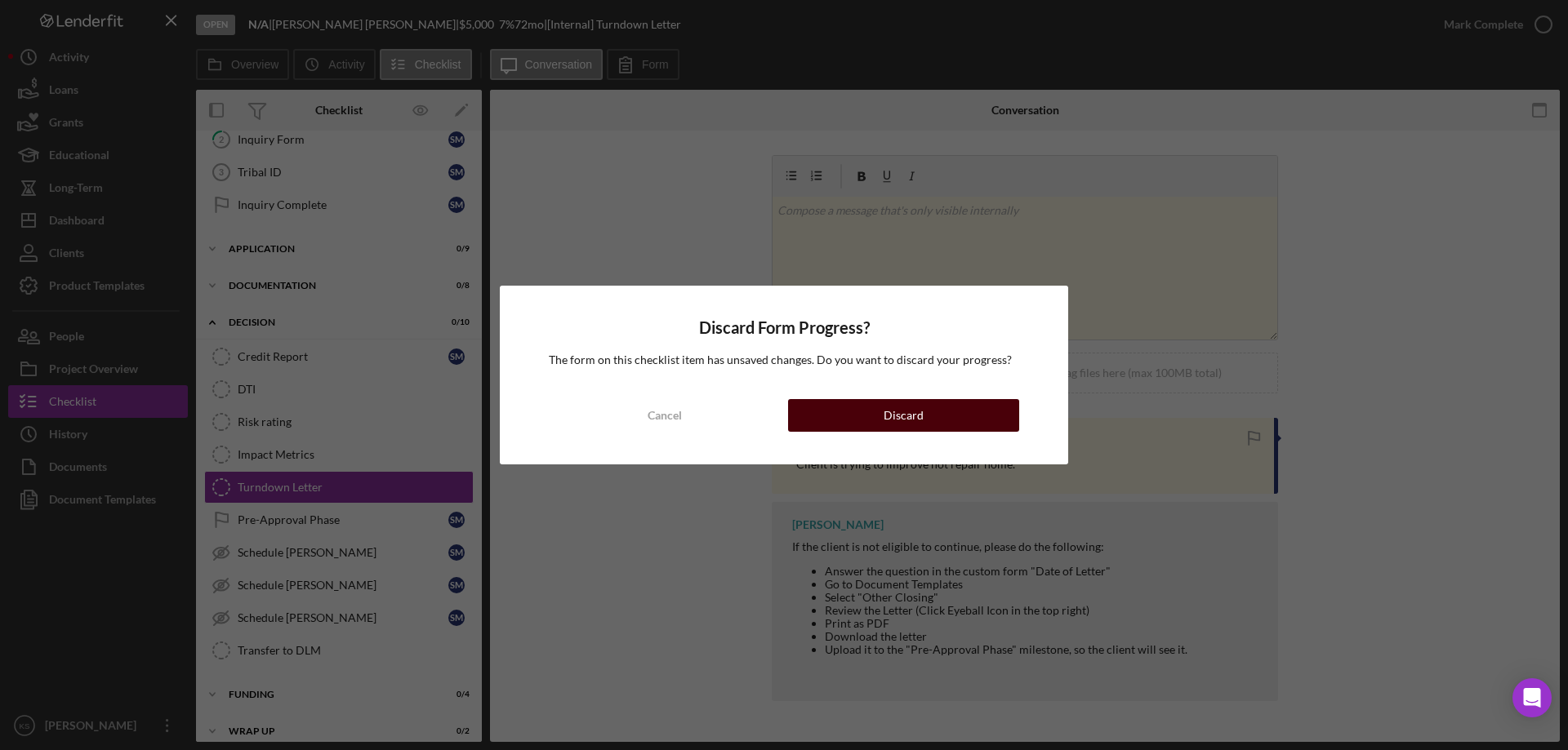
click at [919, 421] on div "Discard" at bounding box center [904, 415] width 40 height 32
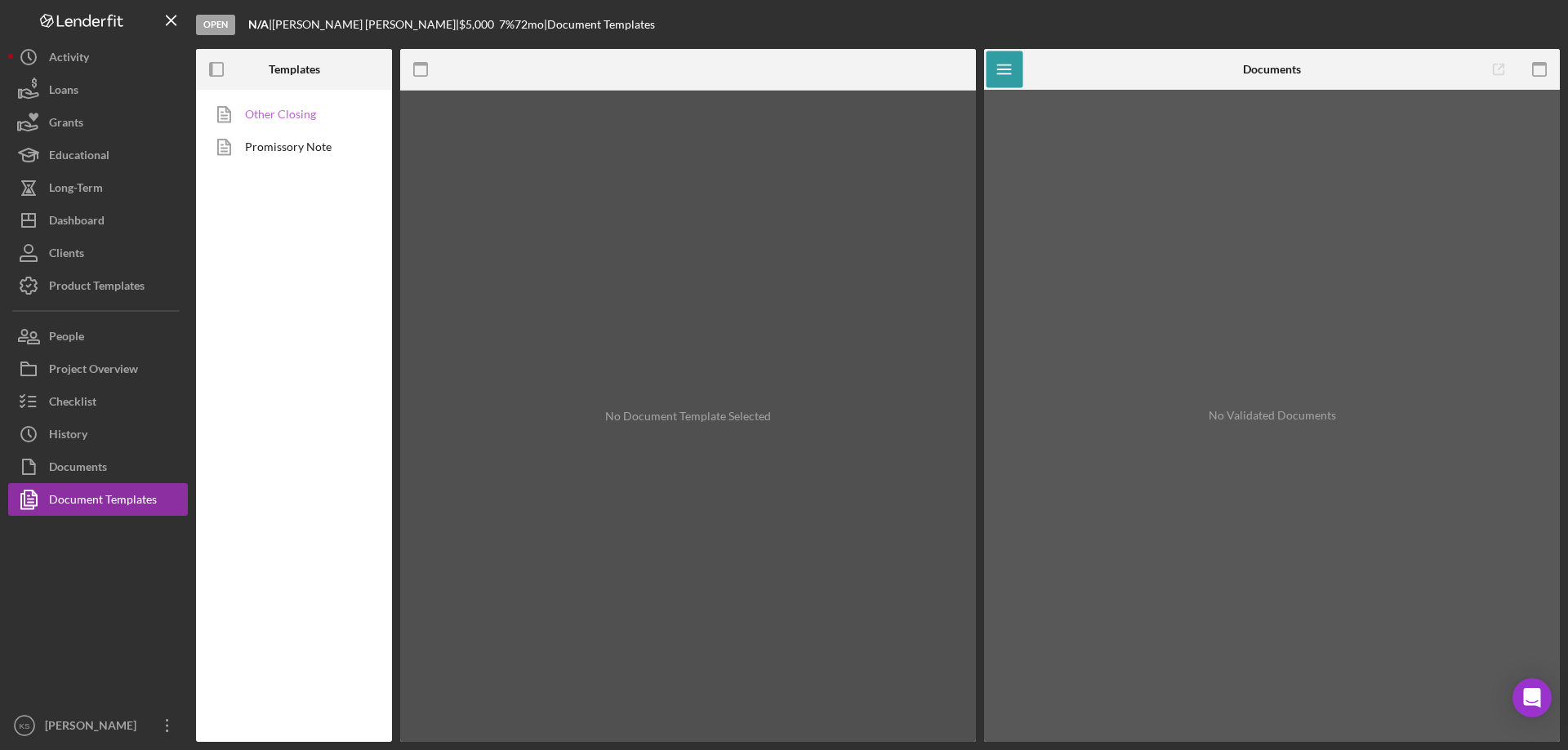
click at [302, 120] on link "Other Closing" at bounding box center [290, 114] width 171 height 32
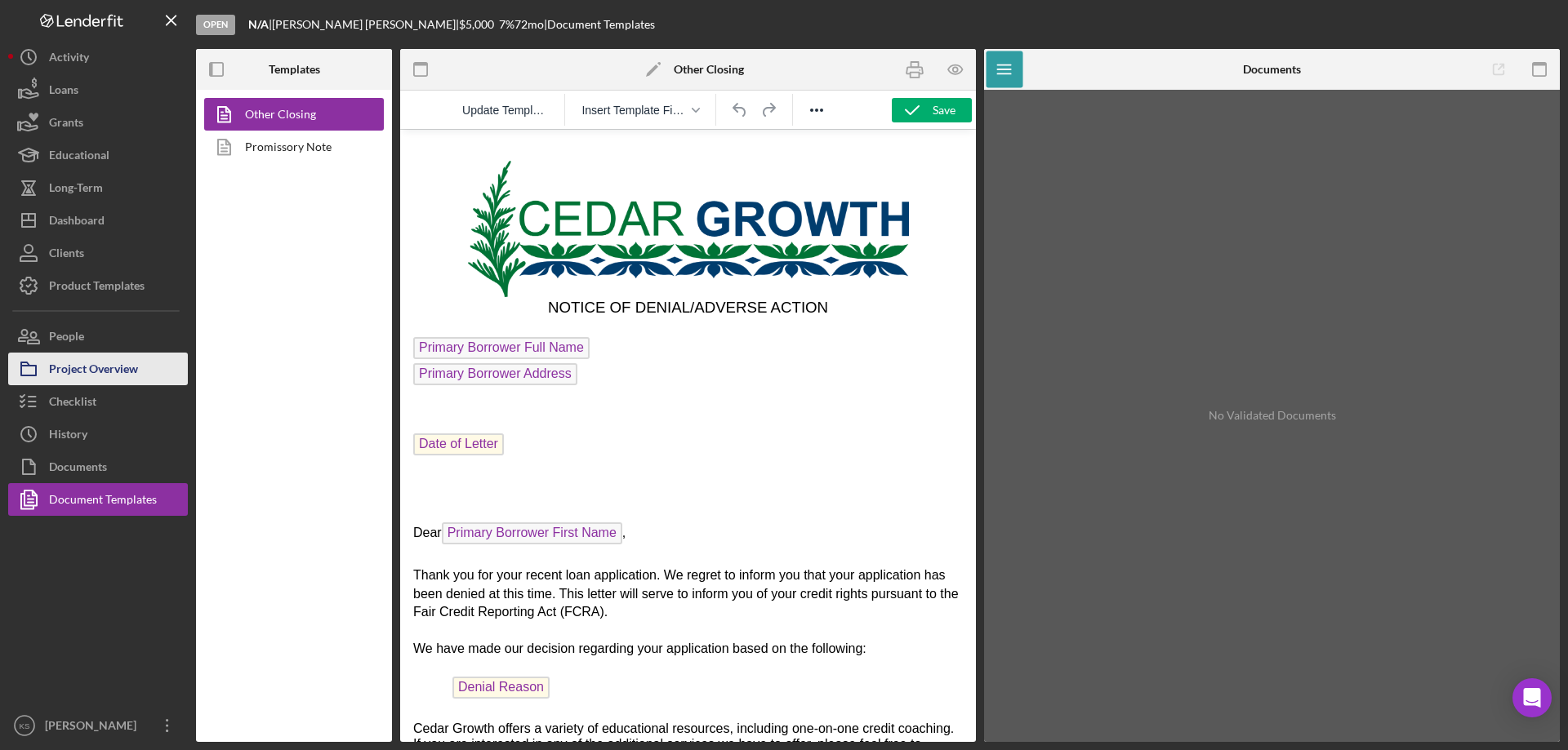
click at [110, 365] on div "Project Overview" at bounding box center [94, 372] width 89 height 37
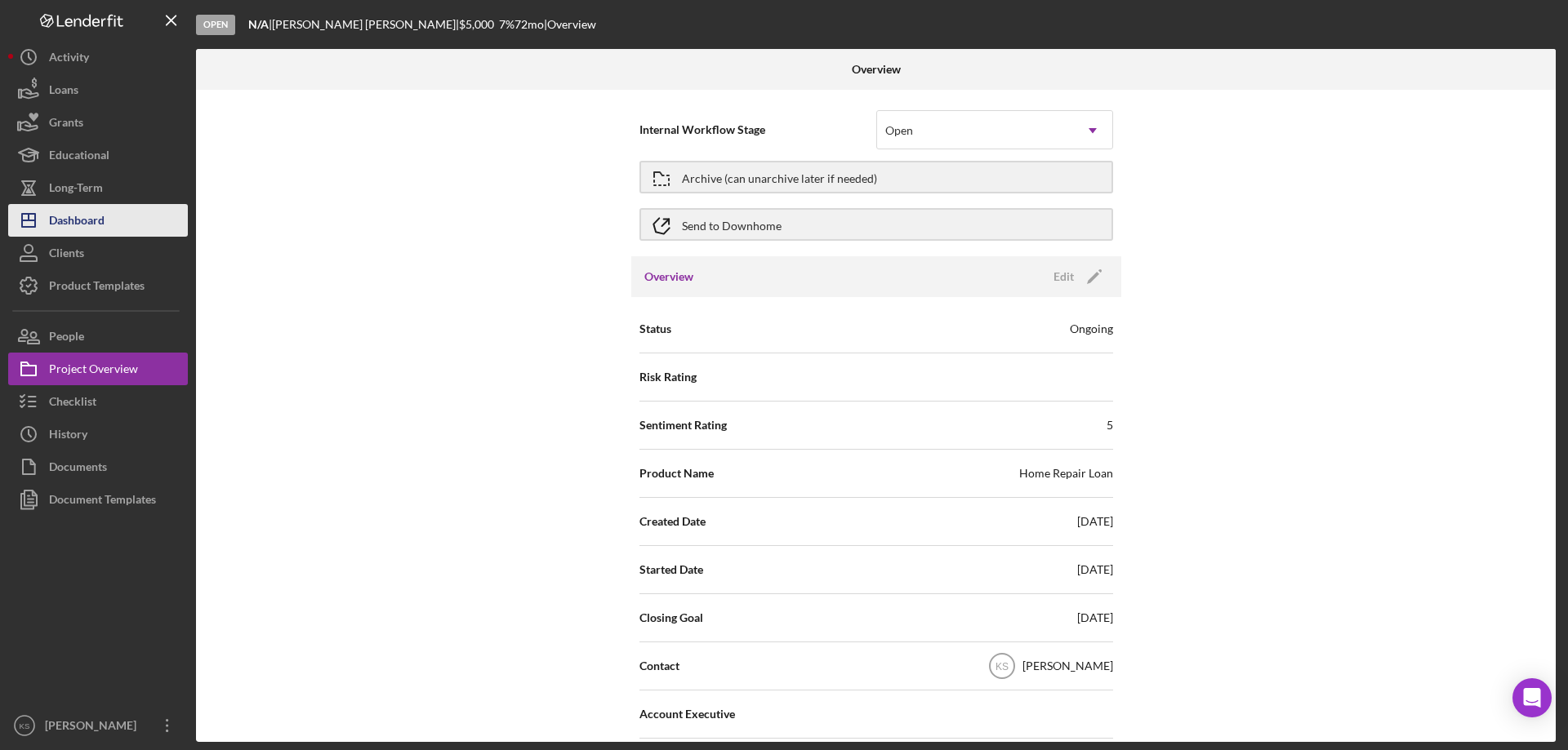
click at [74, 221] on div "Dashboard" at bounding box center [77, 223] width 56 height 37
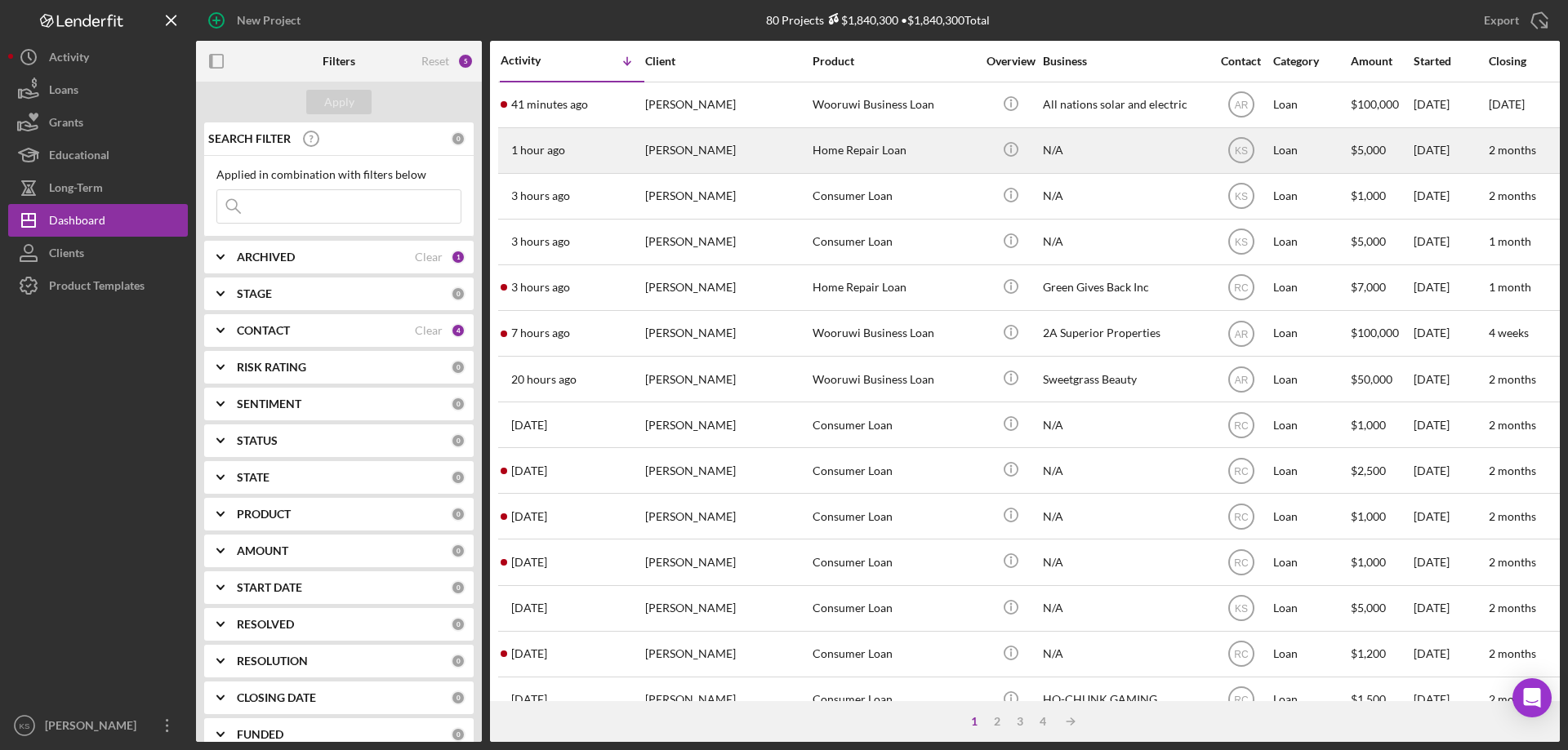
click at [782, 157] on div "[PERSON_NAME]" at bounding box center [726, 151] width 163 height 44
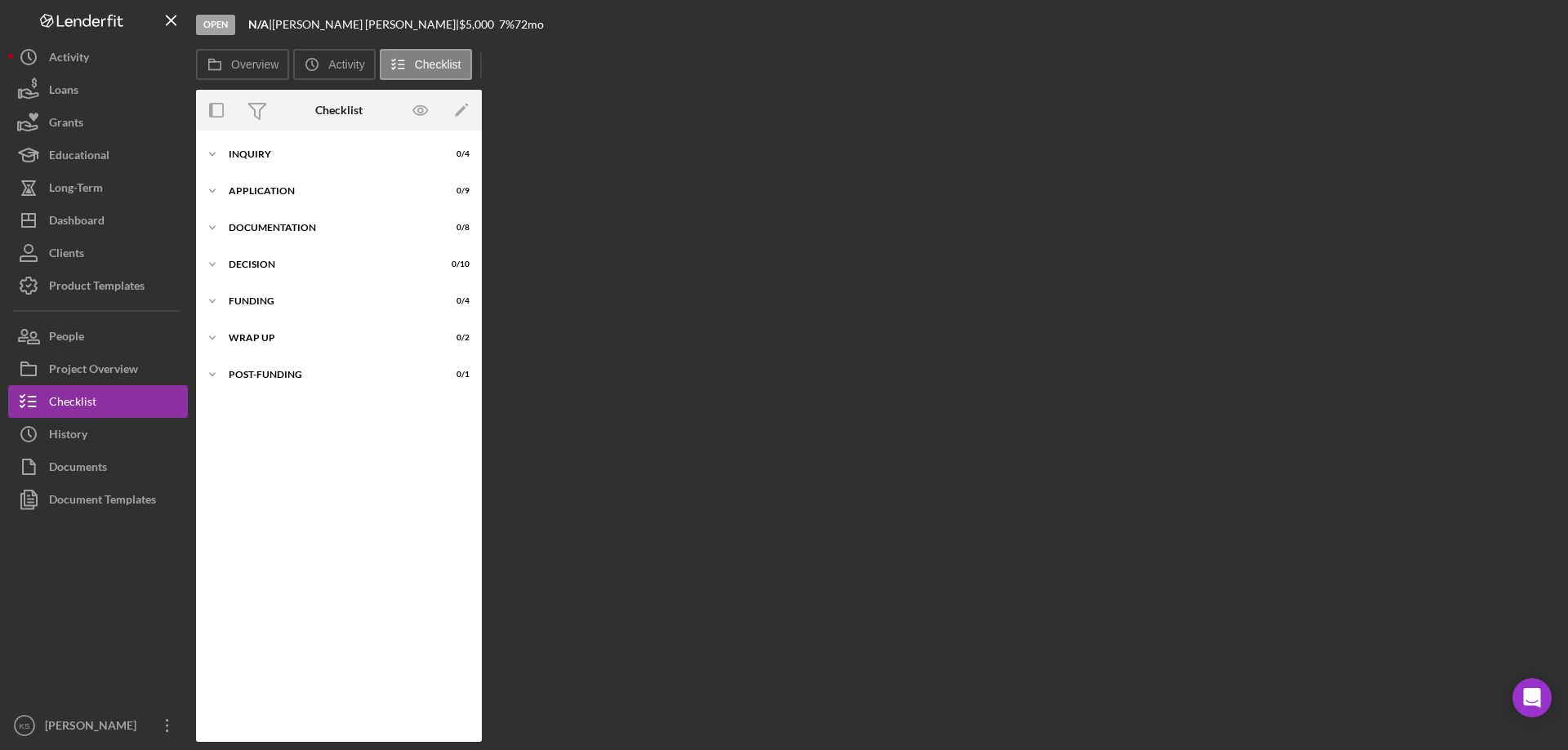
click at [782, 157] on div "Overview Internal Workflow Stage Open Icon/Dropdown Arrow Archive (can unarchiv…" at bounding box center [878, 416] width 1363 height 652
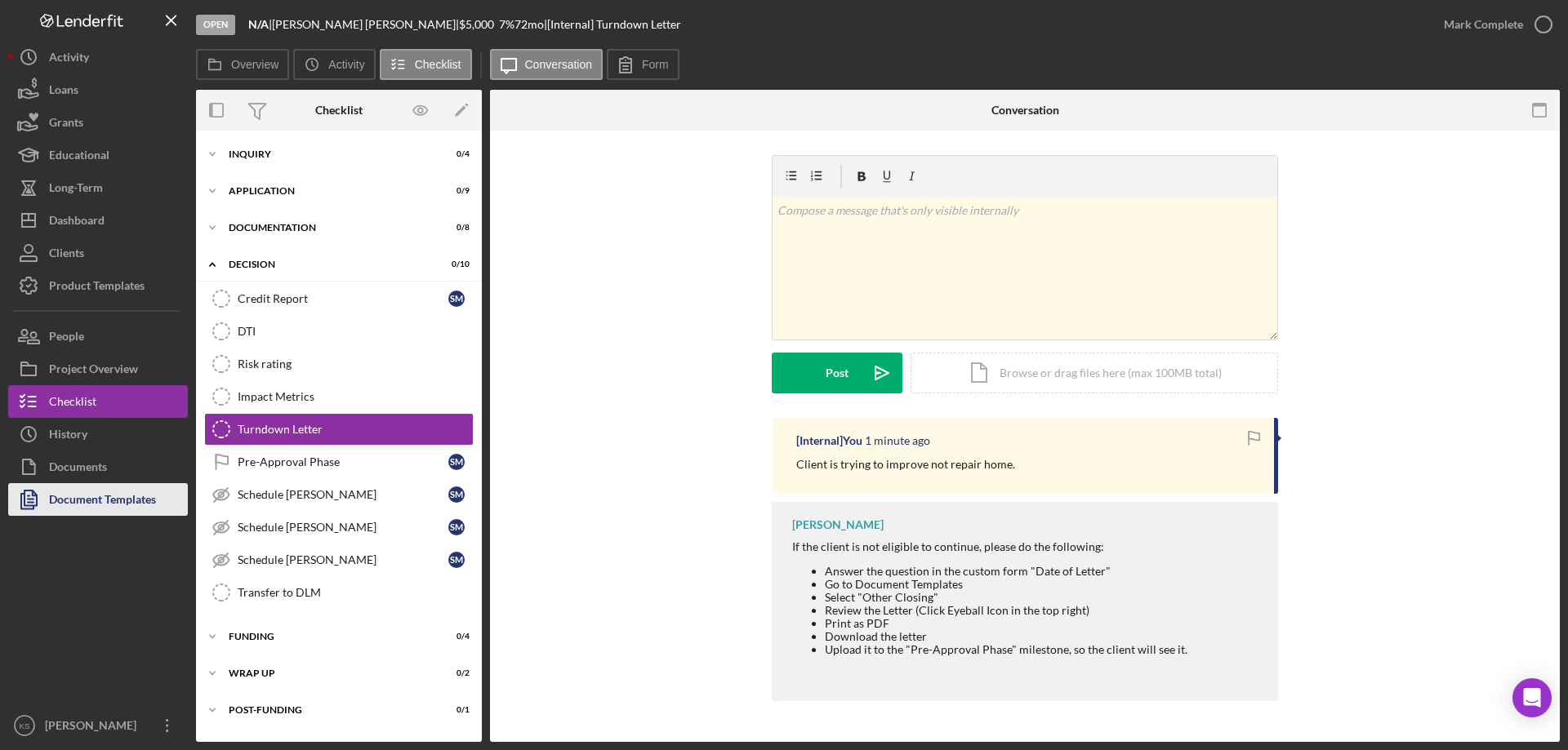
click at [99, 493] on div "Document Templates" at bounding box center [102, 502] width 107 height 37
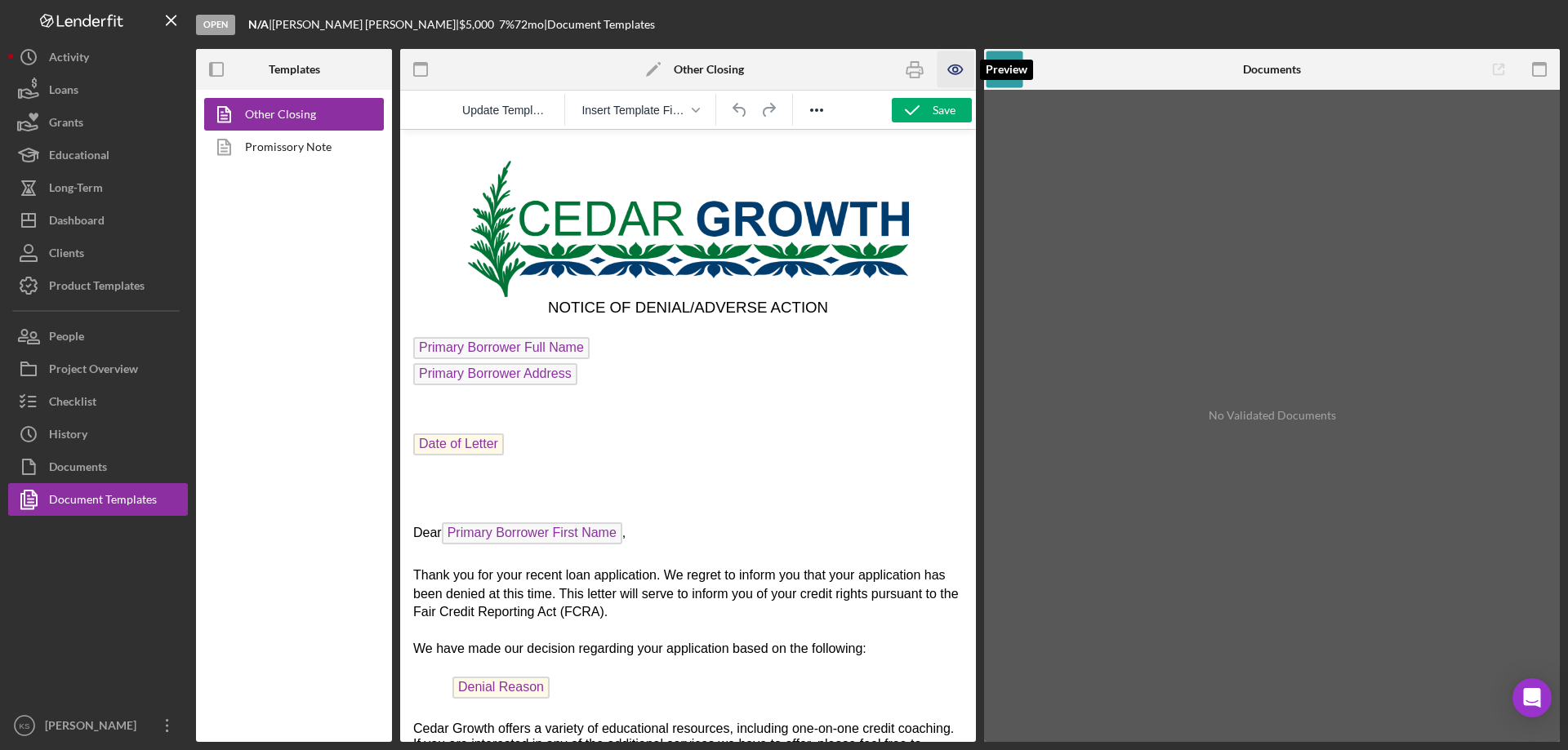
click at [961, 65] on icon "button" at bounding box center [955, 70] width 37 height 37
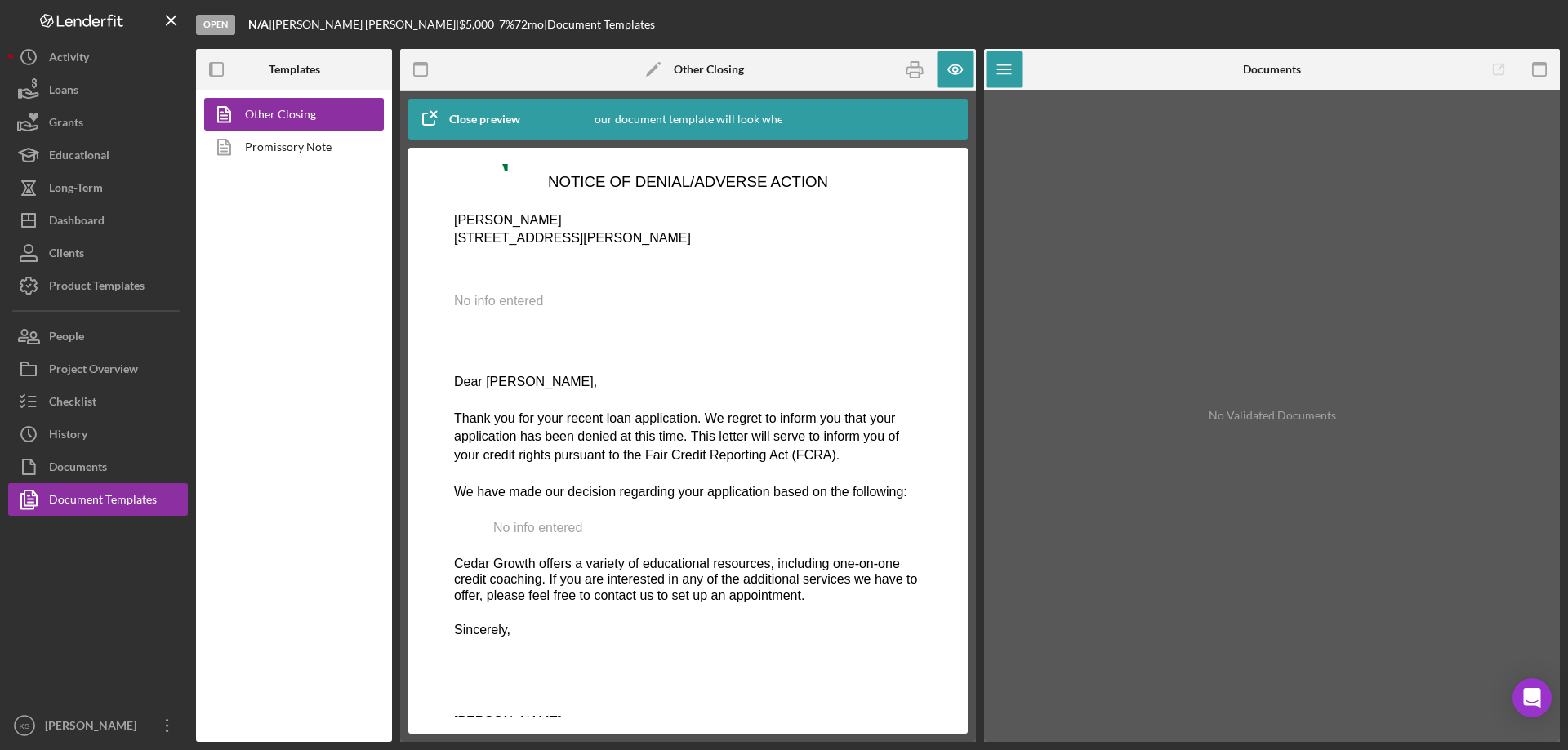
scroll to position [163, 0]
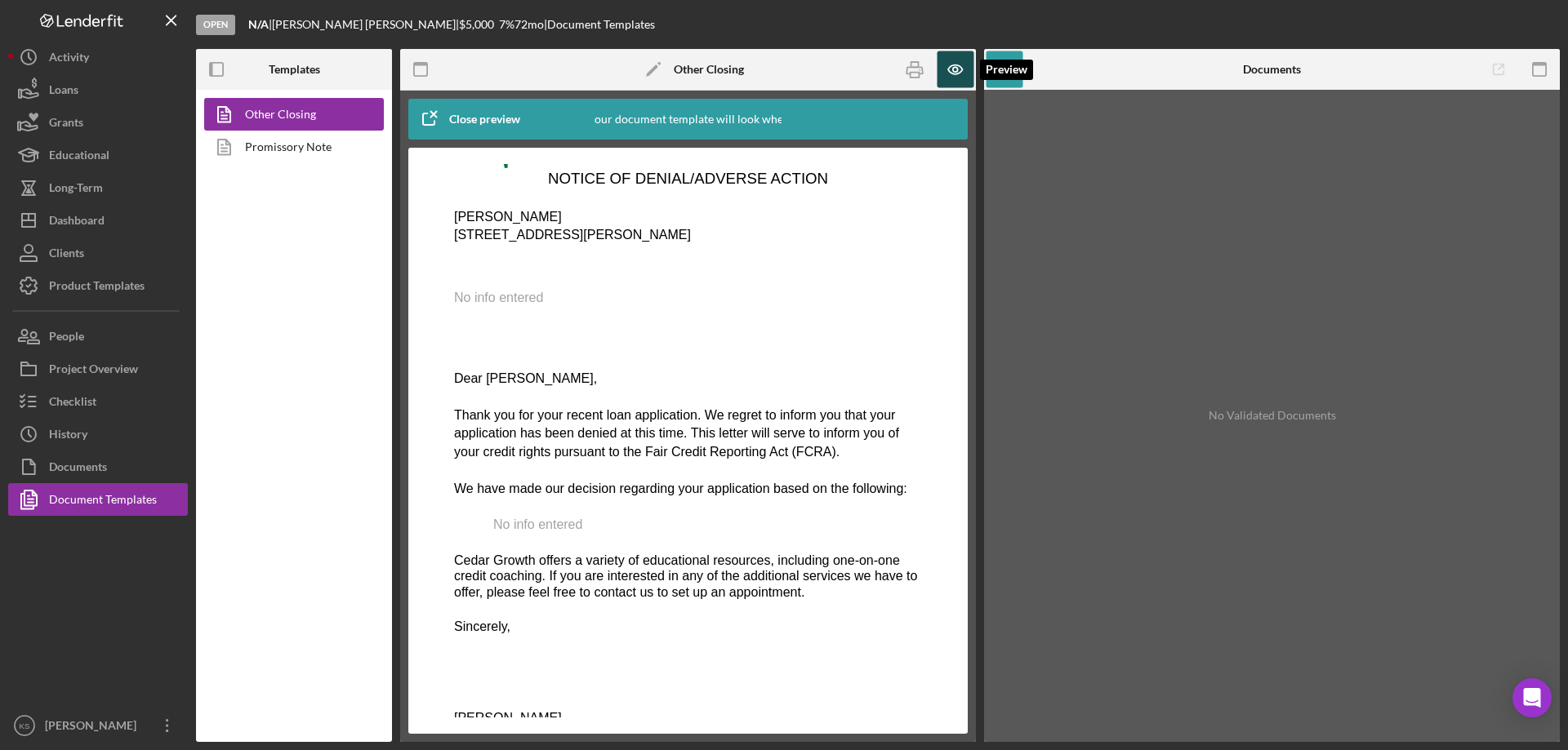
click at [946, 77] on icon "button" at bounding box center [955, 70] width 37 height 37
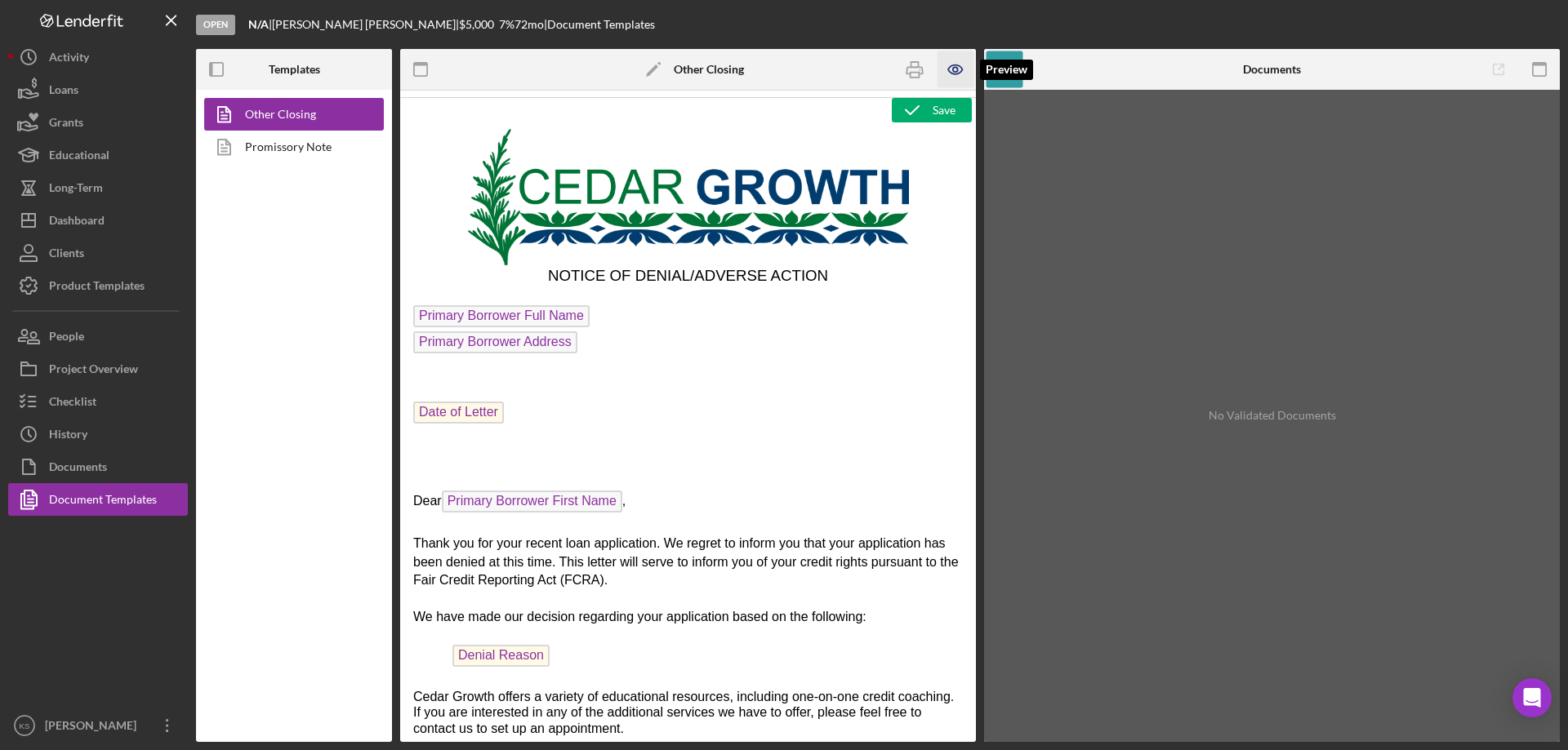
scroll to position [0, 0]
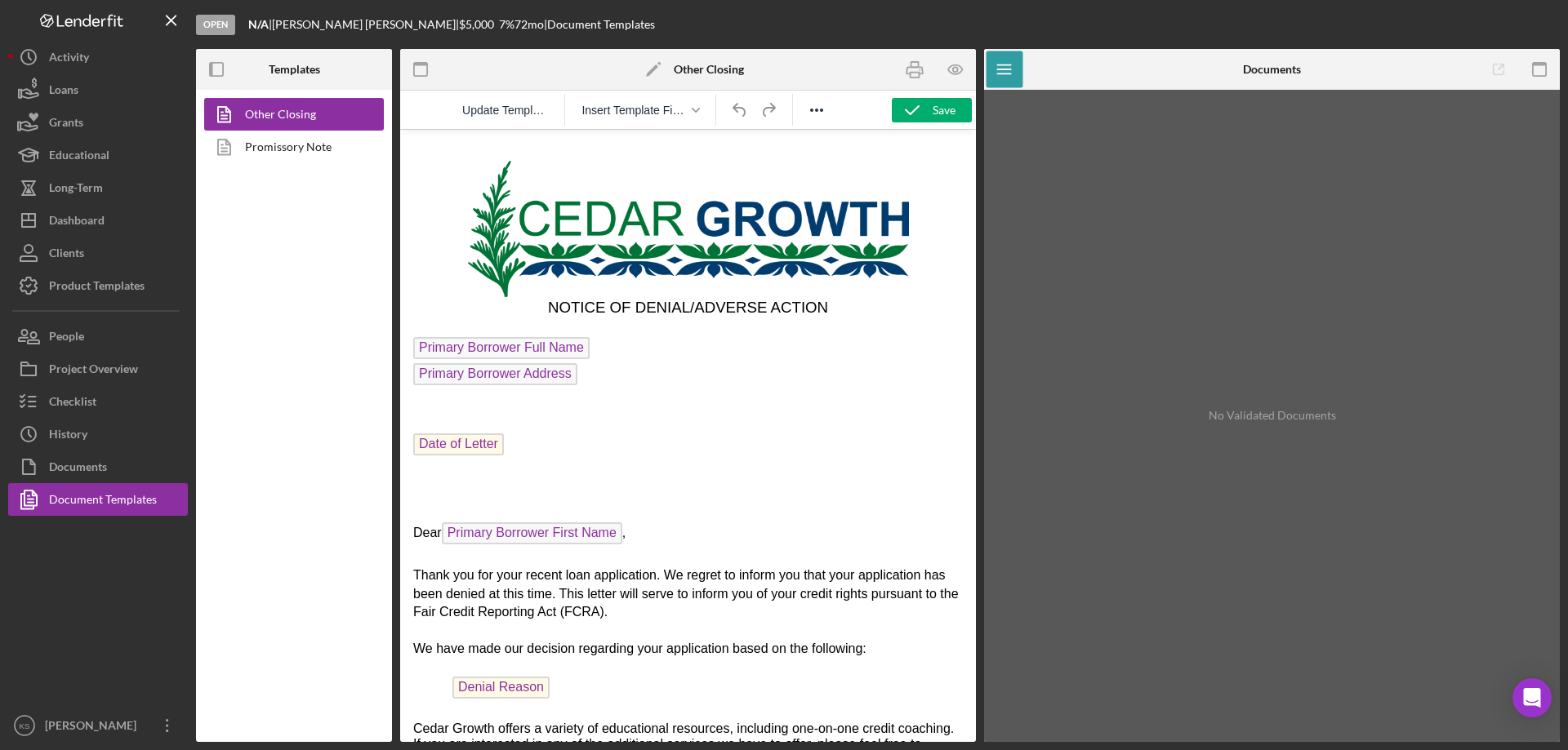
click at [463, 450] on span "Date of Letter" at bounding box center [459, 444] width 91 height 22
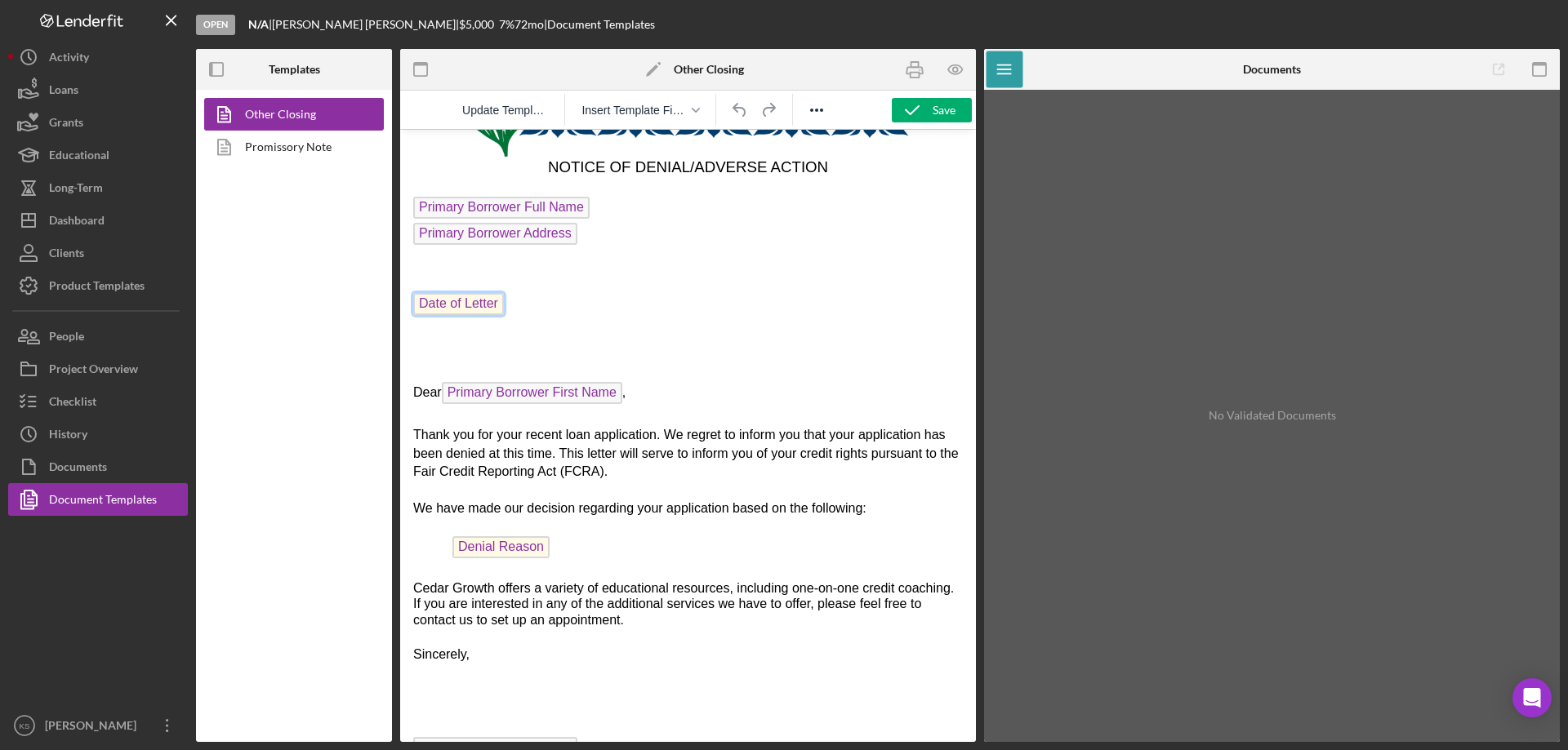
scroll to position [163, 0]
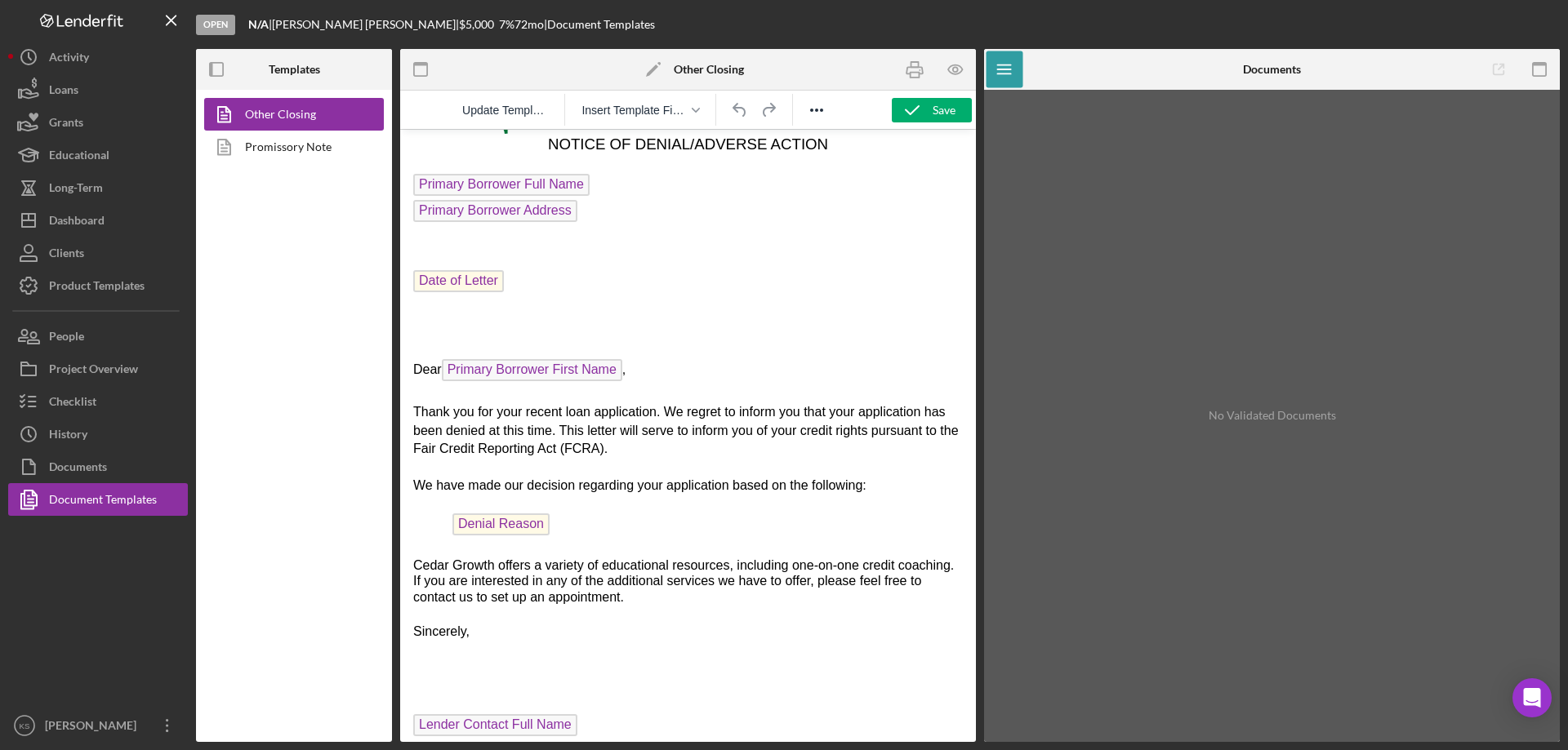
click at [785, 450] on p "Thank you for your recent loan application. We regret to inform you that your a…" at bounding box center [688, 430] width 550 height 55
drag, startPoint x: 820, startPoint y: 434, endPoint x: 750, endPoint y: 434, distance: 70.0
click at [750, 434] on span "Thank you for your recent loan application. We regret to inform you that your a…" at bounding box center [686, 430] width 545 height 51
click at [740, 449] on p "Thank you for your recent loan application. We regret to inform you that your a…" at bounding box center [688, 430] width 550 height 55
click at [527, 533] on span "Denial Reason" at bounding box center [501, 524] width 97 height 22
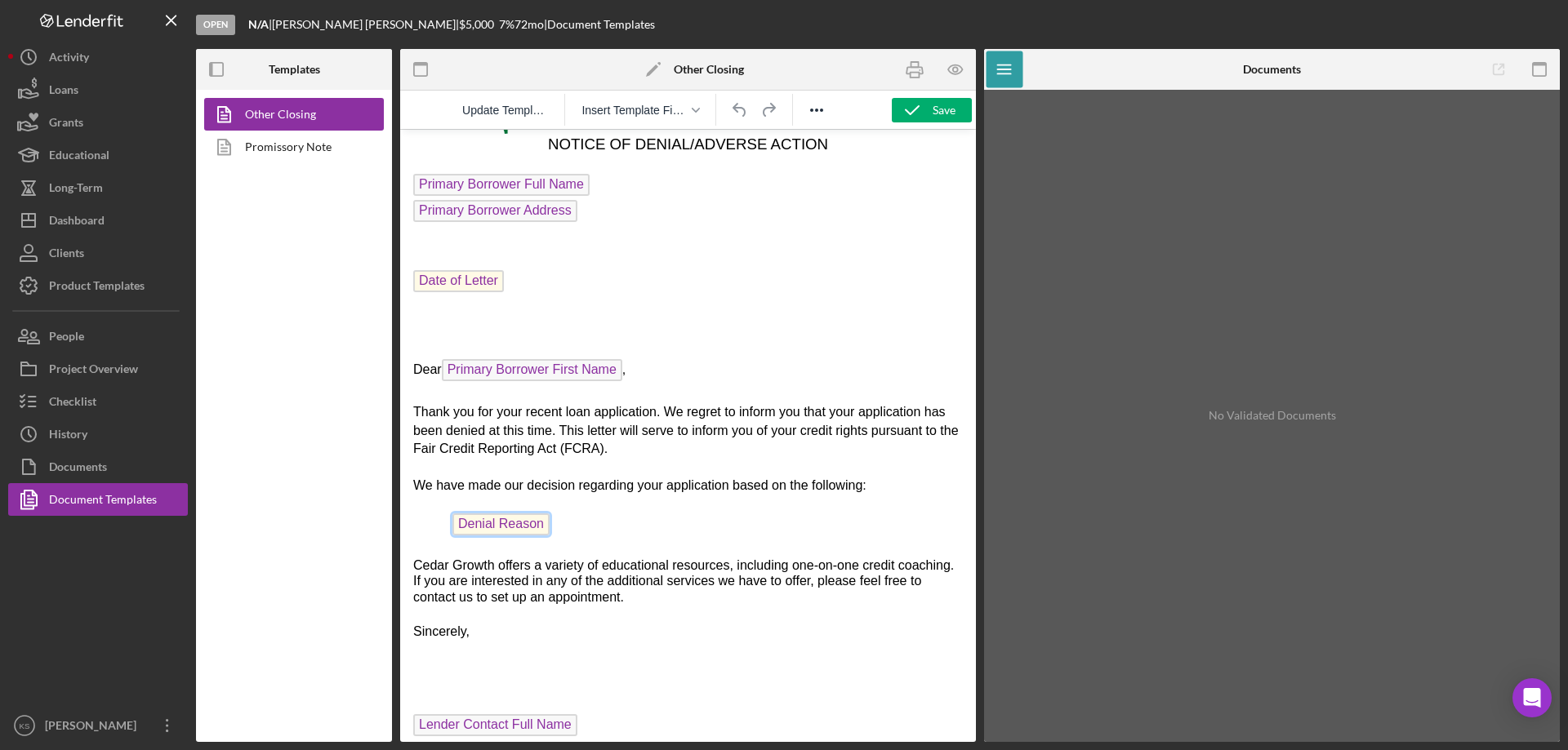
click at [505, 533] on span "Denial Reason" at bounding box center [501, 524] width 97 height 22
click at [725, 539] on p "Denial Reason ﻿" at bounding box center [688, 527] width 550 height 26
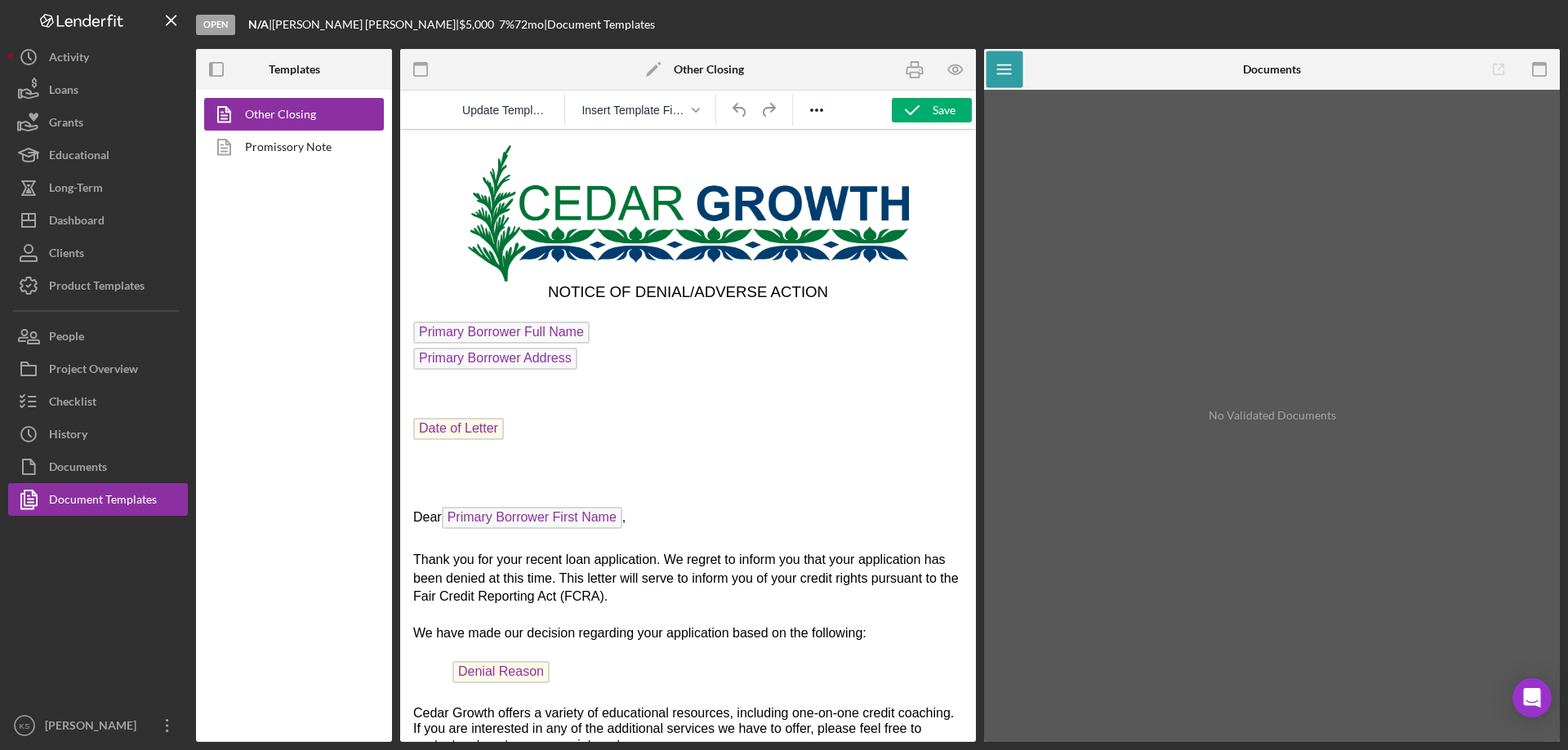
scroll to position [0, 0]
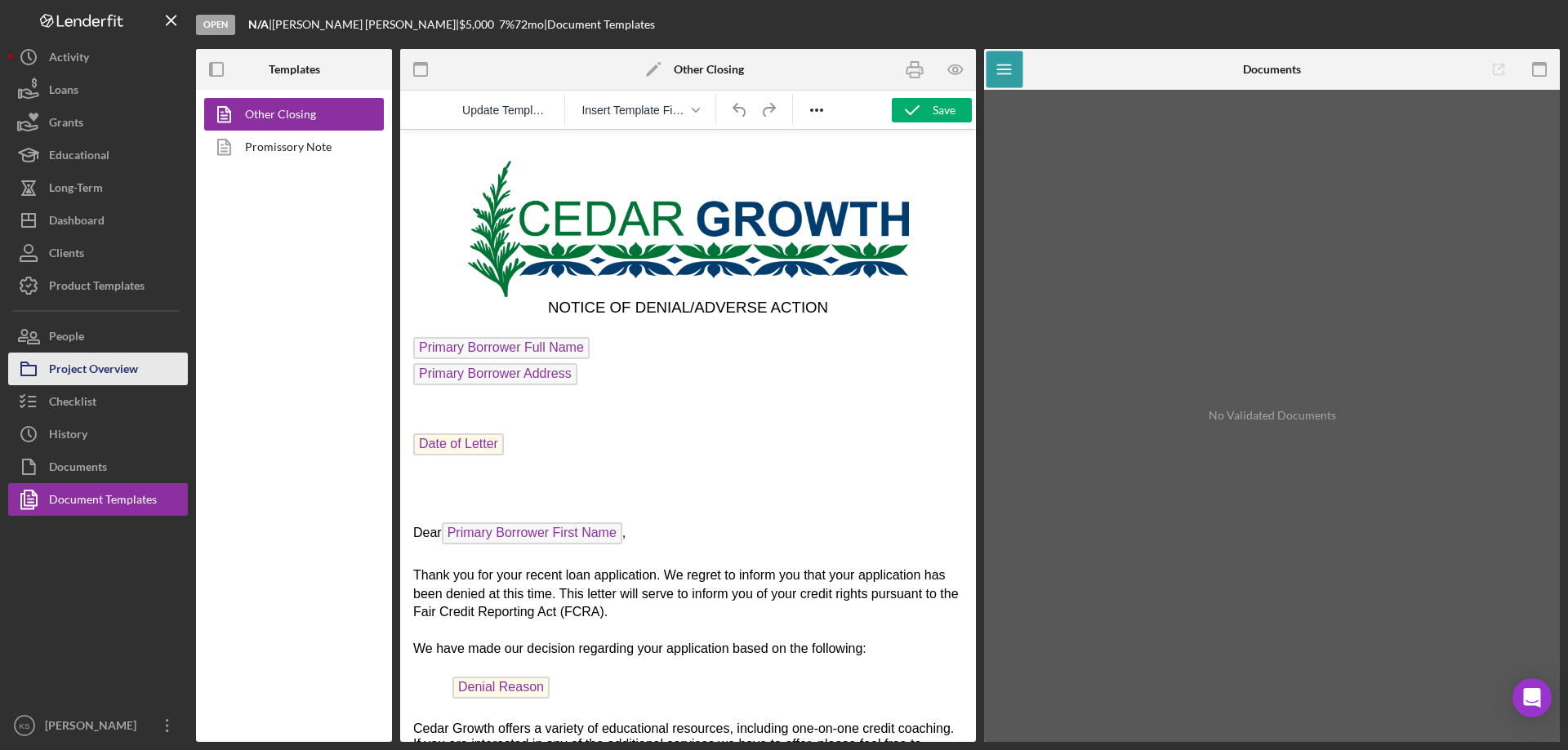
click at [88, 366] on div "Project Overview" at bounding box center [94, 372] width 89 height 37
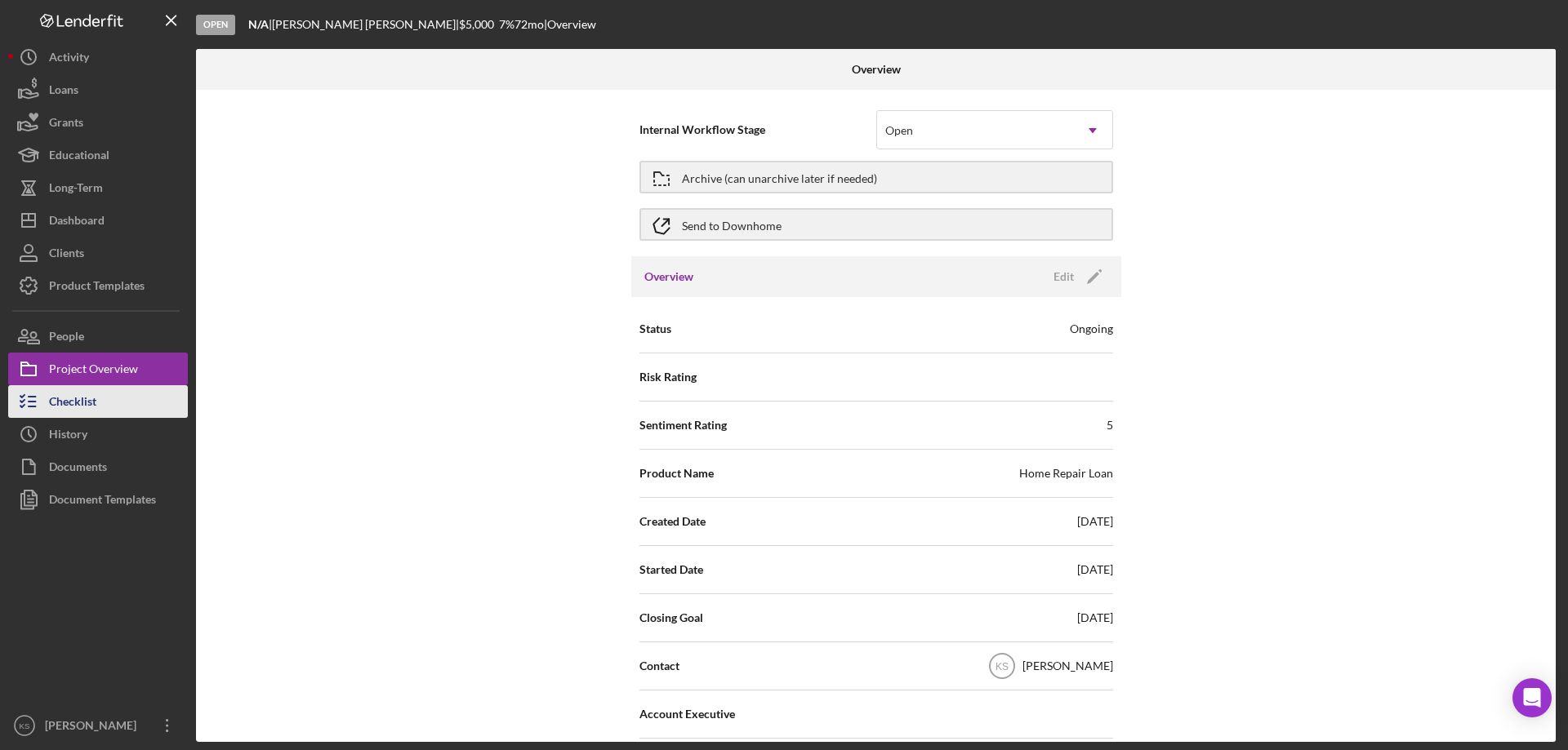
click at [80, 403] on div "Checklist" at bounding box center [73, 404] width 47 height 37
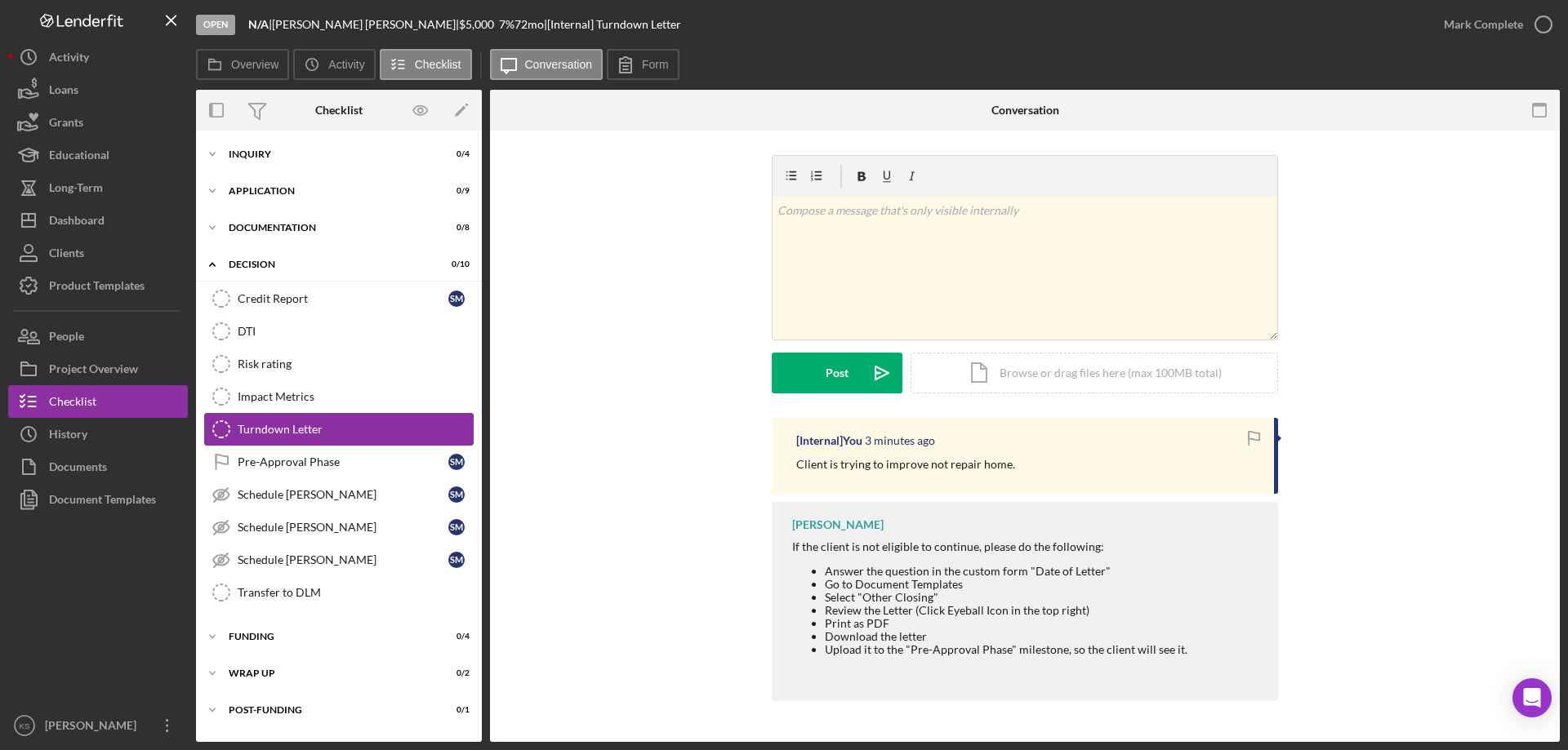
click at [343, 434] on div "Turndown Letter" at bounding box center [355, 429] width 235 height 13
click at [1544, 110] on icon "button" at bounding box center [1539, 111] width 37 height 37
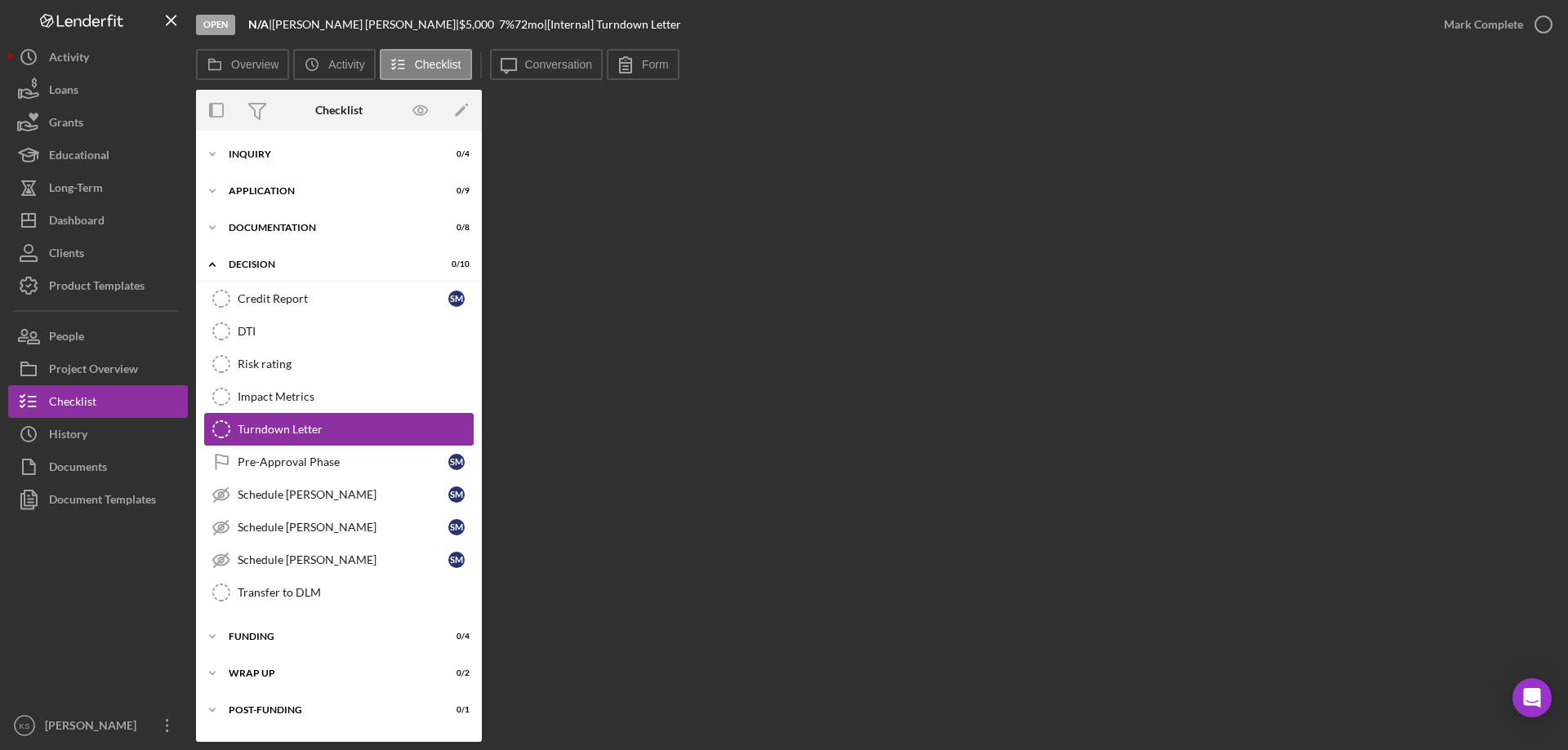
click at [316, 434] on div "Turndown Letter" at bounding box center [355, 429] width 235 height 13
click at [460, 110] on polygon "button" at bounding box center [460, 111] width 11 height 11
click at [262, 58] on label "Overview" at bounding box center [254, 64] width 47 height 13
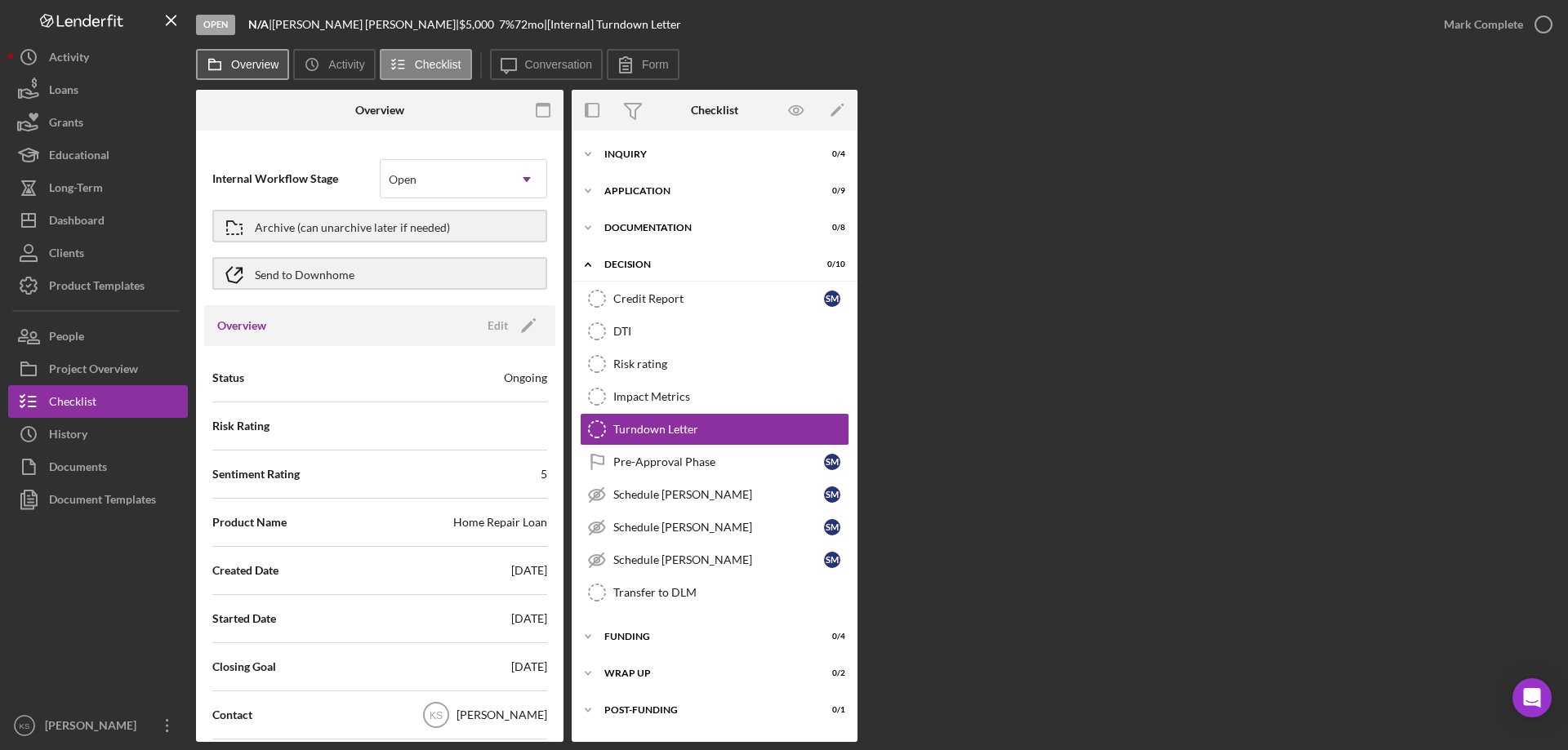
click at [264, 59] on label "Overview" at bounding box center [254, 64] width 47 height 13
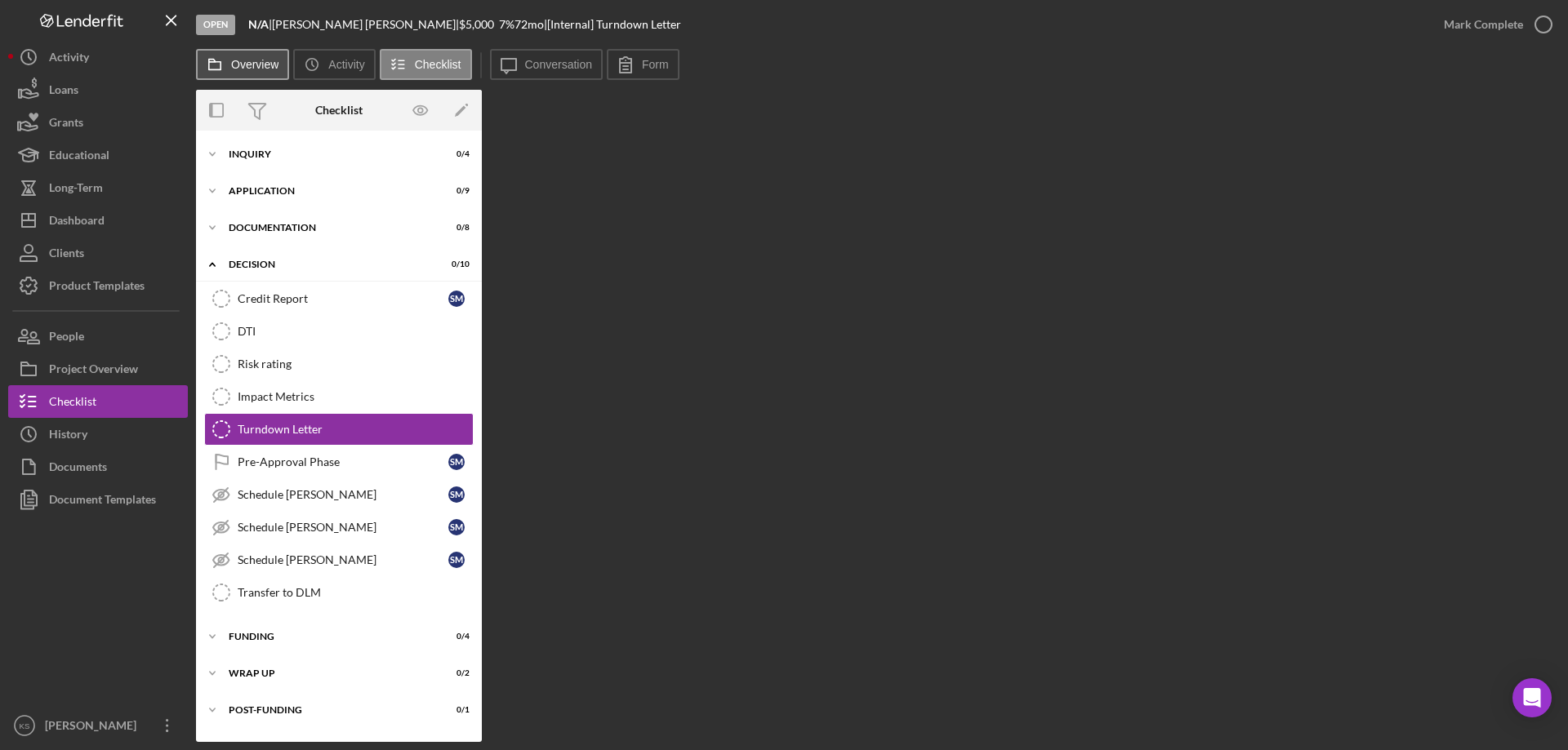
click at [264, 59] on label "Overview" at bounding box center [254, 64] width 47 height 13
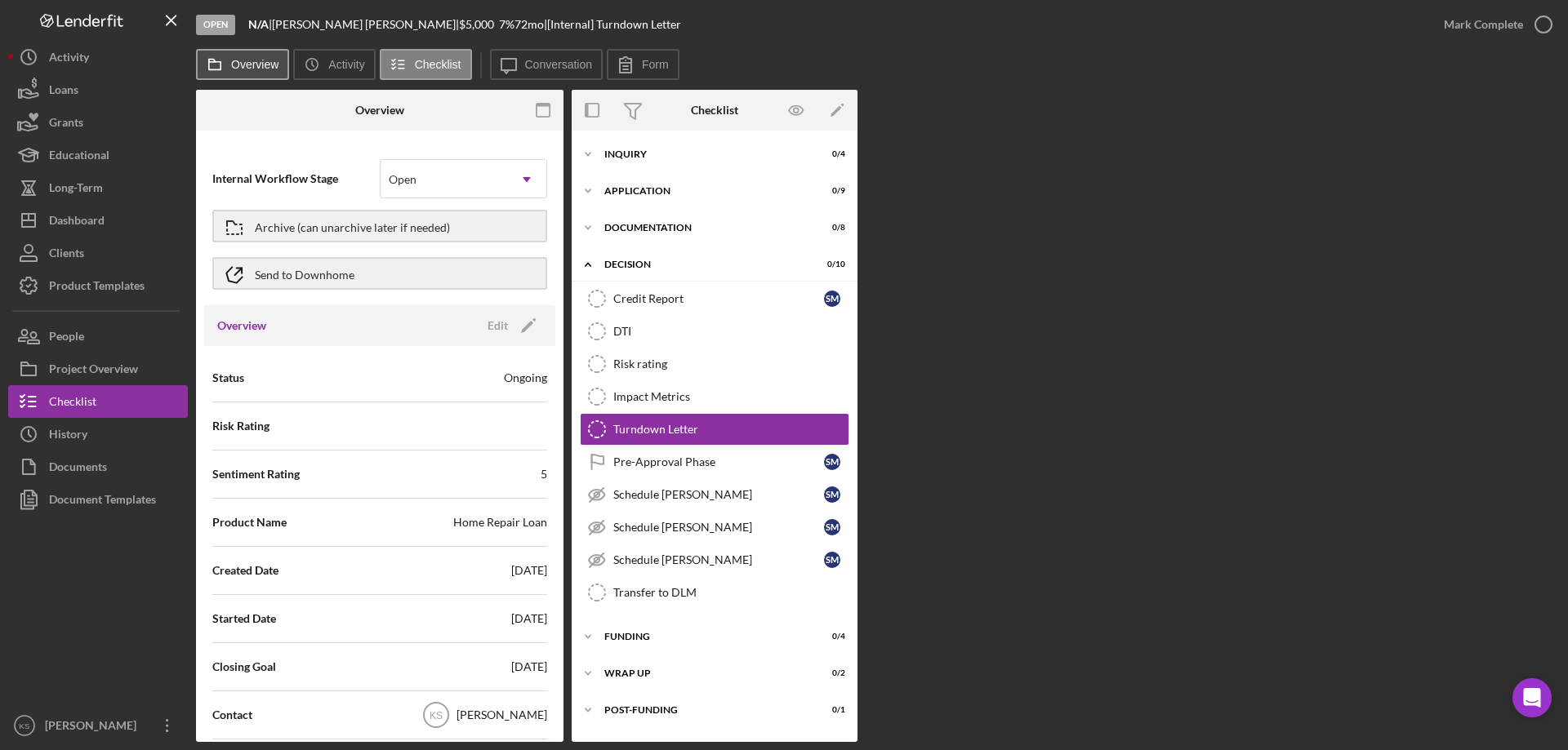
click at [264, 59] on label "Overview" at bounding box center [254, 64] width 47 height 13
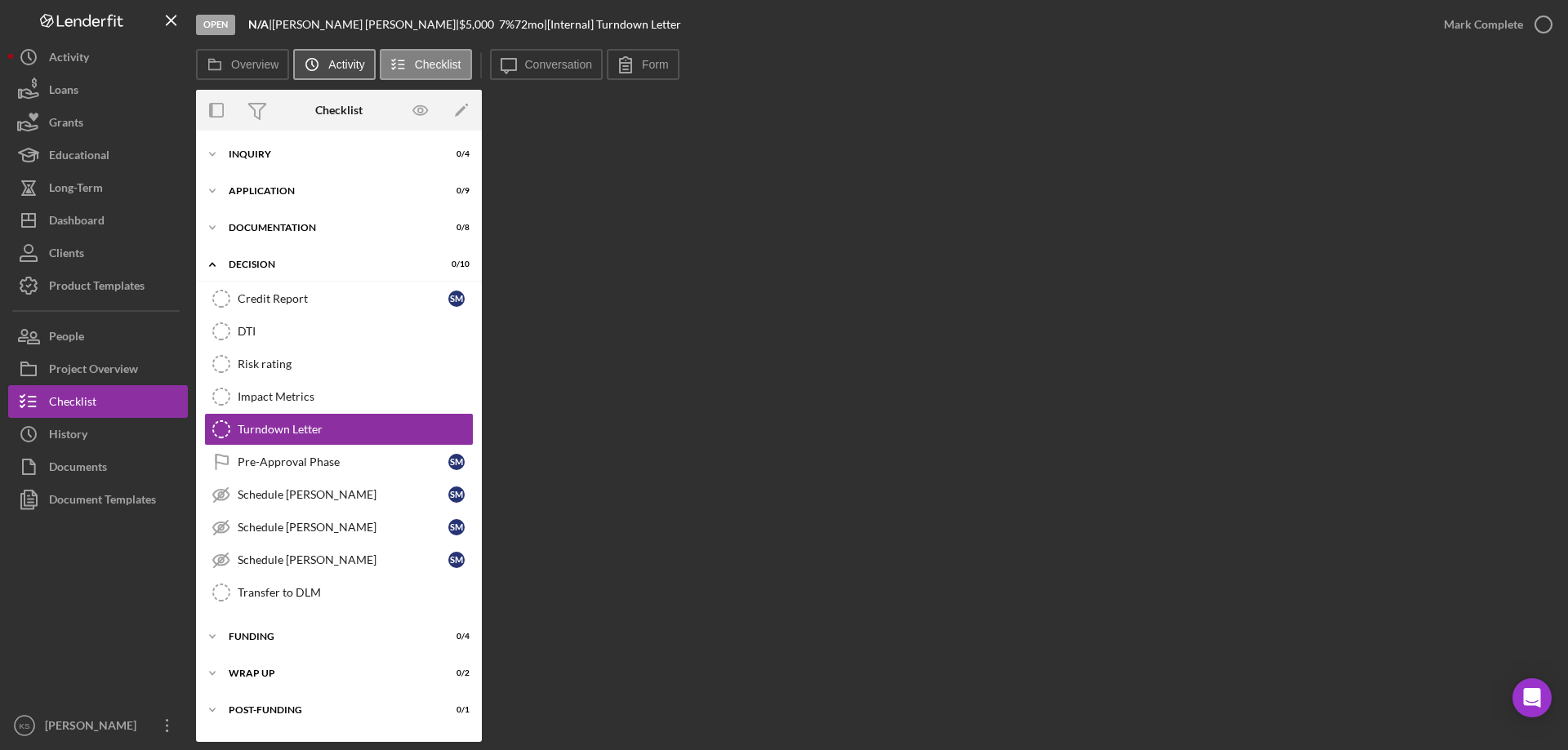
click at [323, 64] on icon "Icon/History" at bounding box center [311, 64] width 32 height 32
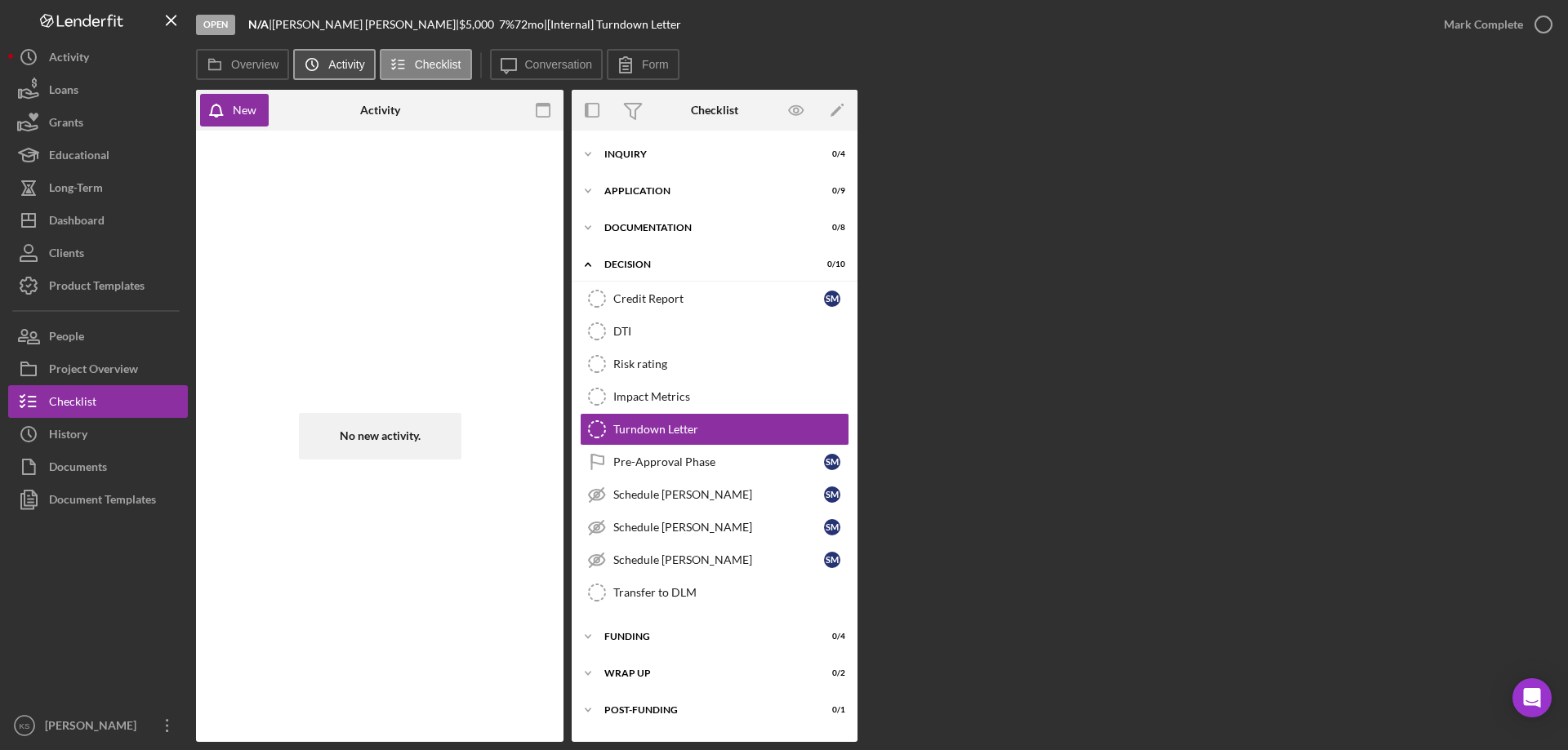
click at [323, 64] on icon "Icon/History" at bounding box center [311, 64] width 32 height 32
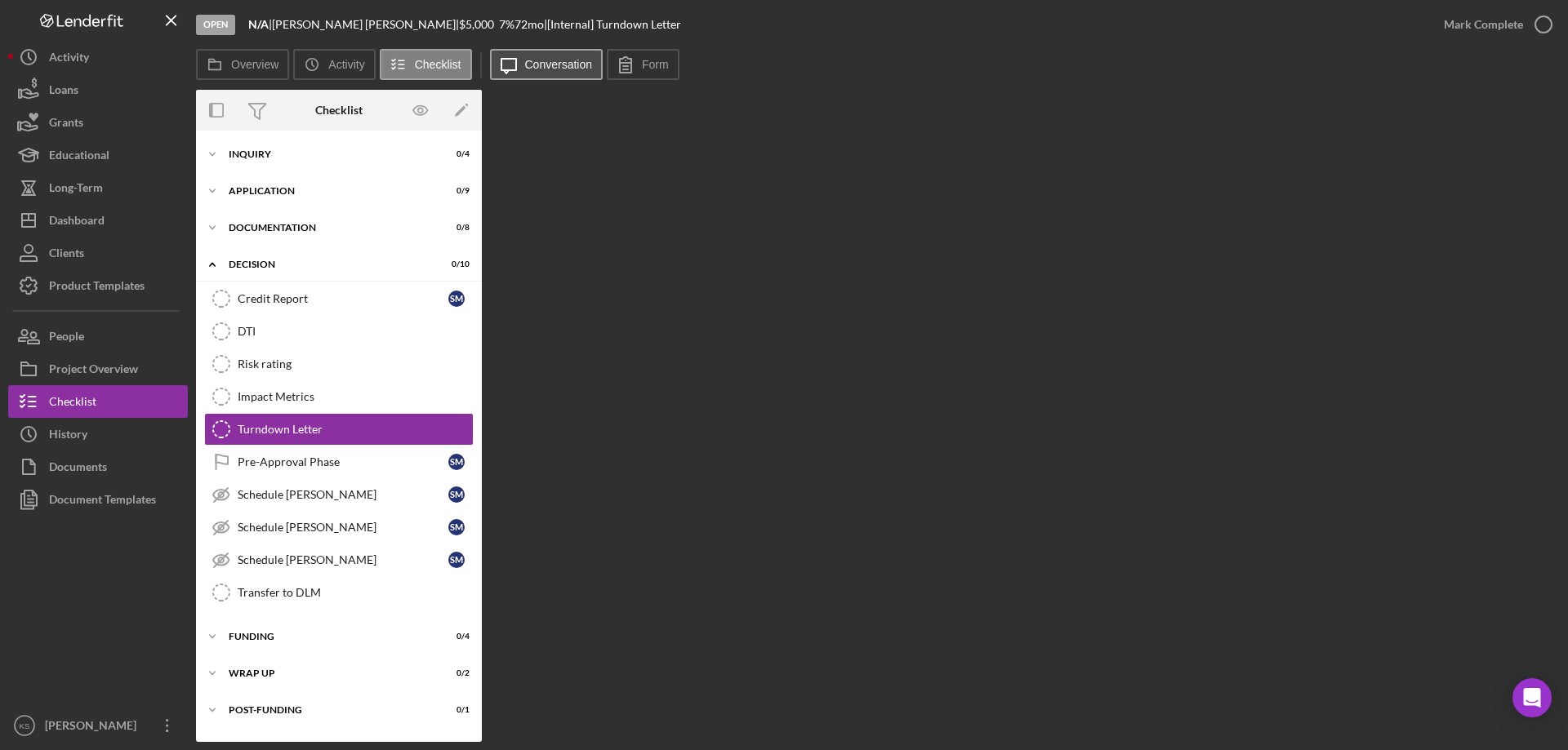
click at [545, 61] on label "Conversation" at bounding box center [559, 64] width 68 height 13
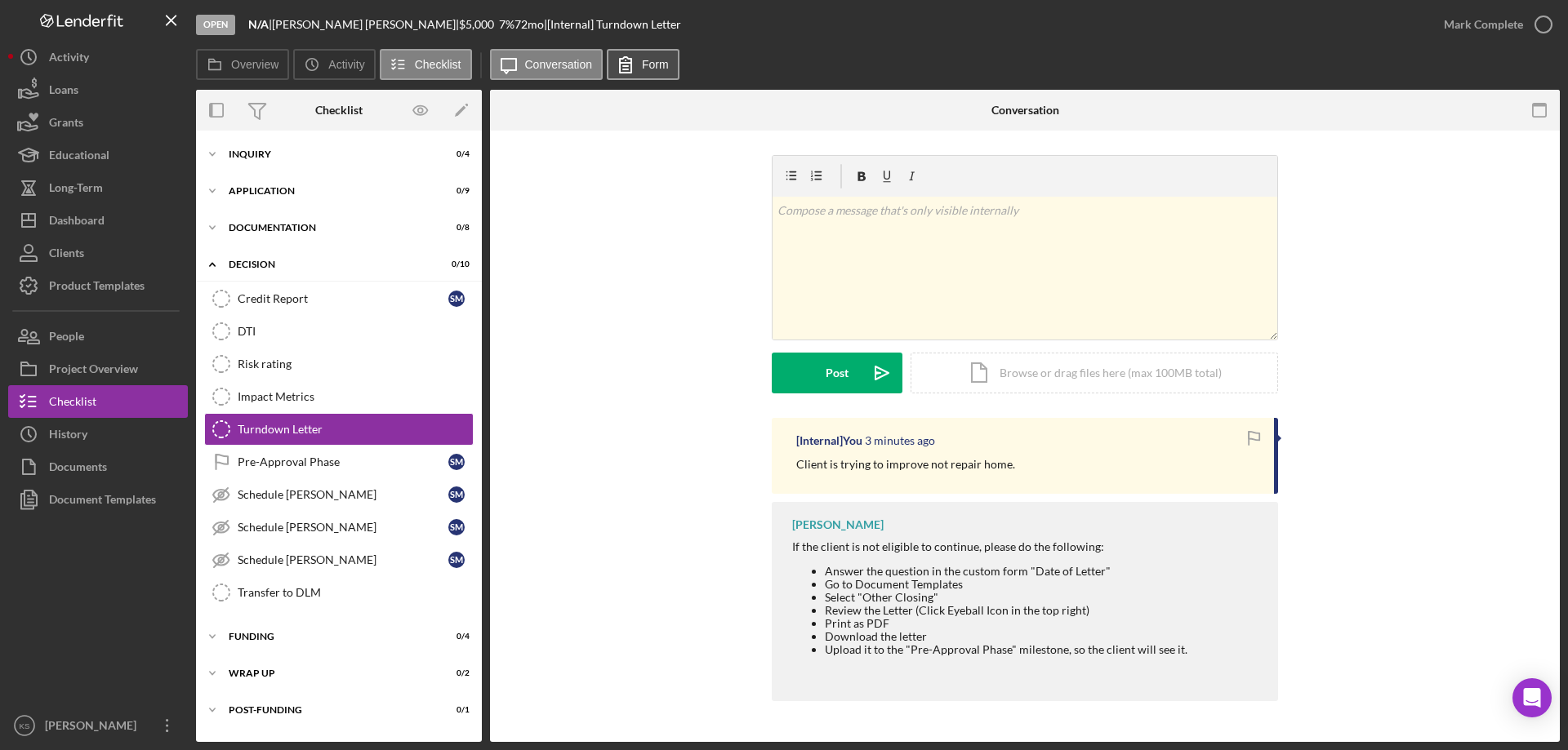
click at [629, 61] on icon at bounding box center [625, 64] width 41 height 41
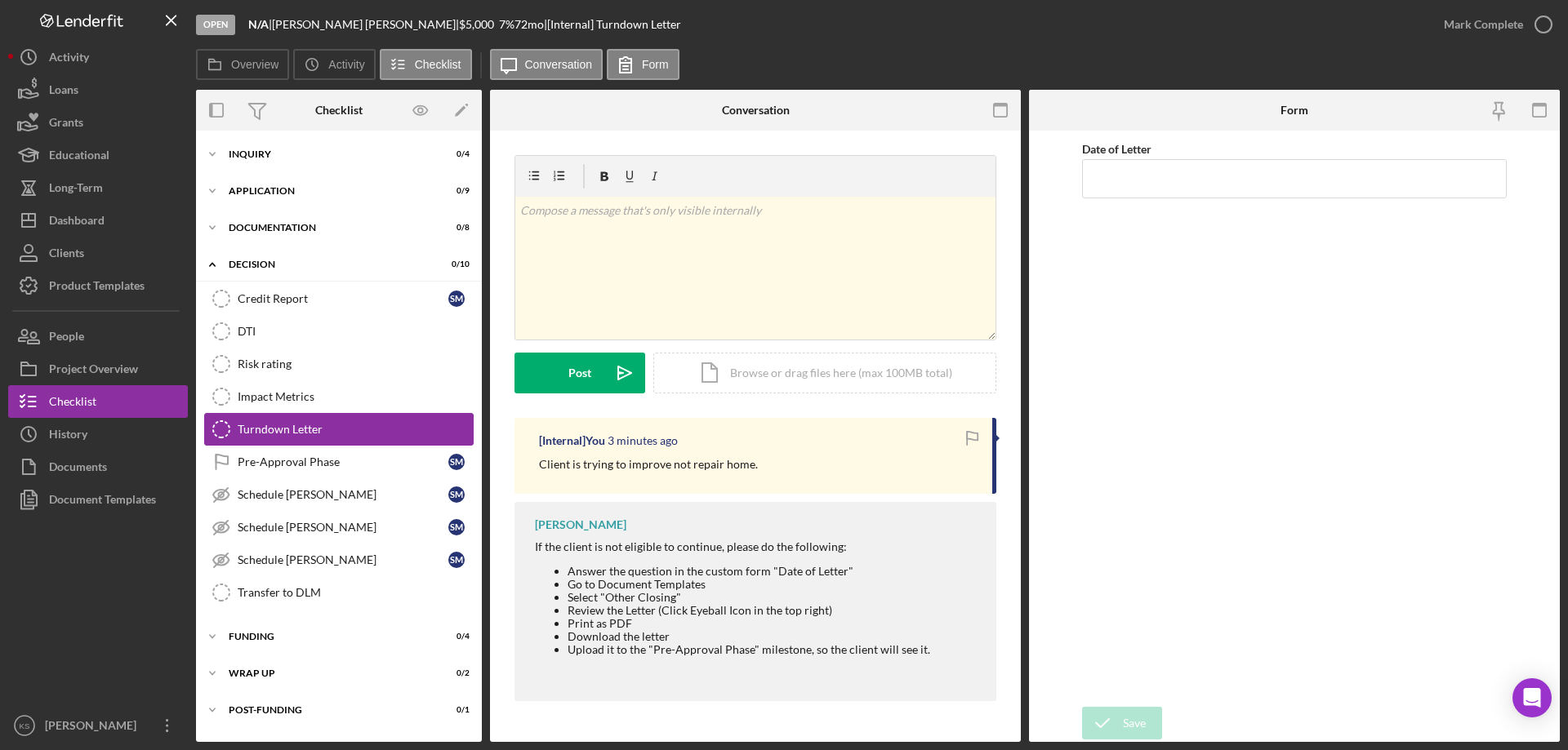
click at [318, 436] on div "Turndown Letter" at bounding box center [355, 429] width 235 height 13
click at [1176, 187] on input "Date of Letter" at bounding box center [1294, 178] width 425 height 39
type input "09/08/2025"
click at [1307, 385] on div "Date of Letter 09/08/2025" at bounding box center [1294, 419] width 425 height 560
click at [1145, 732] on div "Save" at bounding box center [1134, 723] width 23 height 32
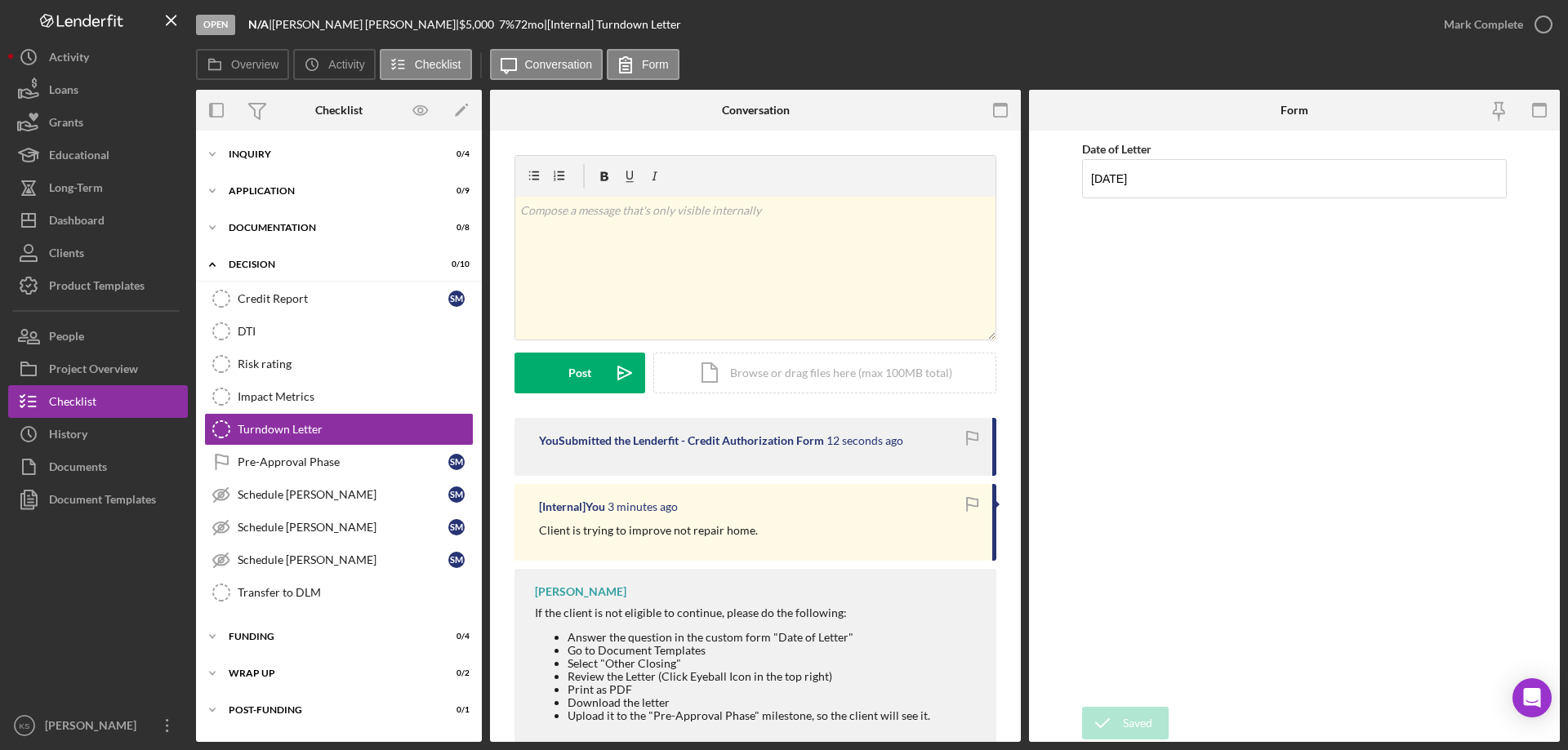
click at [1224, 199] on div "Date of Letter 09/08/2025" at bounding box center [1294, 419] width 425 height 560
click at [1208, 288] on div "Date of Letter 09/08/2025" at bounding box center [1294, 419] width 425 height 560
click at [1176, 398] on div "Date of Letter 09/08/2025" at bounding box center [1294, 419] width 425 height 560
click at [89, 497] on div "Document Templates" at bounding box center [102, 502] width 107 height 37
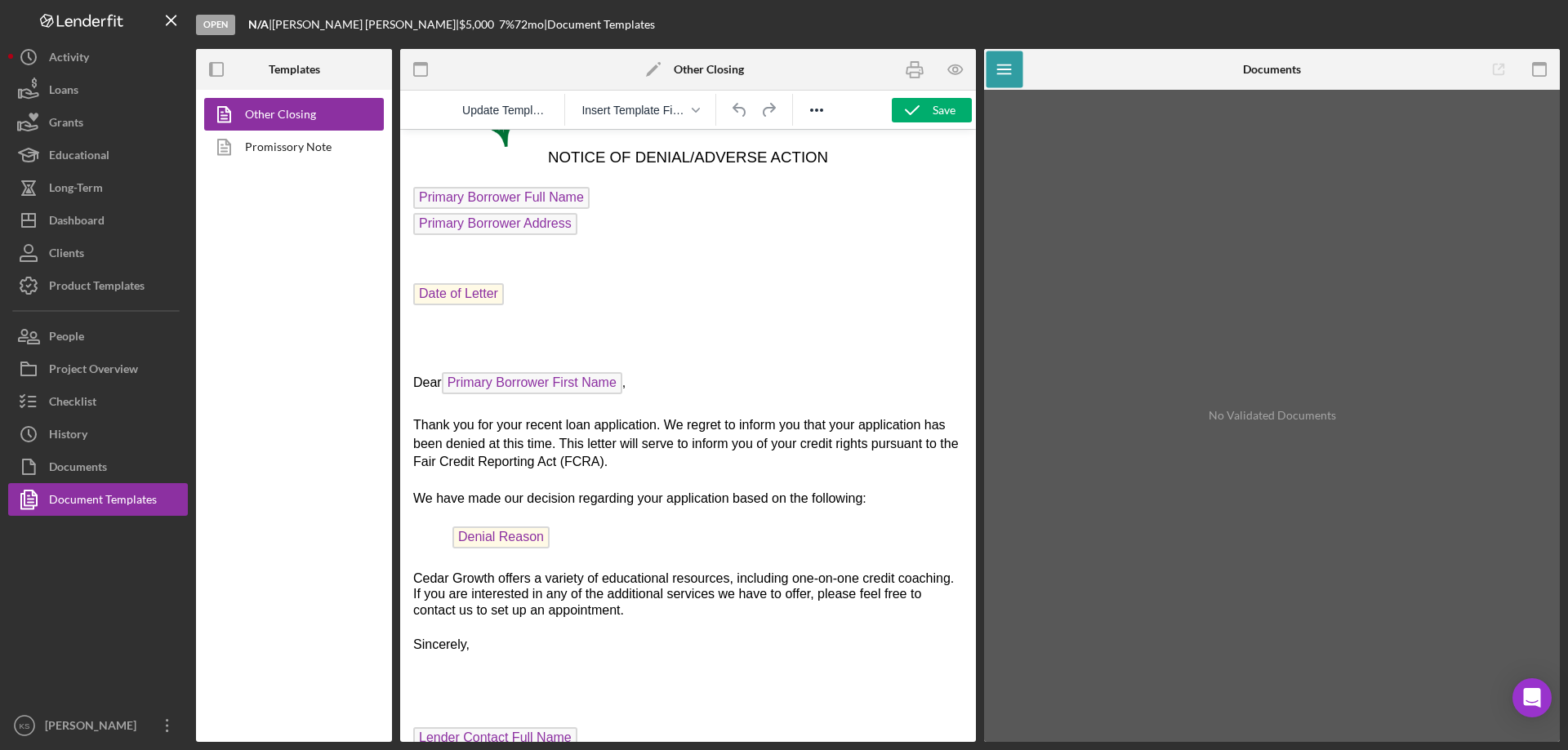
scroll to position [163, 0]
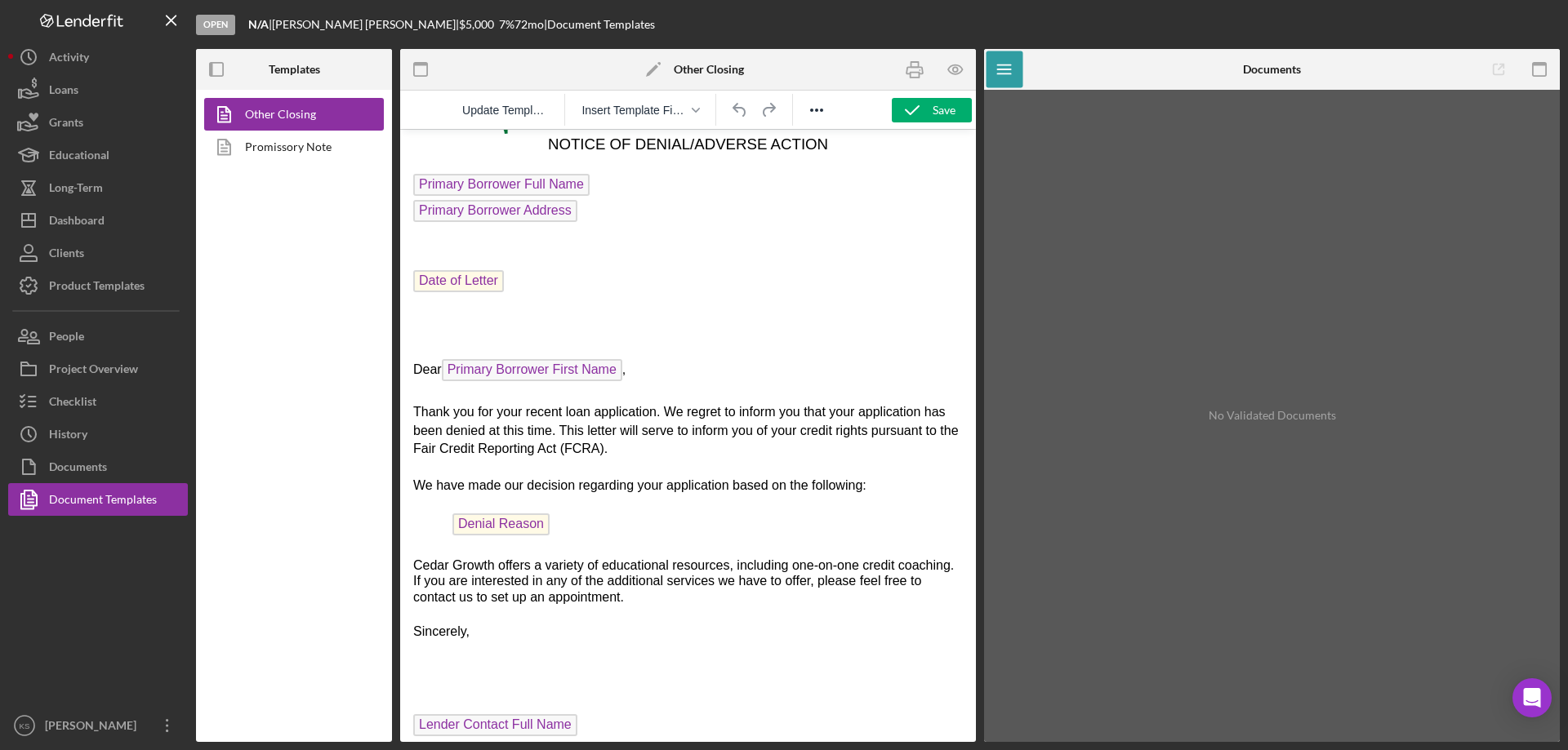
click at [510, 535] on span "Denial Reason" at bounding box center [501, 524] width 97 height 22
click at [513, 532] on span "Denial Reason" at bounding box center [501, 524] width 97 height 22
click at [513, 528] on span "Denial Reason" at bounding box center [501, 524] width 97 height 22
click at [515, 535] on span "Denial Reason" at bounding box center [501, 524] width 97 height 22
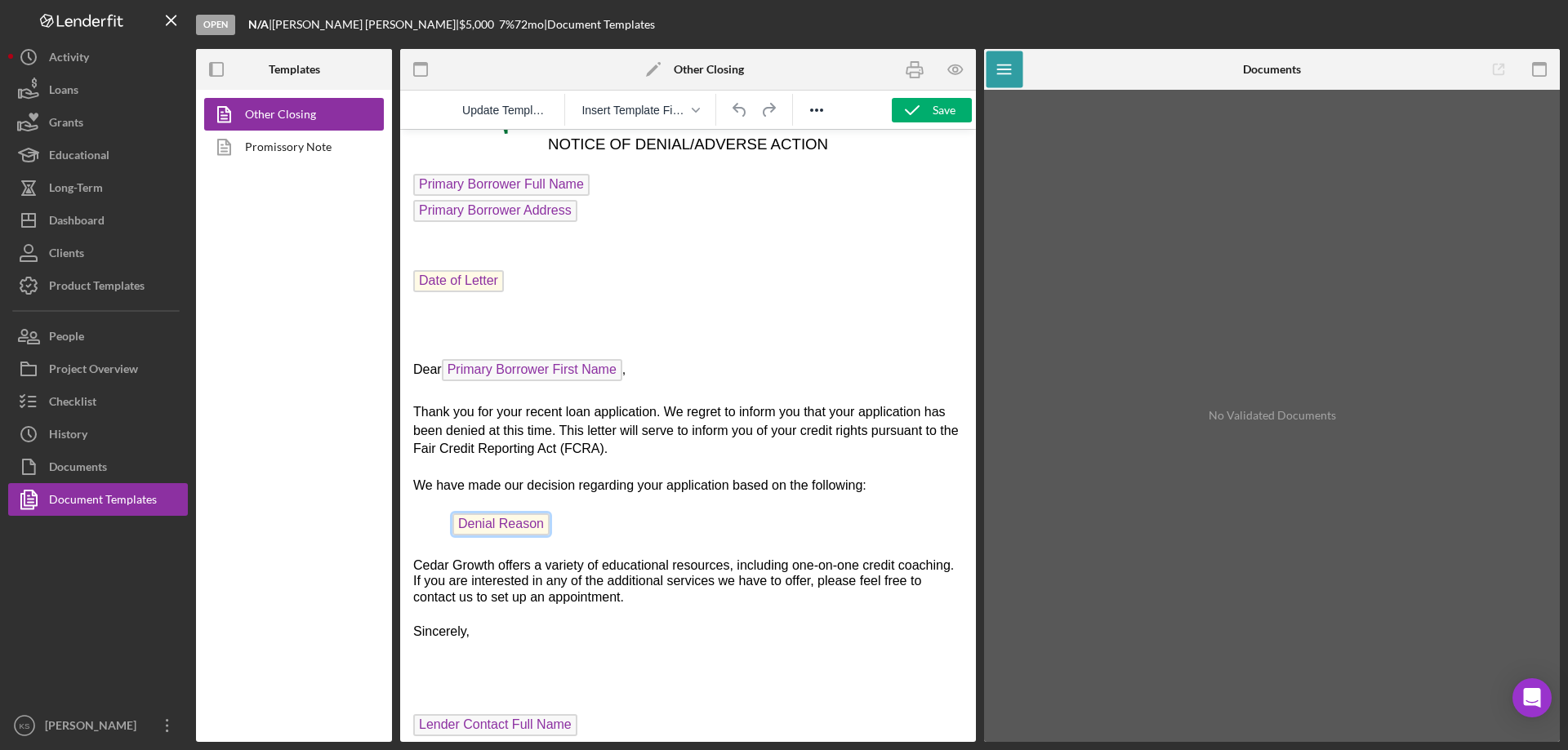
click at [515, 535] on span "Denial Reason" at bounding box center [501, 524] width 97 height 22
click at [522, 531] on span "Denial Reason" at bounding box center [501, 524] width 97 height 22
click at [1013, 64] on icon "Icon/Menu" at bounding box center [1004, 70] width 37 height 37
click at [1013, 68] on icon "Icon/Menu" at bounding box center [1004, 70] width 37 height 37
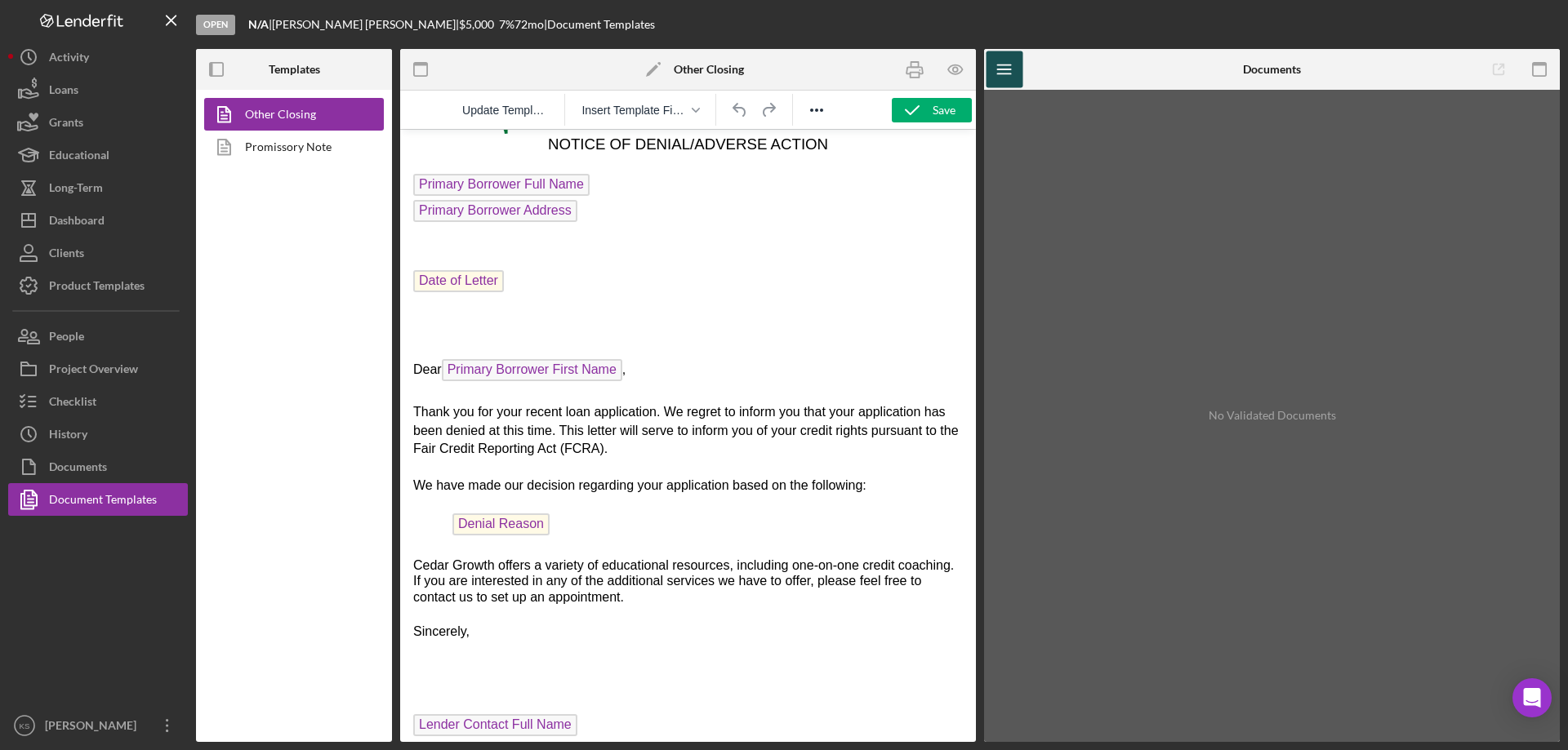
click at [1014, 68] on icon "Icon/Menu" at bounding box center [1004, 70] width 37 height 37
click at [1023, 111] on div "No Document Selected" at bounding box center [1272, 416] width 576 height 652
click at [998, 70] on icon "Icon/Menu" at bounding box center [1004, 70] width 37 height 37
click at [815, 117] on icon "Reveal or hide additional toolbar items" at bounding box center [816, 110] width 19 height 19
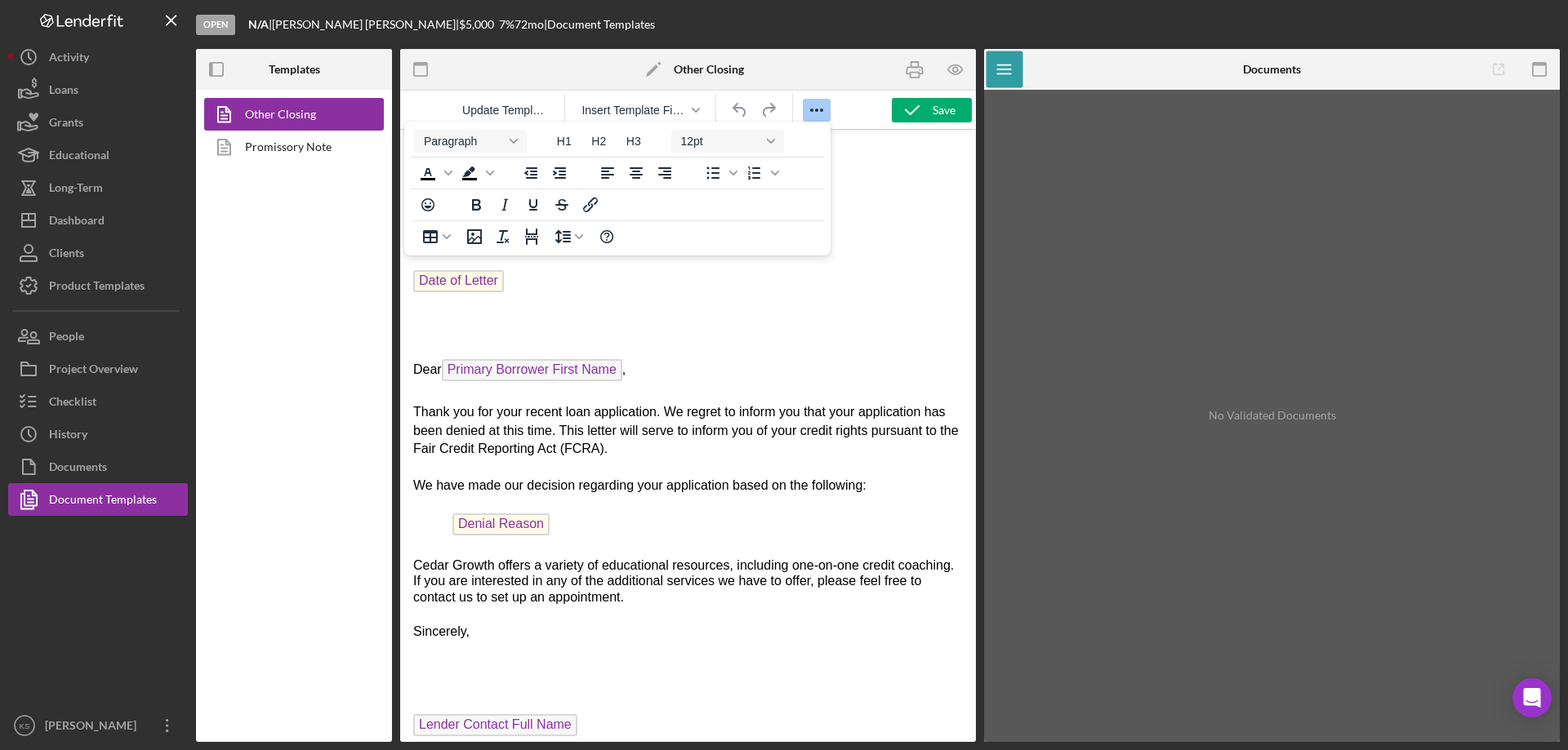
drag, startPoint x: 815, startPoint y: 117, endPoint x: 417, endPoint y: 8, distance: 412.7
click at [815, 117] on icon "Reveal or hide additional toolbar items" at bounding box center [816, 110] width 19 height 19
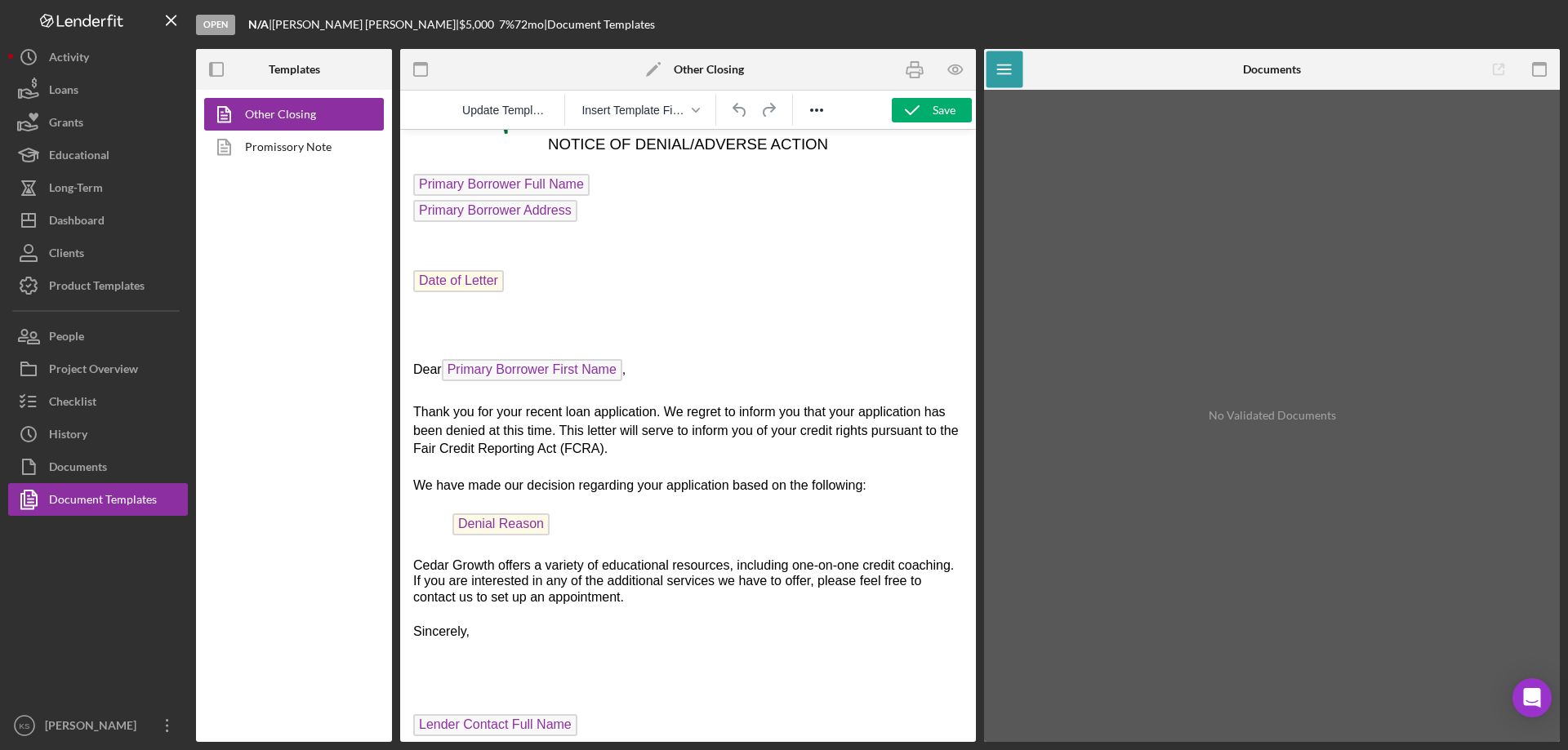
click at [657, 315] on p "Rich Text Area. Press ALT-0 for help." at bounding box center [688, 328] width 550 height 37
click at [558, 372] on span "Primary Borrower First Name" at bounding box center [531, 370] width 180 height 22
click at [774, 432] on span "Thank you for your recent loan application. We regret to inform you that your a…" at bounding box center [686, 430] width 545 height 51
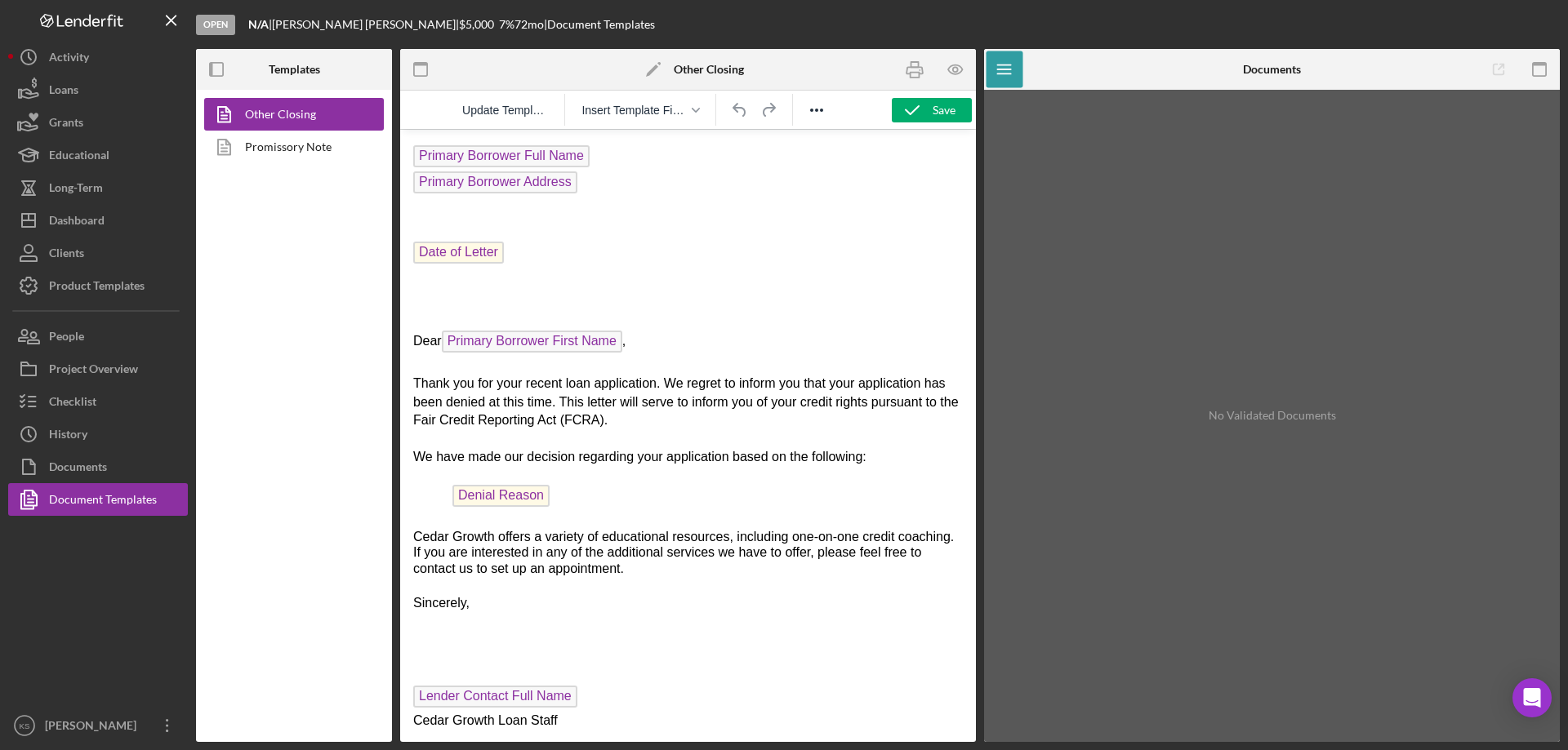
scroll to position [207, 0]
click at [494, 483] on span "Denial Reason" at bounding box center [501, 494] width 97 height 22
click at [499, 491] on span "Denial Reason" at bounding box center [501, 494] width 97 height 22
click at [552, 487] on p "Denial Reason" at bounding box center [688, 497] width 550 height 26
click at [503, 490] on span "Denial Reason" at bounding box center [501, 494] width 97 height 22
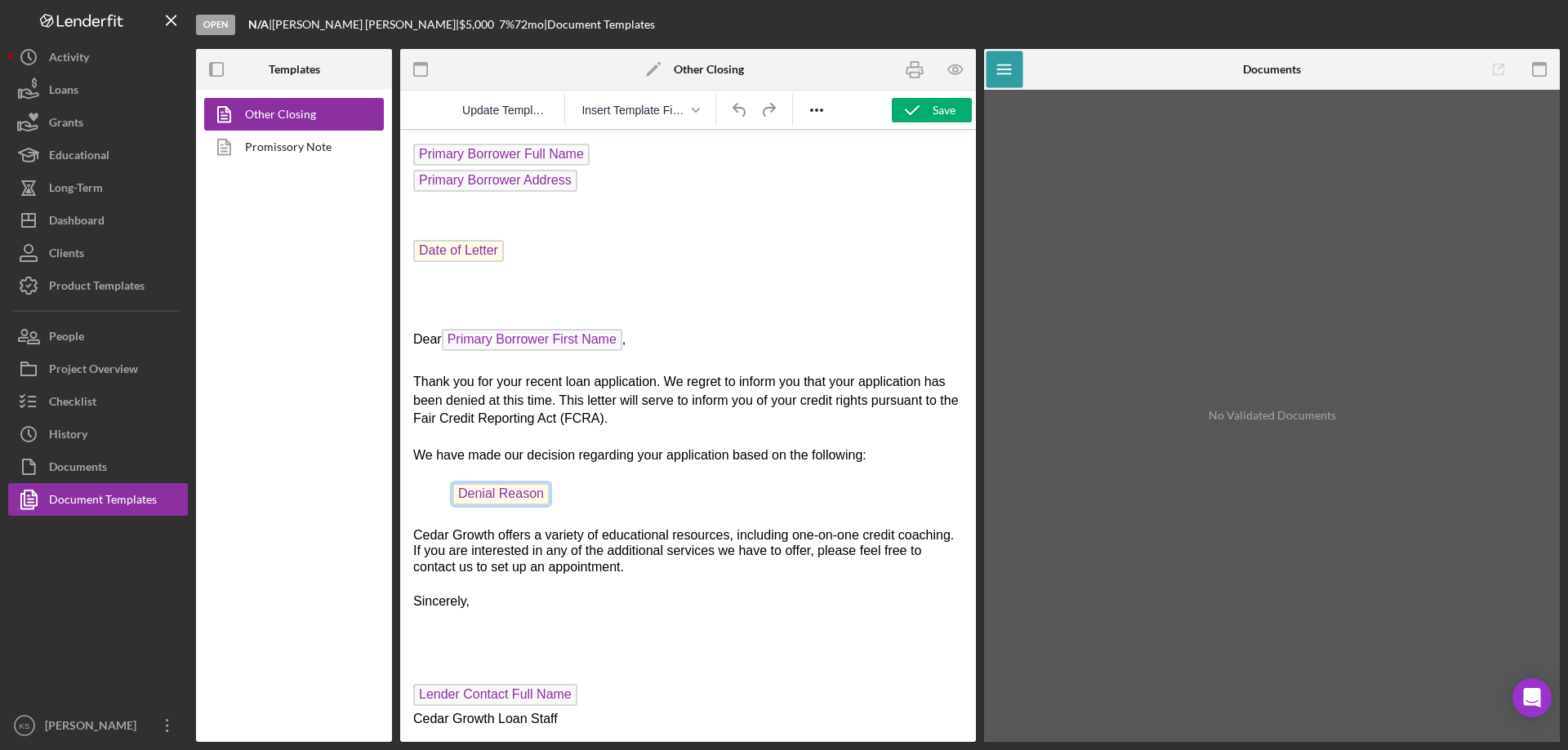
click at [503, 490] on span "Denial Reason" at bounding box center [501, 494] width 97 height 22
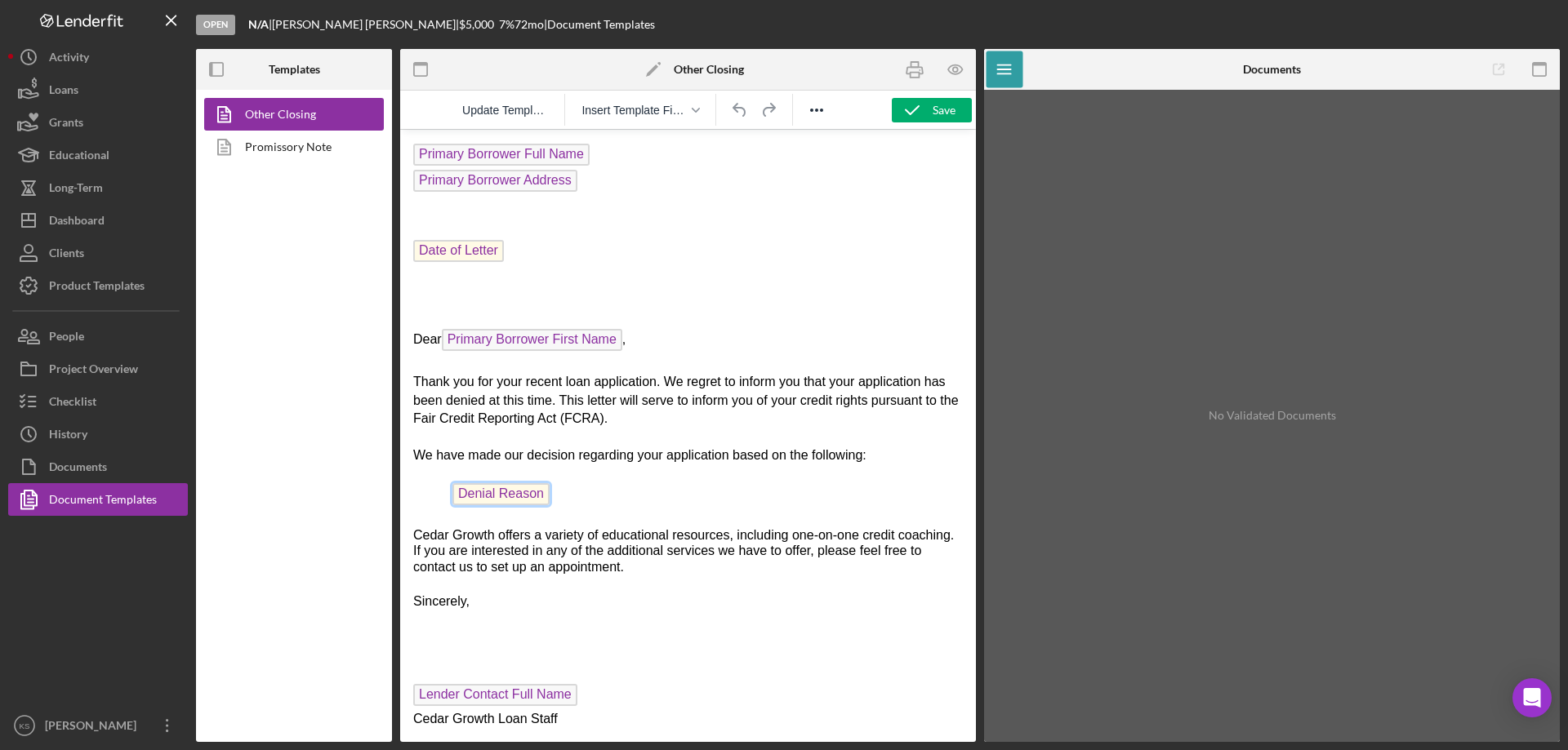
click at [503, 490] on span "Denial Reason" at bounding box center [501, 494] width 97 height 22
drag, startPoint x: 503, startPoint y: 490, endPoint x: 558, endPoint y: 370, distance: 132.0
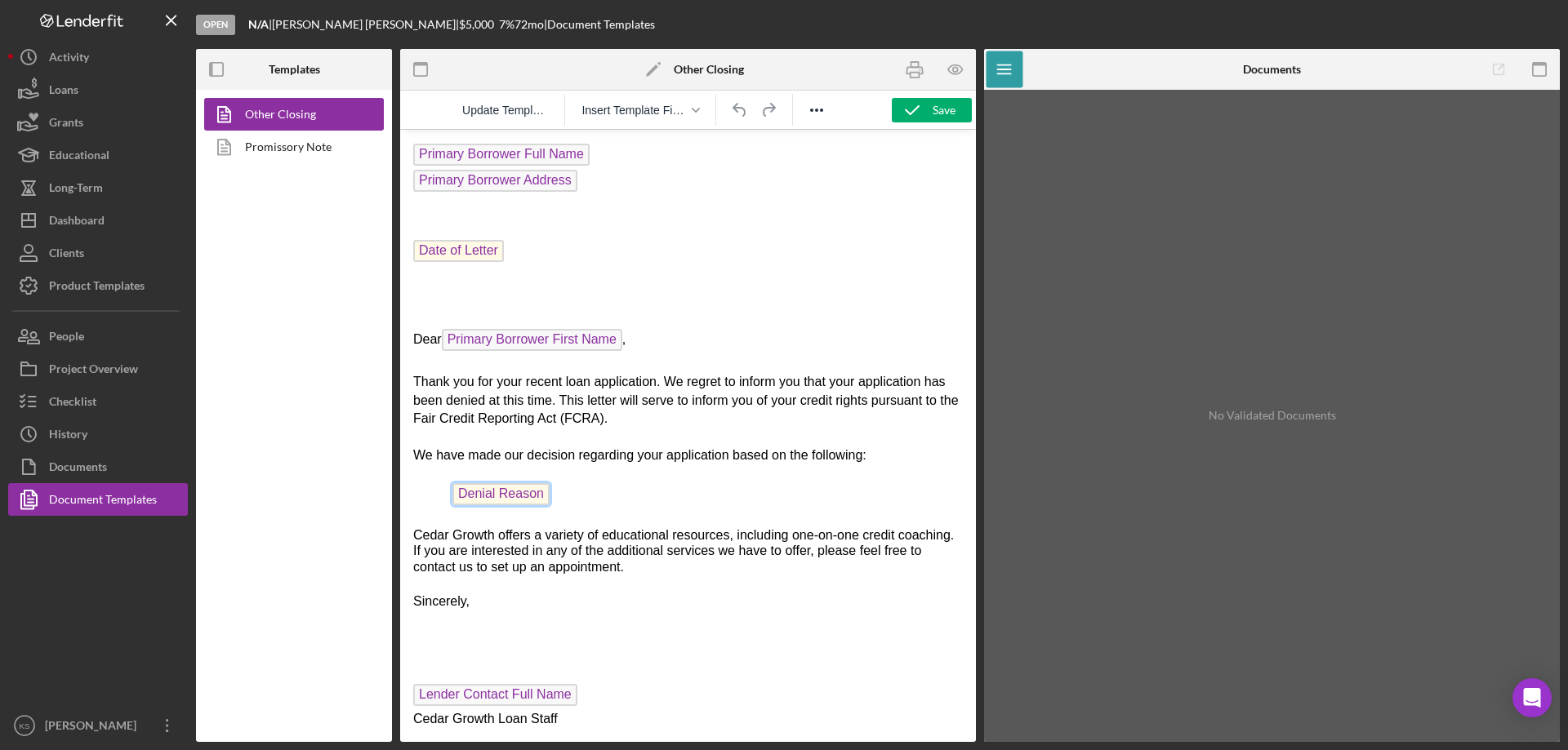
click at [504, 489] on span "Denial Reason" at bounding box center [501, 494] width 97 height 22
click at [655, 66] on polygon at bounding box center [652, 71] width 12 height 12
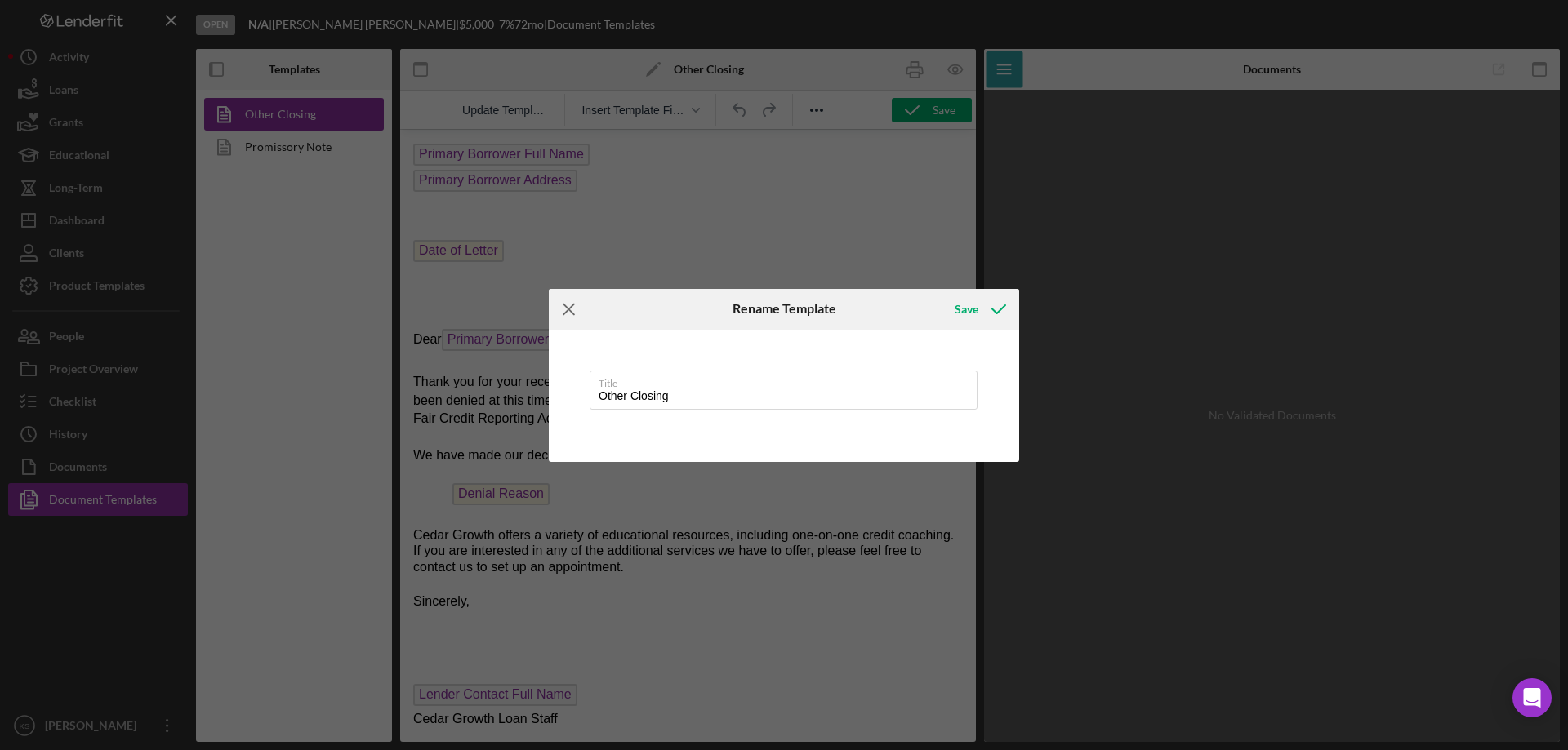
drag, startPoint x: 563, startPoint y: 313, endPoint x: 165, endPoint y: 185, distance: 418.1
click at [563, 313] on icon "Icon/Menu Close" at bounding box center [569, 309] width 41 height 41
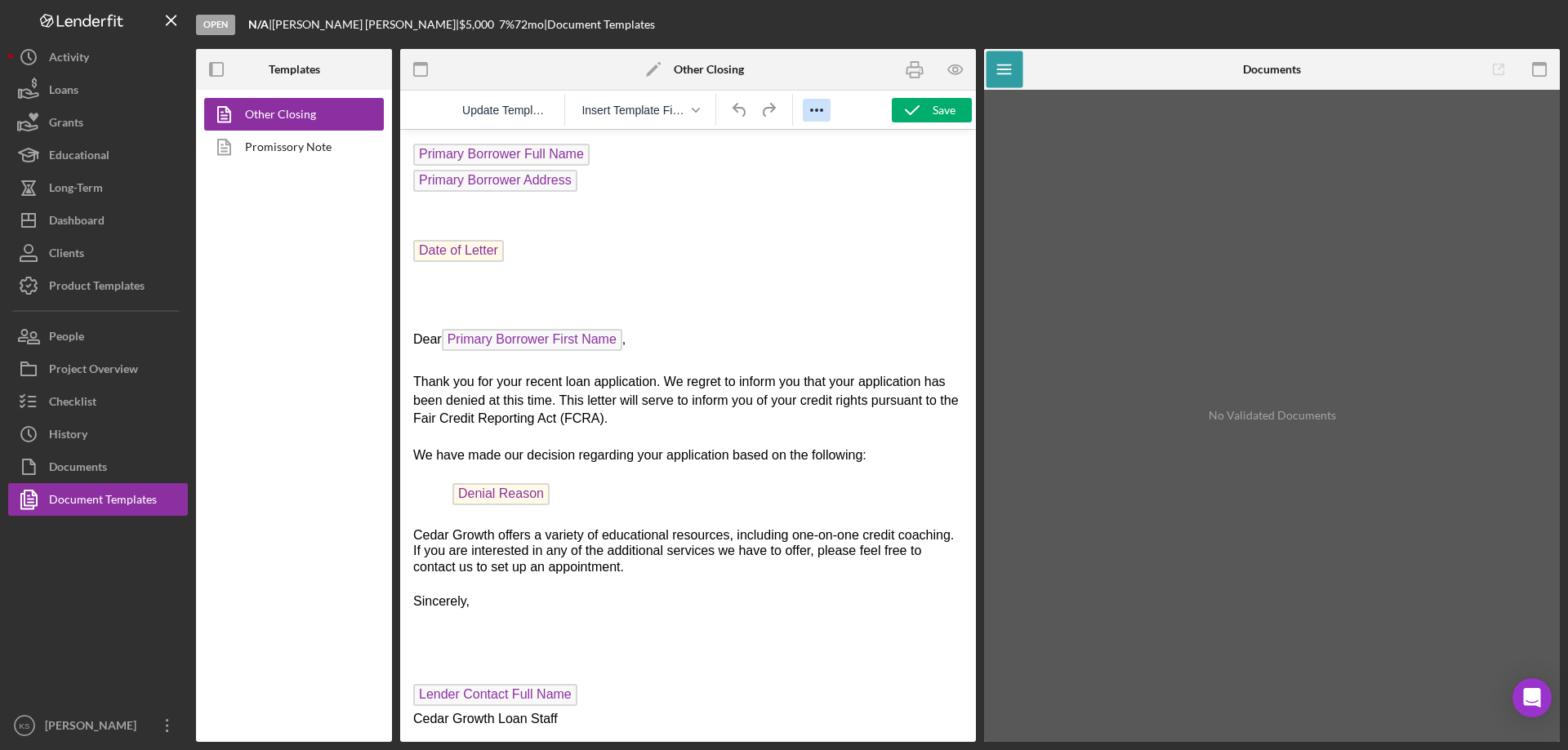
click at [826, 106] on button "Reveal or hide additional toolbar items" at bounding box center [816, 110] width 28 height 23
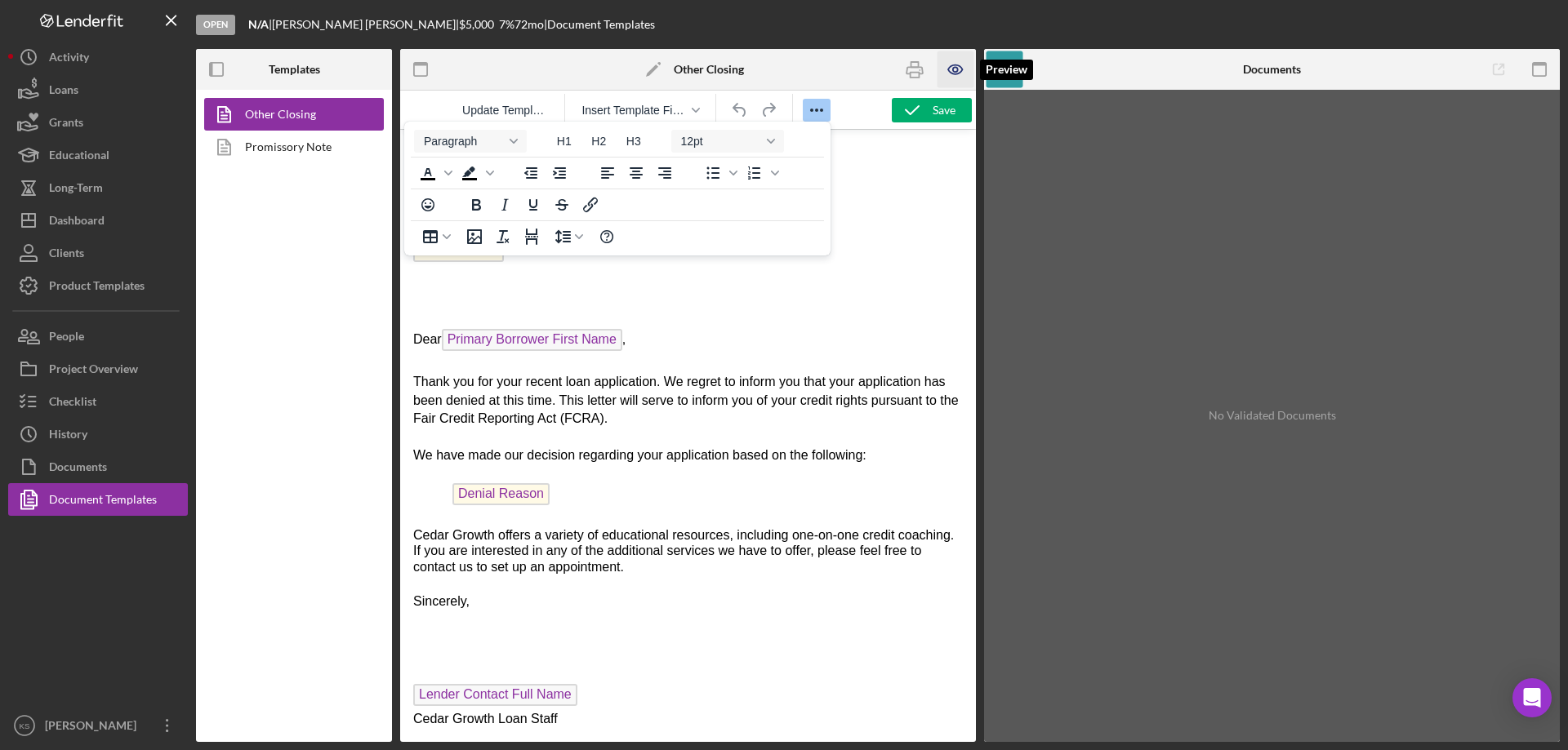
click at [956, 66] on icon "button" at bounding box center [955, 70] width 37 height 37
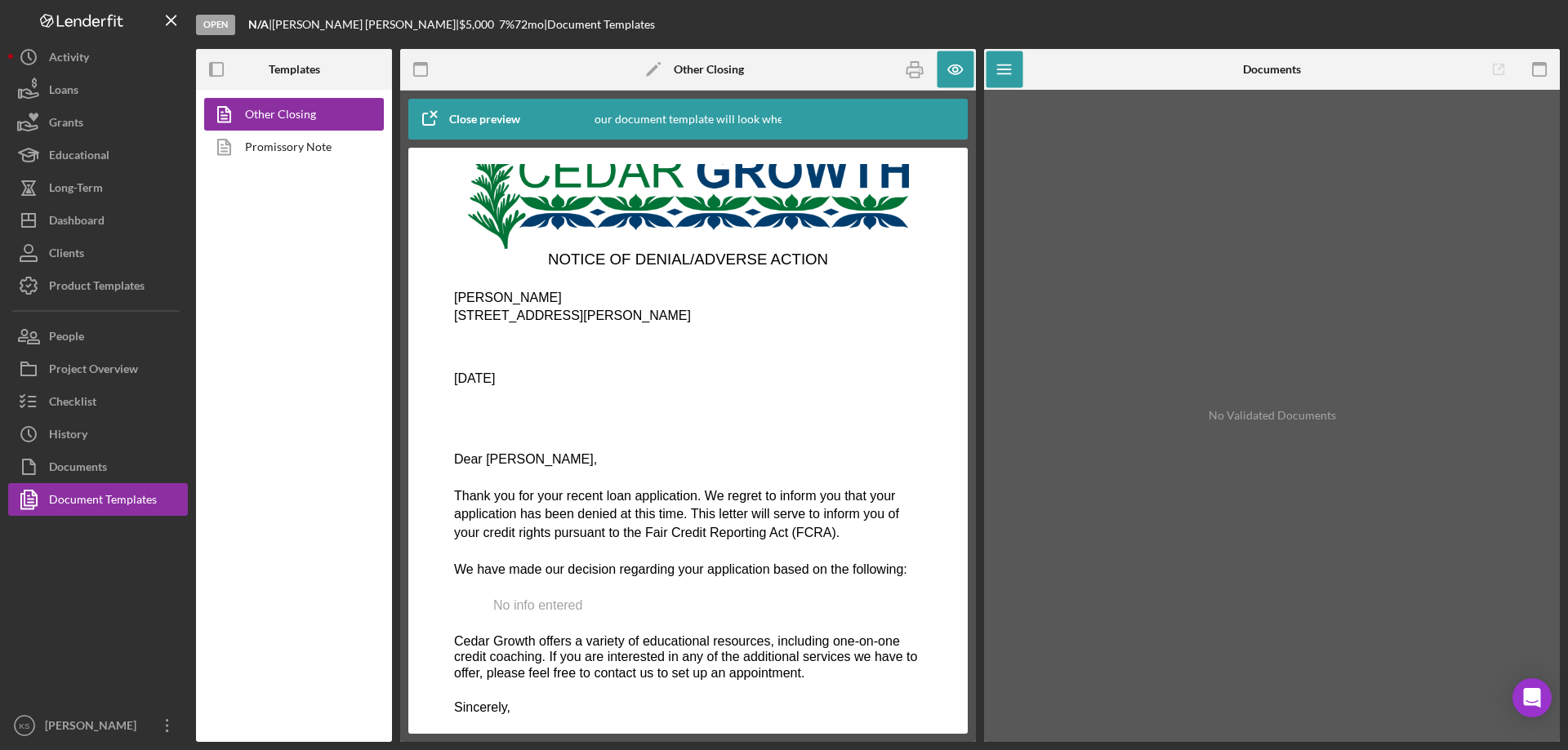
scroll to position [81, 0]
click at [961, 62] on icon "button" at bounding box center [955, 70] width 37 height 37
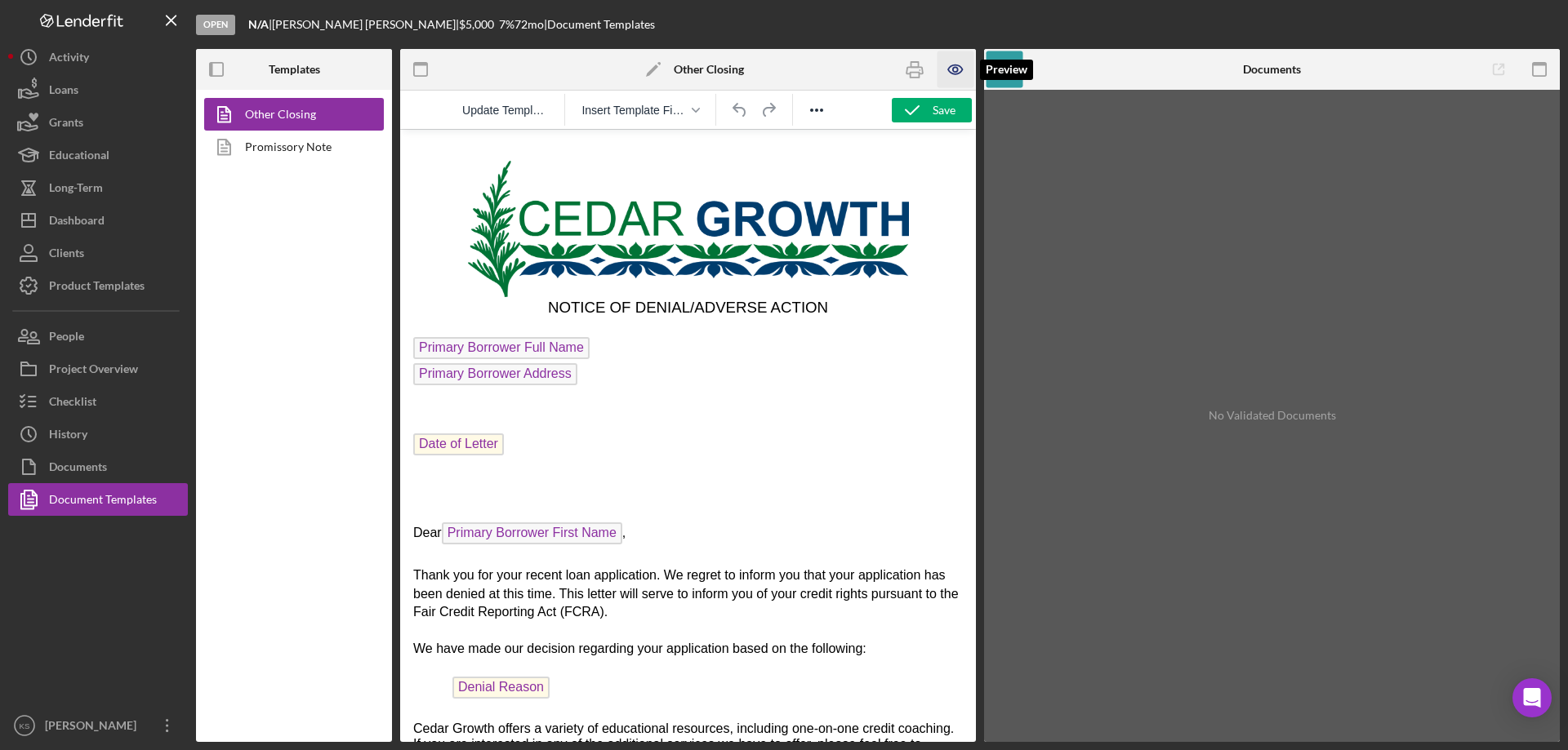
scroll to position [0, 0]
click at [80, 223] on div "Dashboard" at bounding box center [77, 223] width 56 height 37
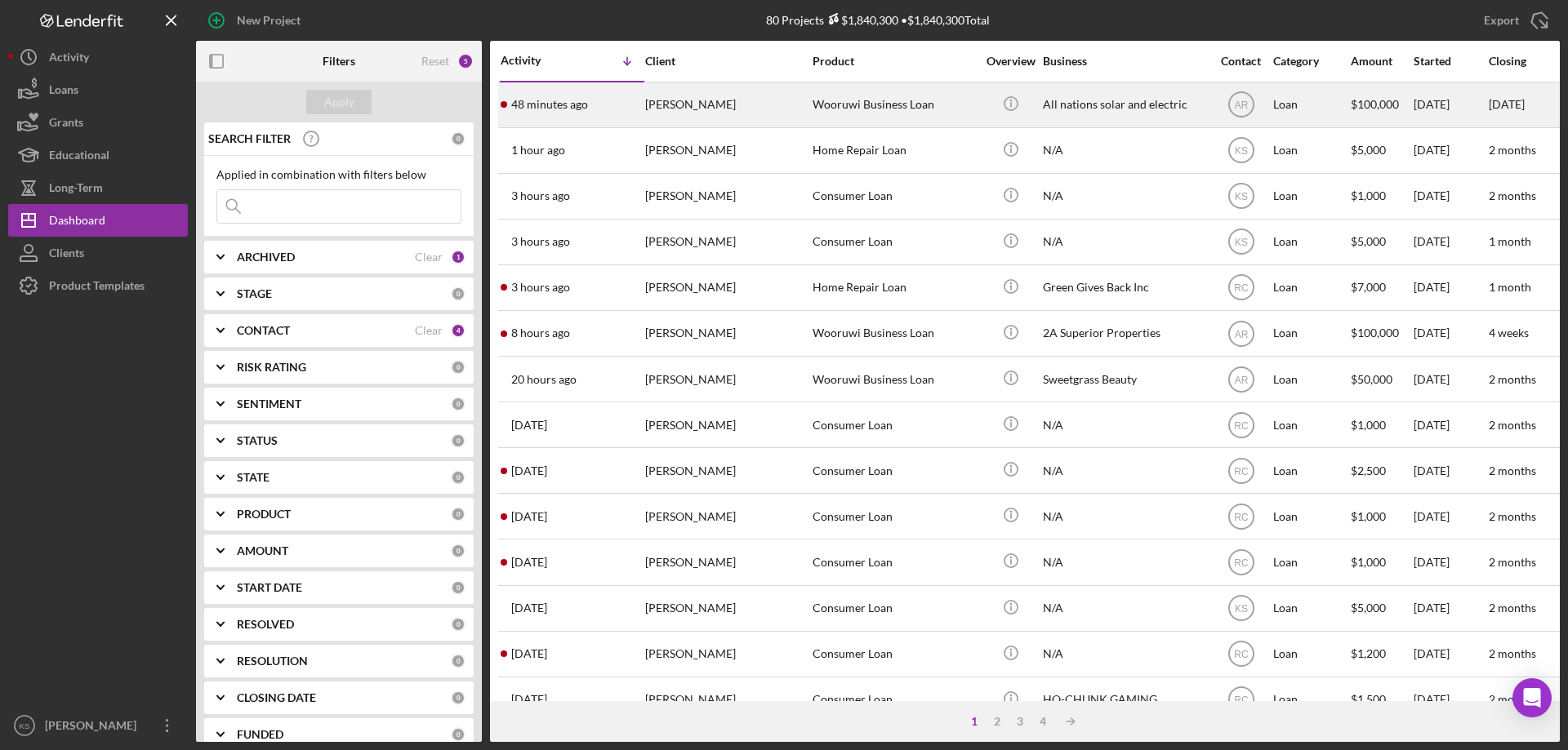
click at [772, 113] on div "Lloyd Zeise" at bounding box center [726, 105] width 163 height 44
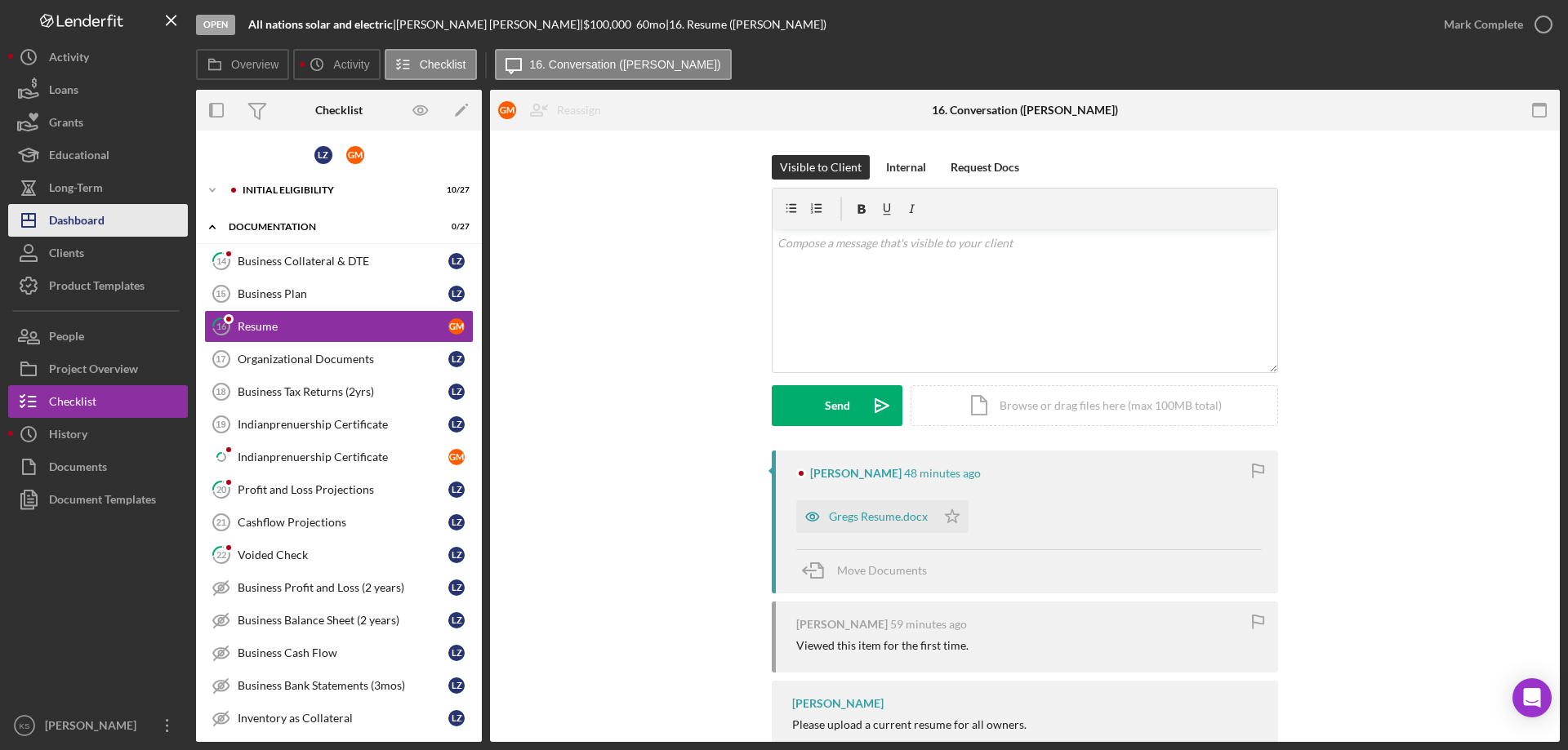
click at [87, 217] on div "Dashboard" at bounding box center [77, 223] width 56 height 37
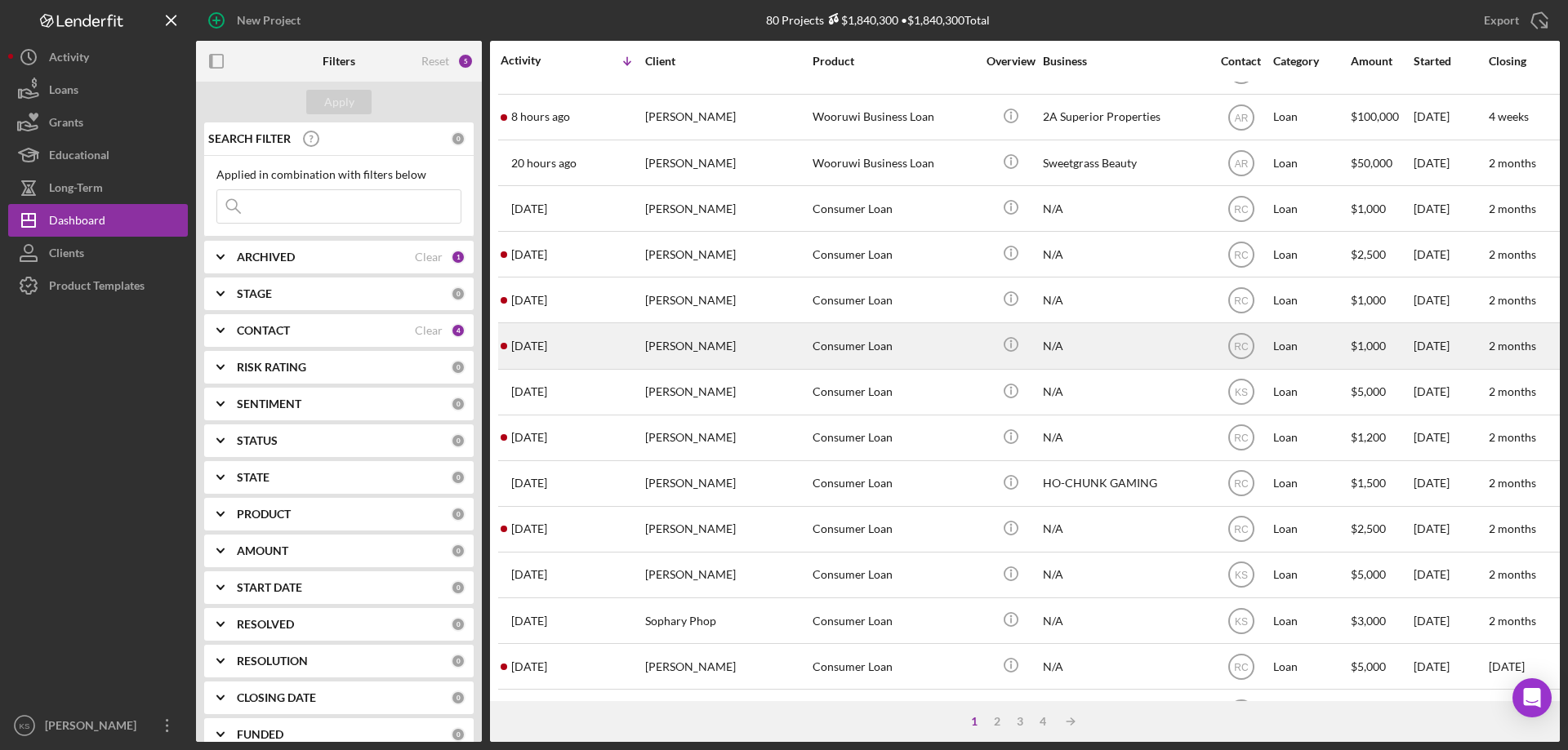
scroll to position [245, 0]
